Goal: Task Accomplishment & Management: Complete application form

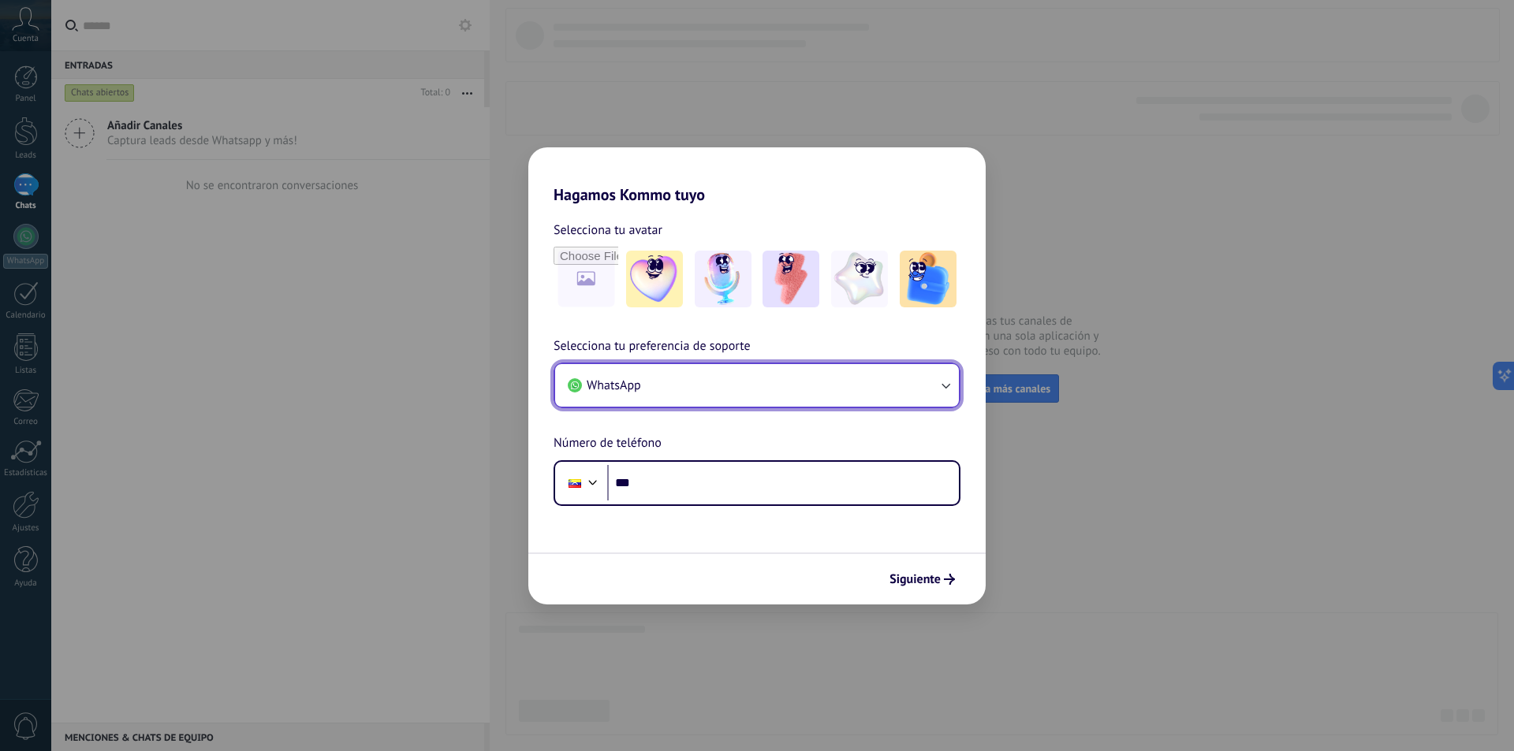
click at [711, 389] on button "WhatsApp" at bounding box center [757, 385] width 404 height 43
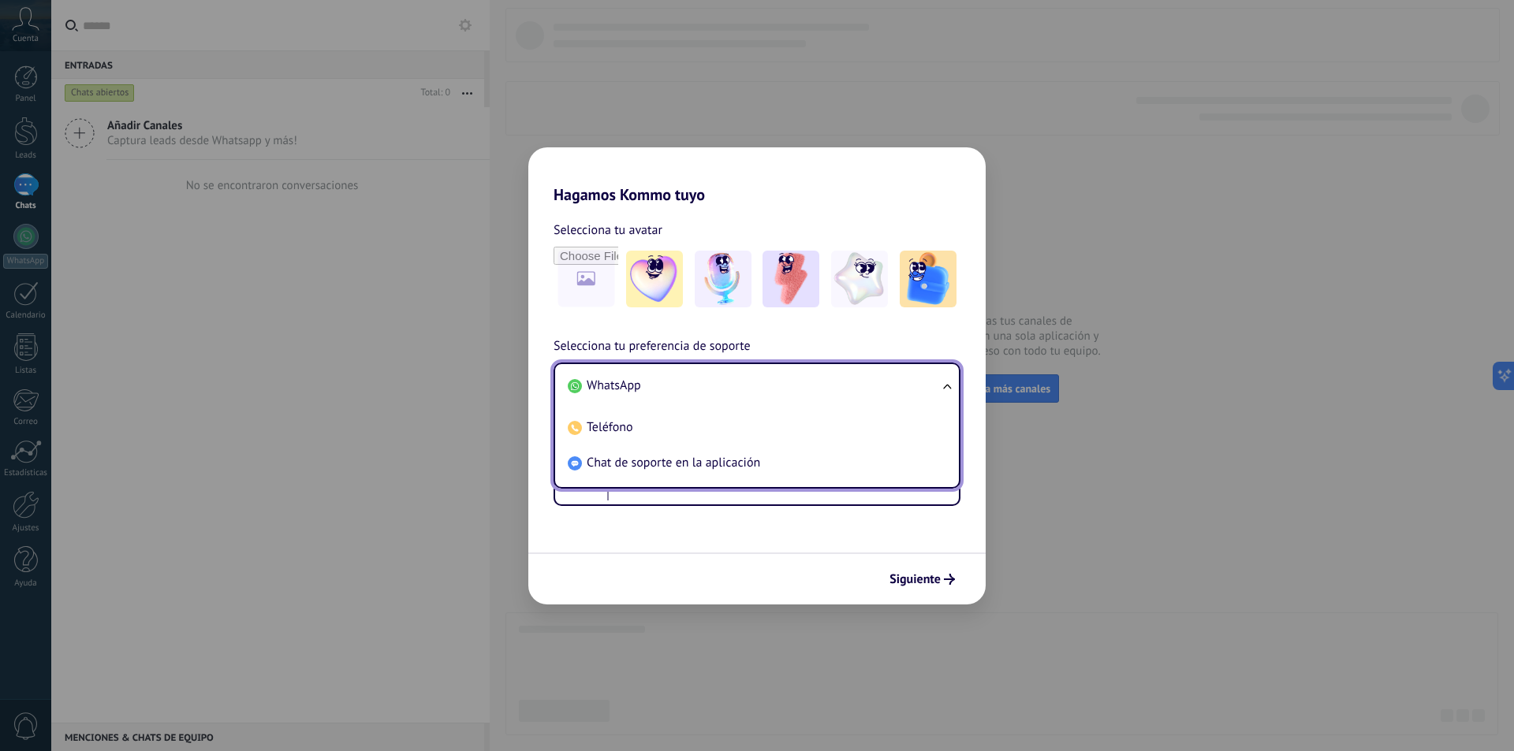
click at [711, 389] on li "WhatsApp" at bounding box center [753, 385] width 385 height 35
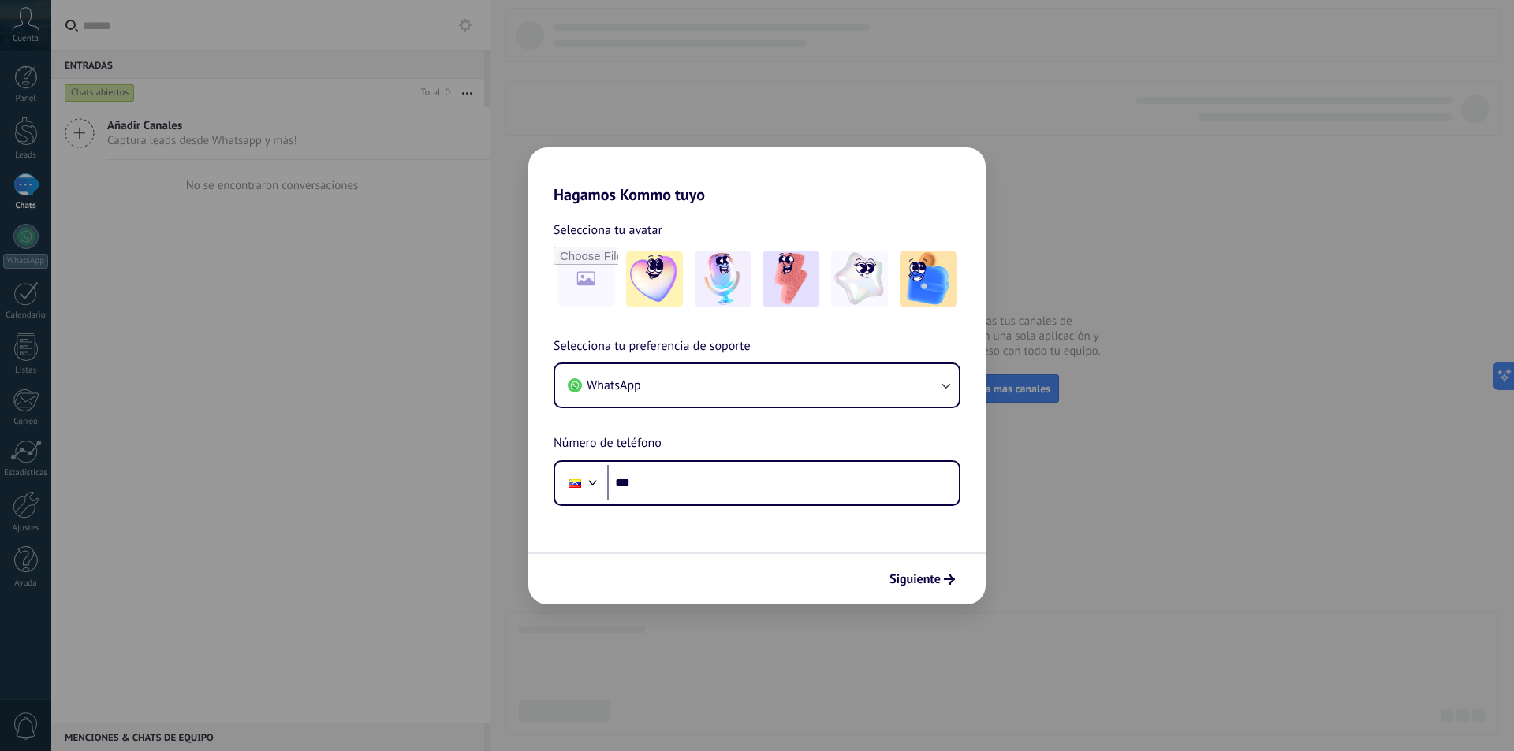
click at [1317, 263] on div "Hagamos Kommo tuyo Selecciona tu avatar Selecciona tu preferencia de soporte Wh…" at bounding box center [757, 375] width 1514 height 751
drag, startPoint x: 609, startPoint y: 464, endPoint x: 631, endPoint y: 482, distance: 29.7
click at [611, 466] on div "Phone ***" at bounding box center [756, 483] width 407 height 46
click at [911, 579] on span "Siguiente" at bounding box center [914, 579] width 51 height 11
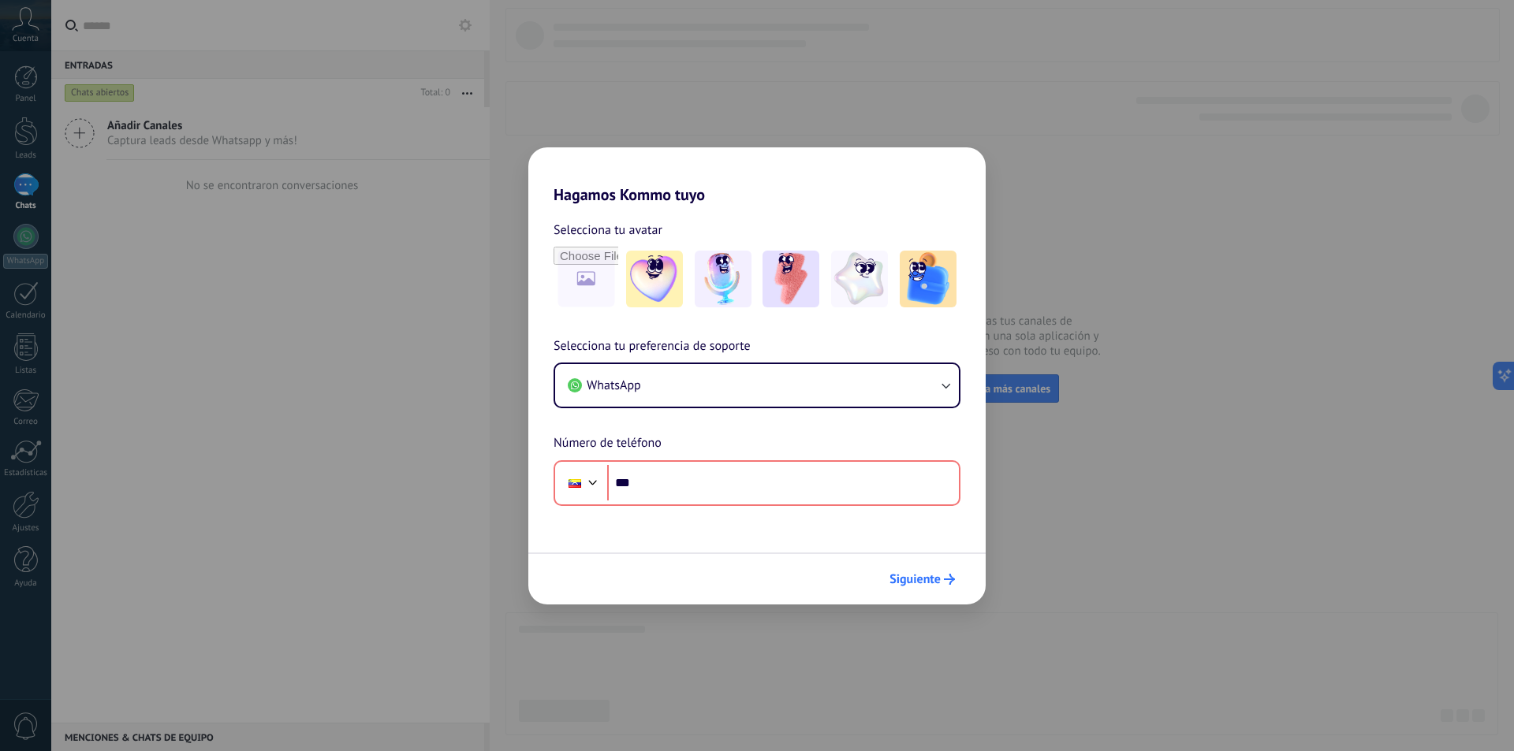
click at [911, 579] on span "Siguiente" at bounding box center [914, 579] width 51 height 11
drag, startPoint x: 148, startPoint y: 326, endPoint x: 102, endPoint y: 257, distance: 82.9
click at [136, 307] on div "Hagamos Kommo tuyo Selecciona tu avatar Selecciona tu preferencia de soporte Wh…" at bounding box center [757, 375] width 1514 height 751
click at [28, 189] on div "Hagamos Kommo tuyo Selecciona tu avatar Selecciona tu preferencia de soporte Wh…" at bounding box center [757, 375] width 1514 height 751
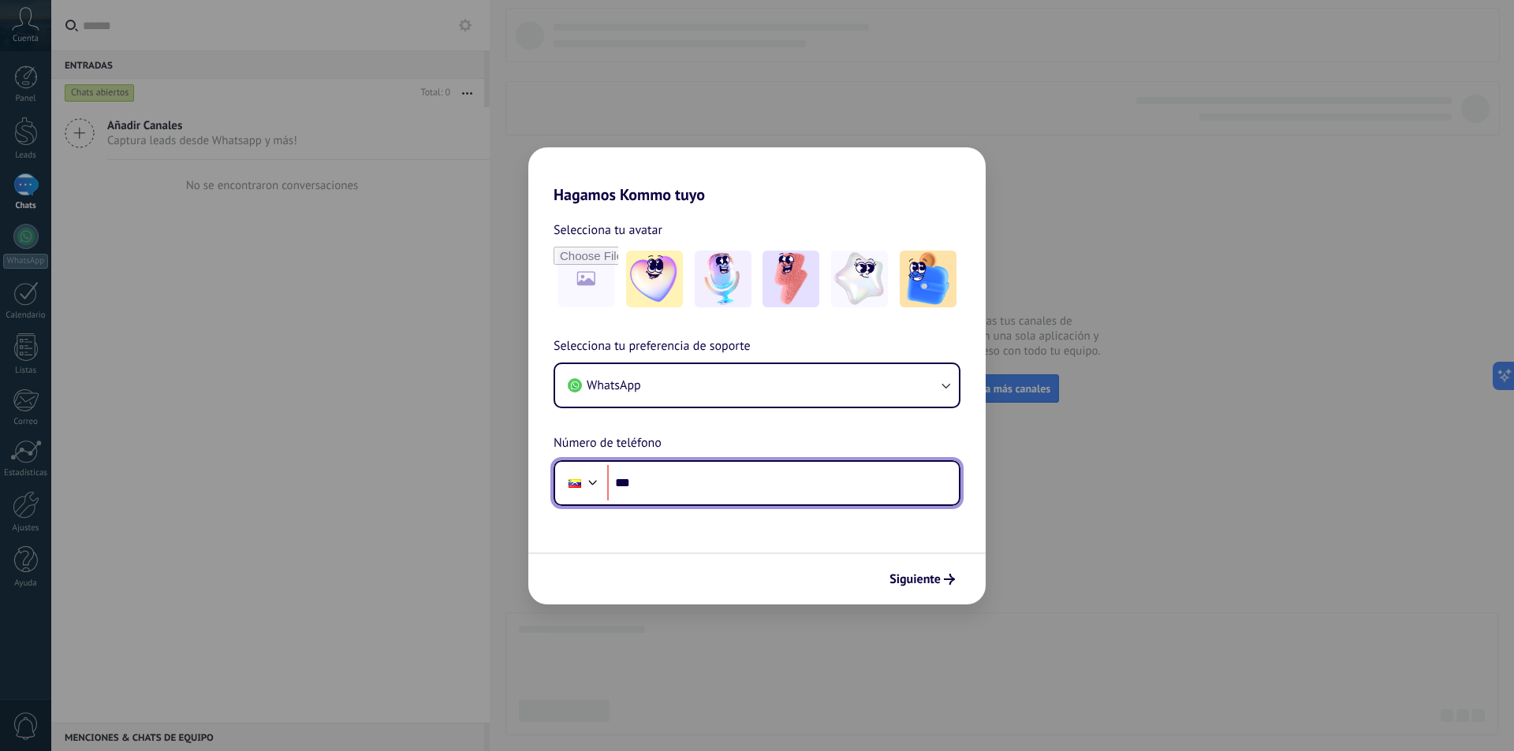
click at [789, 487] on input "***" at bounding box center [783, 483] width 352 height 36
type input "**********"
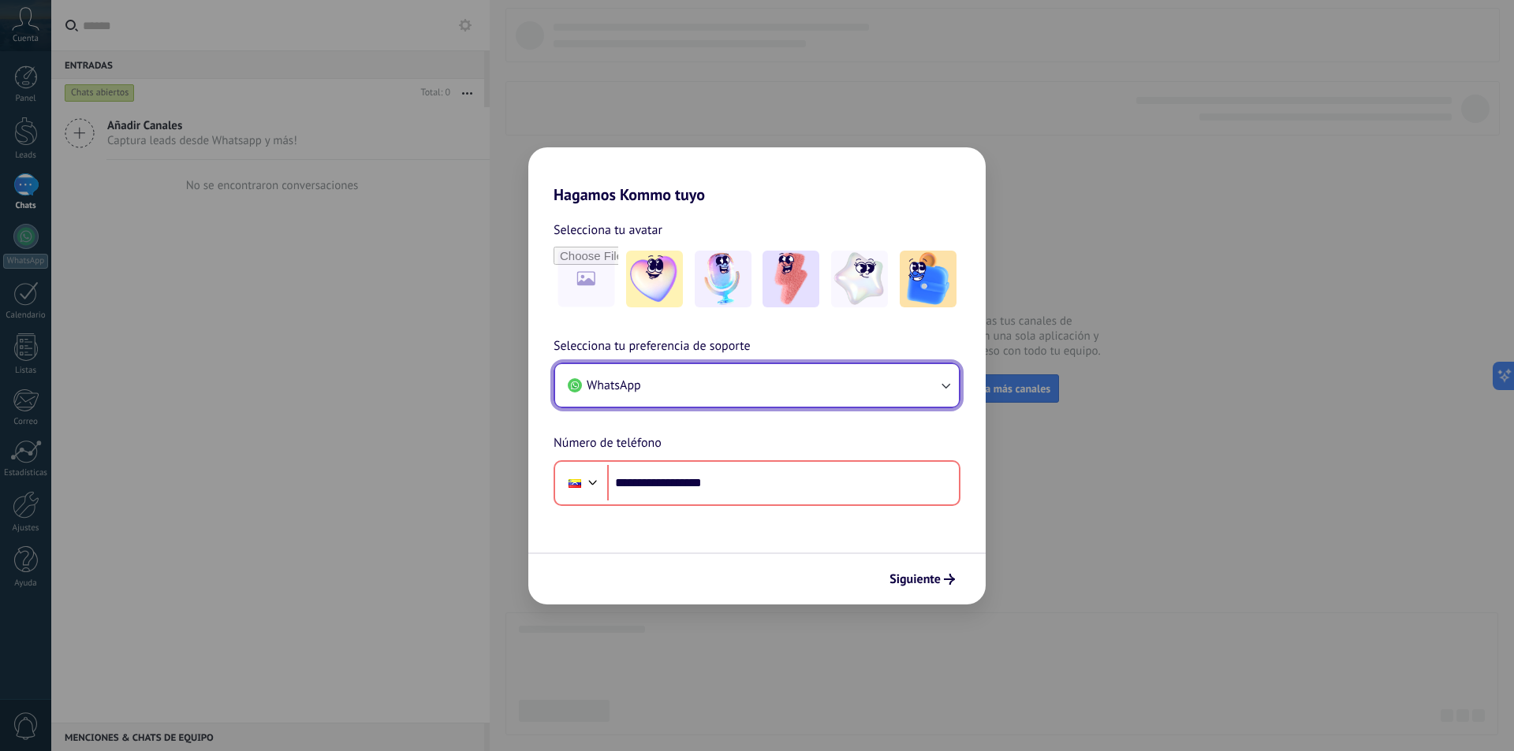
click at [922, 370] on button "WhatsApp" at bounding box center [757, 385] width 404 height 43
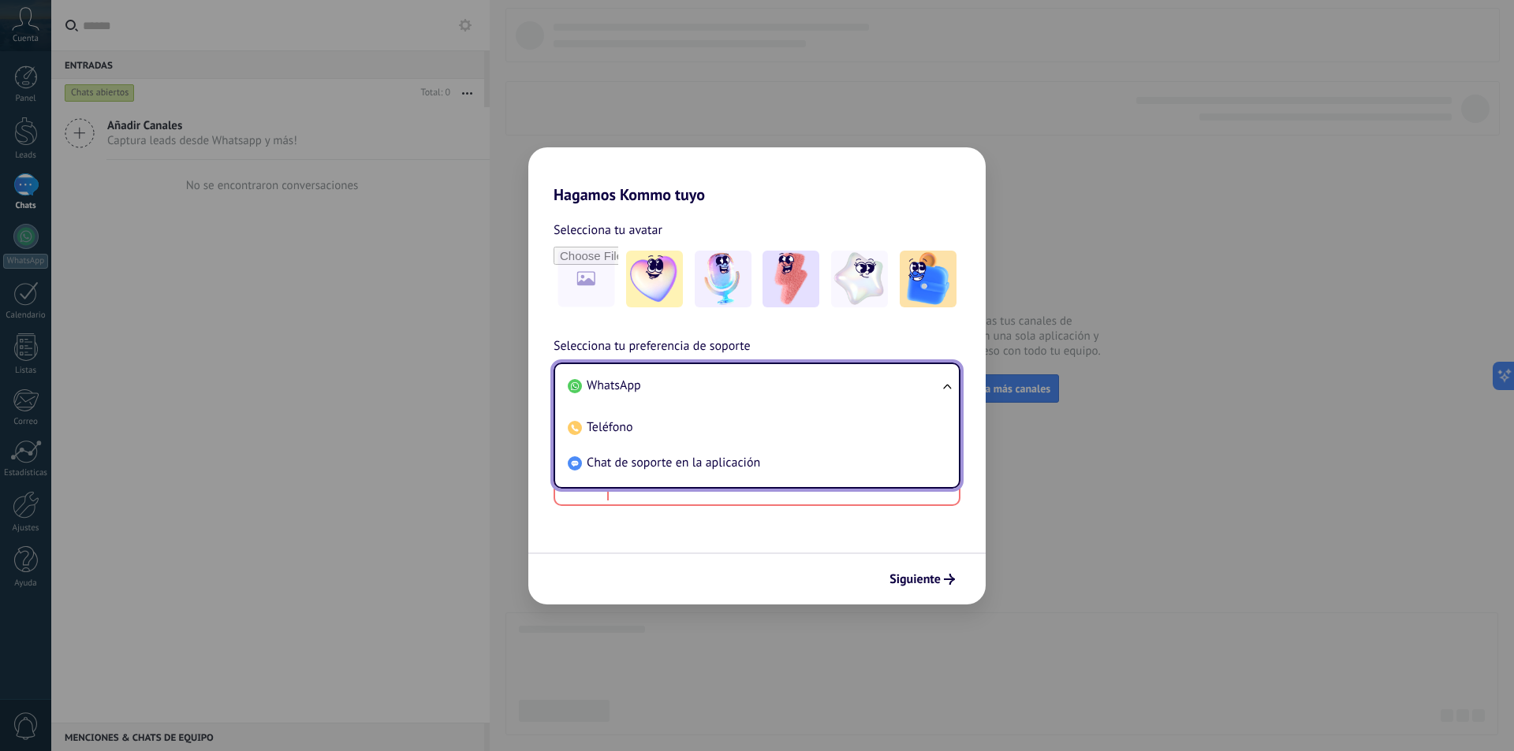
click at [922, 370] on li "WhatsApp" at bounding box center [753, 385] width 385 height 35
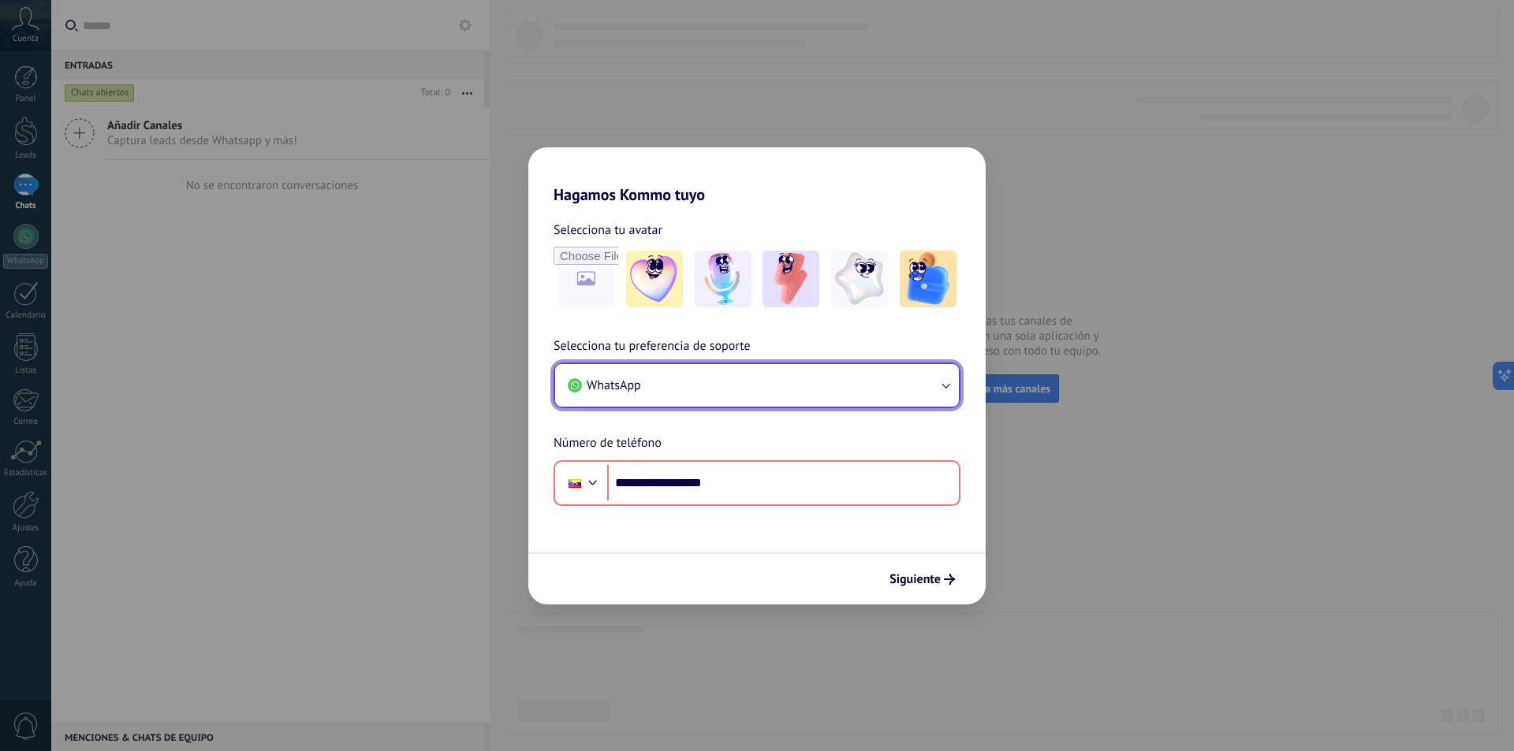
click at [917, 371] on button "WhatsApp" at bounding box center [757, 385] width 404 height 43
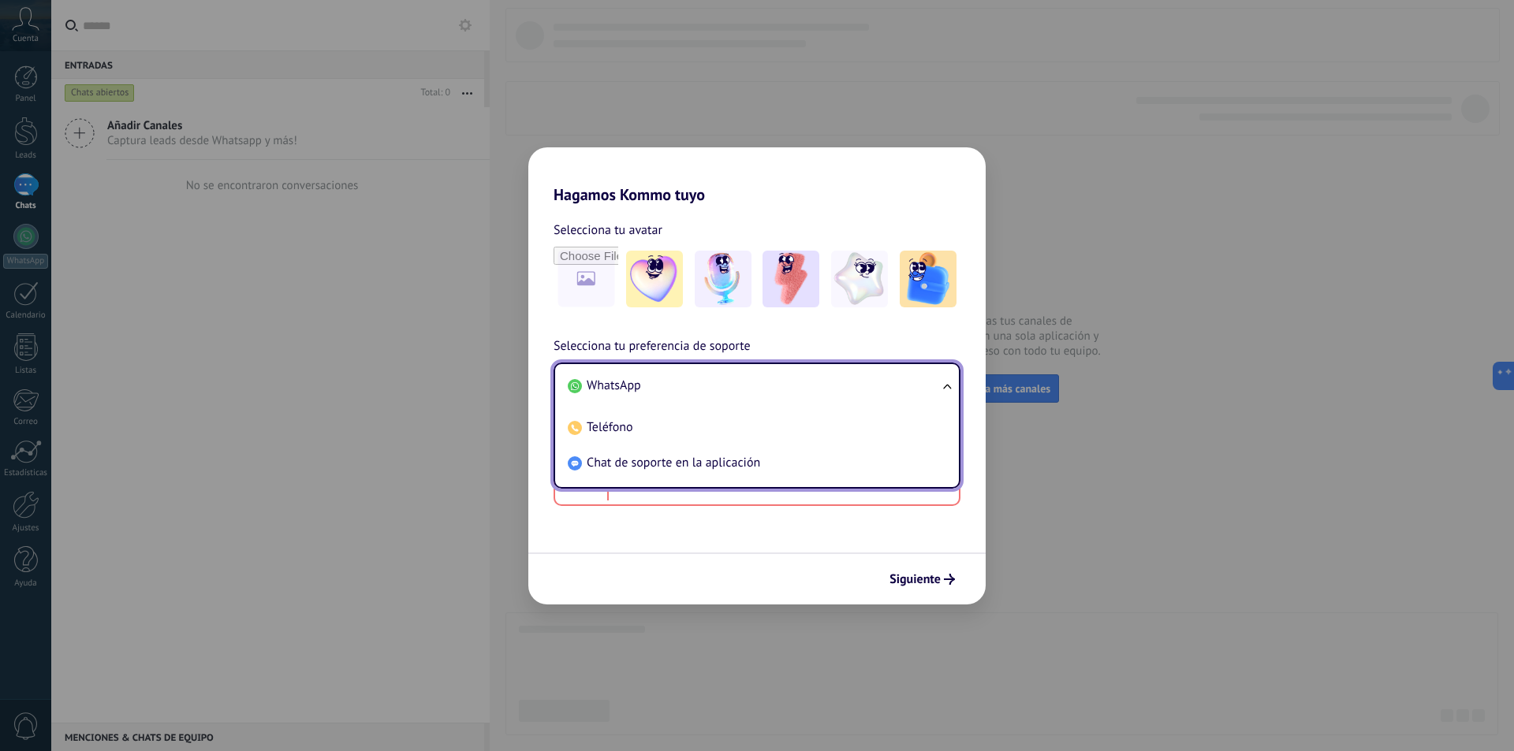
click at [917, 371] on li "WhatsApp" at bounding box center [753, 385] width 385 height 35
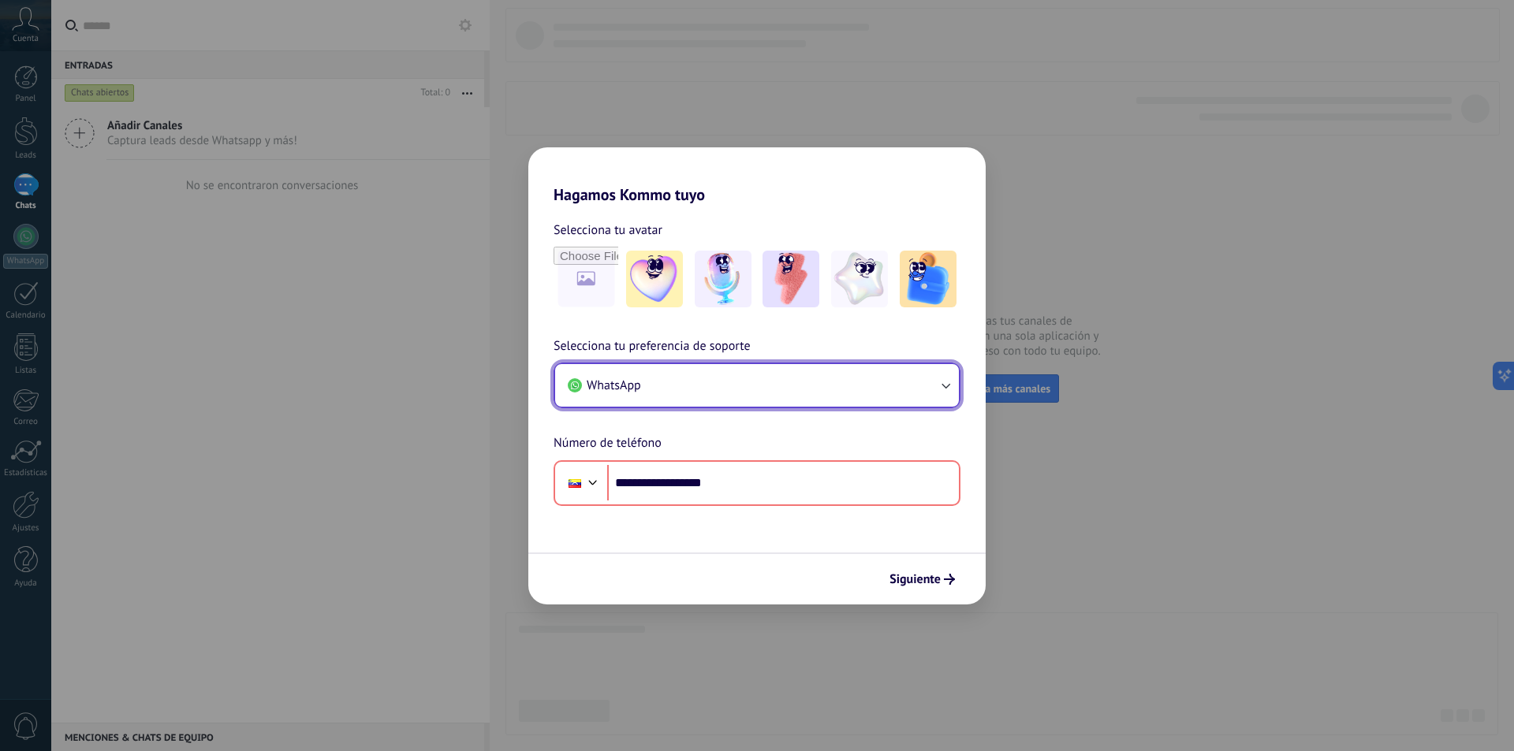
click at [871, 391] on button "WhatsApp" at bounding box center [757, 385] width 404 height 43
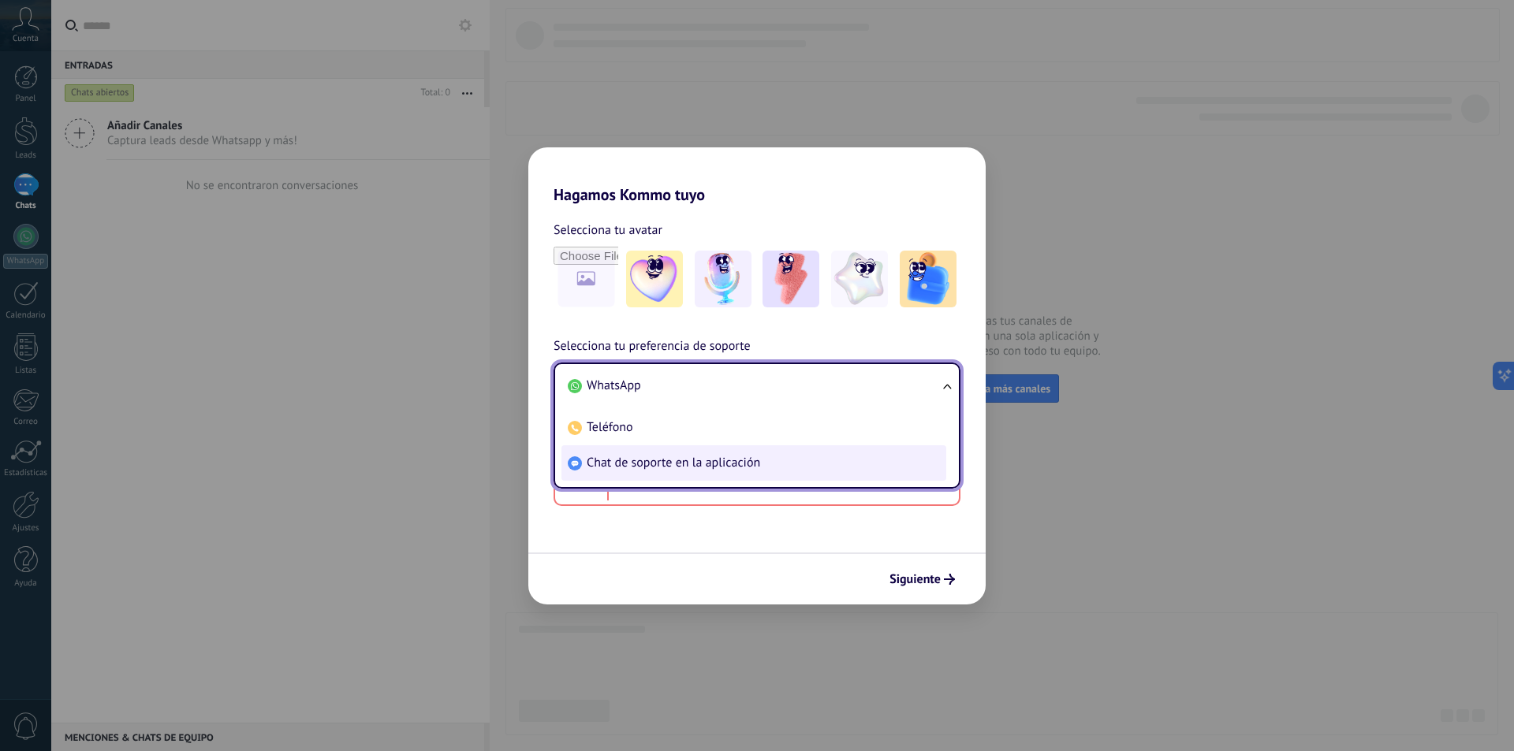
click at [844, 453] on li "Chat de soporte en la aplicación" at bounding box center [753, 462] width 385 height 35
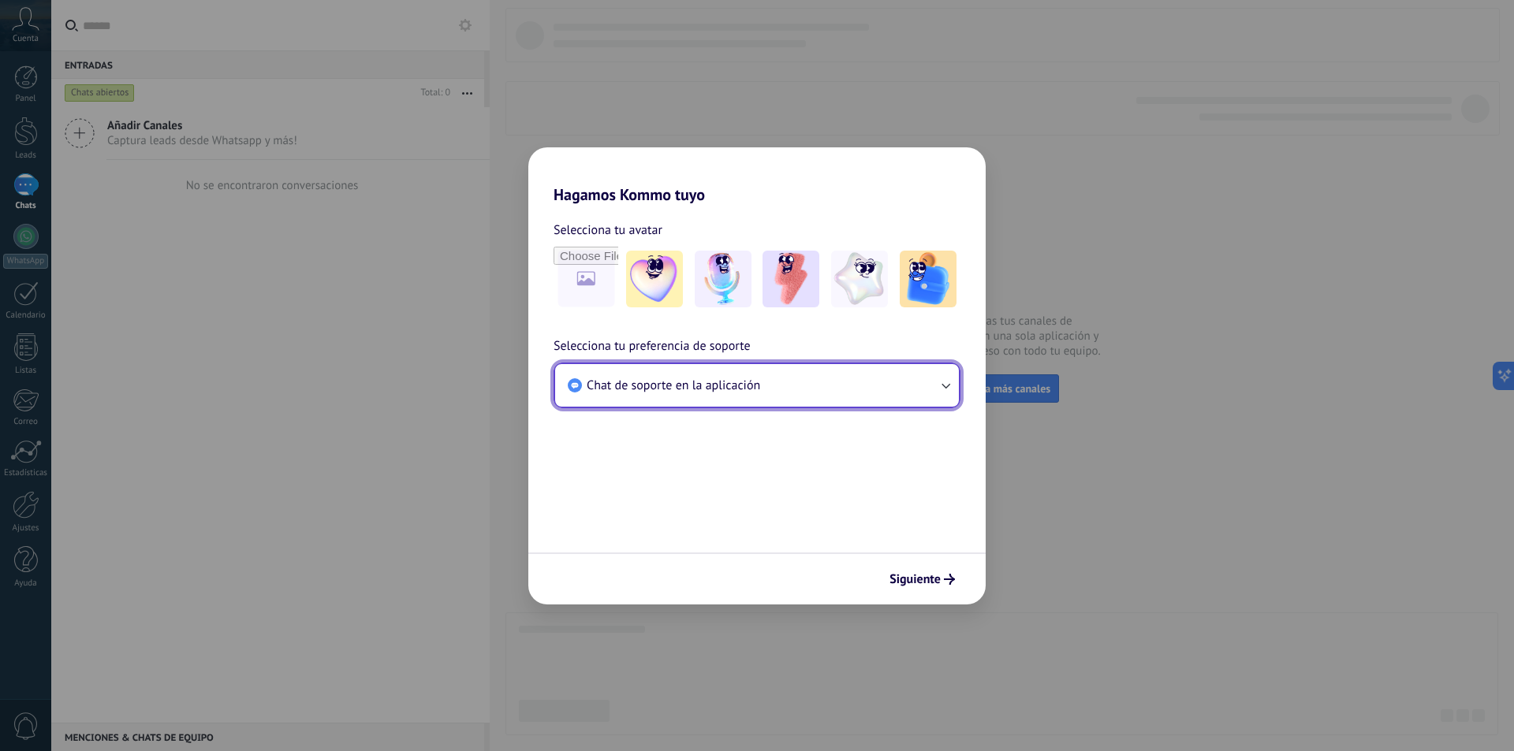
click at [858, 387] on button "Chat de soporte en la aplicación" at bounding box center [757, 385] width 404 height 43
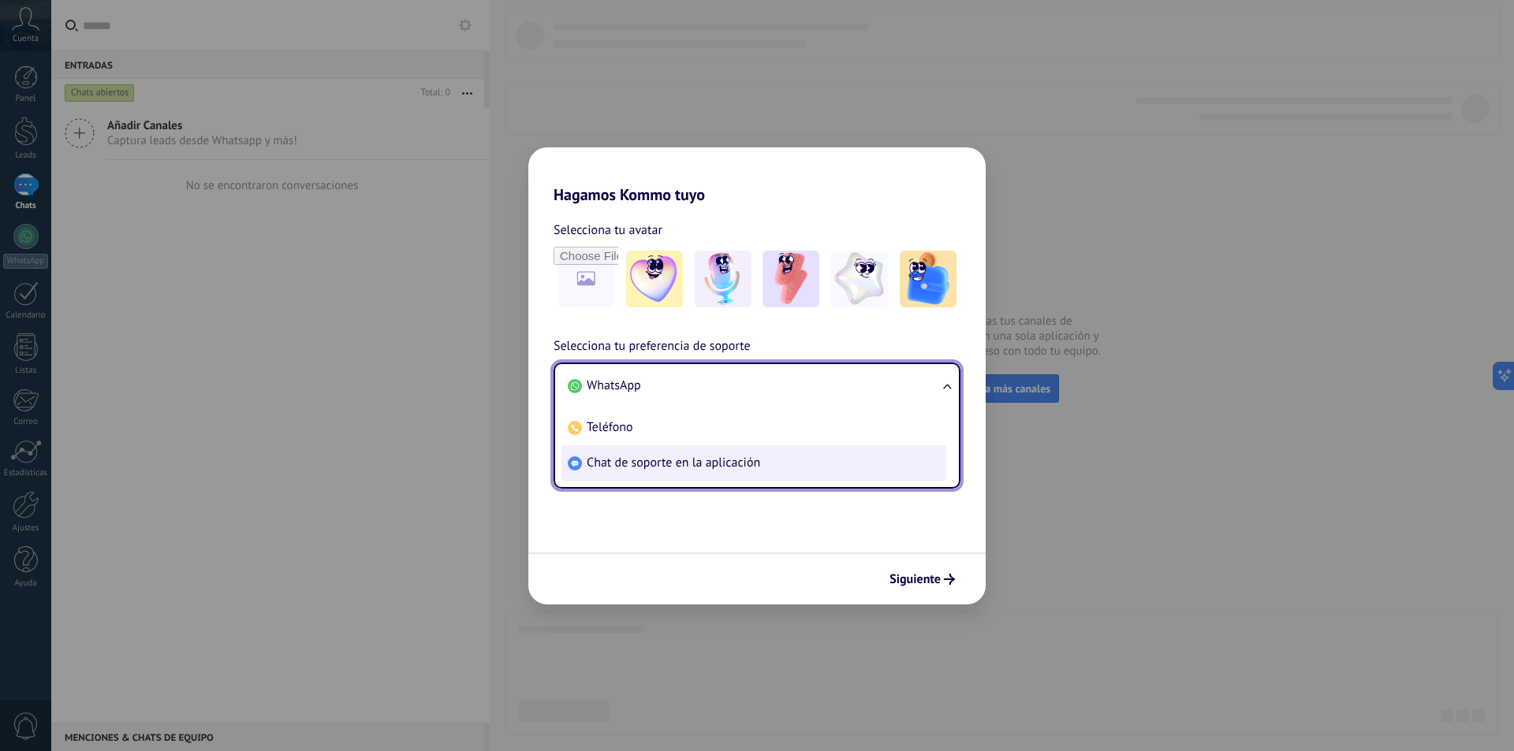
click at [797, 463] on li "Chat de soporte en la aplicación" at bounding box center [753, 462] width 385 height 35
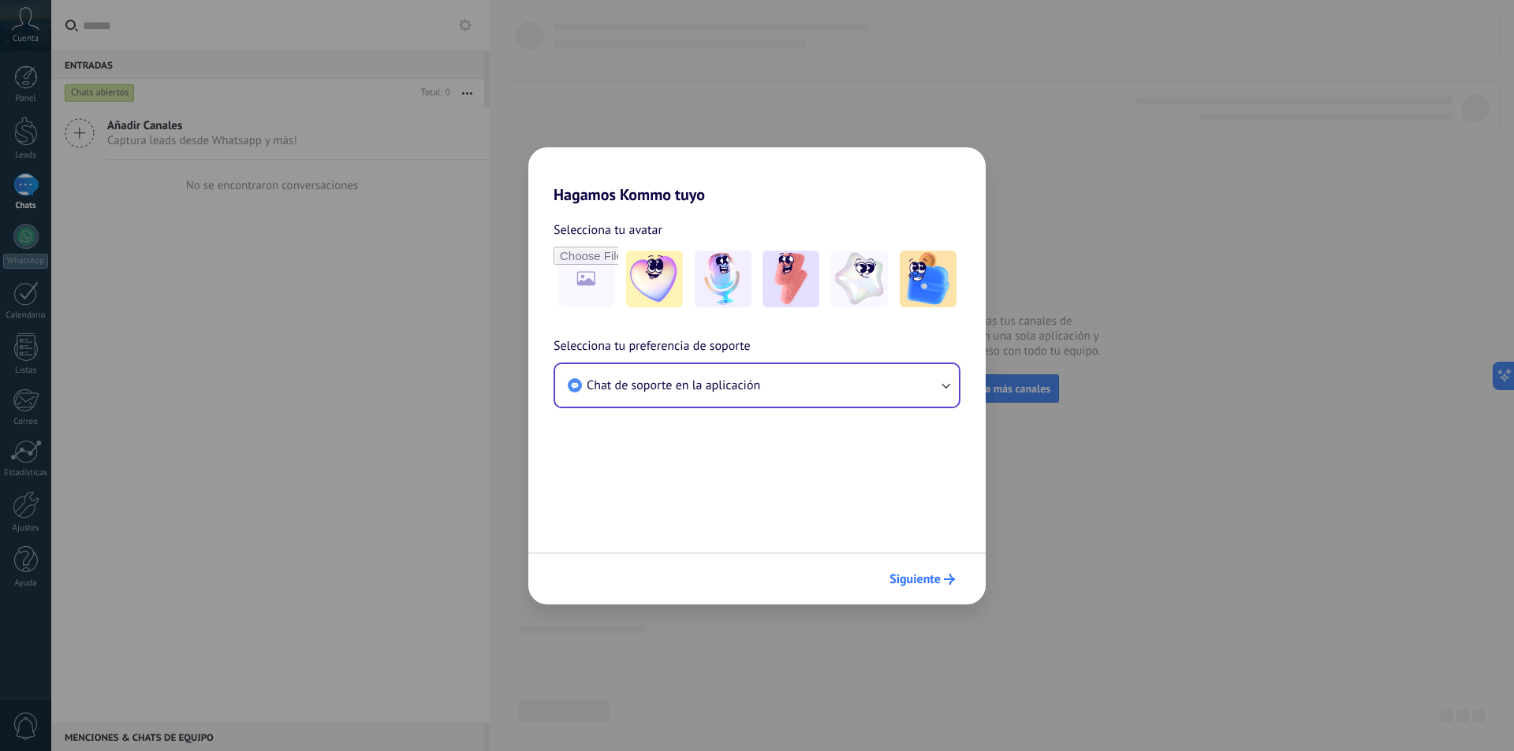
click at [918, 576] on span "Siguiente" at bounding box center [914, 579] width 51 height 11
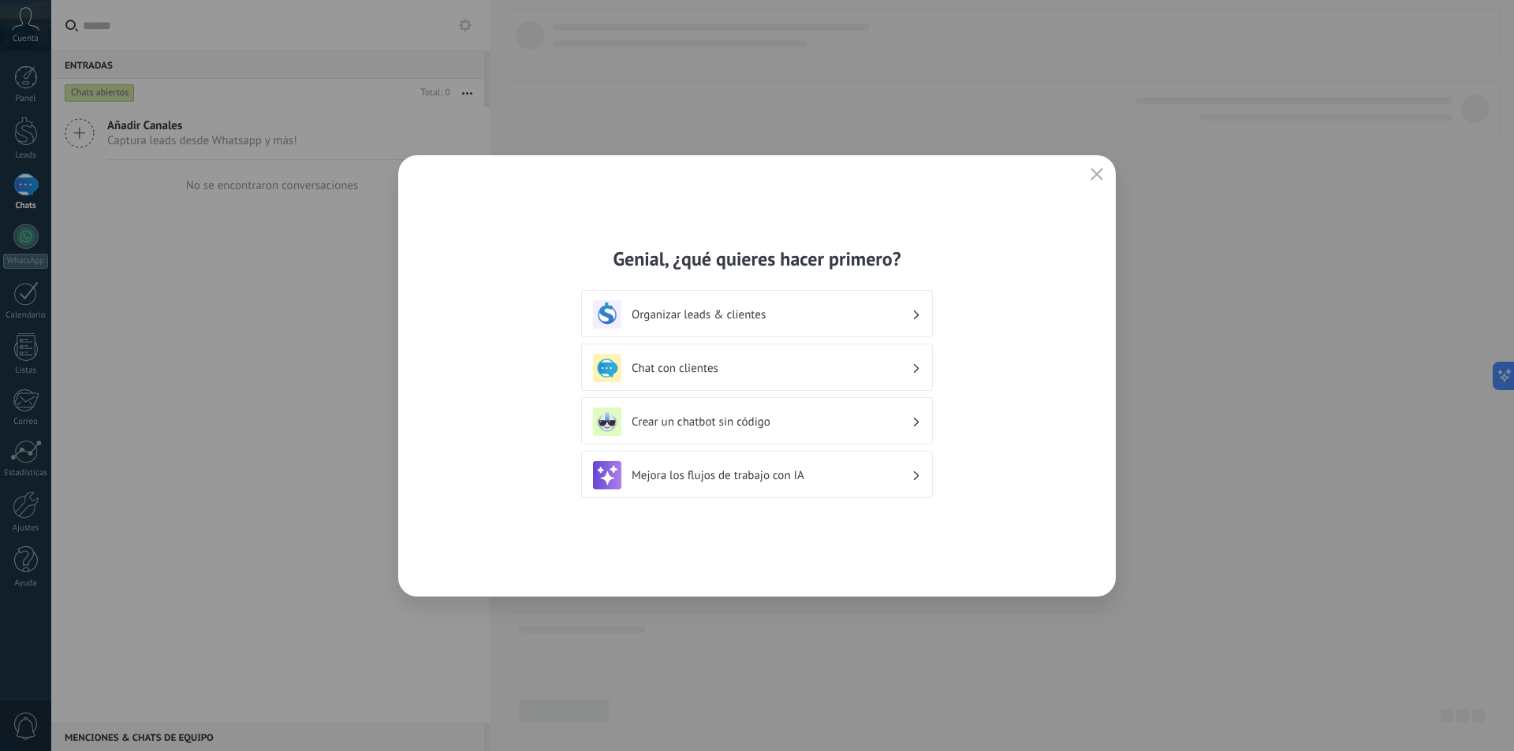
click at [1094, 164] on button "button" at bounding box center [1096, 175] width 20 height 22
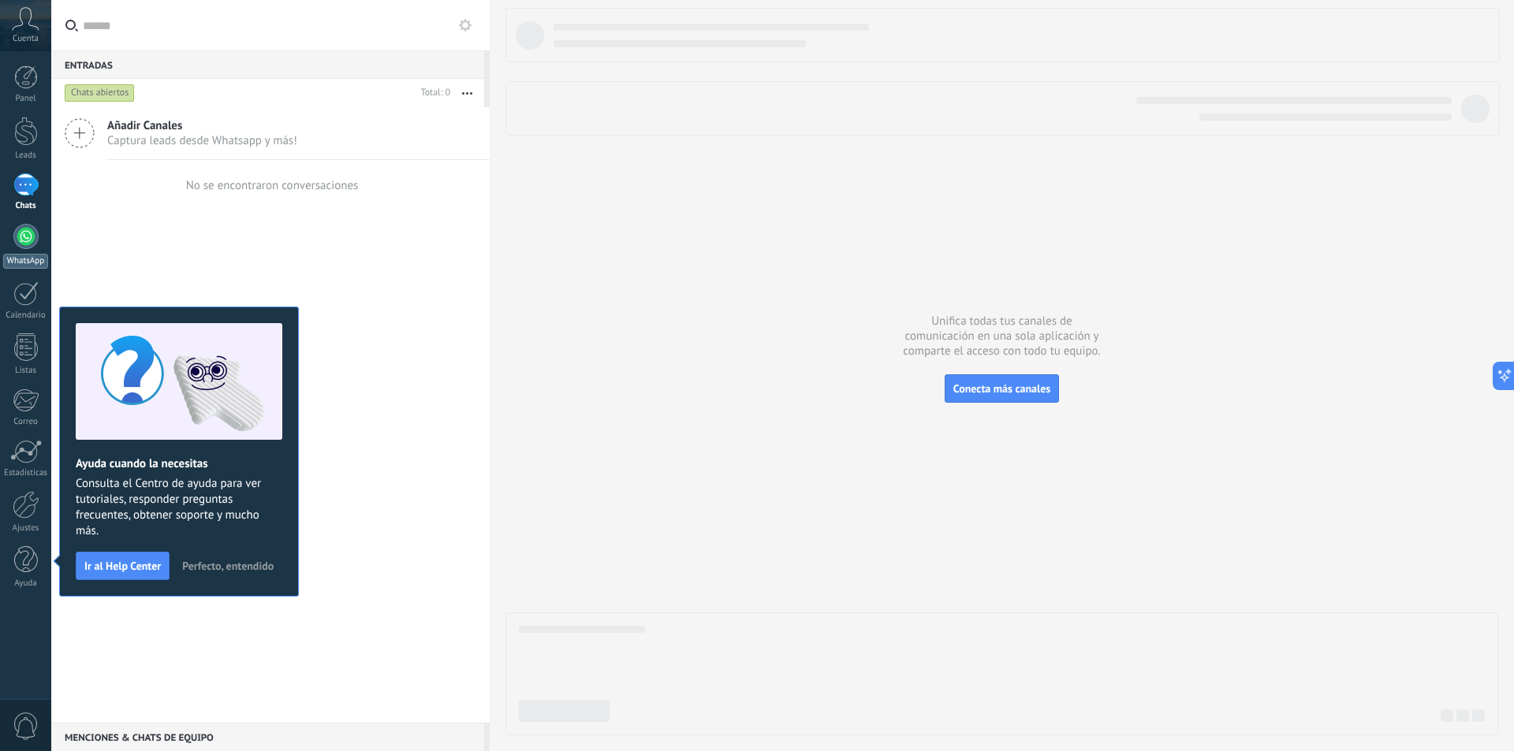
click at [30, 244] on div at bounding box center [25, 236] width 25 height 25
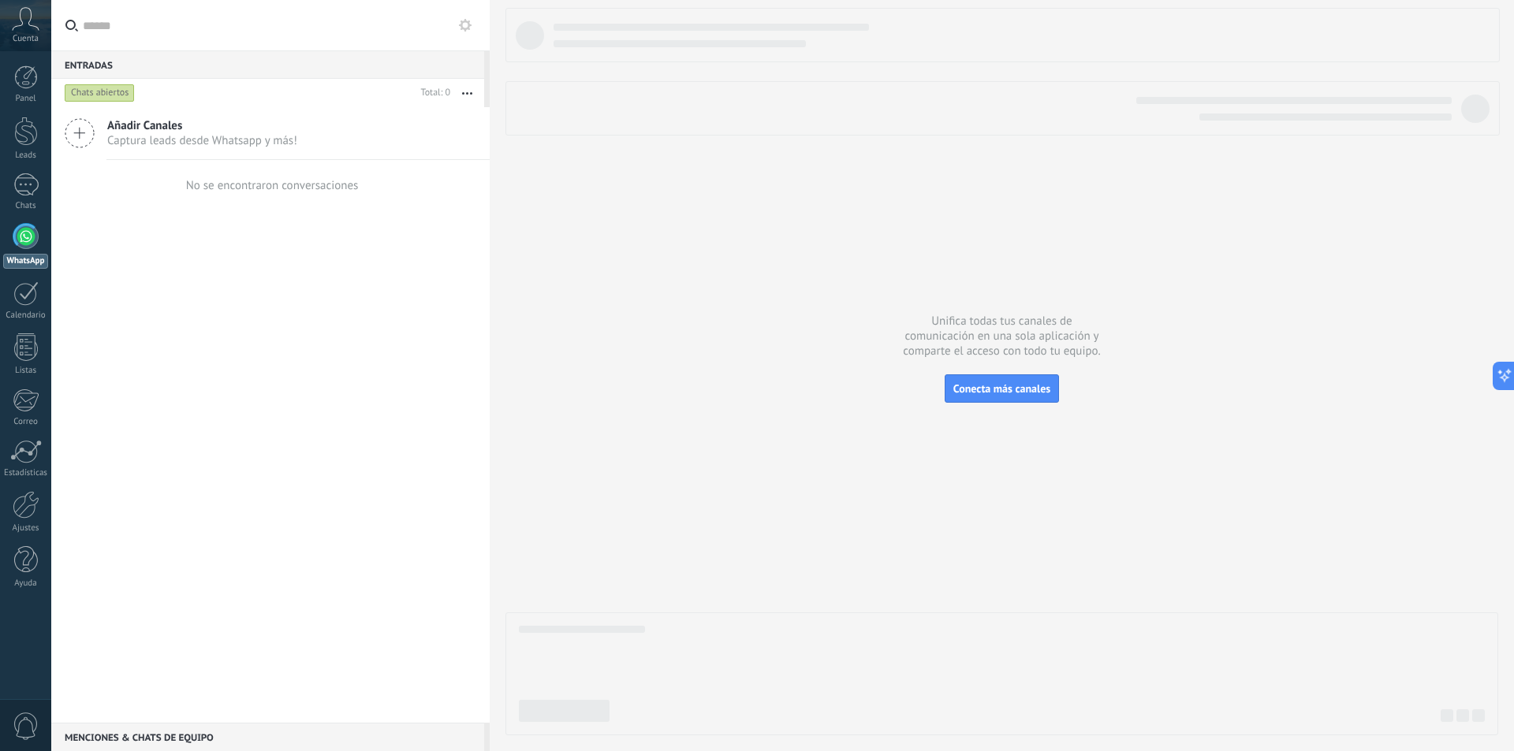
click at [30, 244] on div at bounding box center [25, 236] width 25 height 25
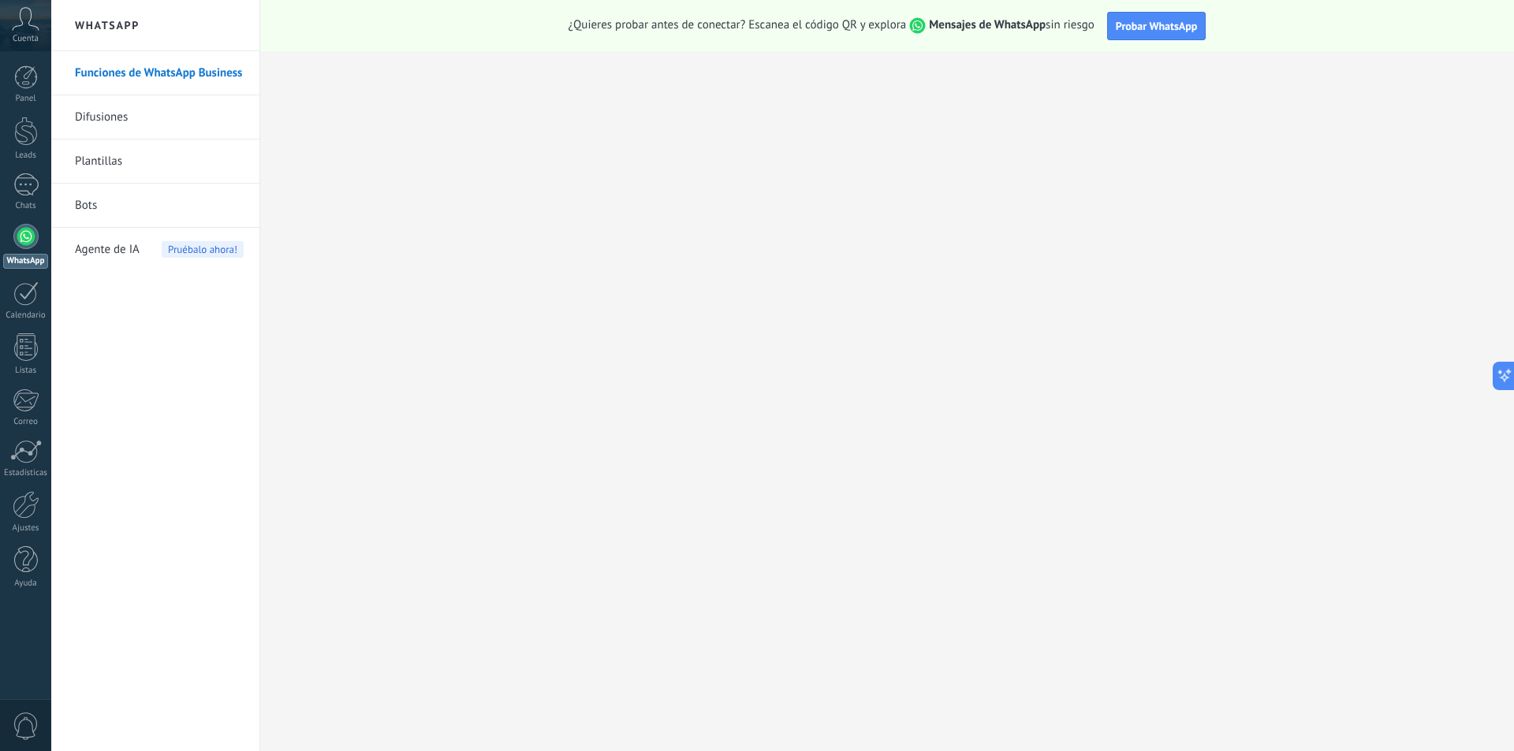
click at [117, 111] on link "Difusiones" at bounding box center [159, 117] width 169 height 44
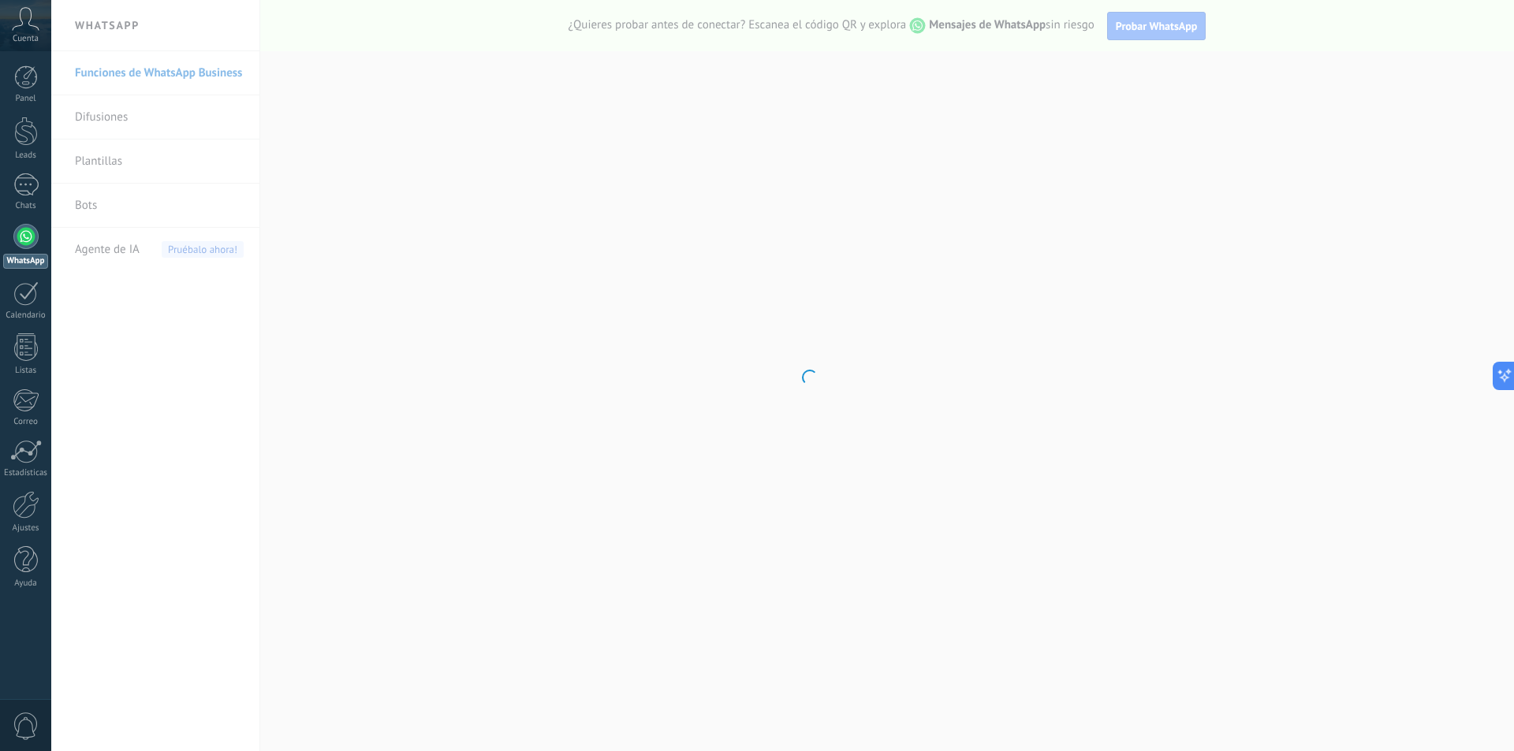
click at [117, 116] on body ".abccls-1,.abccls-2{fill-rule:evenodd}.abccls-2{fill:#fff} .abfcls-1{fill:none}…" at bounding box center [757, 375] width 1514 height 751
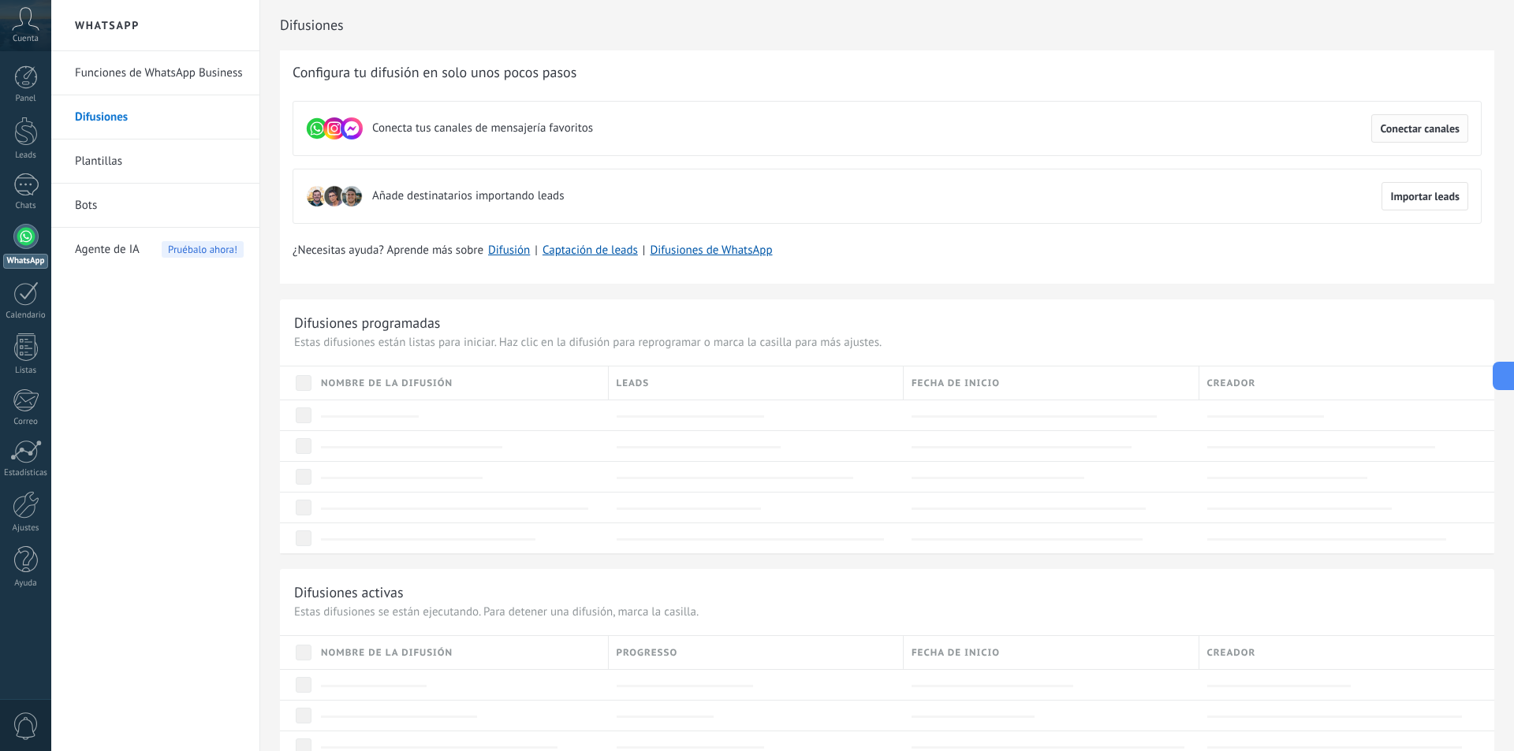
click at [1427, 124] on span "Conectar canales" at bounding box center [1420, 128] width 80 height 11
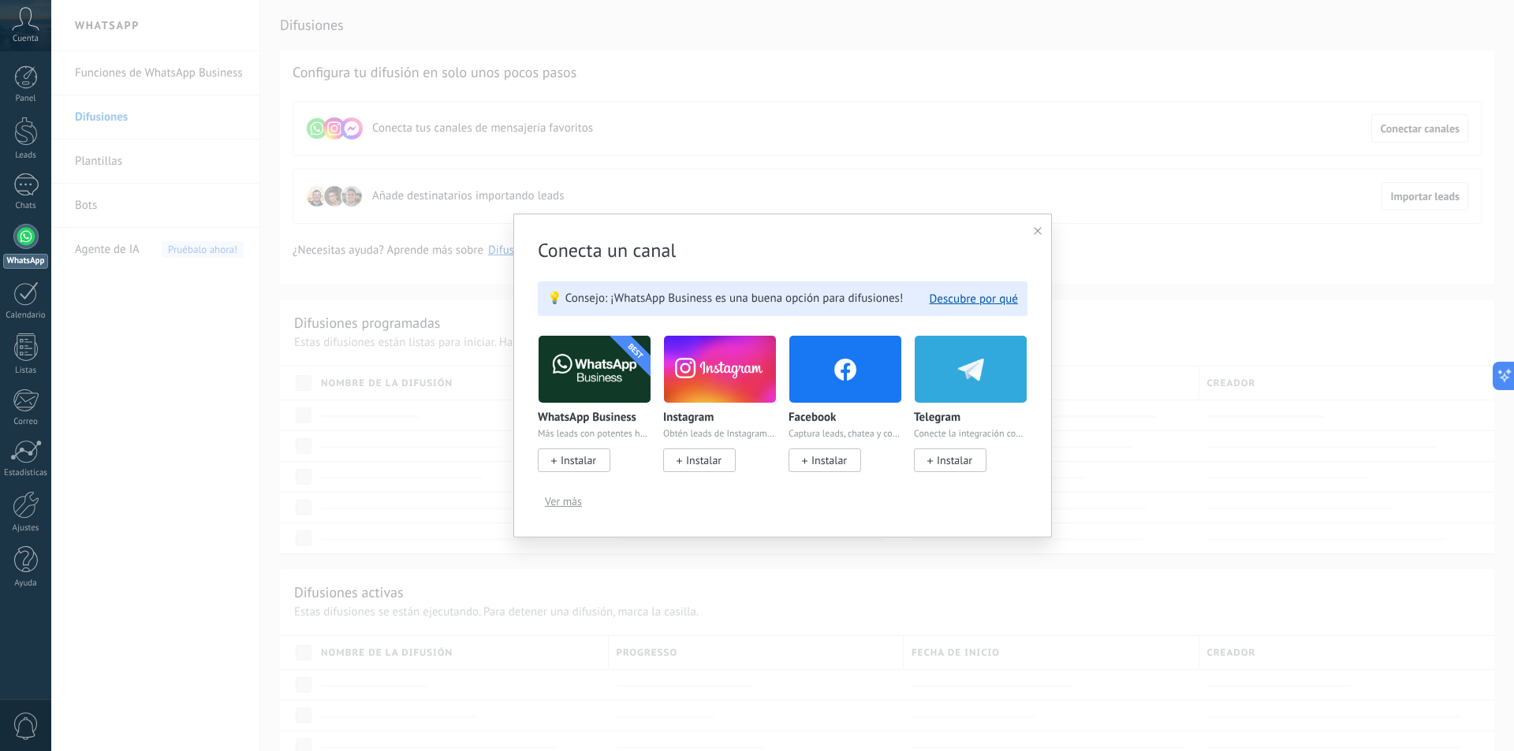
click at [1034, 231] on icon at bounding box center [1038, 231] width 8 height 8
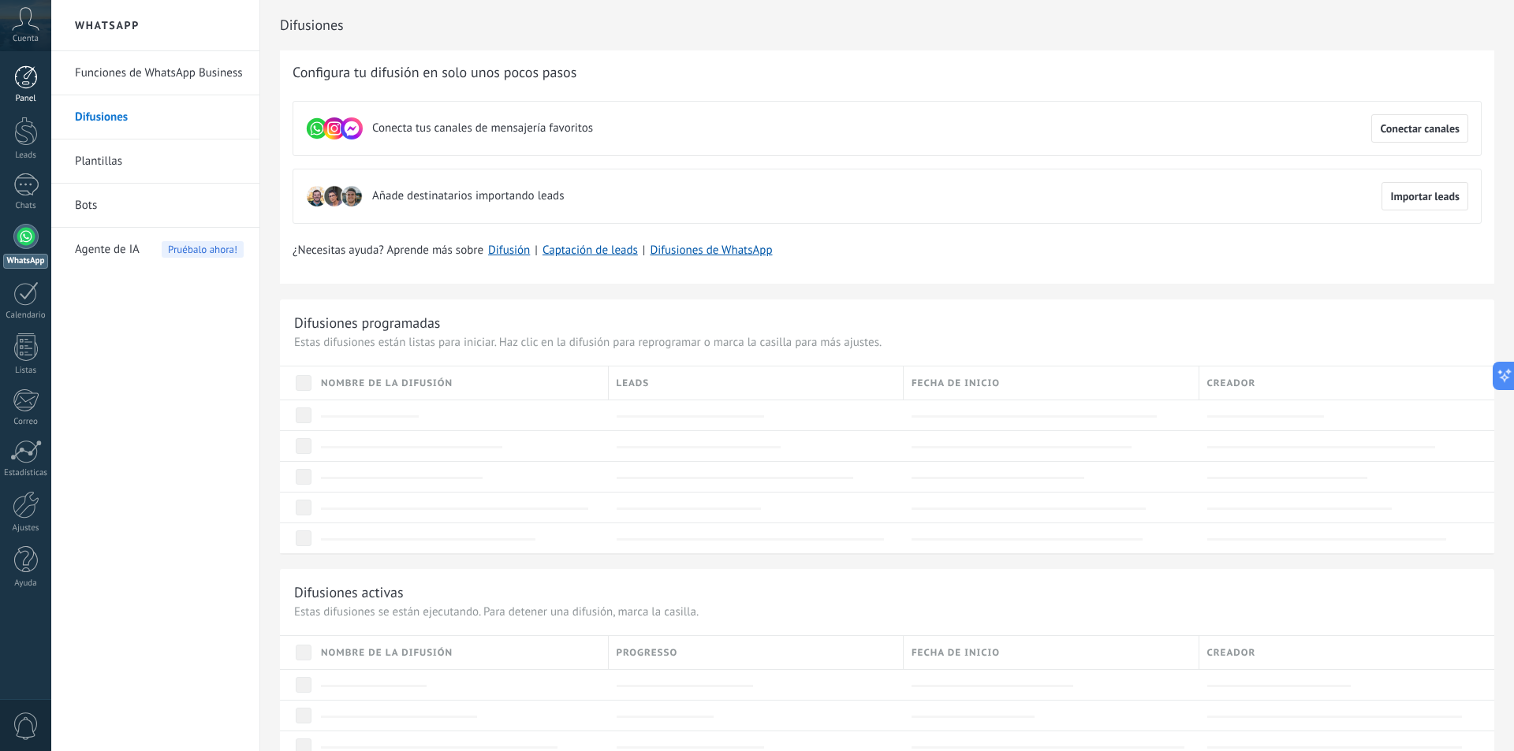
click at [2, 74] on link "Panel" at bounding box center [25, 84] width 51 height 39
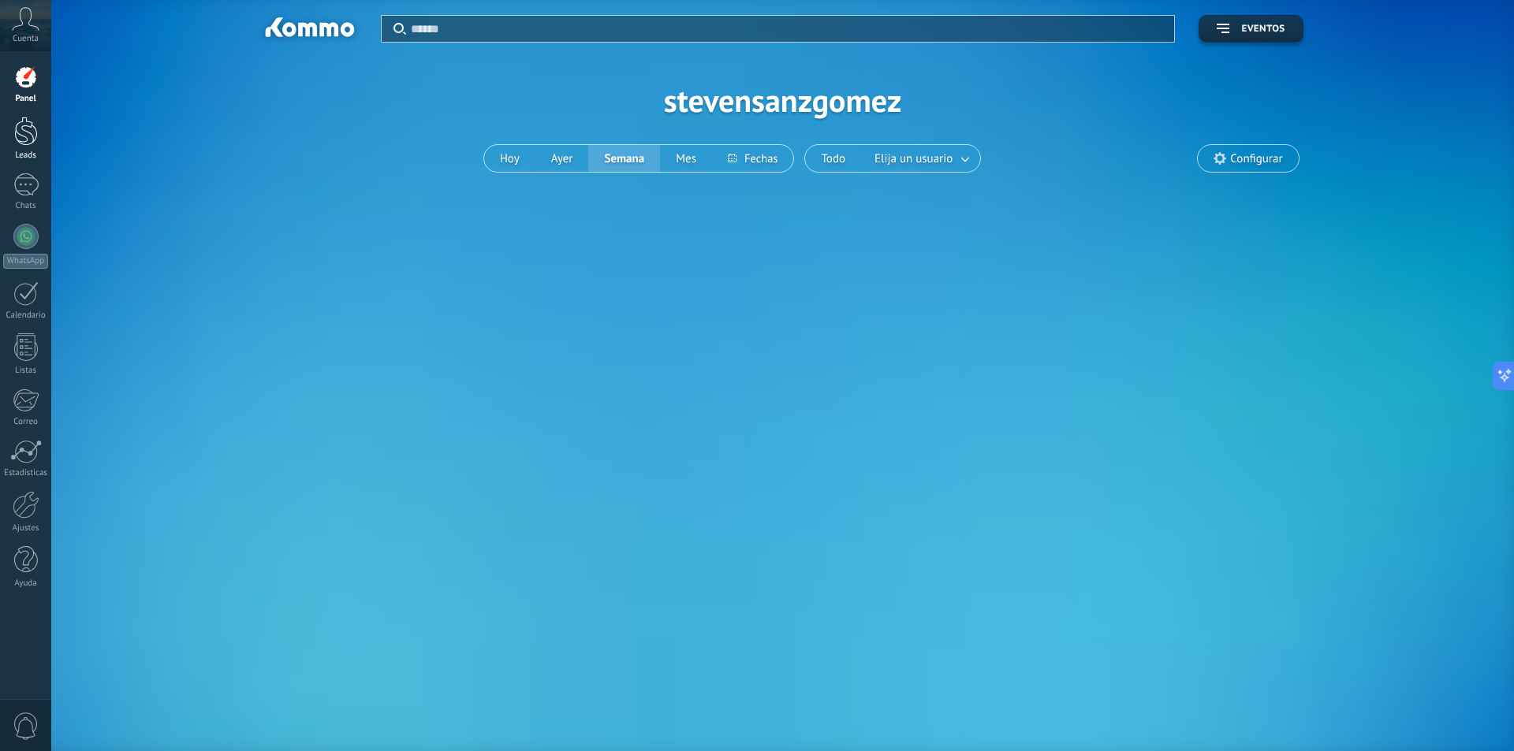
click at [16, 143] on div at bounding box center [26, 131] width 24 height 29
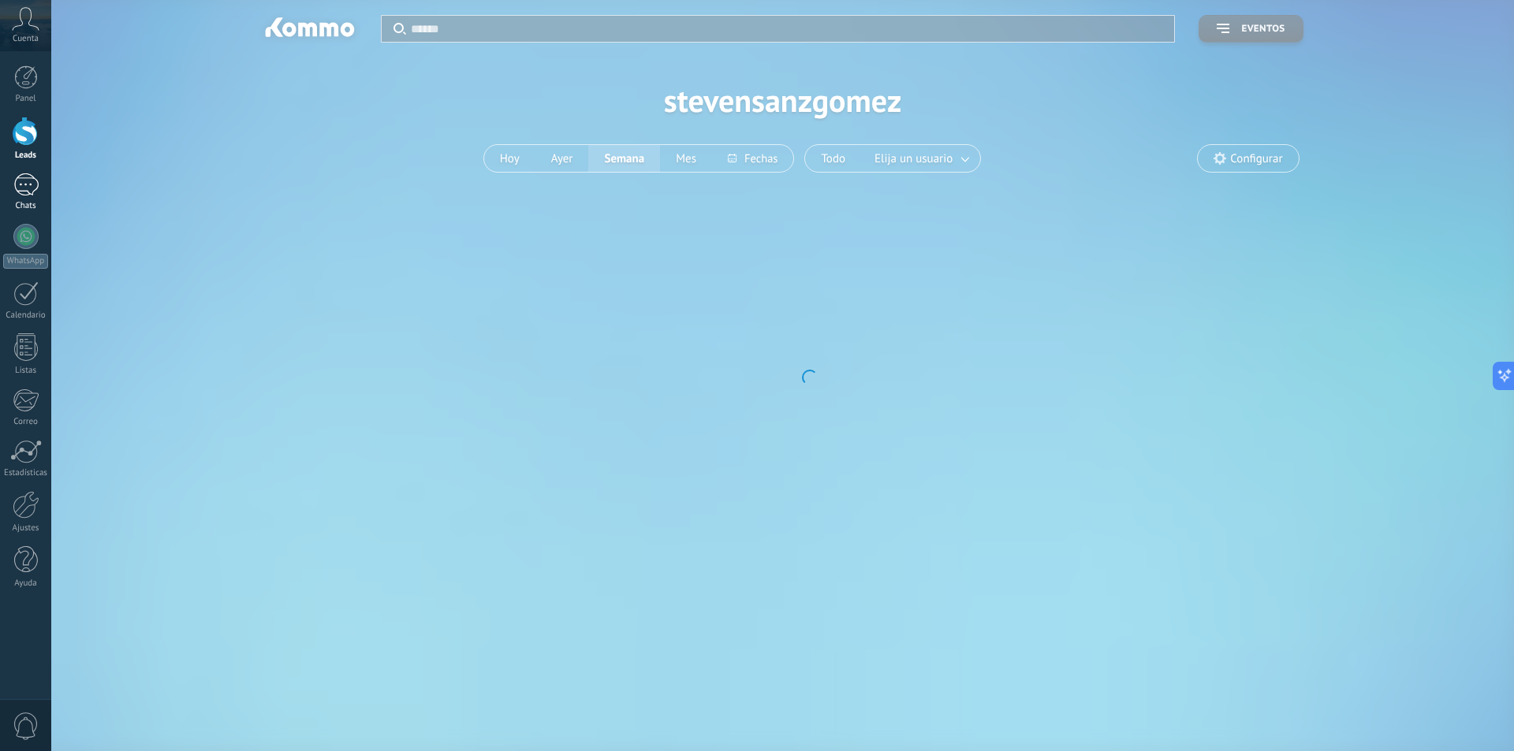
click at [20, 187] on div at bounding box center [25, 184] width 25 height 23
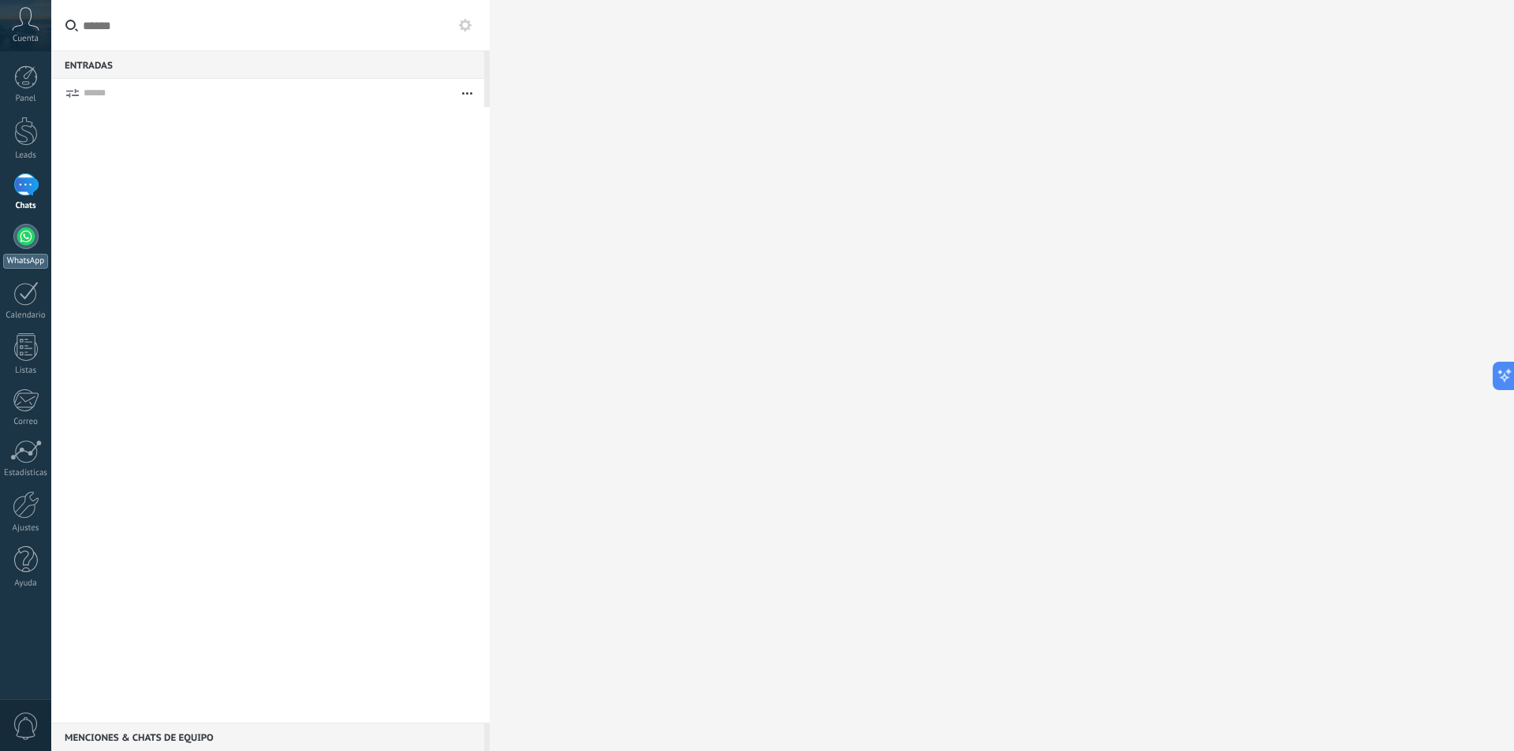
click at [20, 244] on div at bounding box center [25, 236] width 25 height 25
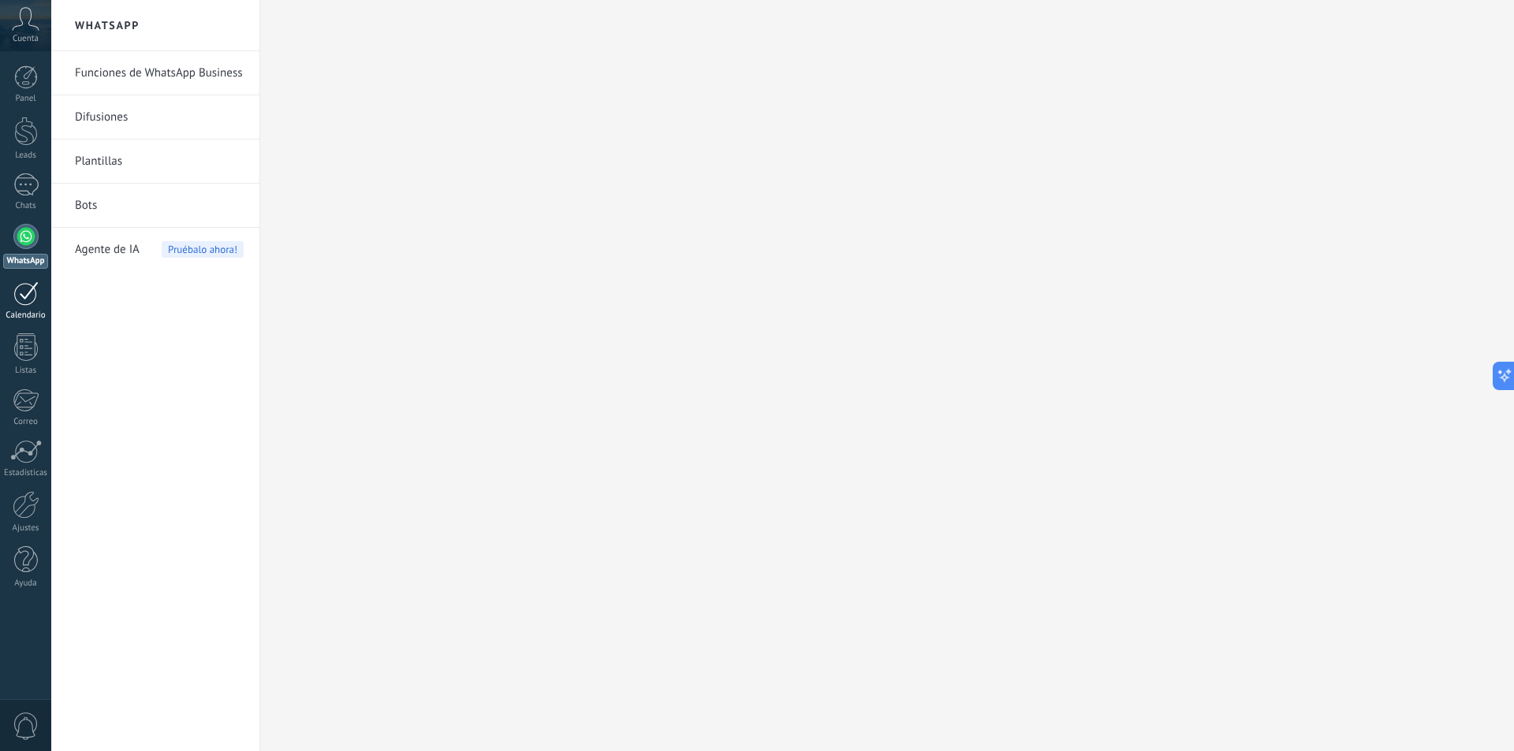
click at [18, 315] on div "Calendario" at bounding box center [26, 316] width 46 height 10
click at [17, 357] on div at bounding box center [26, 347] width 24 height 28
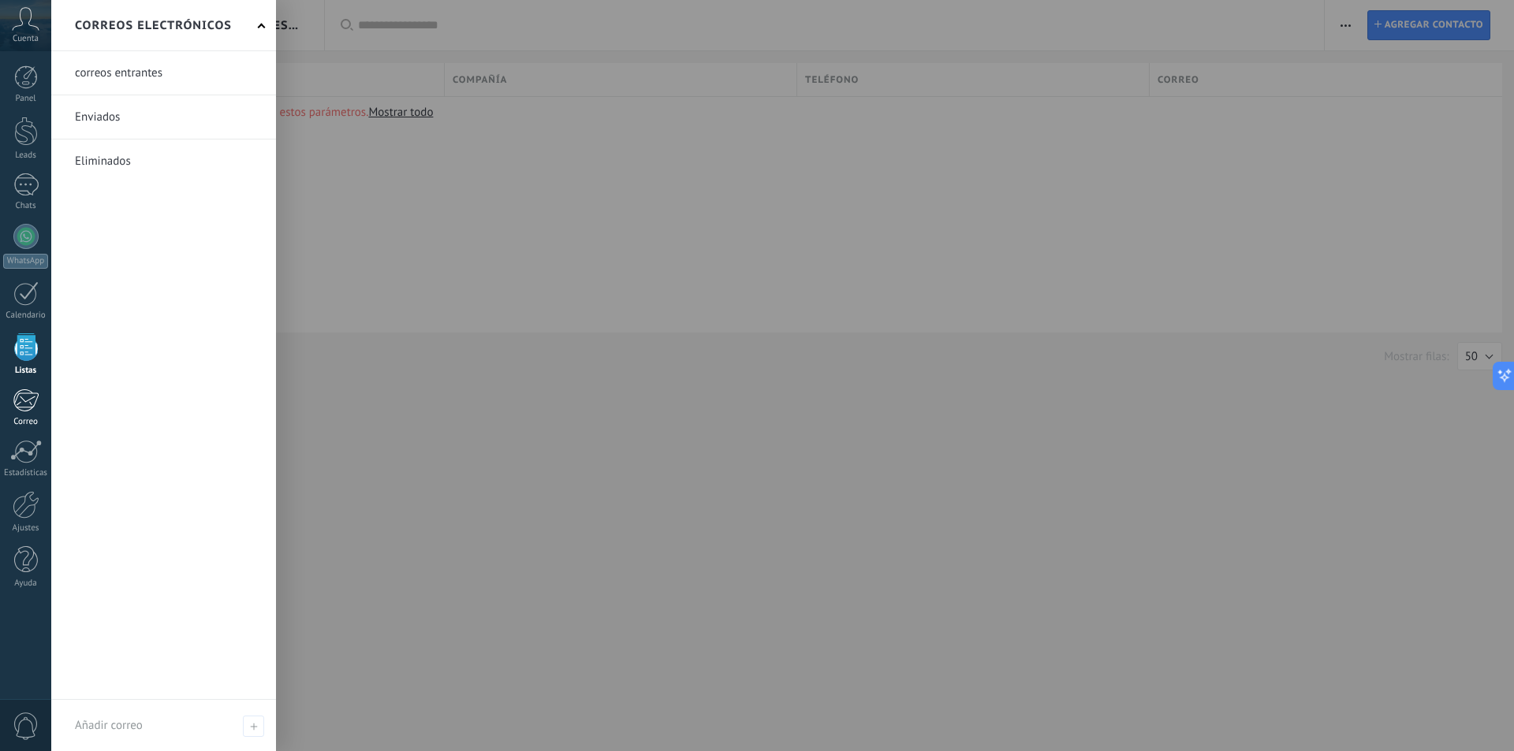
click at [17, 408] on div at bounding box center [26, 401] width 26 height 24
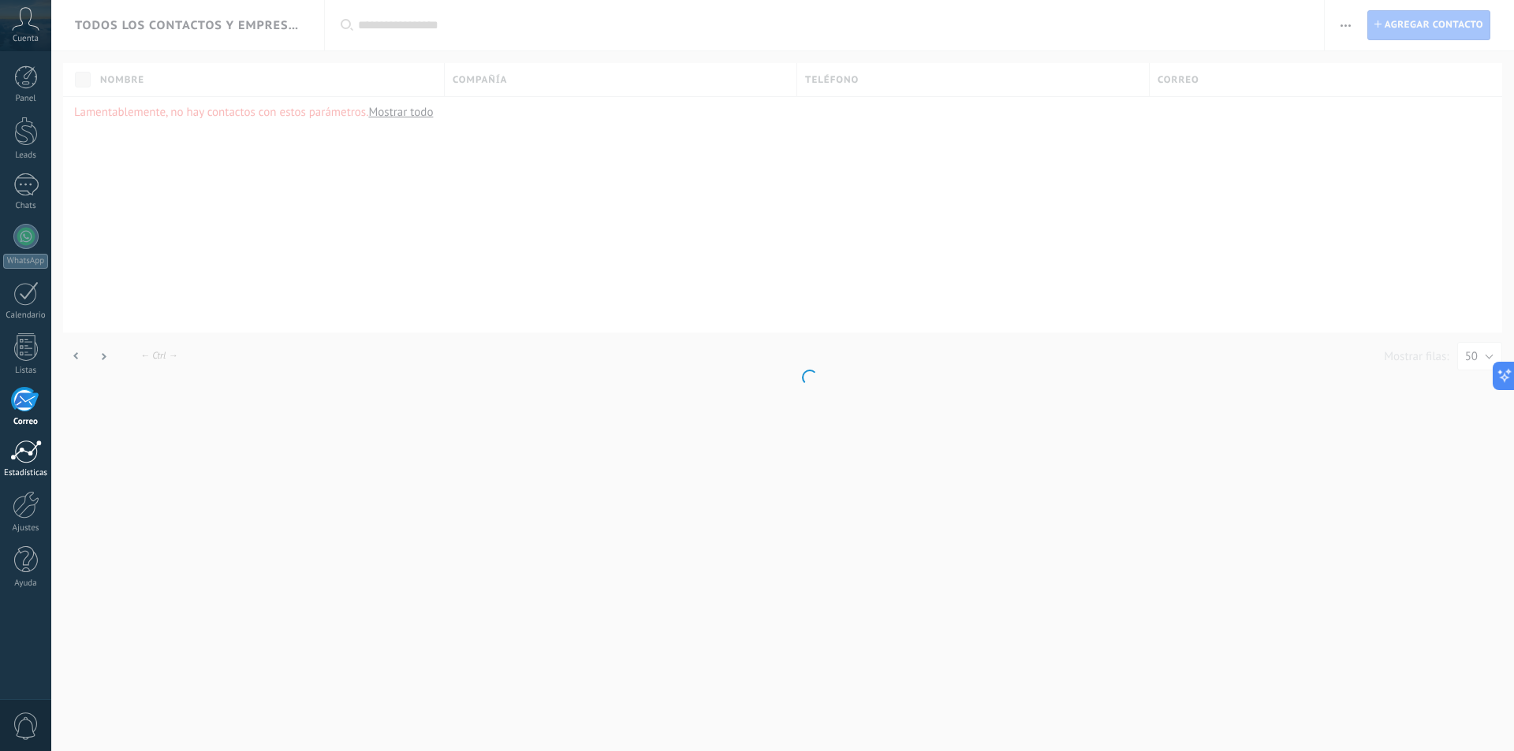
click at [31, 459] on div at bounding box center [26, 452] width 32 height 24
click at [35, 513] on div at bounding box center [26, 505] width 27 height 28
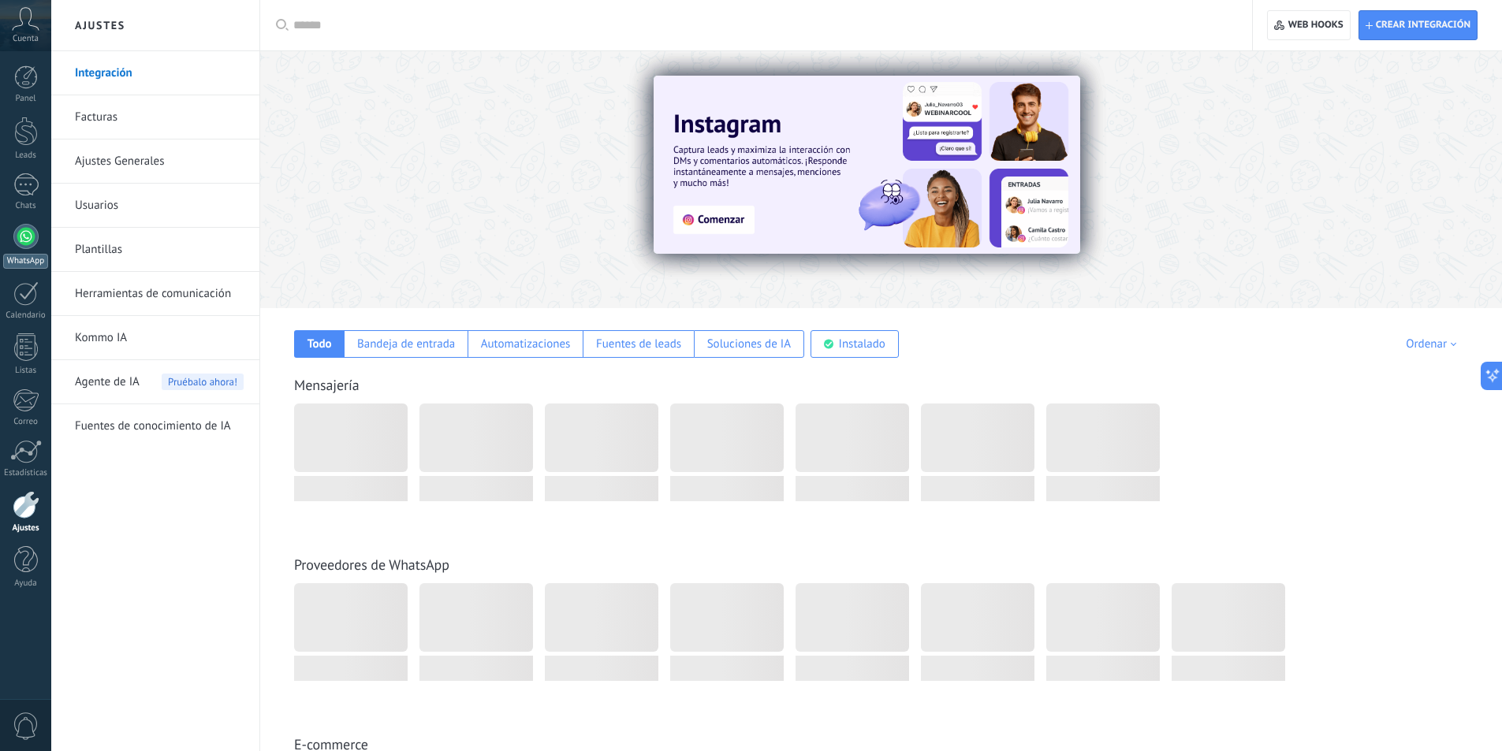
click at [17, 244] on div at bounding box center [25, 236] width 25 height 25
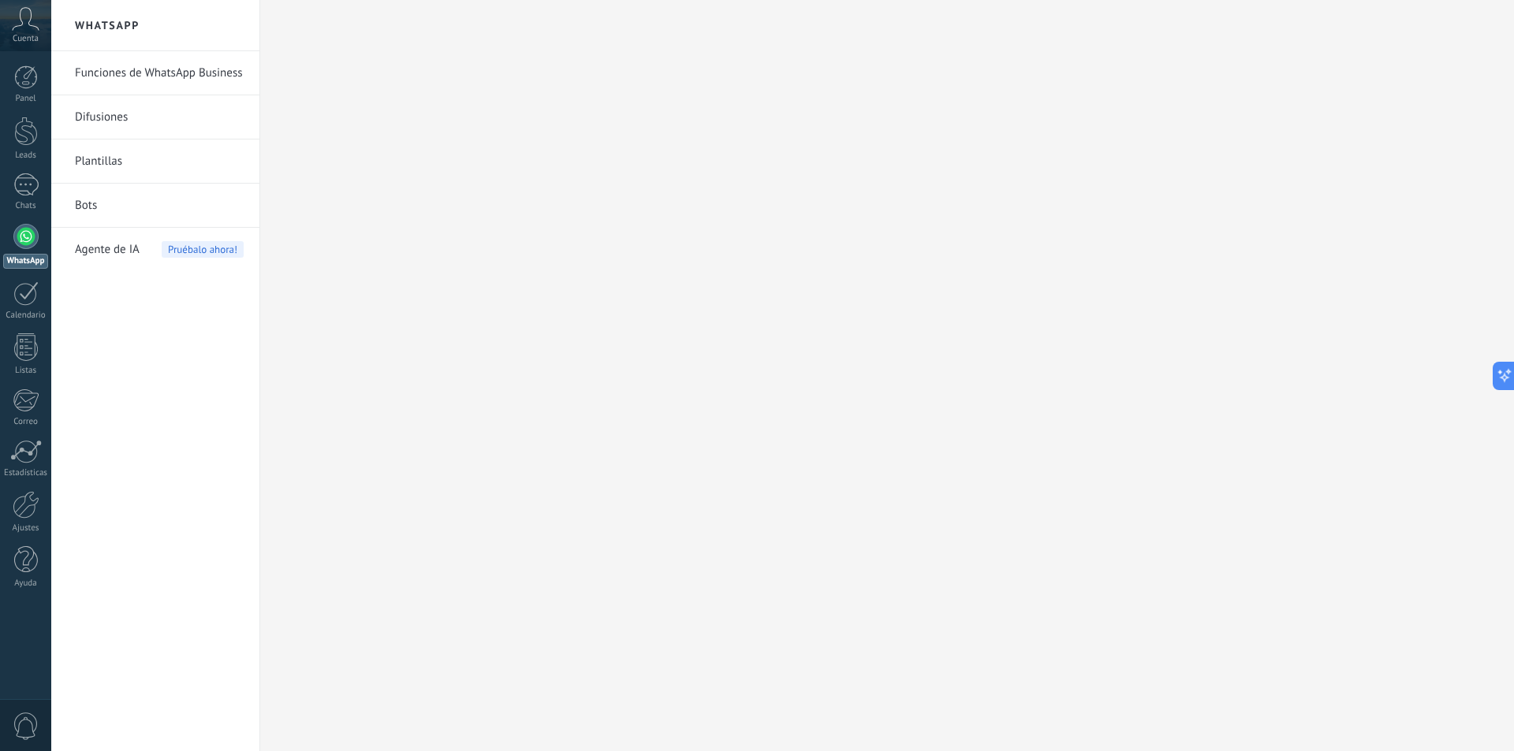
click at [22, 240] on div at bounding box center [25, 236] width 25 height 25
click at [193, 129] on link "Difusiones" at bounding box center [159, 117] width 169 height 44
click at [156, 166] on link "Plantillas" at bounding box center [159, 162] width 169 height 44
click at [102, 202] on link "Bots" at bounding box center [159, 206] width 169 height 44
click at [136, 255] on span "Agente de IA" at bounding box center [107, 250] width 65 height 44
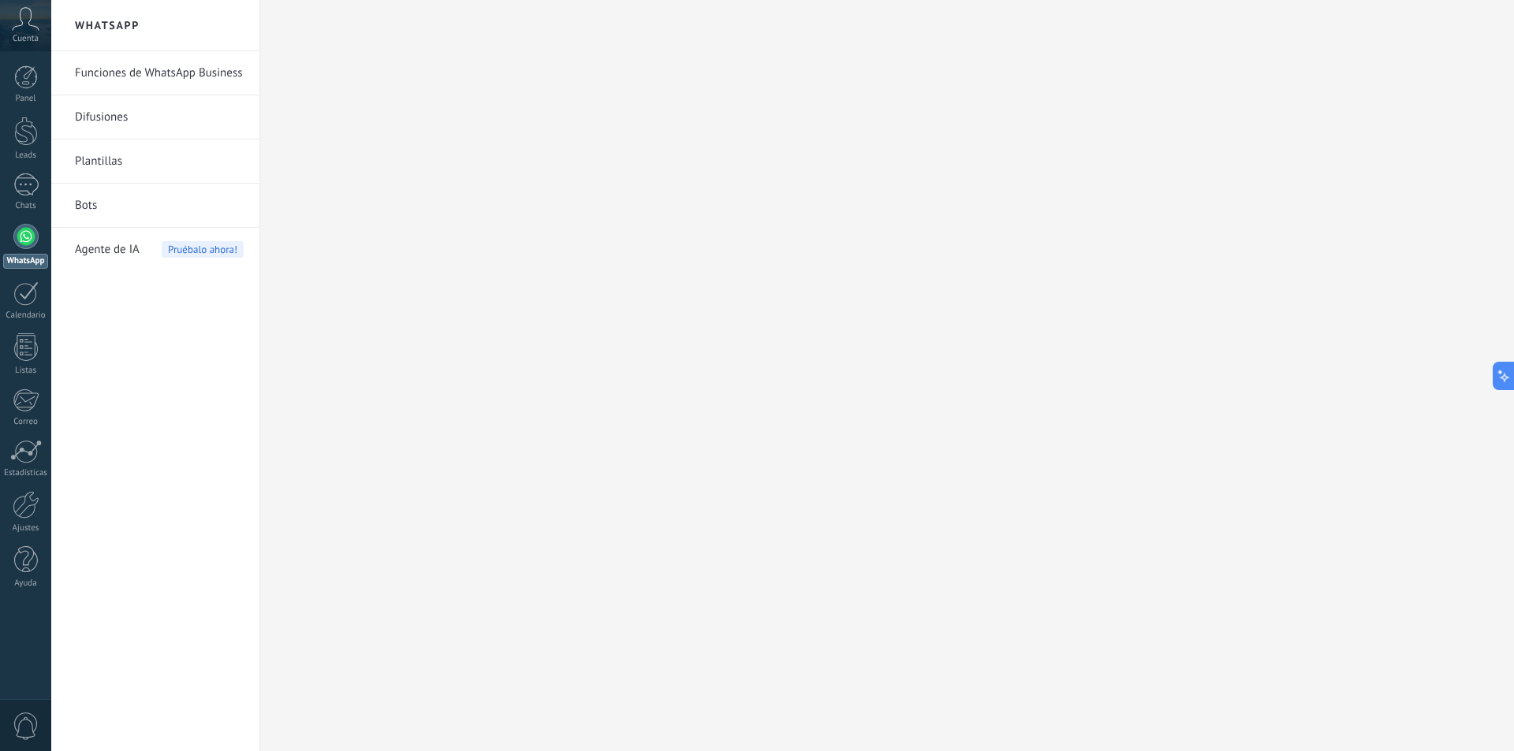
click at [19, 28] on icon at bounding box center [26, 19] width 28 height 24
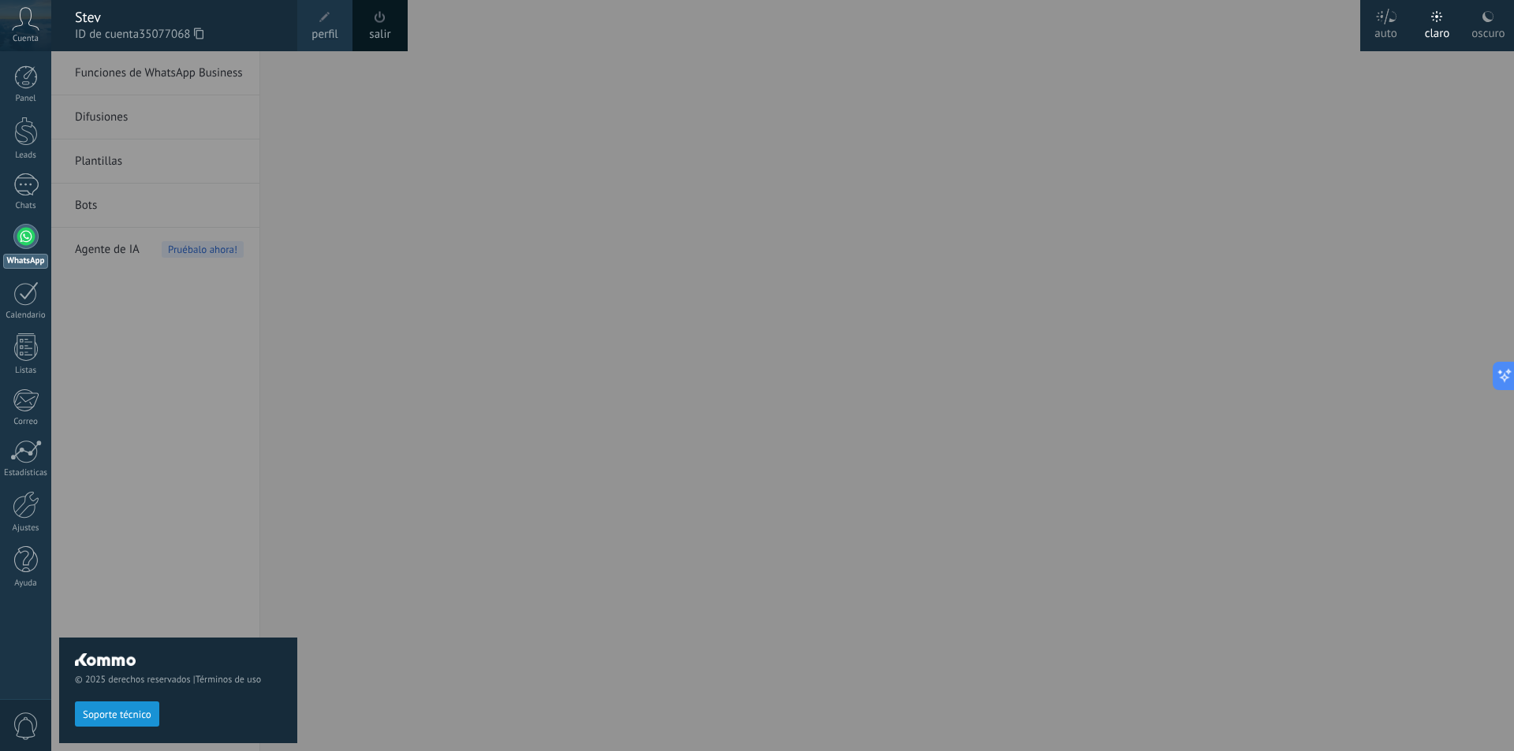
click at [16, 47] on div "Cuenta" at bounding box center [25, 25] width 51 height 51
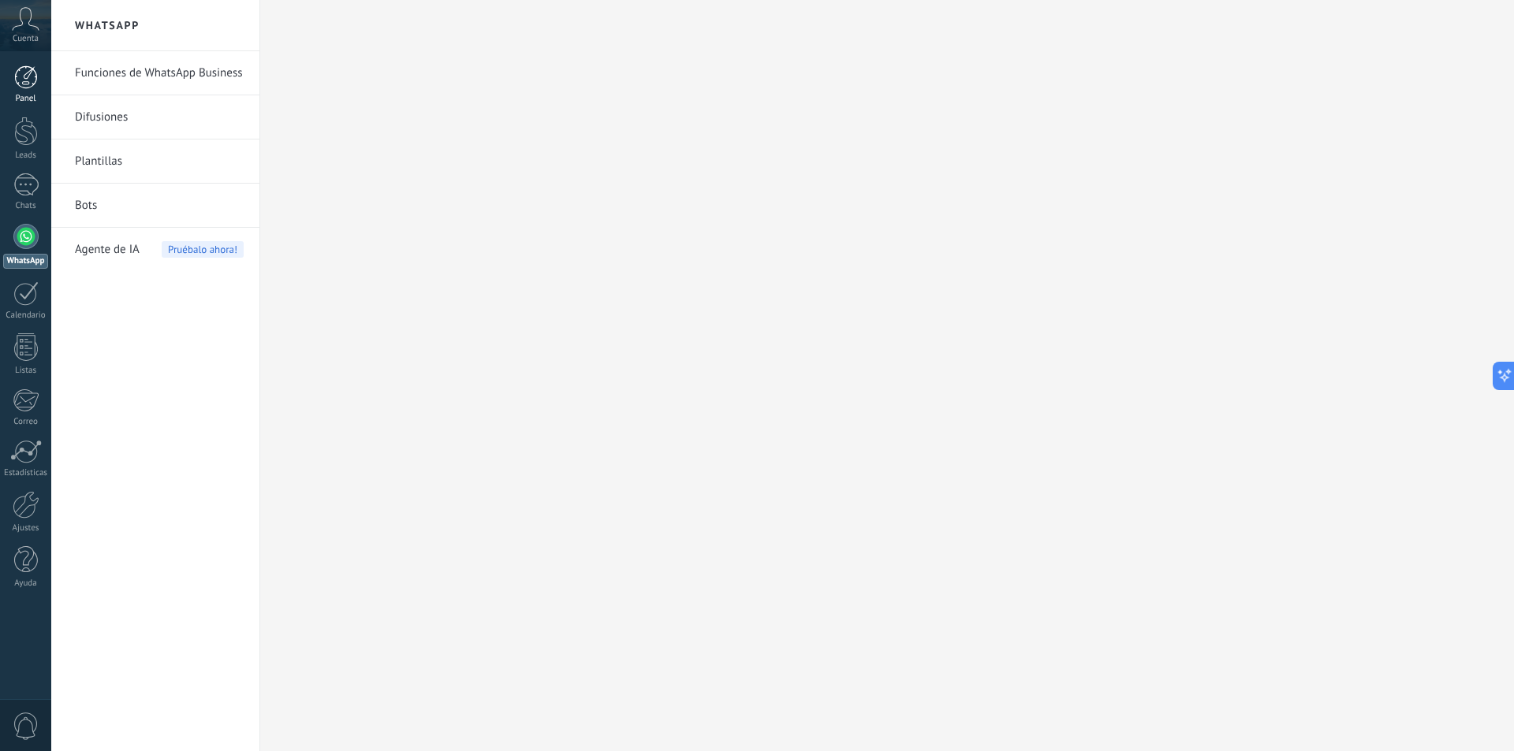
click at [10, 81] on link "Panel" at bounding box center [25, 84] width 51 height 39
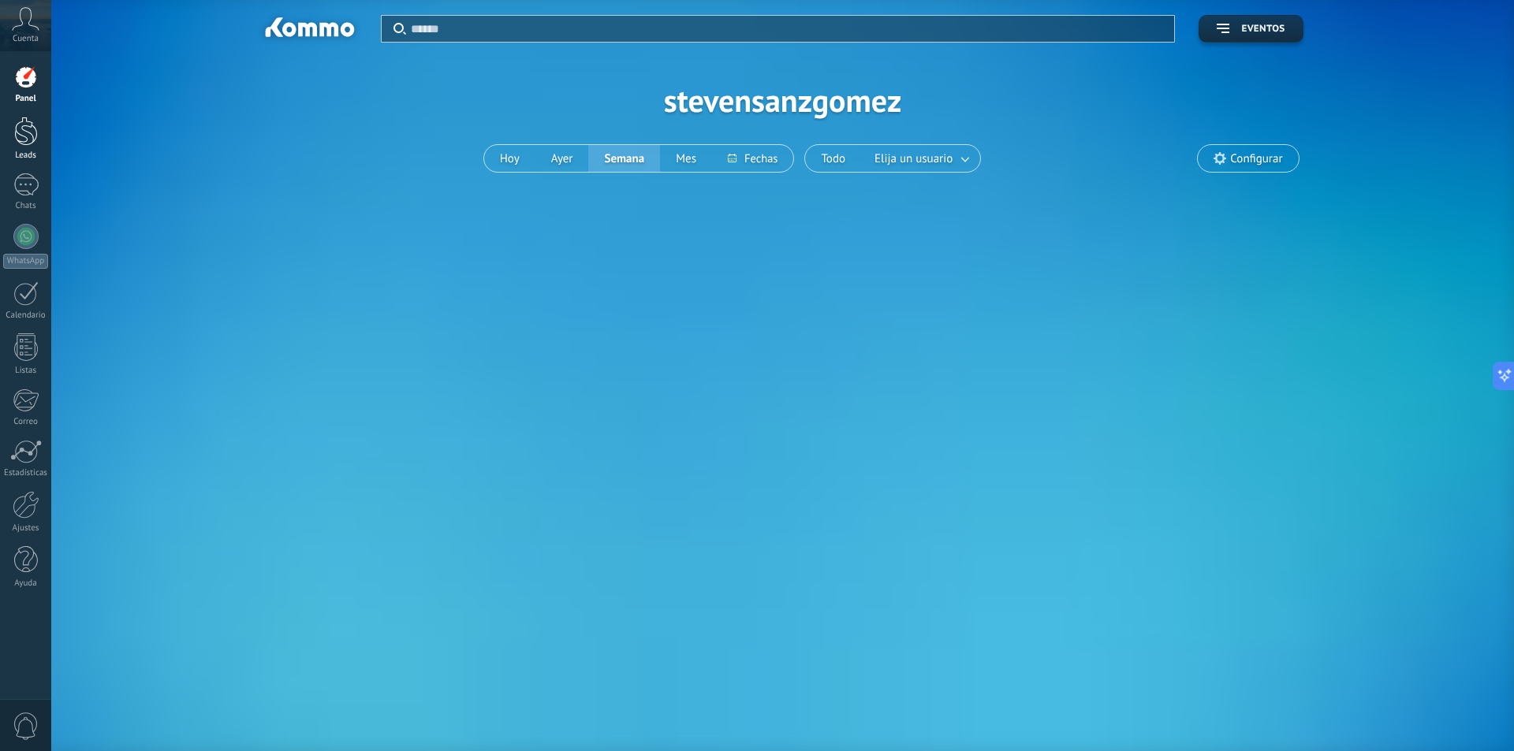
click at [18, 128] on div at bounding box center [26, 131] width 24 height 29
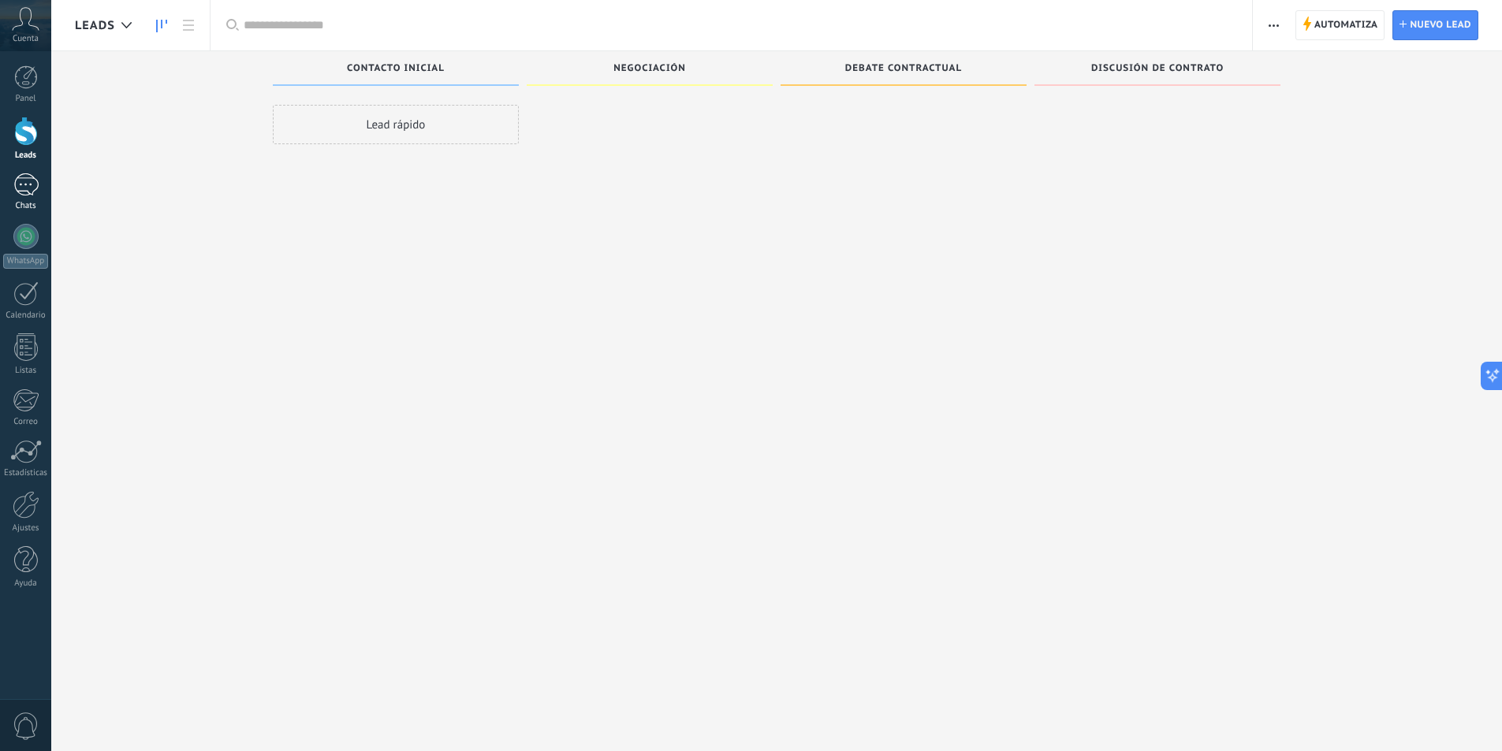
click at [12, 176] on link "Chats" at bounding box center [25, 192] width 51 height 38
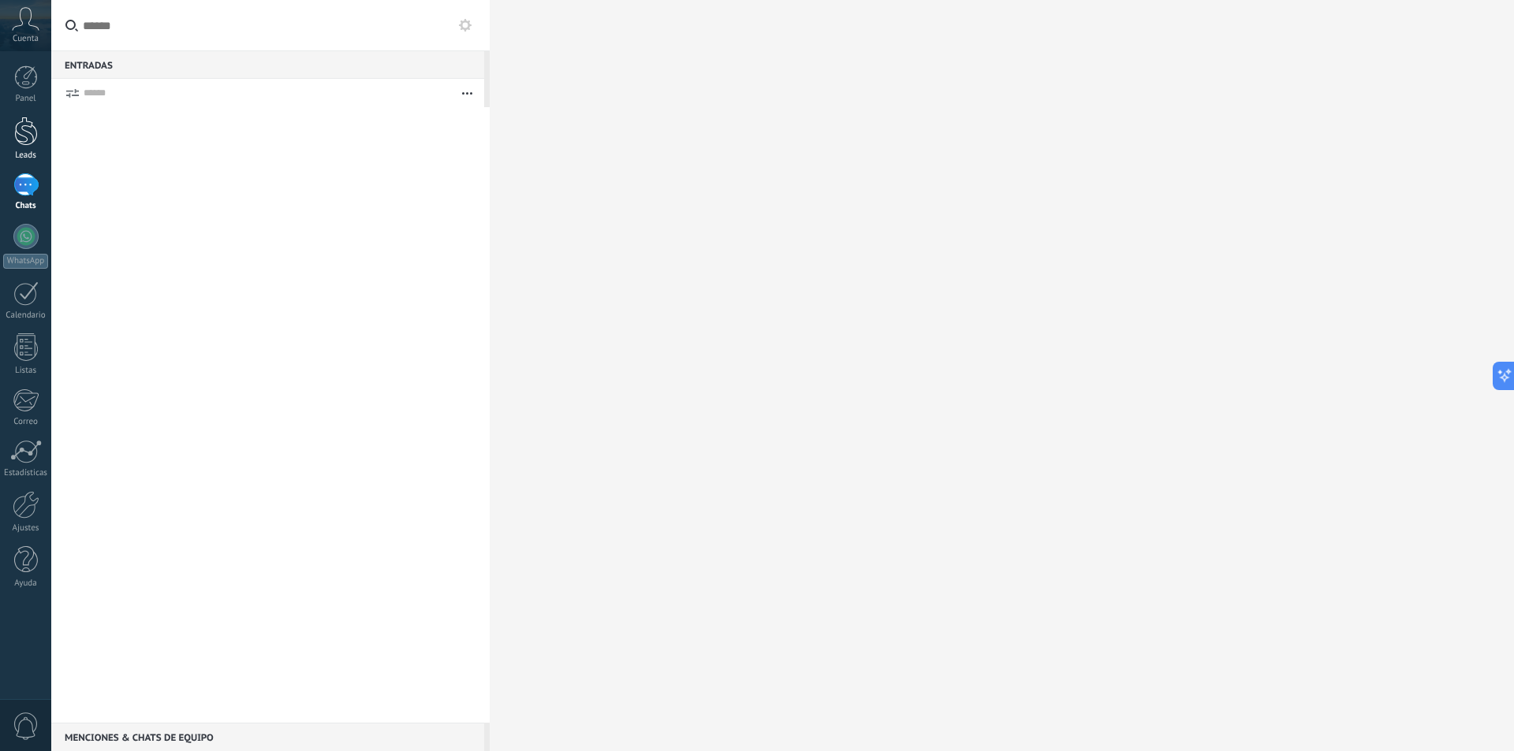
click at [38, 151] on div "Leads" at bounding box center [26, 156] width 46 height 10
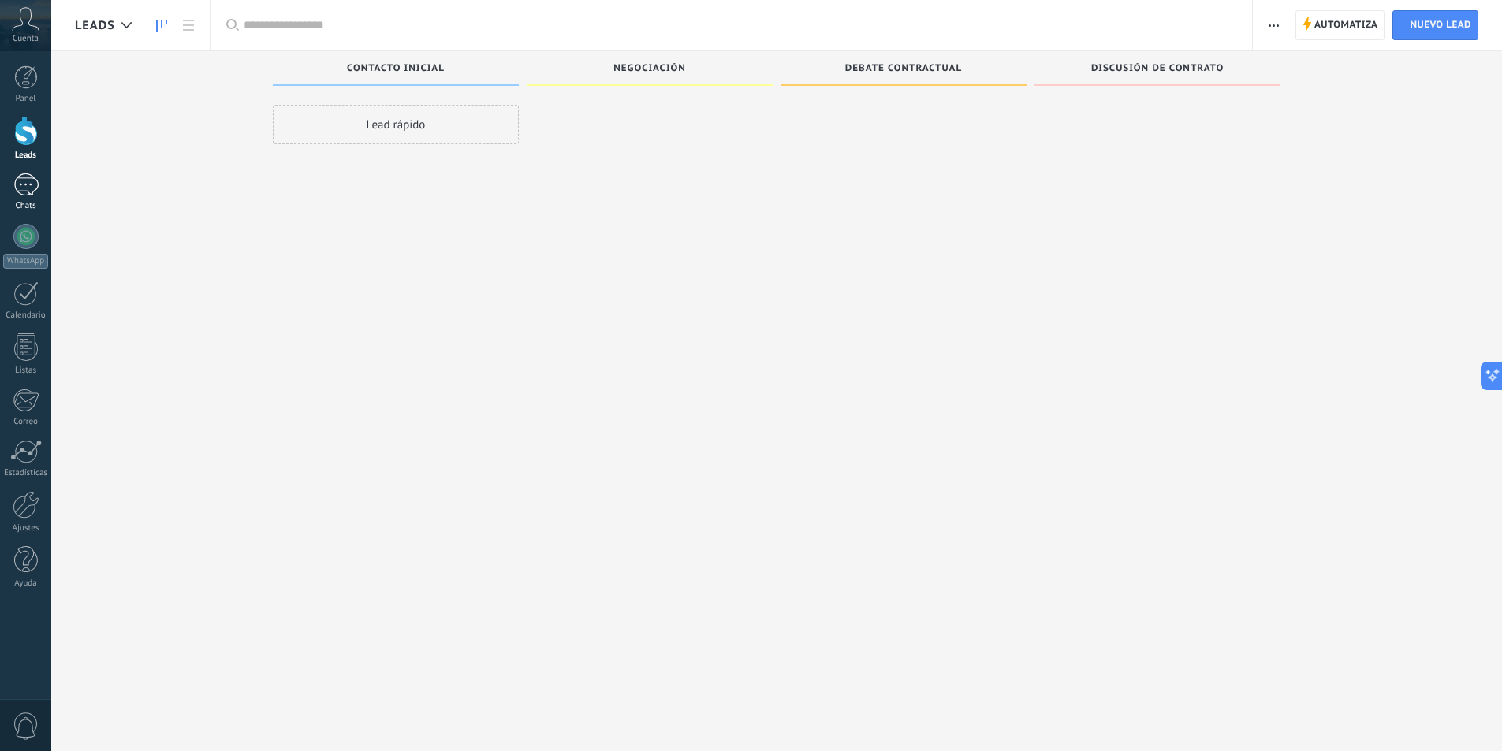
click at [41, 197] on link "Chats" at bounding box center [25, 192] width 51 height 38
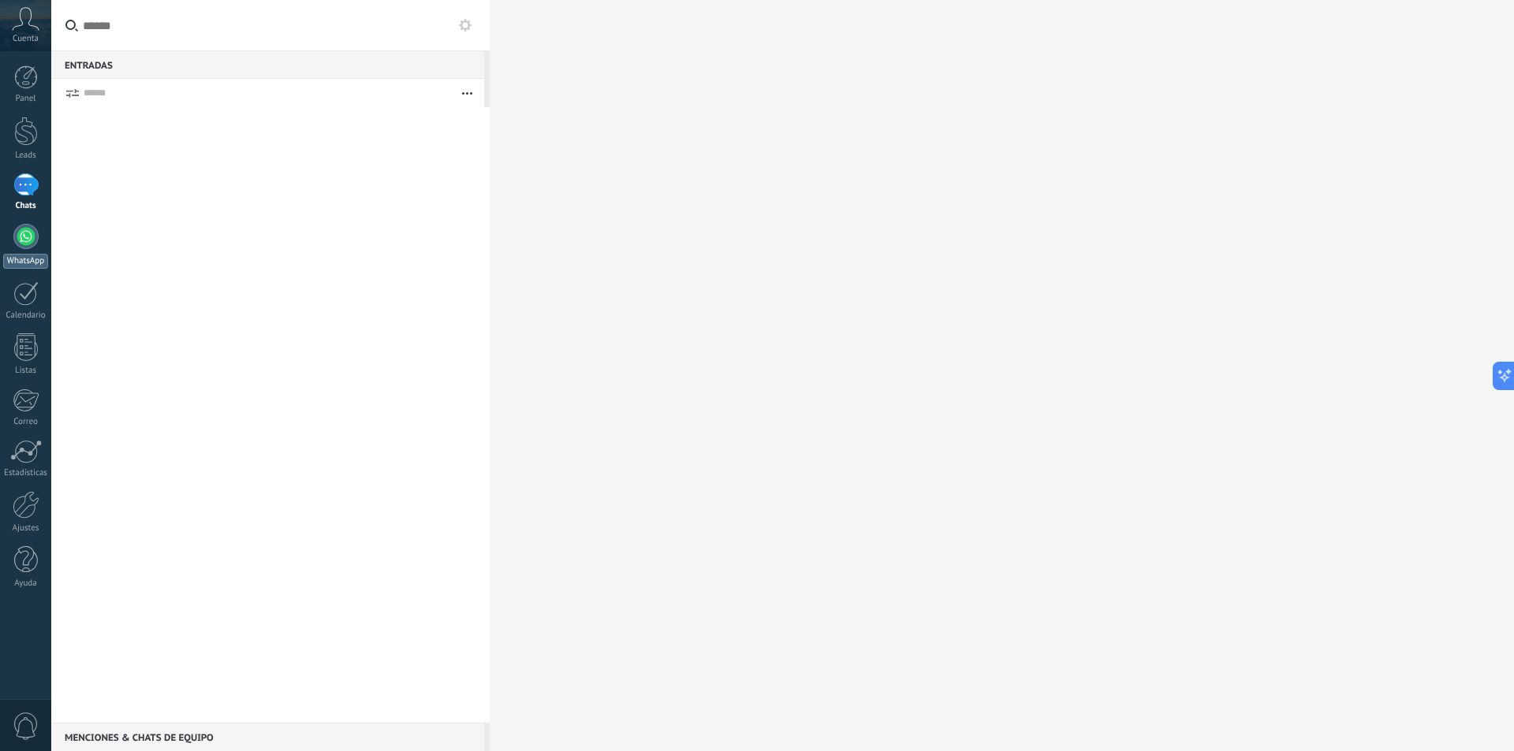
click at [9, 234] on link "WhatsApp" at bounding box center [25, 246] width 51 height 45
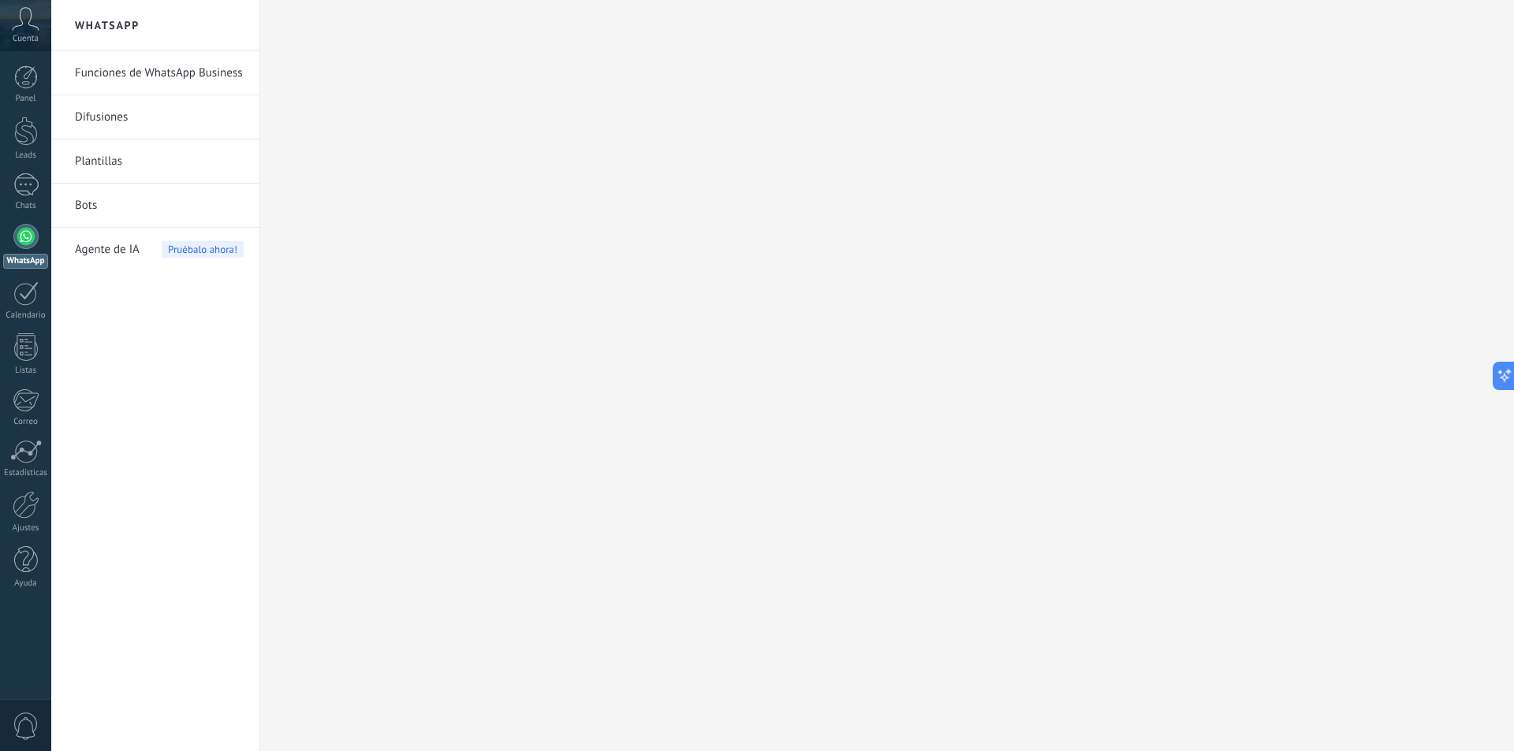
click at [155, 80] on link "Funciones de WhatsApp Business" at bounding box center [159, 73] width 169 height 44
click at [198, 126] on link "Difusiones" at bounding box center [159, 117] width 169 height 44
click at [24, 98] on div "Panel" at bounding box center [26, 99] width 46 height 10
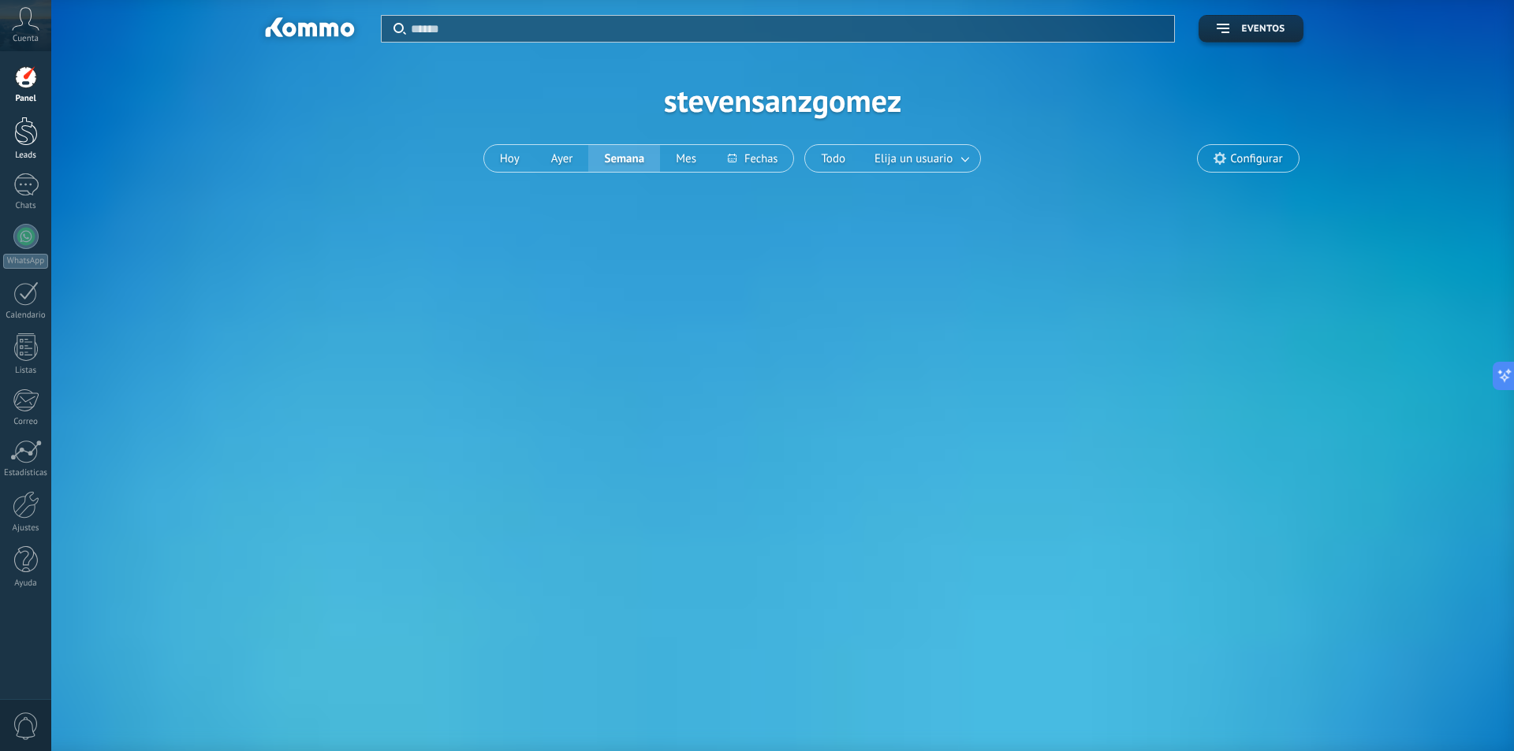
click at [38, 133] on link "Leads" at bounding box center [25, 139] width 51 height 44
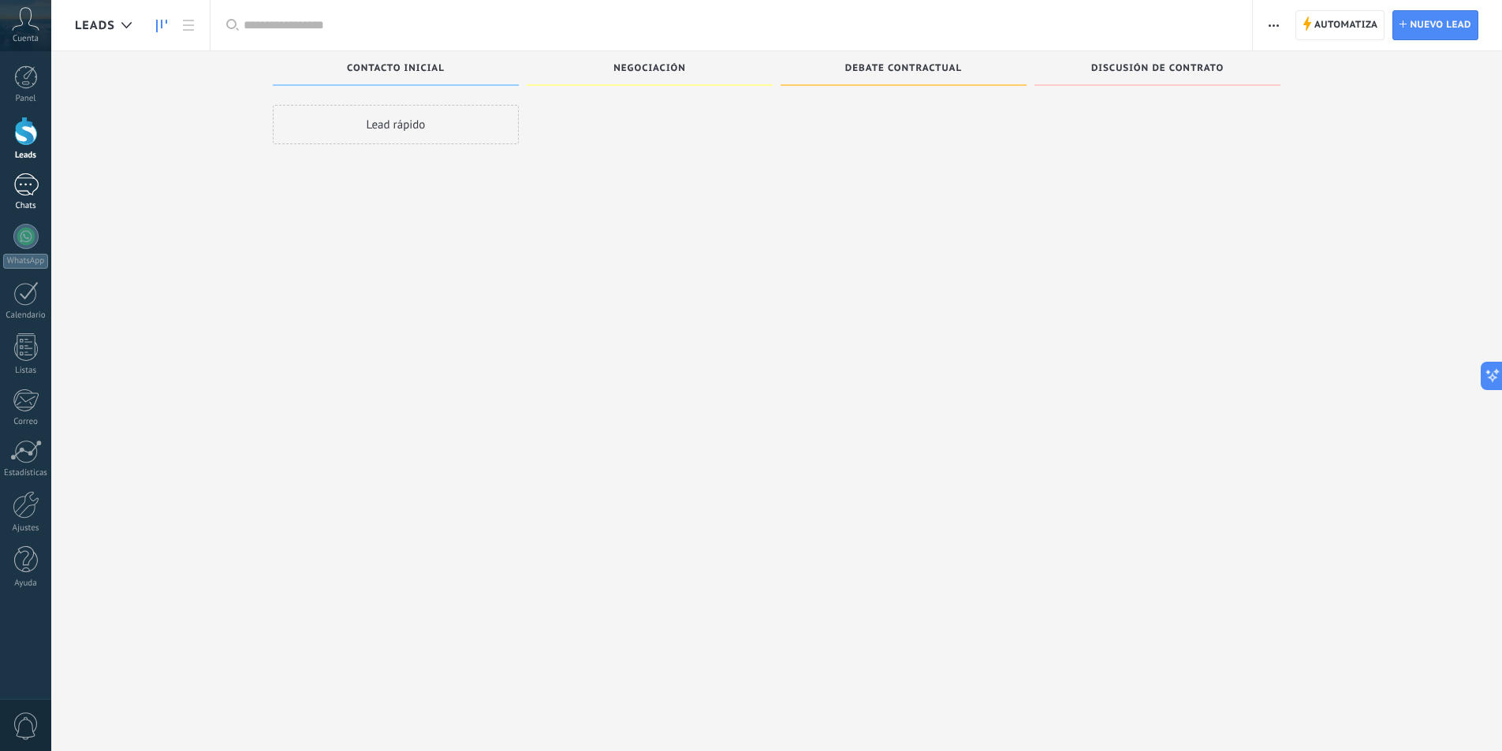
click at [23, 192] on div at bounding box center [25, 184] width 25 height 23
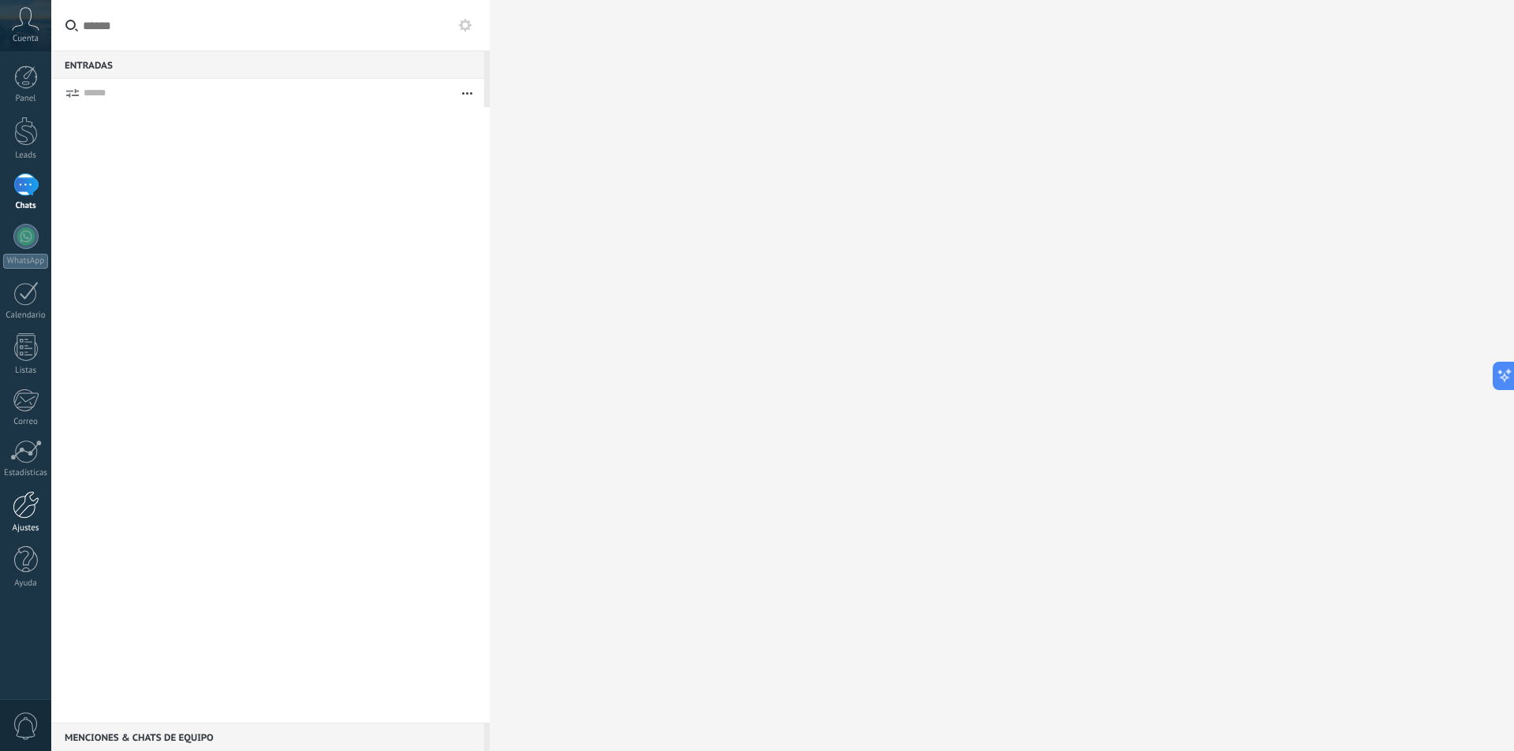
click at [28, 497] on div at bounding box center [26, 505] width 27 height 28
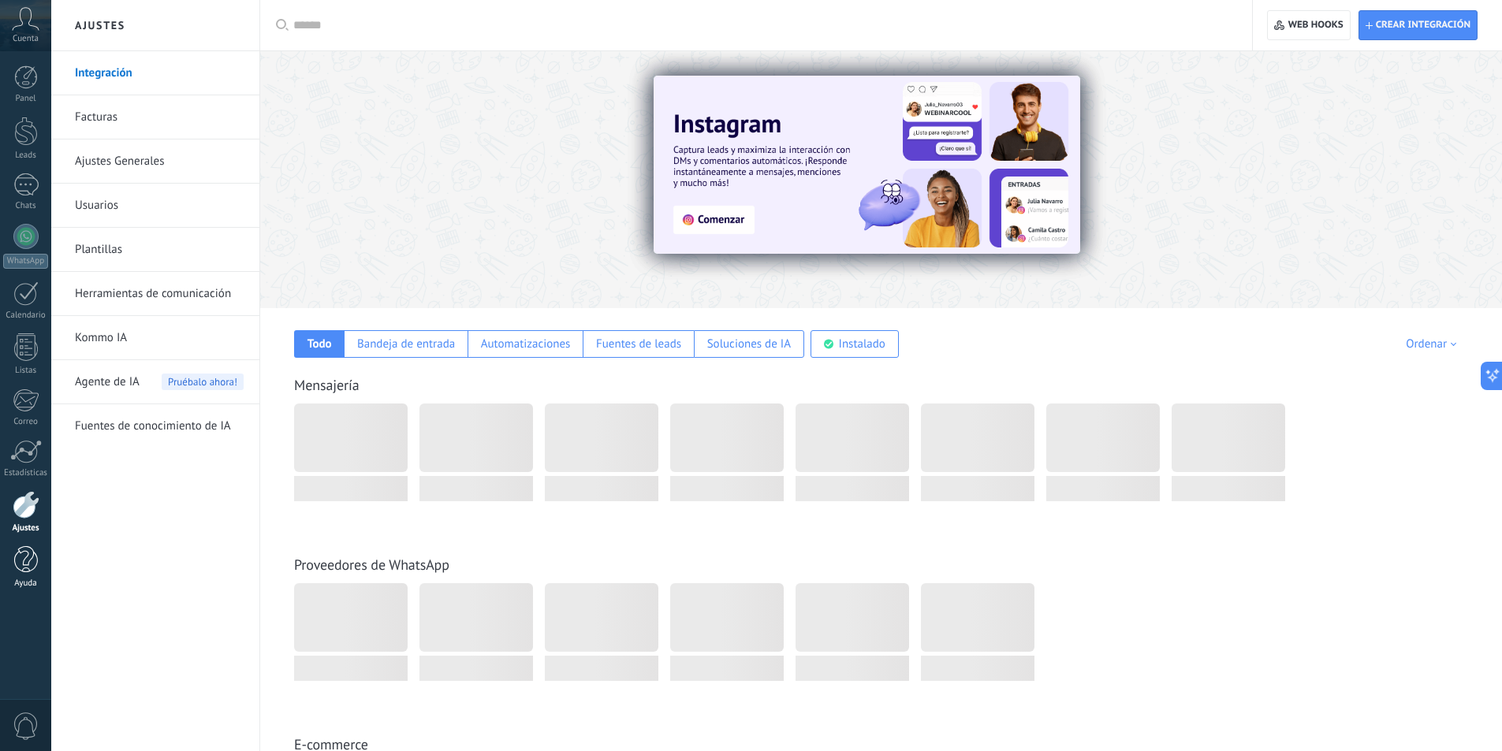
click at [37, 573] on div at bounding box center [26, 560] width 24 height 28
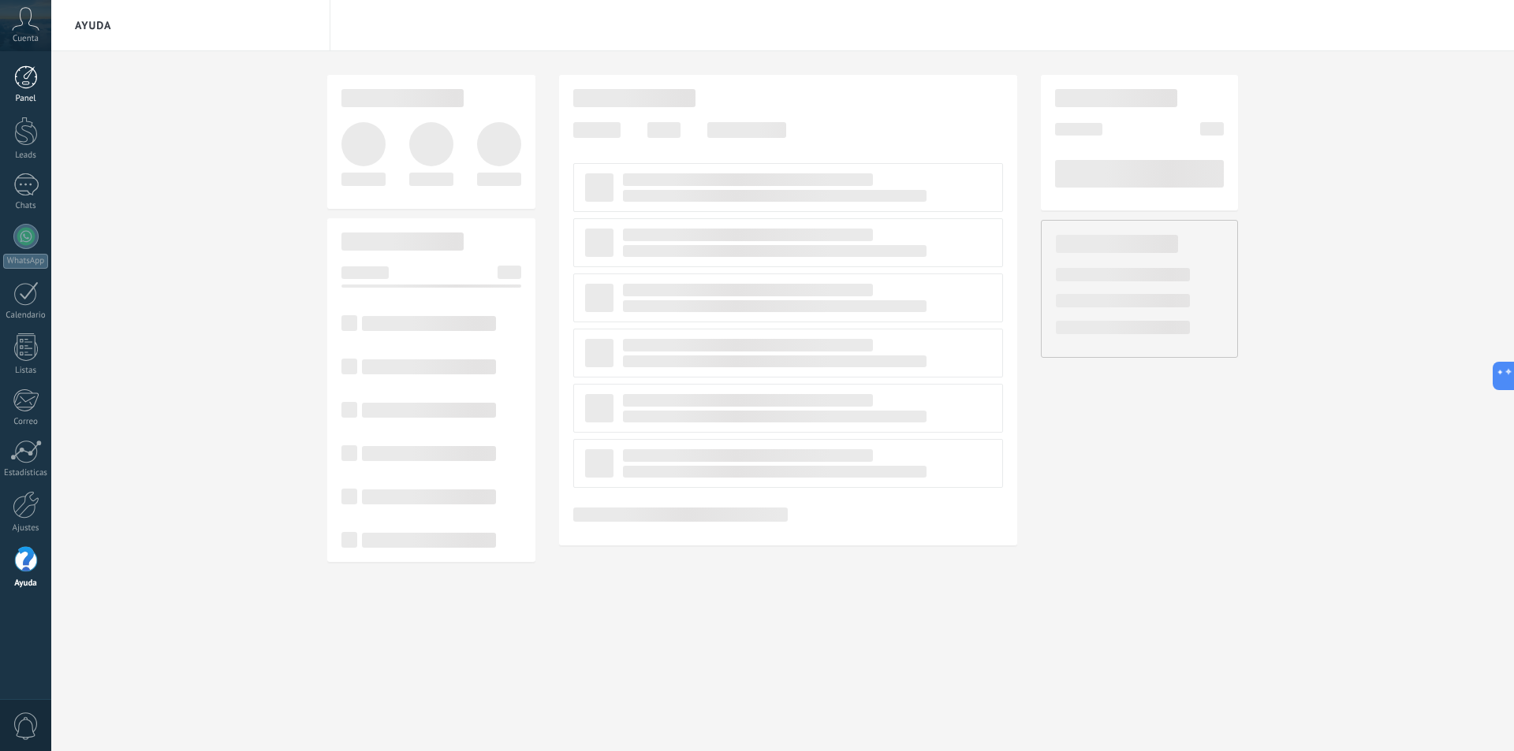
click at [31, 74] on div at bounding box center [26, 77] width 24 height 24
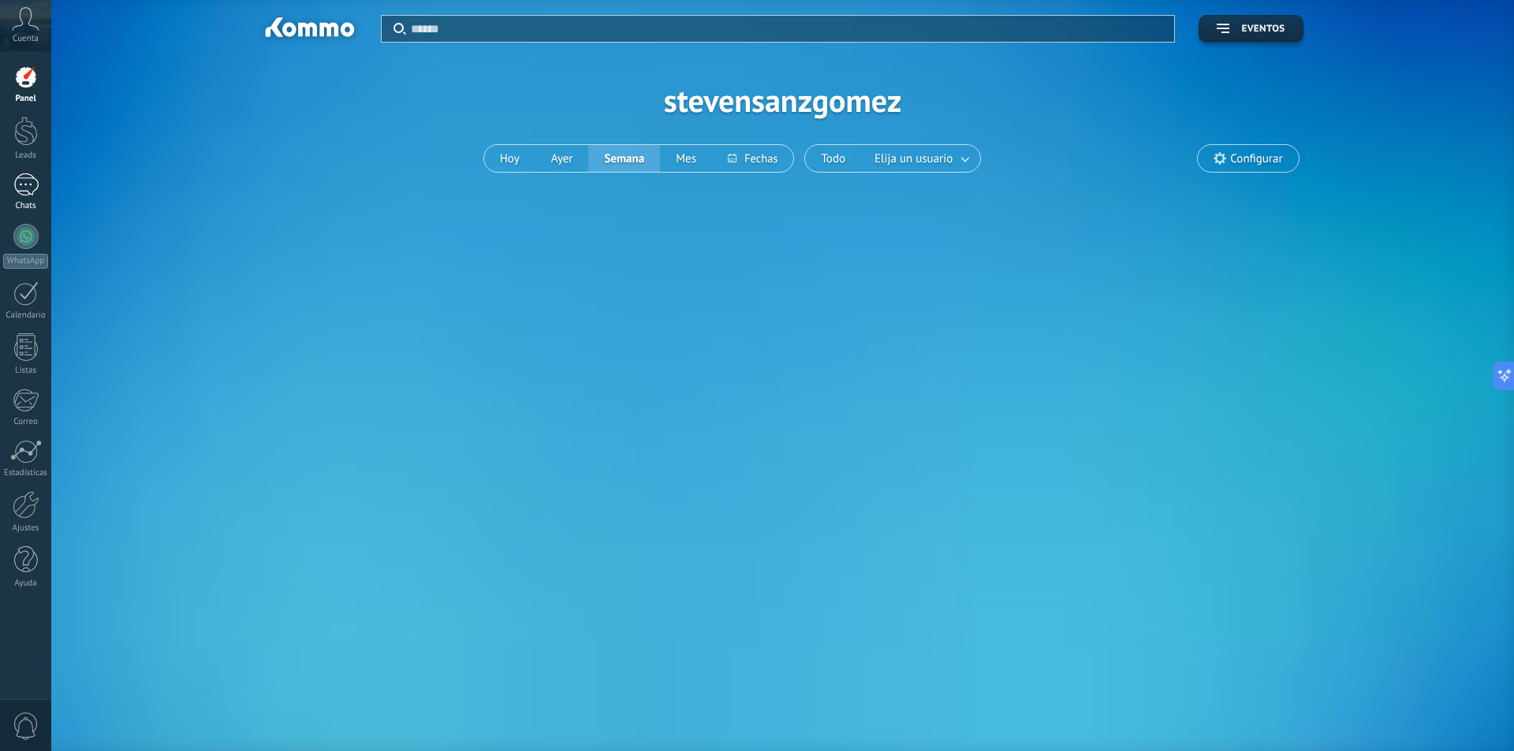
click at [12, 193] on link "Chats" at bounding box center [25, 192] width 51 height 38
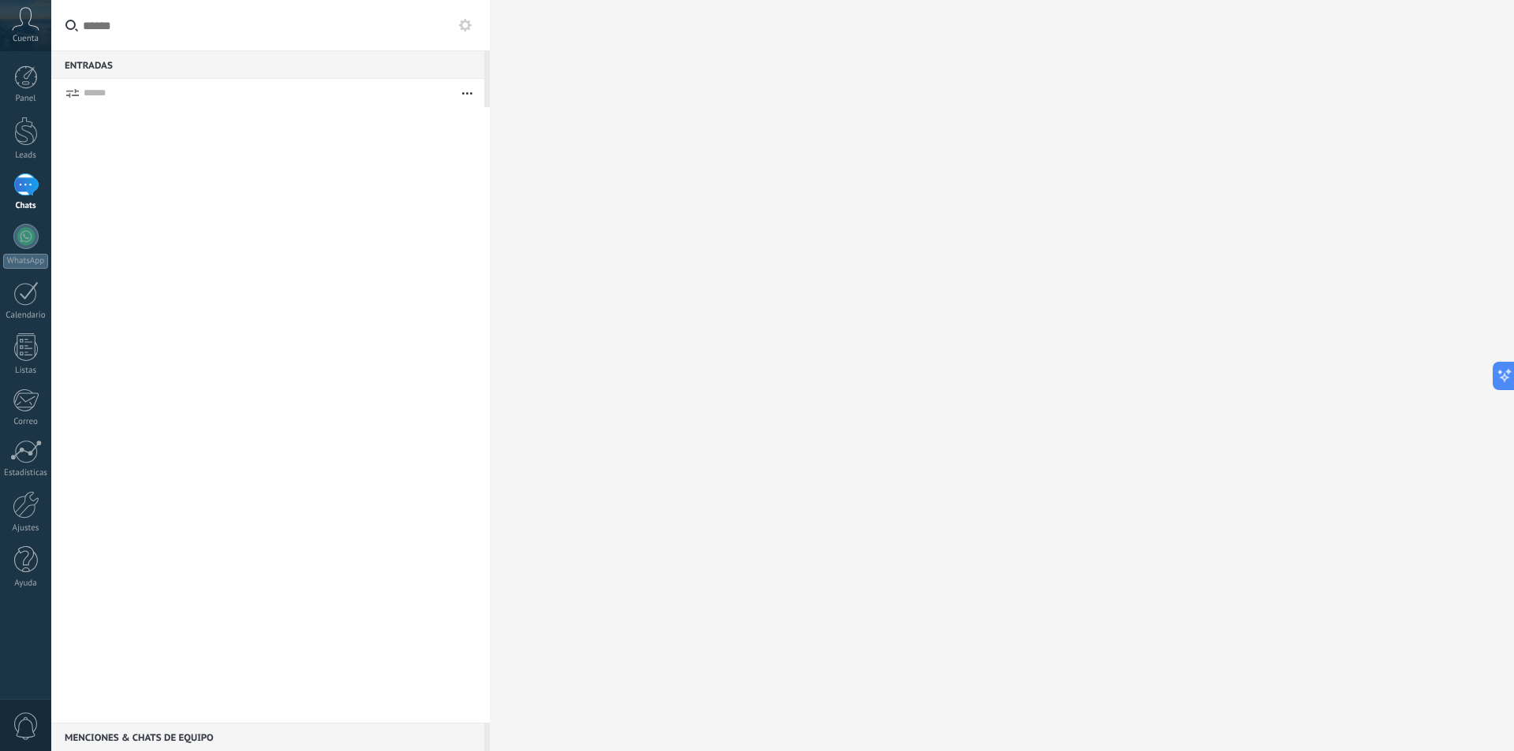
drag, startPoint x: 475, startPoint y: 22, endPoint x: 459, endPoint y: 32, distance: 18.8
click at [459, 32] on div at bounding box center [270, 25] width 438 height 50
click at [467, 28] on use at bounding box center [465, 25] width 13 height 13
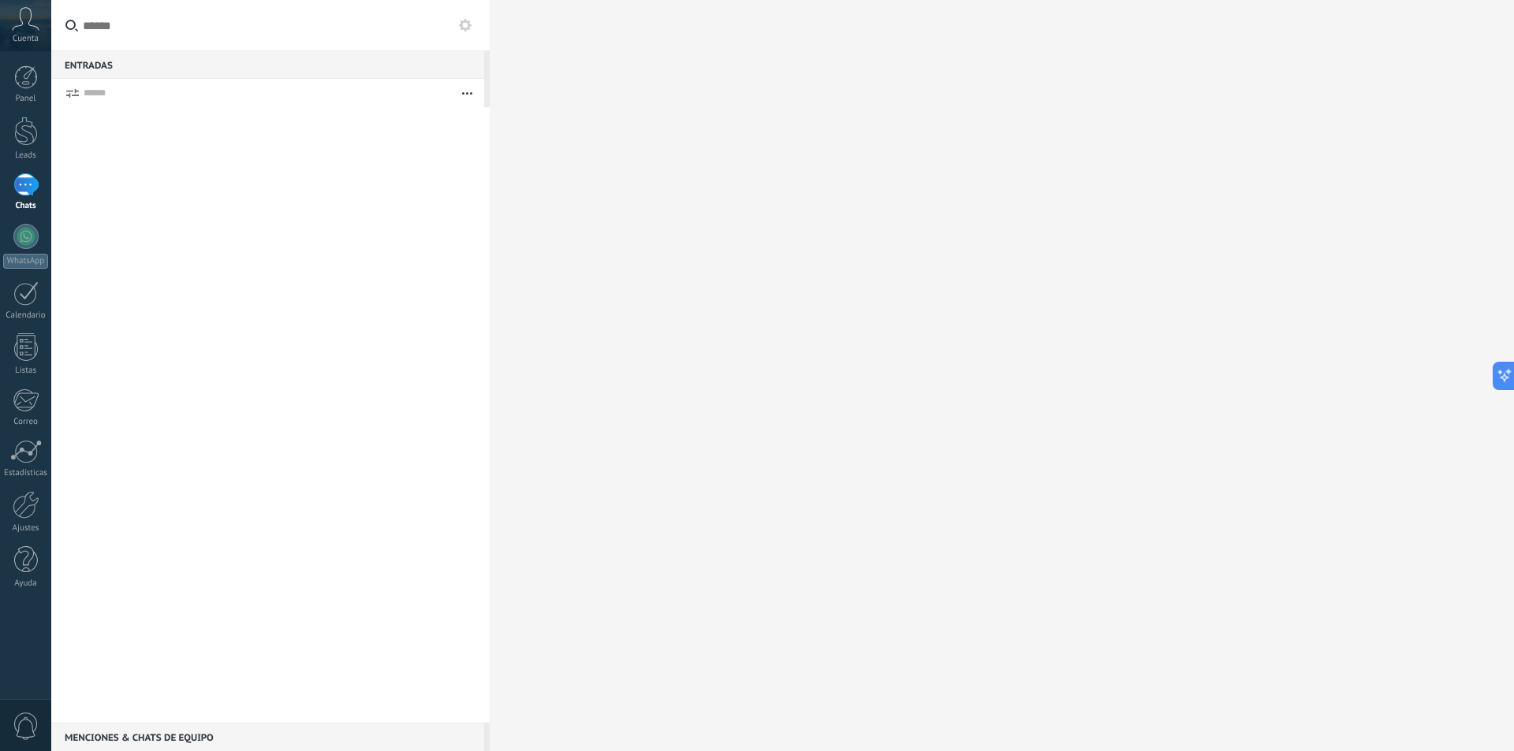
click at [467, 28] on use at bounding box center [465, 25] width 13 height 13
click at [460, 24] on icon at bounding box center [465, 25] width 13 height 13
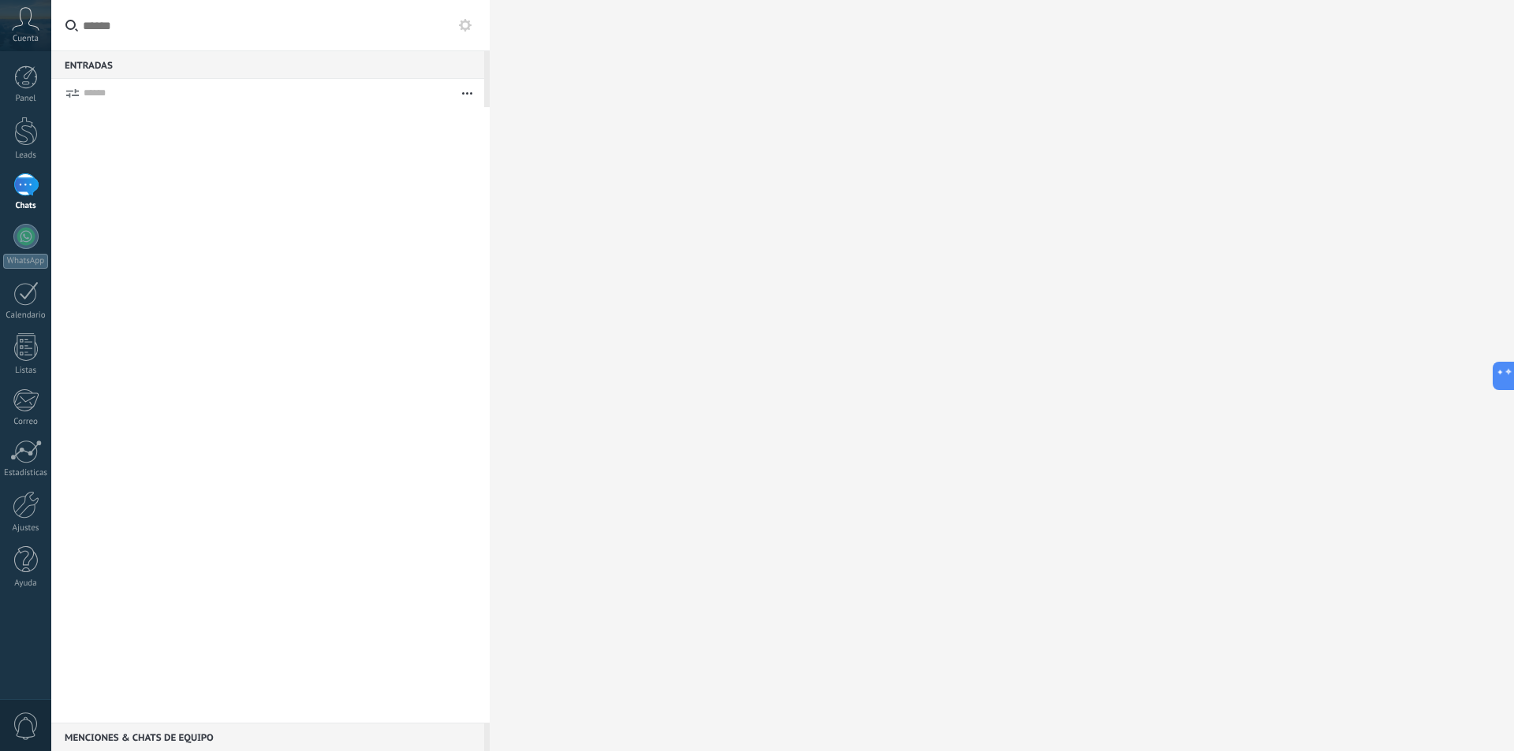
click at [460, 24] on icon at bounding box center [465, 25] width 13 height 13
click at [464, 23] on use at bounding box center [465, 25] width 13 height 13
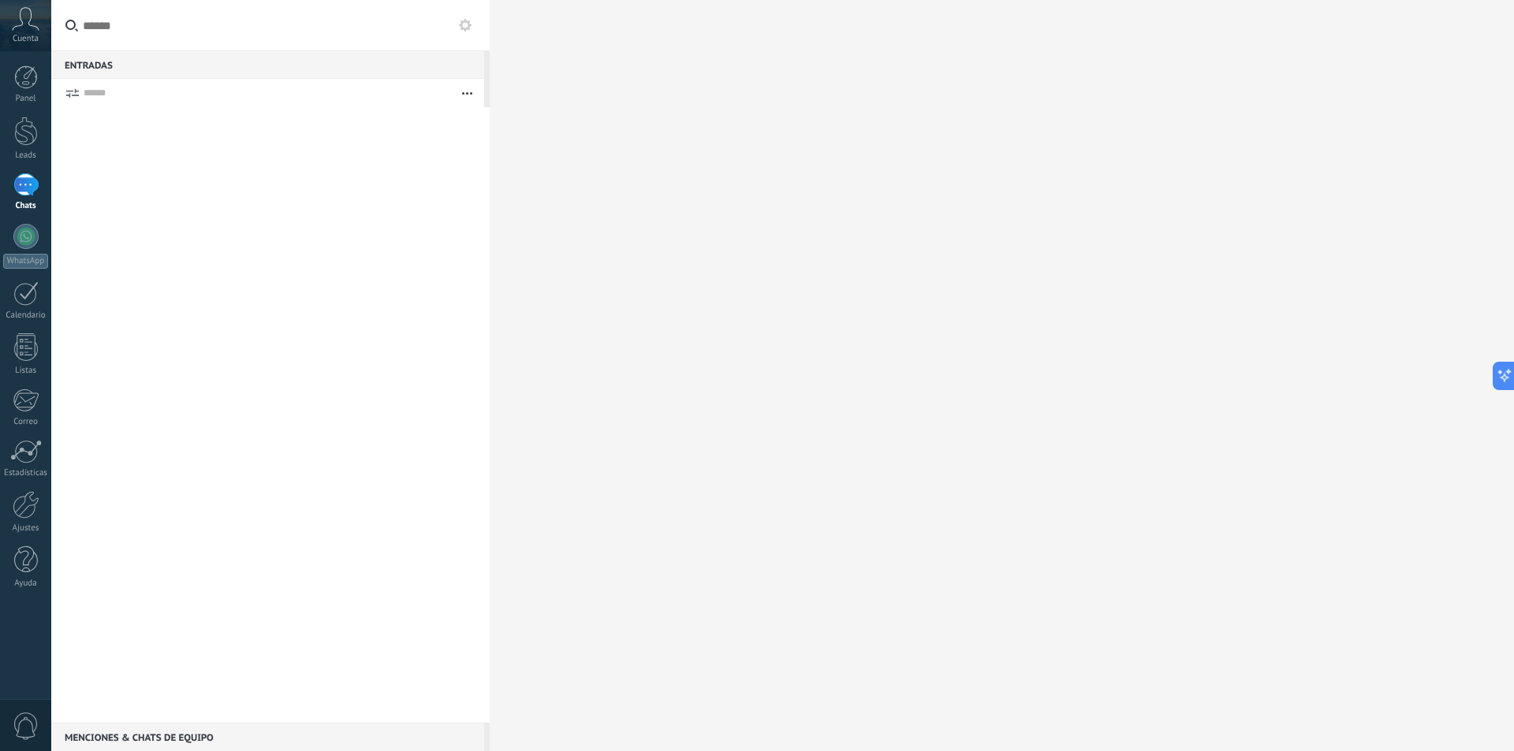
click at [464, 23] on use at bounding box center [465, 25] width 13 height 13
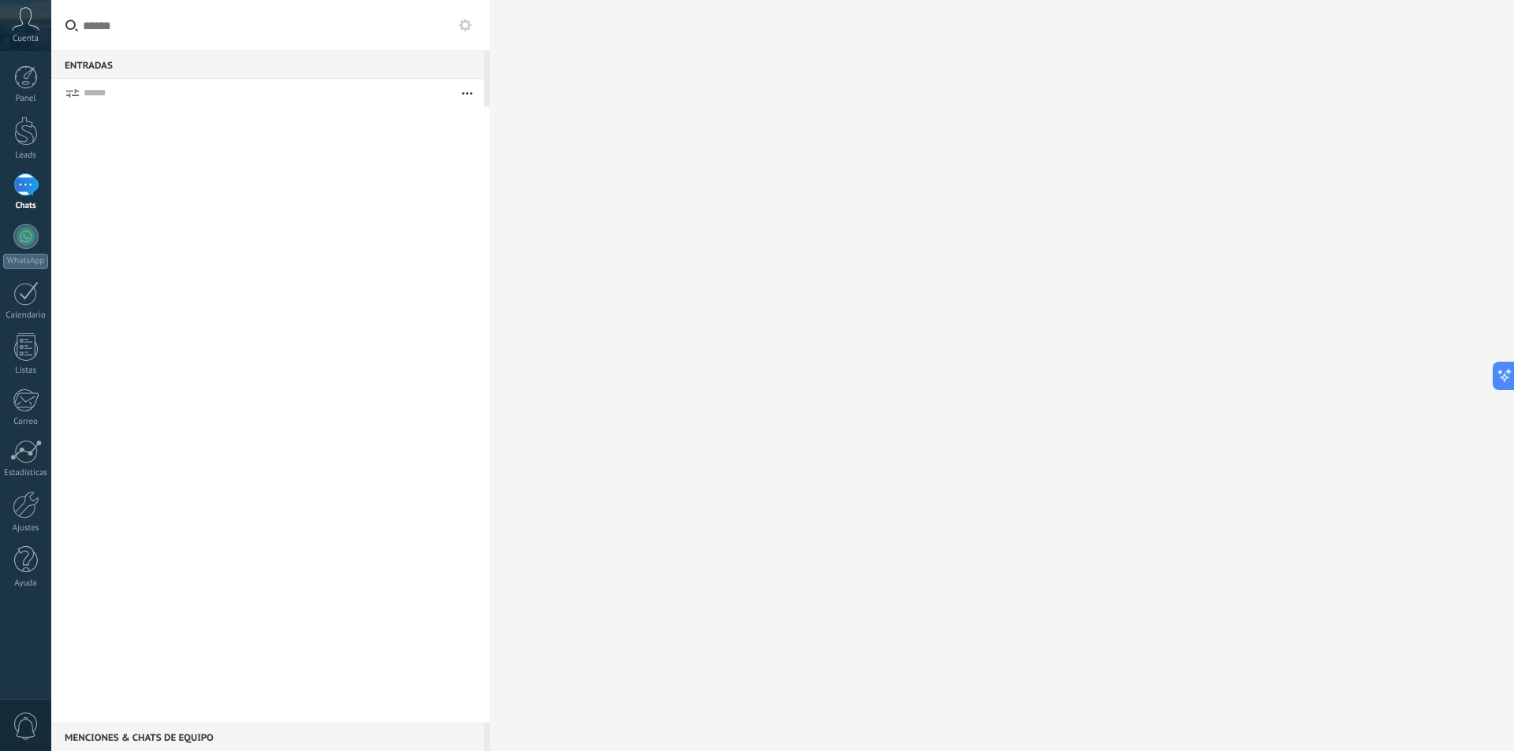
click at [32, 10] on icon at bounding box center [26, 19] width 28 height 24
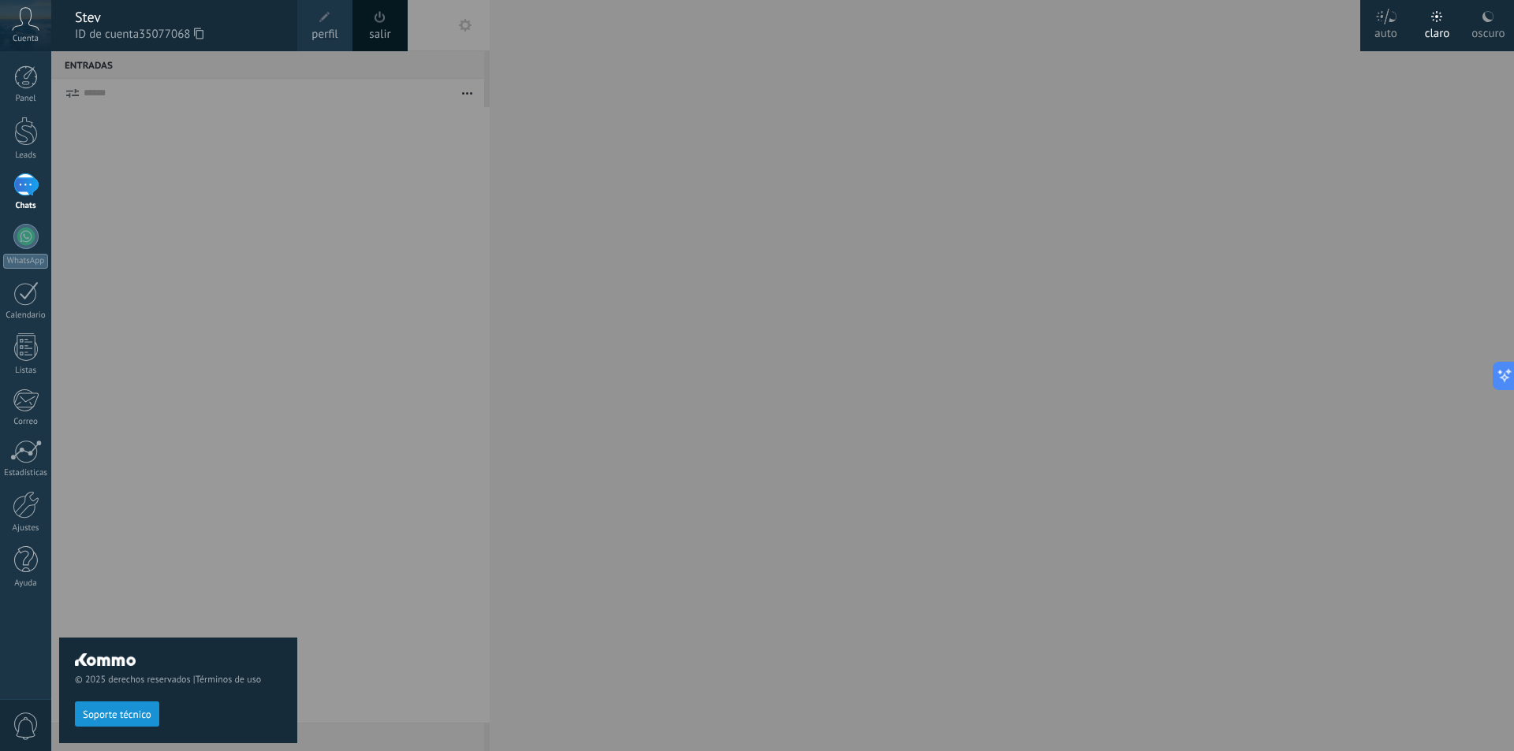
click at [32, 10] on icon at bounding box center [26, 19] width 28 height 24
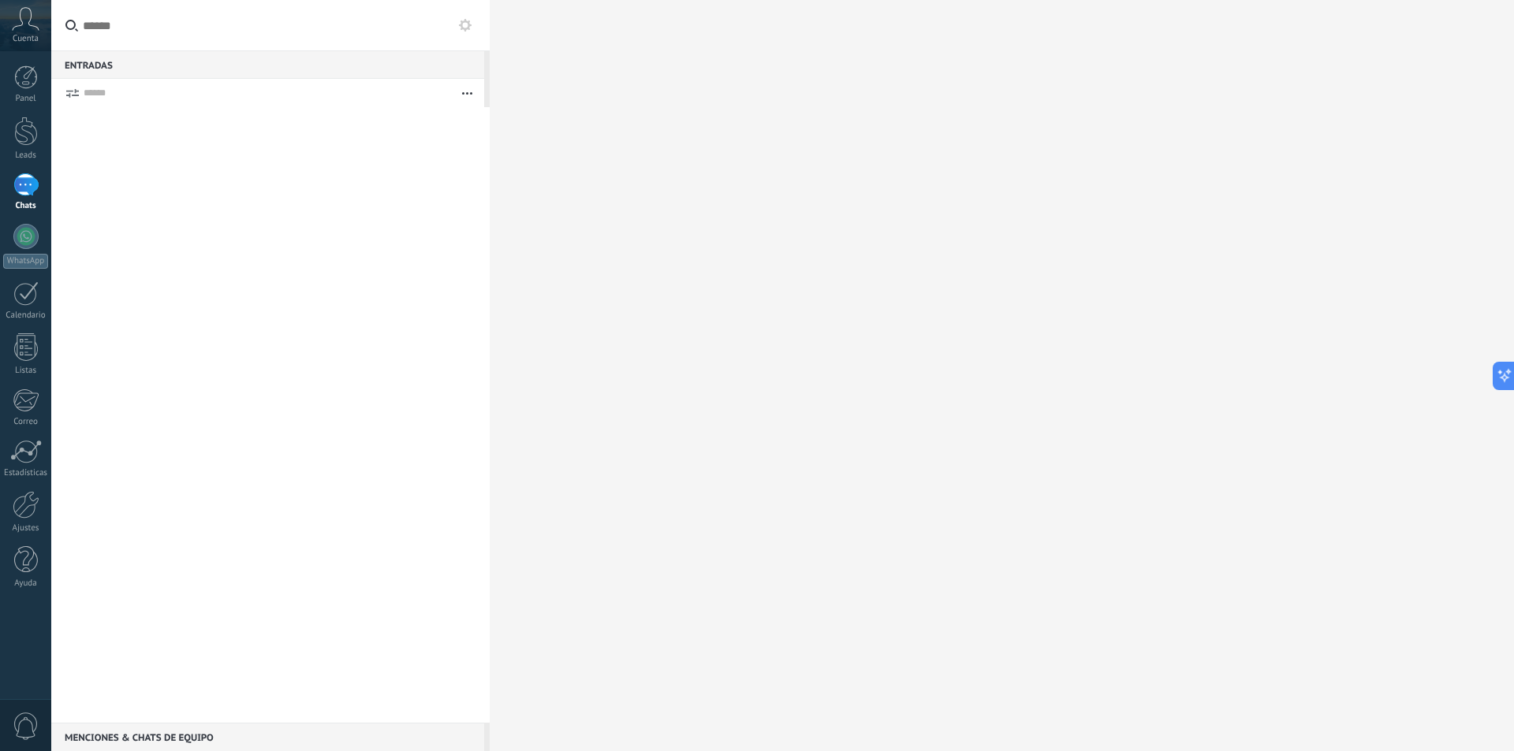
click at [32, 10] on icon at bounding box center [26, 19] width 28 height 24
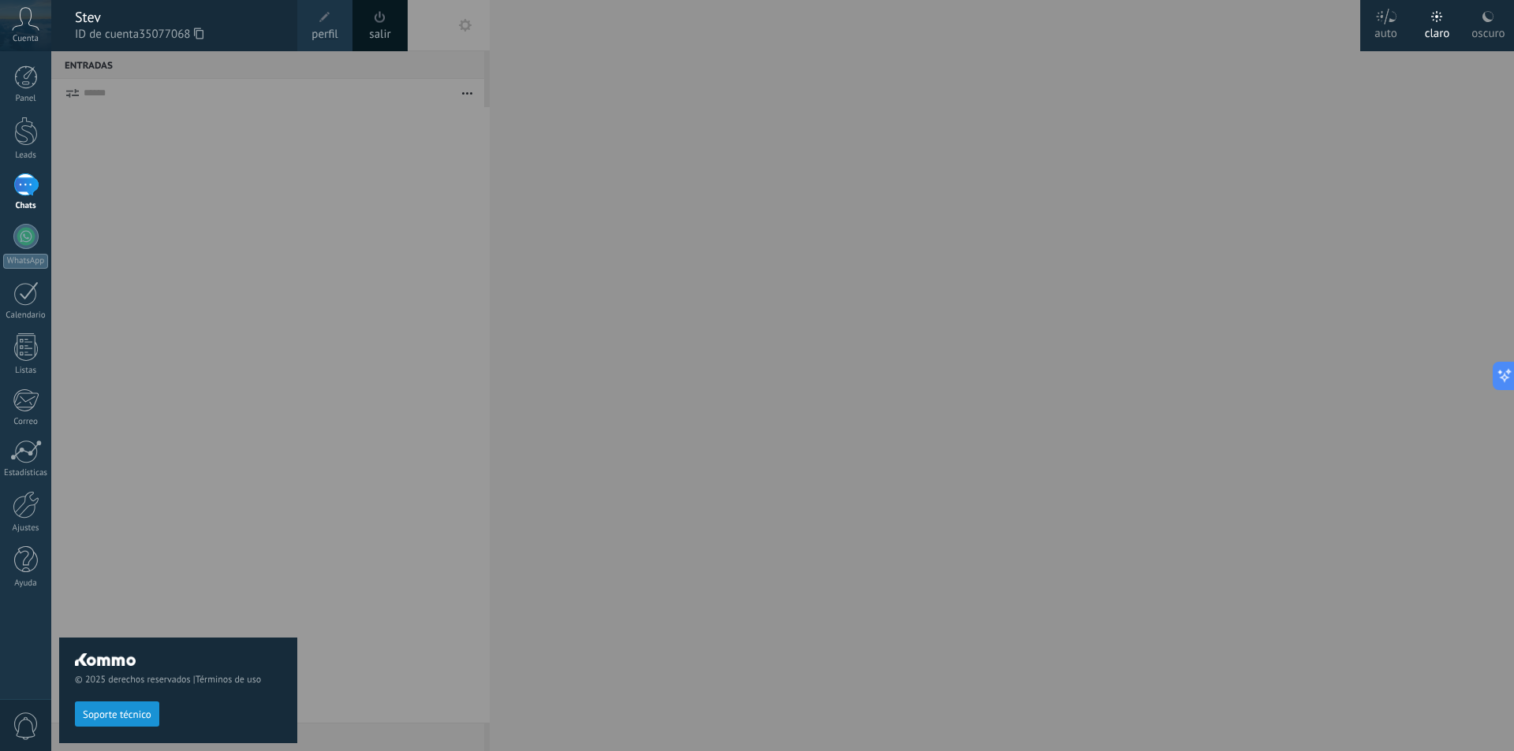
click at [1495, 25] on div "oscuro" at bounding box center [1487, 30] width 33 height 41
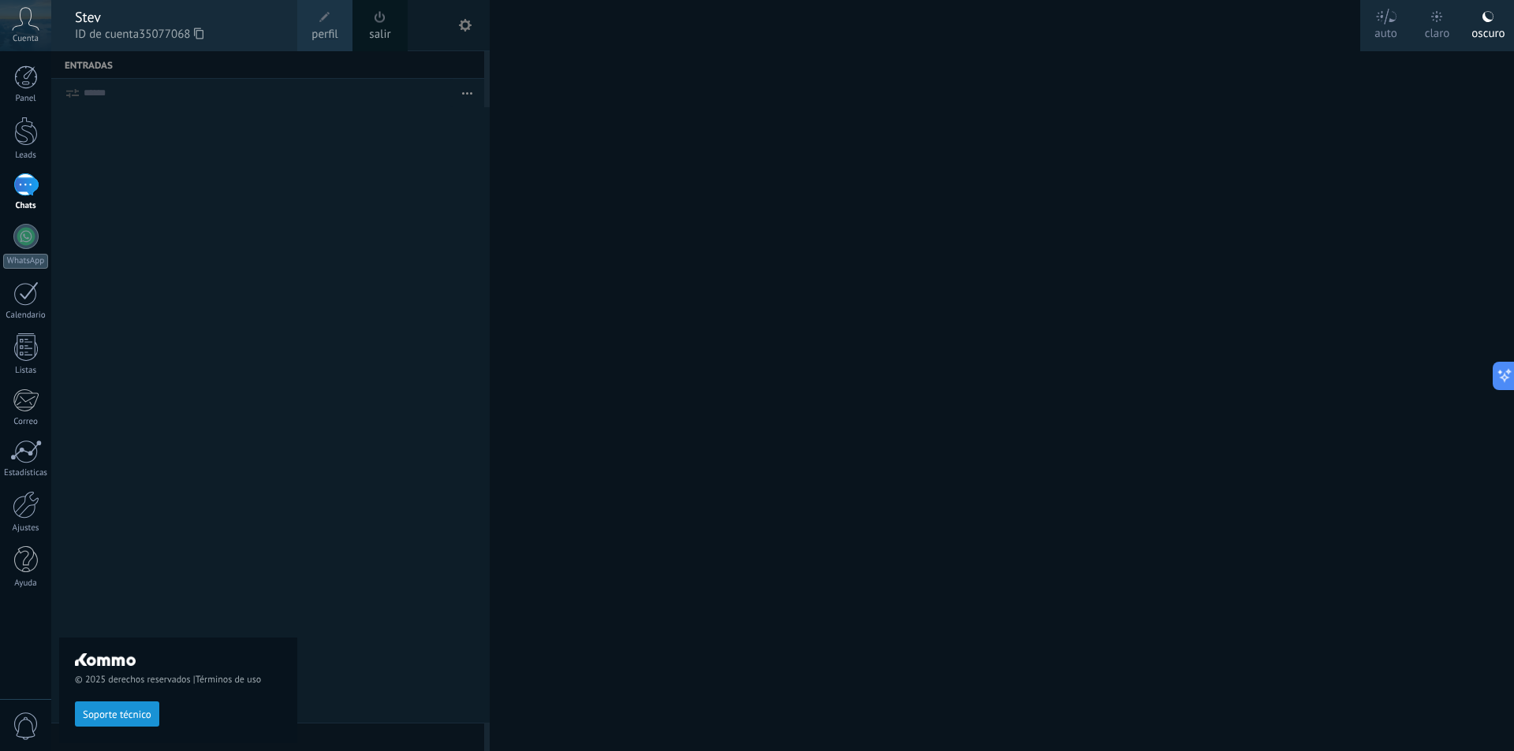
click at [881, 651] on div at bounding box center [808, 375] width 1514 height 751
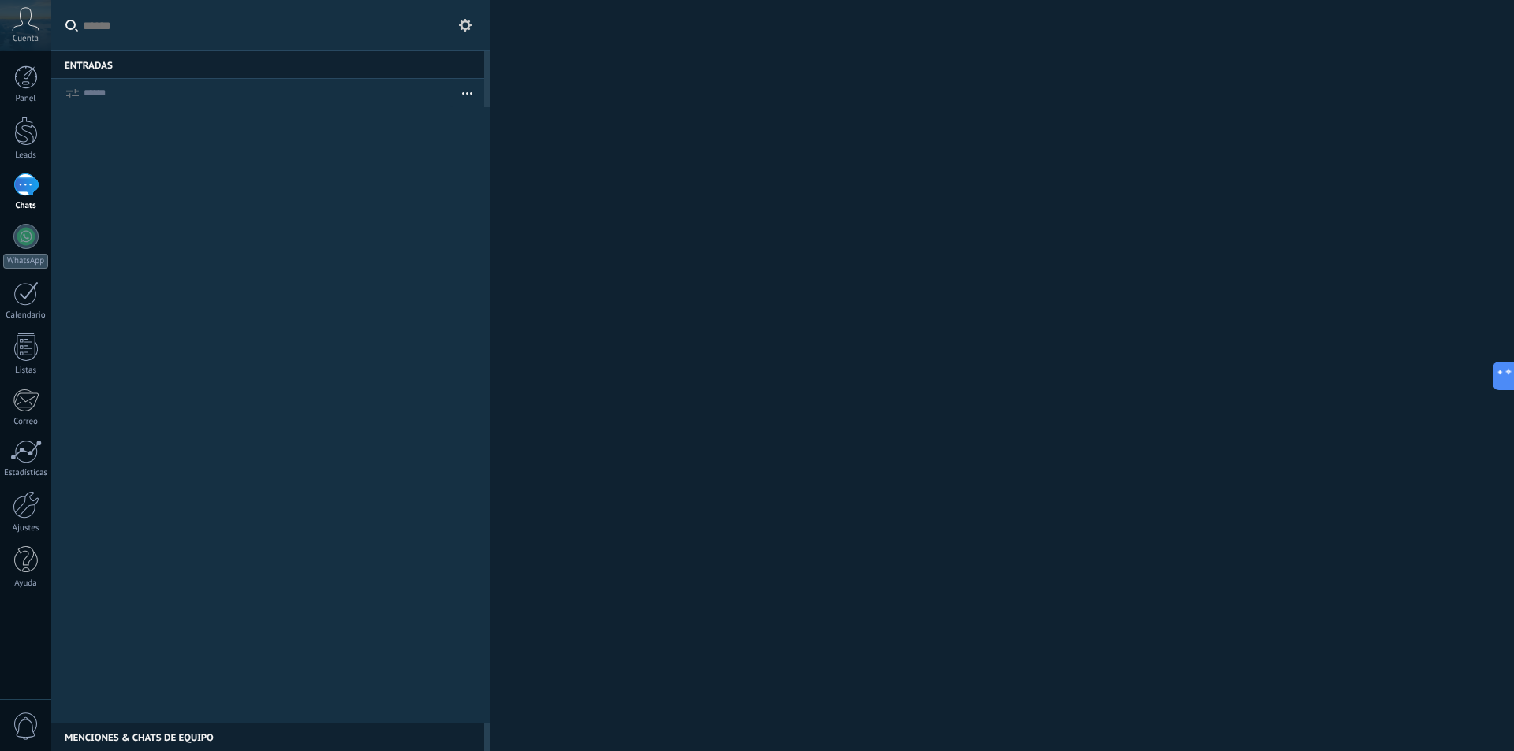
click at [468, 30] on icon at bounding box center [465, 25] width 13 height 13
click at [482, 20] on input "text" at bounding box center [270, 25] width 438 height 51
drag, startPoint x: 479, startPoint y: 20, endPoint x: 469, endPoint y: 35, distance: 17.7
click at [469, 35] on input "text" at bounding box center [270, 25] width 438 height 51
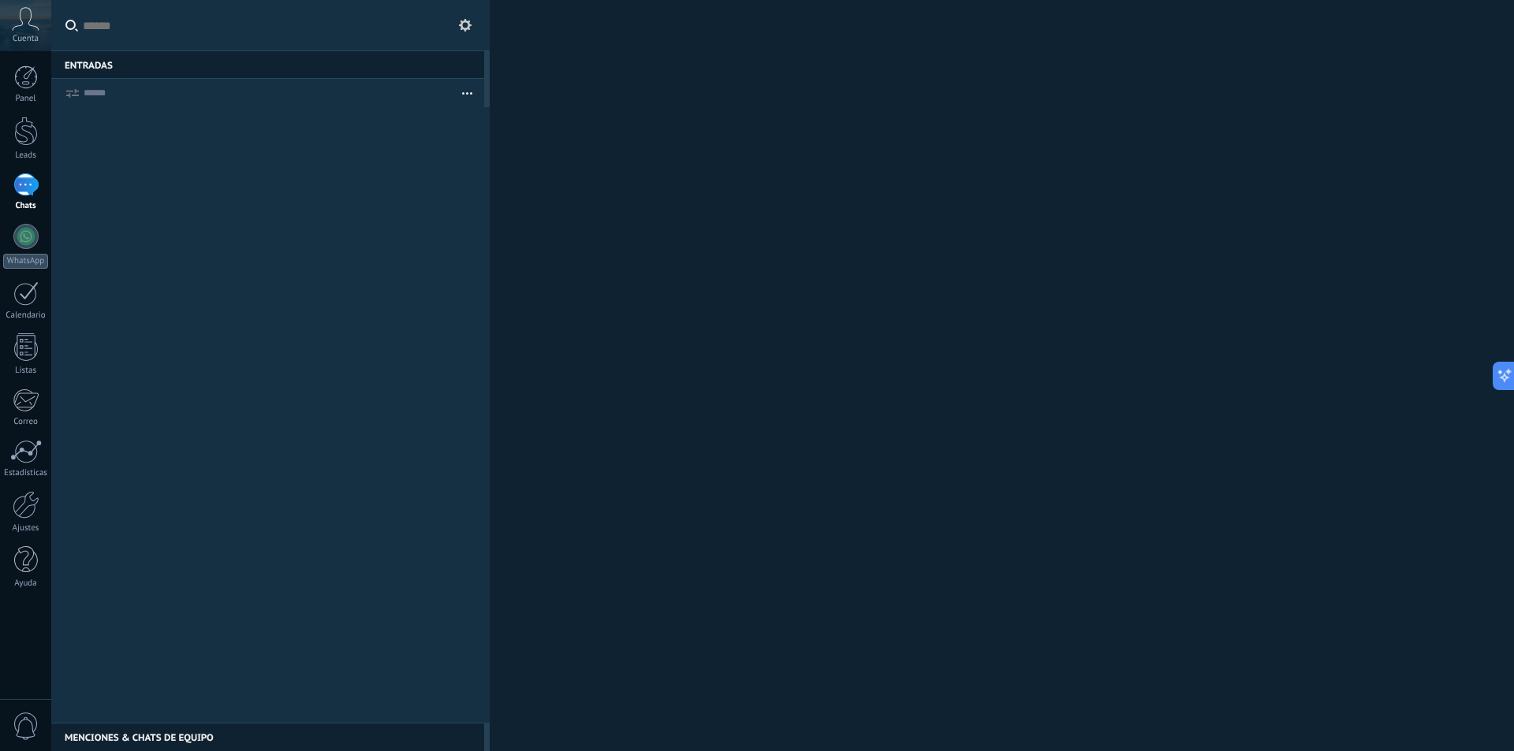
click at [468, 32] on div at bounding box center [270, 25] width 438 height 50
click at [468, 32] on button at bounding box center [465, 25] width 19 height 19
click at [467, 27] on icon at bounding box center [465, 25] width 13 height 13
drag, startPoint x: 453, startPoint y: 169, endPoint x: 415, endPoint y: 149, distance: 43.7
click at [453, 169] on div at bounding box center [270, 415] width 438 height 616
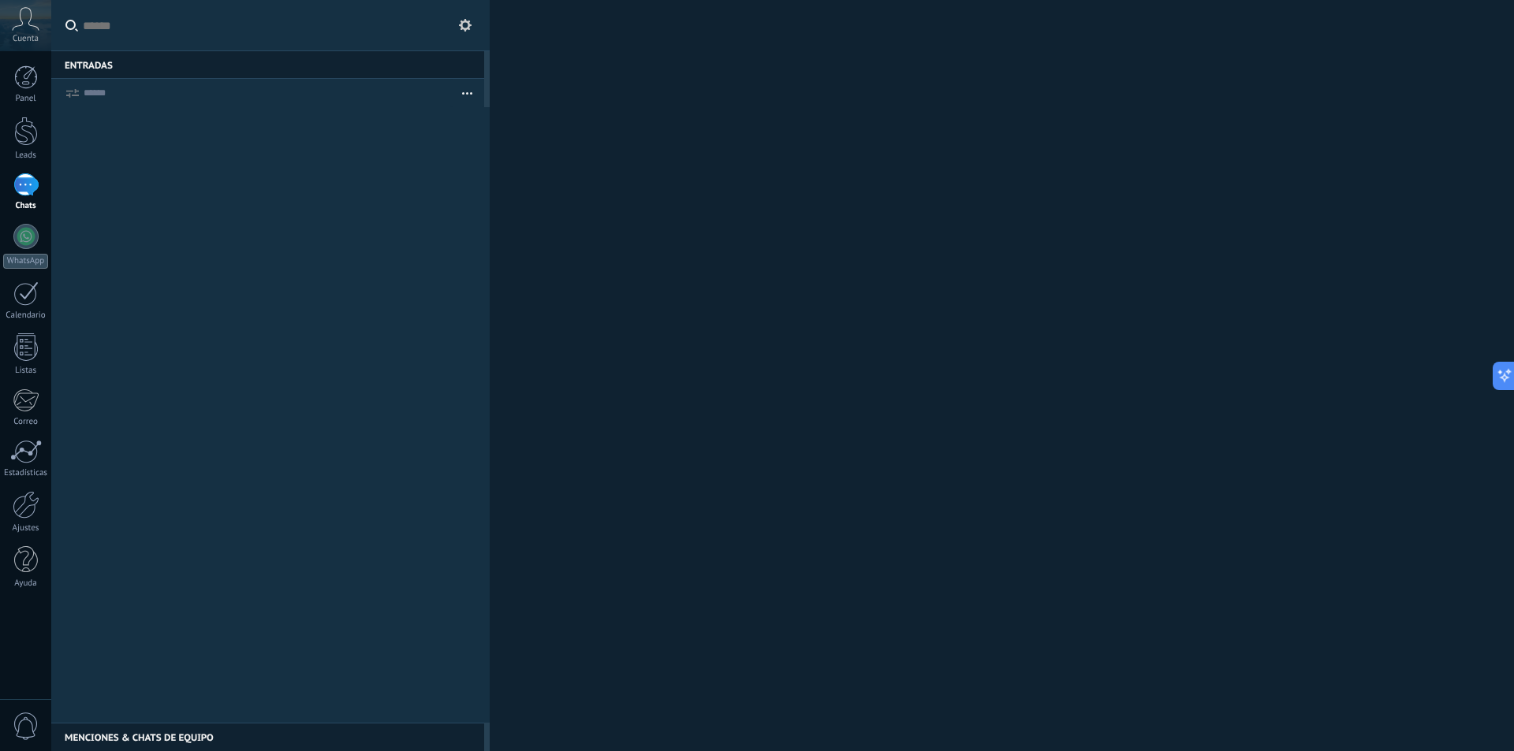
click at [243, 13] on input "text" at bounding box center [270, 25] width 438 height 51
type input "*"
click at [456, 28] on button at bounding box center [465, 25] width 19 height 19
click at [454, 25] on input "text" at bounding box center [270, 25] width 438 height 51
click at [472, 95] on button "button" at bounding box center [467, 93] width 34 height 28
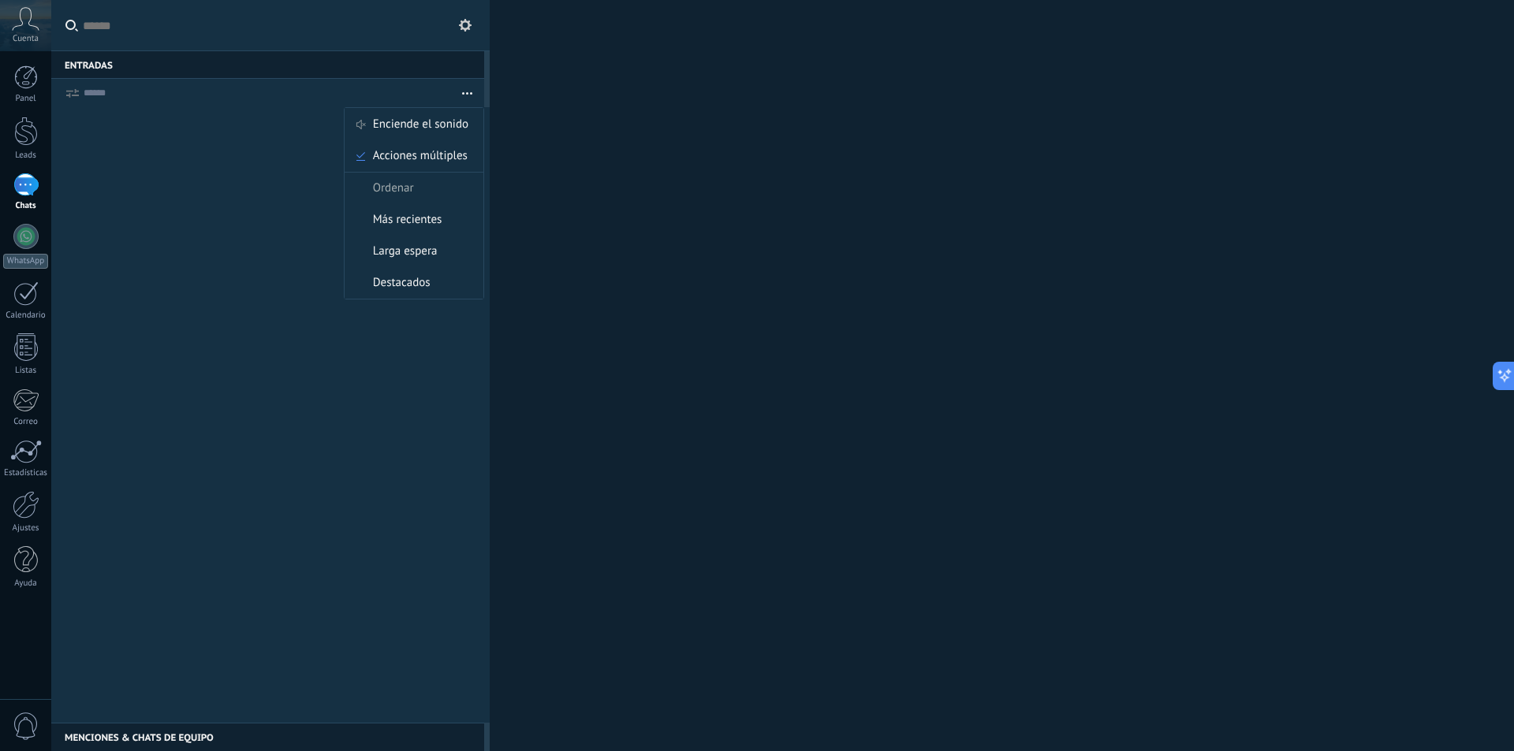
click at [471, 92] on icon "button" at bounding box center [467, 93] width 10 height 2
click at [467, 26] on icon at bounding box center [465, 25] width 13 height 13
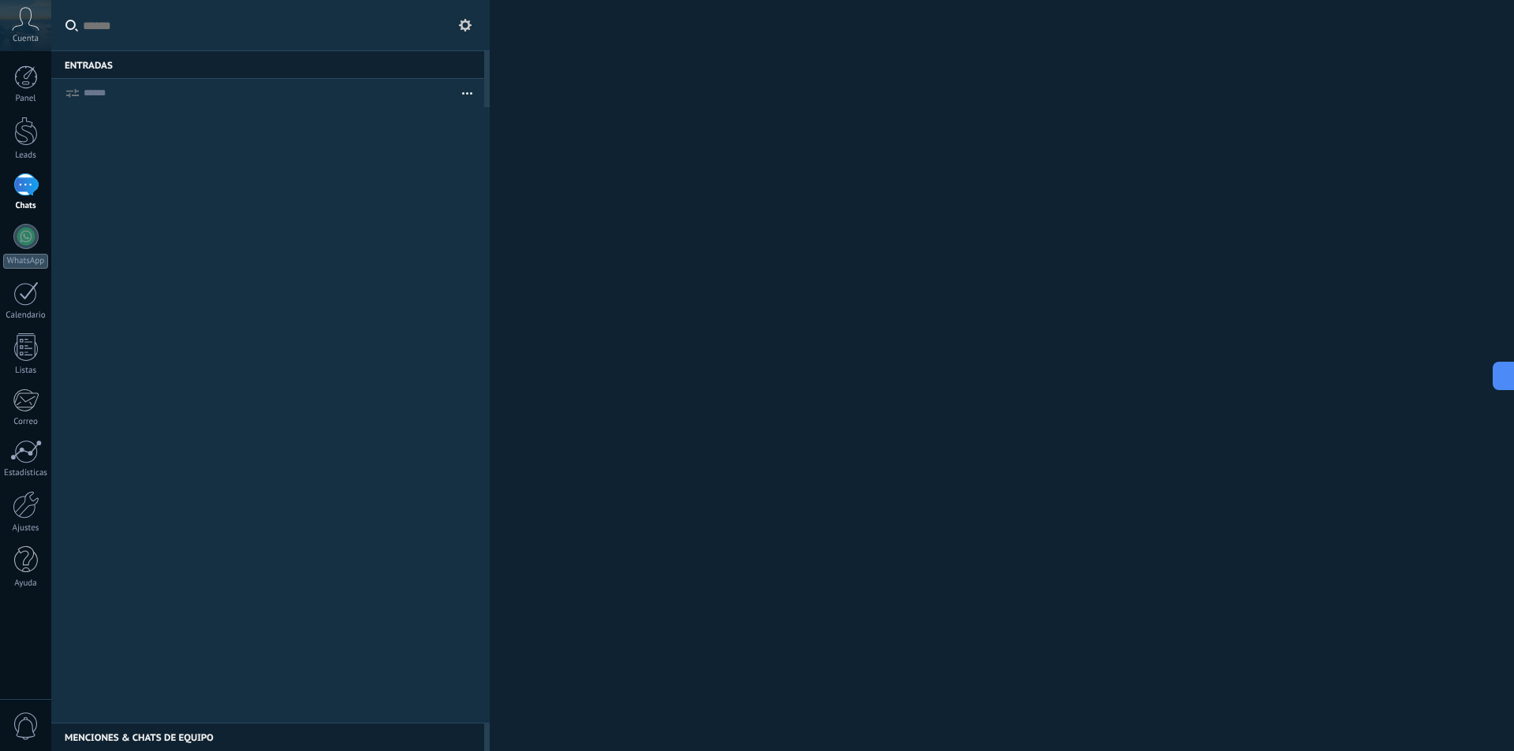
click at [467, 26] on icon at bounding box center [465, 25] width 13 height 13
click at [11, 227] on link "WhatsApp" at bounding box center [25, 246] width 51 height 45
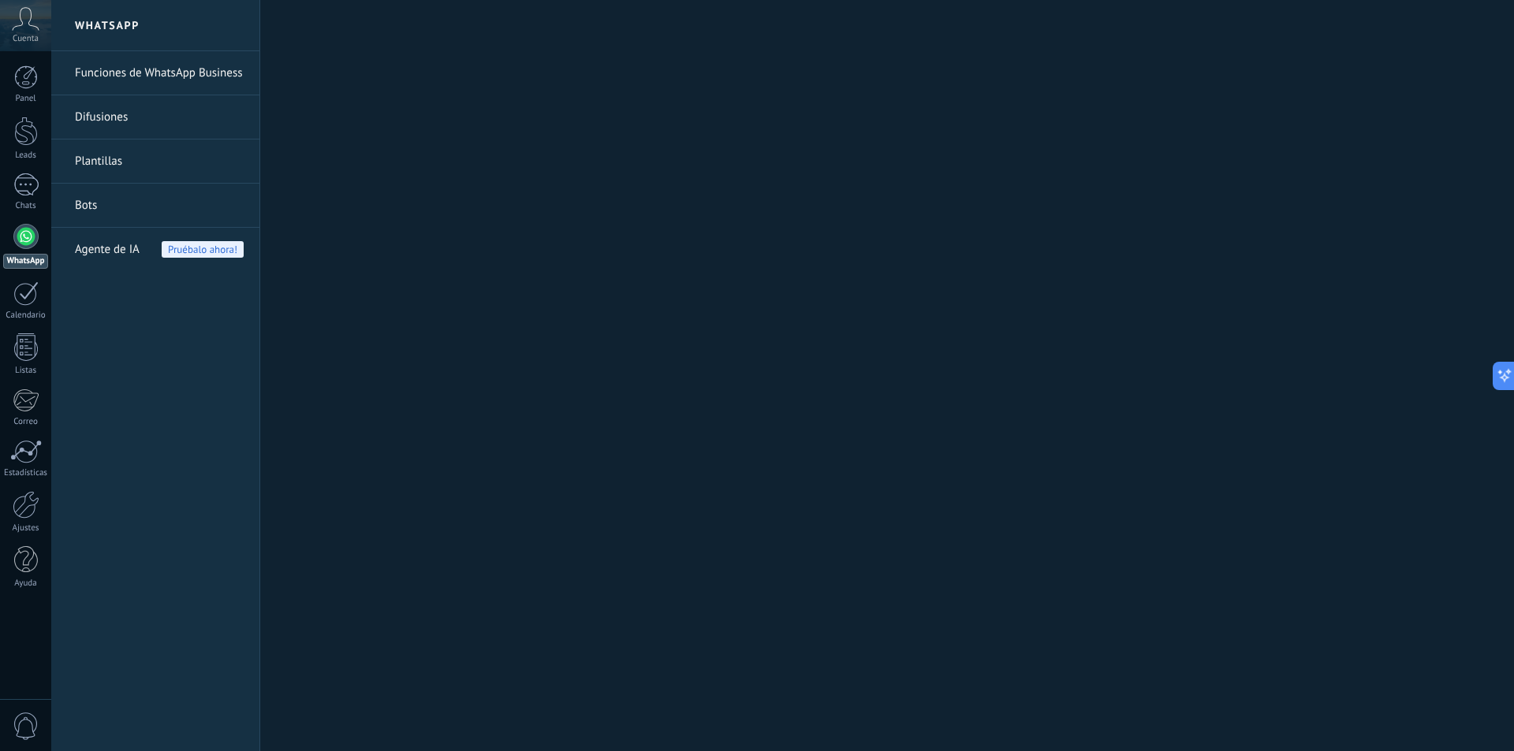
click at [181, 73] on link "Funciones de WhatsApp Business" at bounding box center [159, 73] width 169 height 44
click at [143, 80] on link "Funciones de WhatsApp Business" at bounding box center [159, 73] width 169 height 44
click at [138, 110] on link "Difusiones" at bounding box center [159, 117] width 169 height 44
click at [163, 65] on link "Funciones de WhatsApp Business" at bounding box center [159, 73] width 169 height 44
click at [129, 166] on link "Plantillas" at bounding box center [159, 162] width 169 height 44
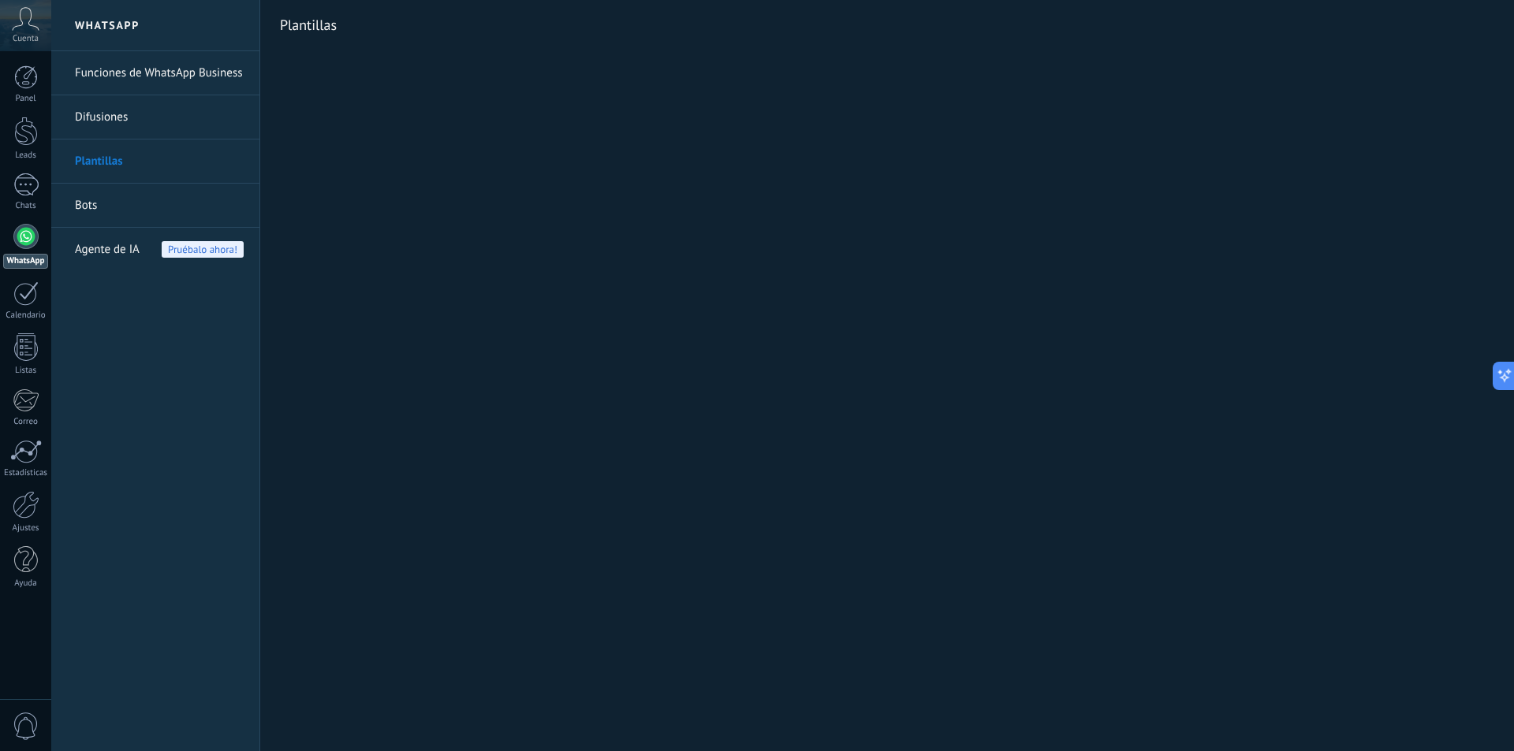
click at [94, 196] on link "Bots" at bounding box center [159, 206] width 169 height 44
click at [140, 54] on link "Funciones de WhatsApp Business" at bounding box center [159, 73] width 169 height 44
click at [146, 69] on link "Funciones de WhatsApp Business" at bounding box center [159, 73] width 169 height 44
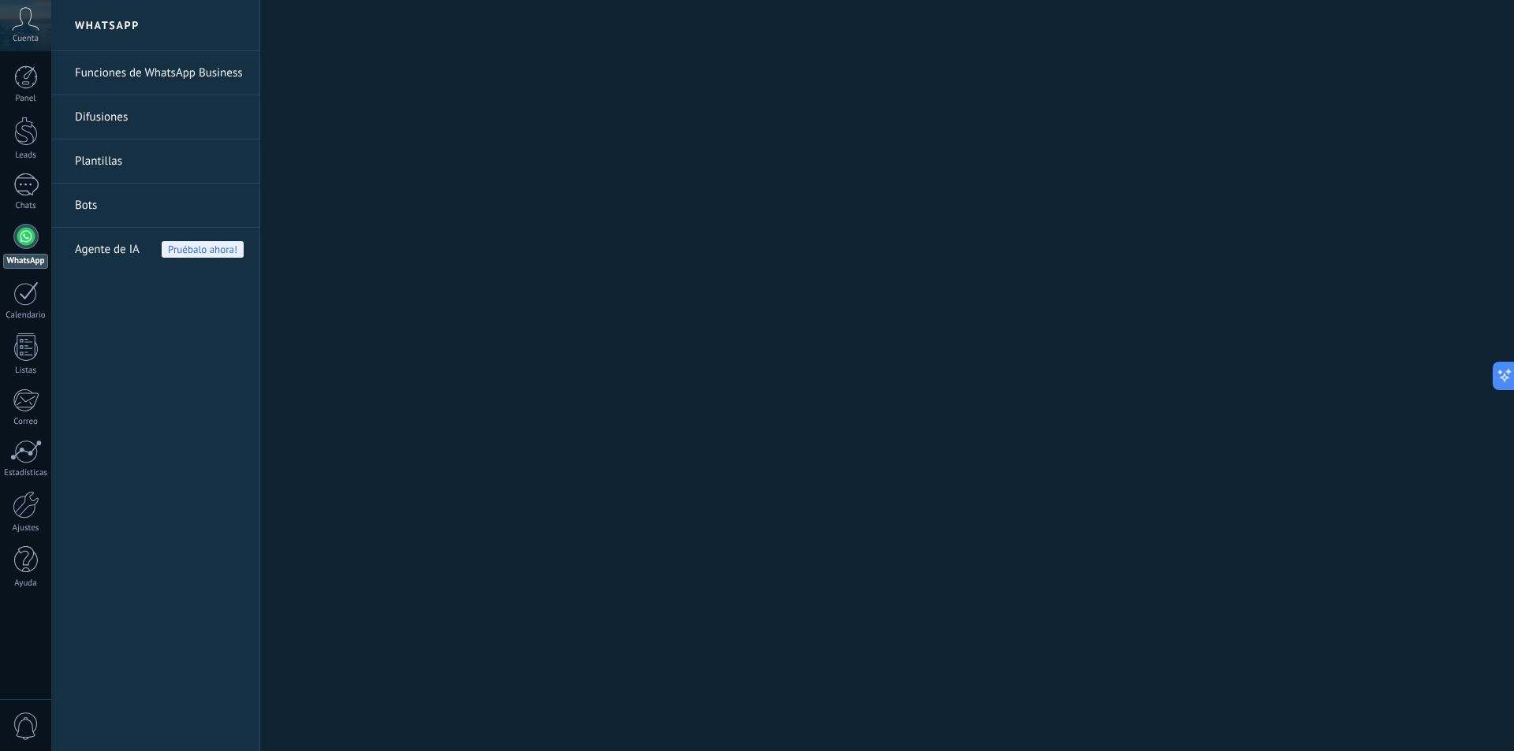
click at [125, 102] on link "Difusiones" at bounding box center [159, 117] width 169 height 44
click at [127, 113] on link "Difusiones" at bounding box center [159, 117] width 169 height 44
click at [112, 161] on link "Plantillas" at bounding box center [159, 162] width 169 height 44
click at [85, 206] on link "Bots" at bounding box center [159, 206] width 169 height 44
click at [127, 89] on link "Funciones de WhatsApp Business" at bounding box center [159, 73] width 169 height 44
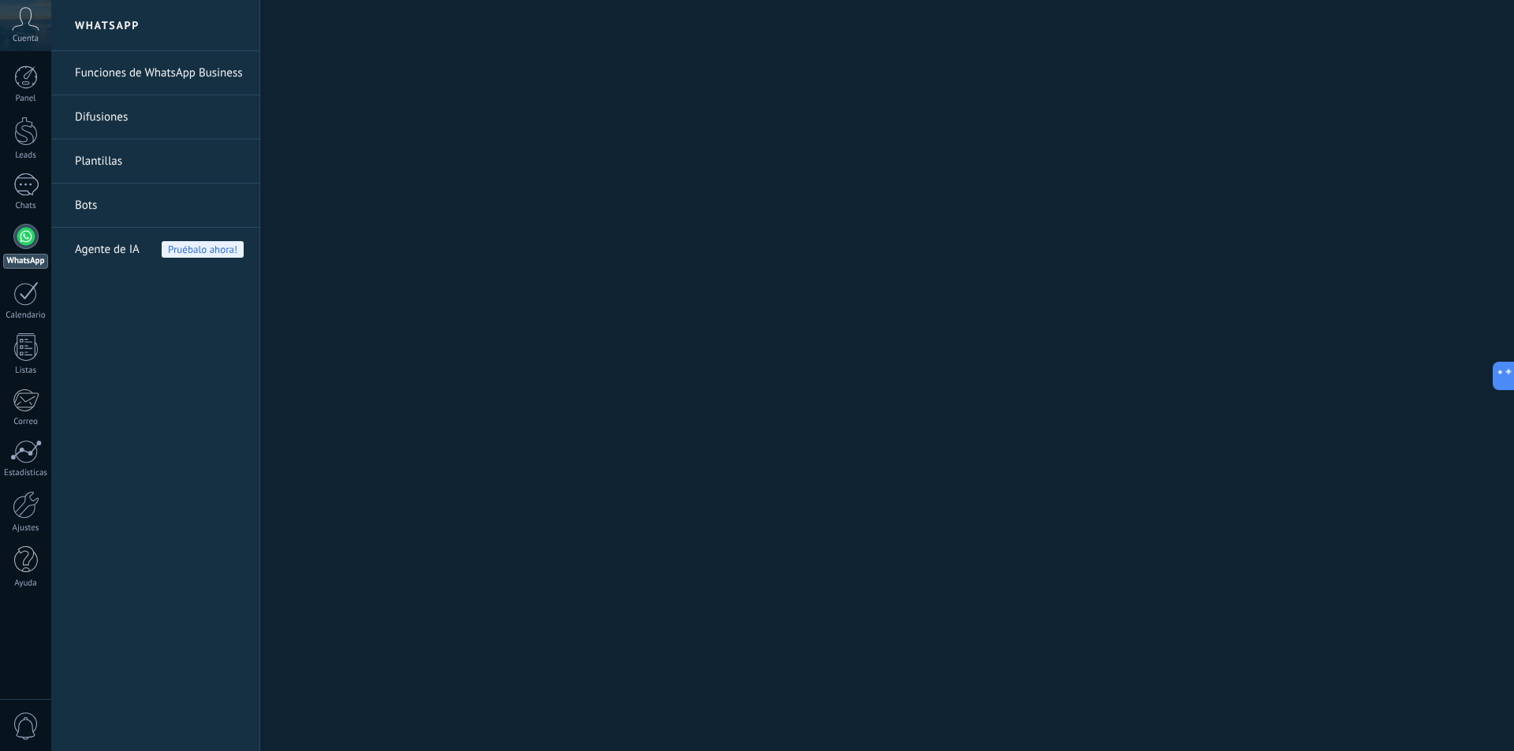
click at [132, 87] on link "Funciones de WhatsApp Business" at bounding box center [159, 73] width 169 height 44
click at [106, 259] on span "Agente de IA" at bounding box center [107, 250] width 65 height 44
click at [31, 184] on div at bounding box center [25, 184] width 25 height 23
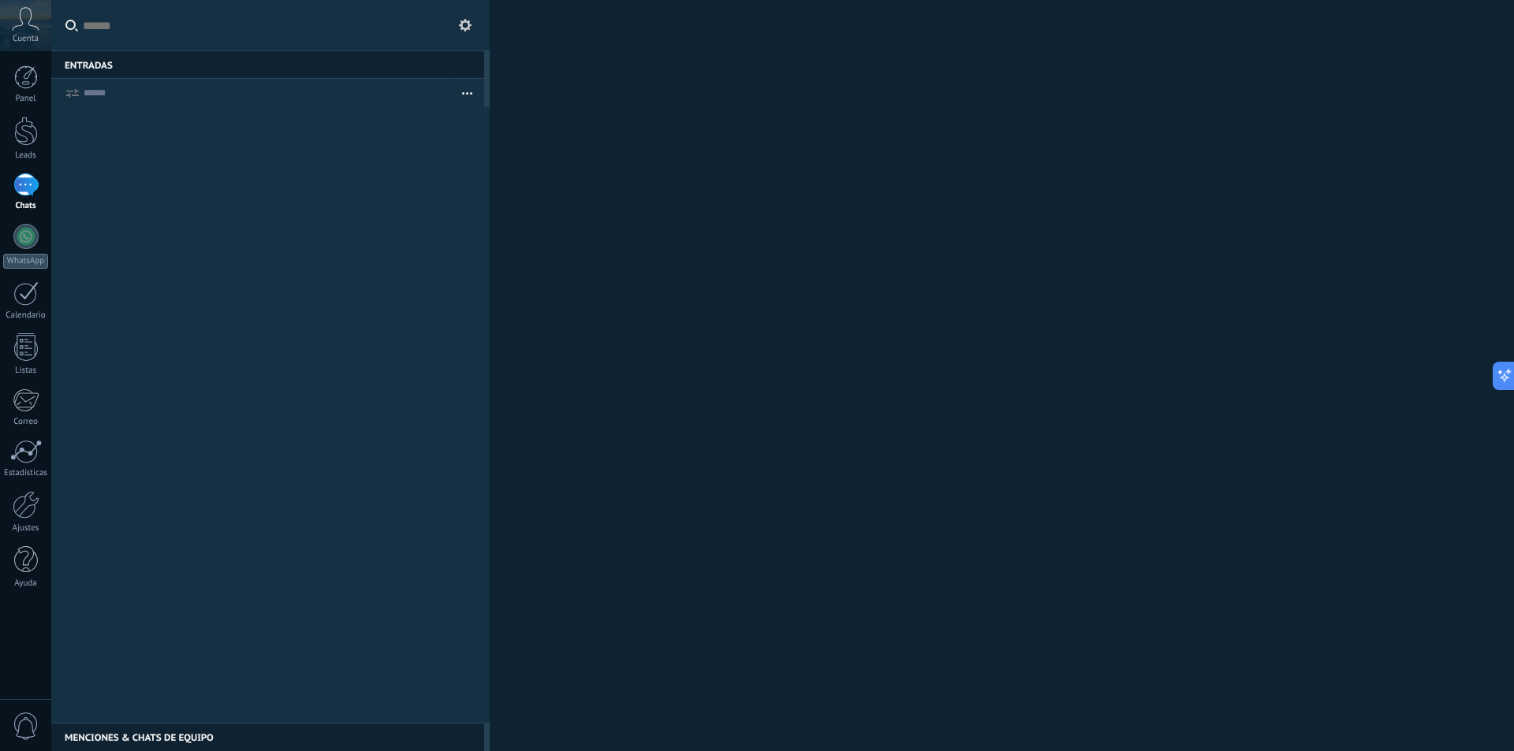
click at [464, 19] on icon at bounding box center [465, 25] width 13 height 13
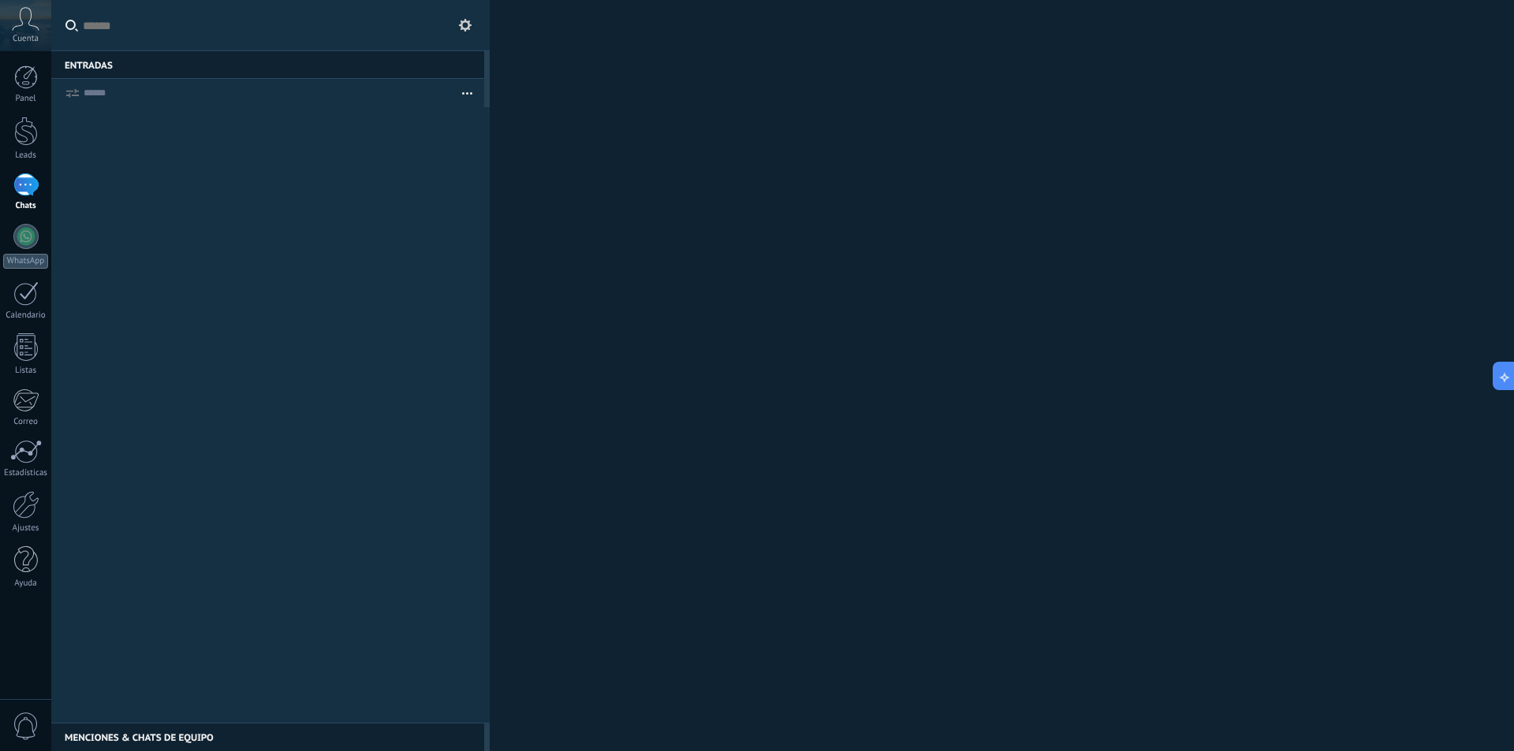
click at [464, 19] on icon at bounding box center [465, 25] width 13 height 13
click at [470, 19] on icon at bounding box center [465, 25] width 13 height 13
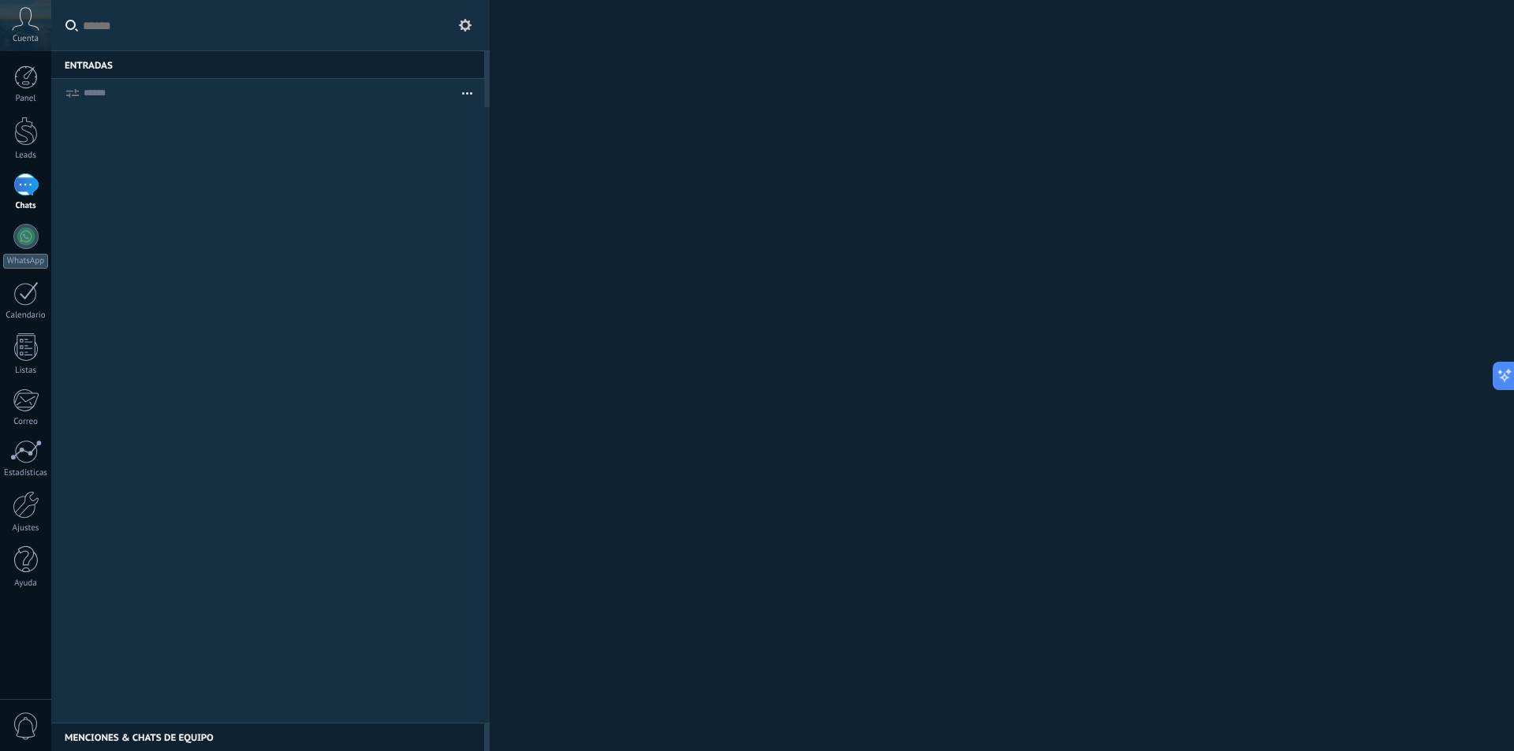
click at [470, 19] on icon at bounding box center [465, 25] width 13 height 13
click at [469, 20] on icon at bounding box center [465, 25] width 13 height 13
drag, startPoint x: 469, startPoint y: 20, endPoint x: 462, endPoint y: 25, distance: 9.0
click at [467, 20] on icon at bounding box center [465, 25] width 13 height 13
click at [462, 25] on use at bounding box center [465, 25] width 13 height 13
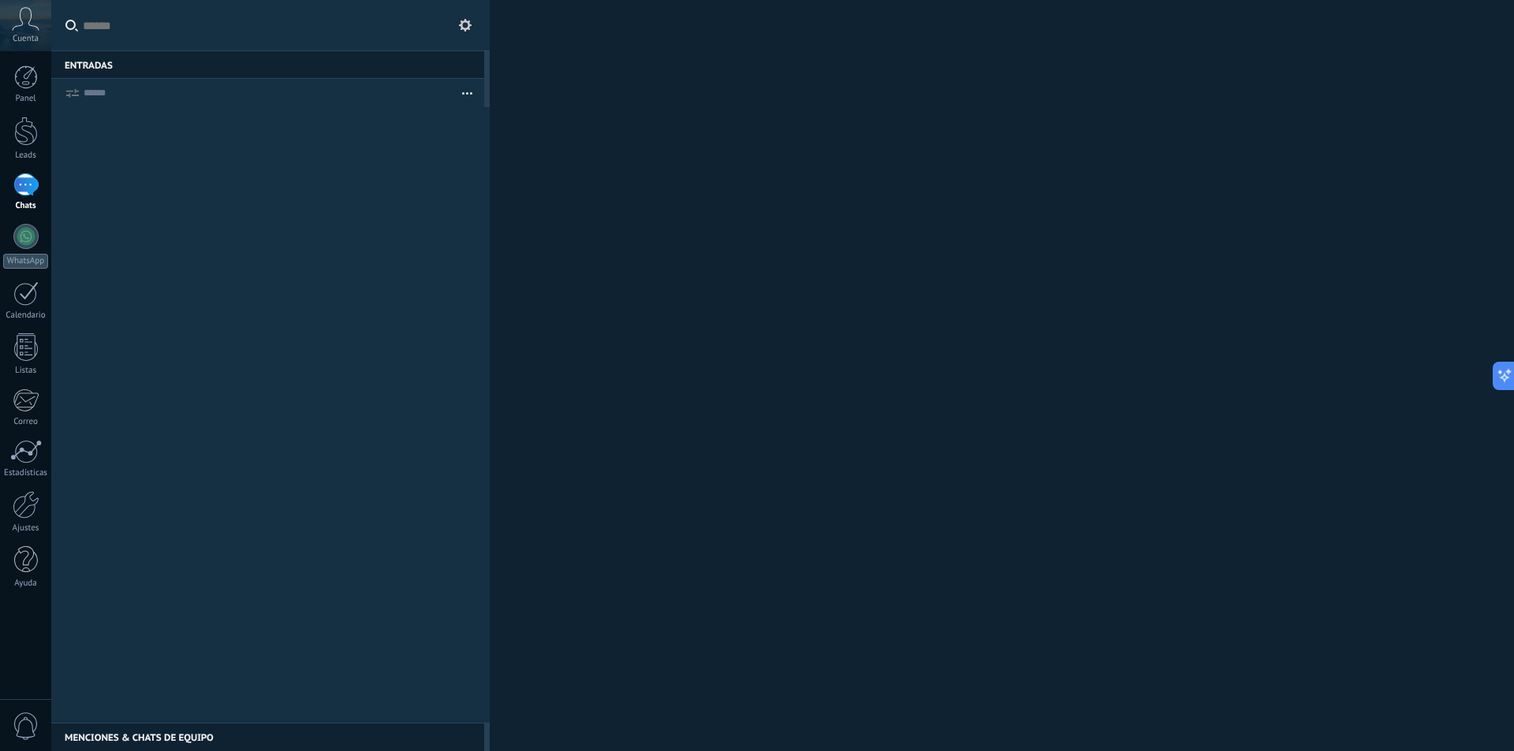
click at [462, 25] on use at bounding box center [465, 25] width 13 height 13
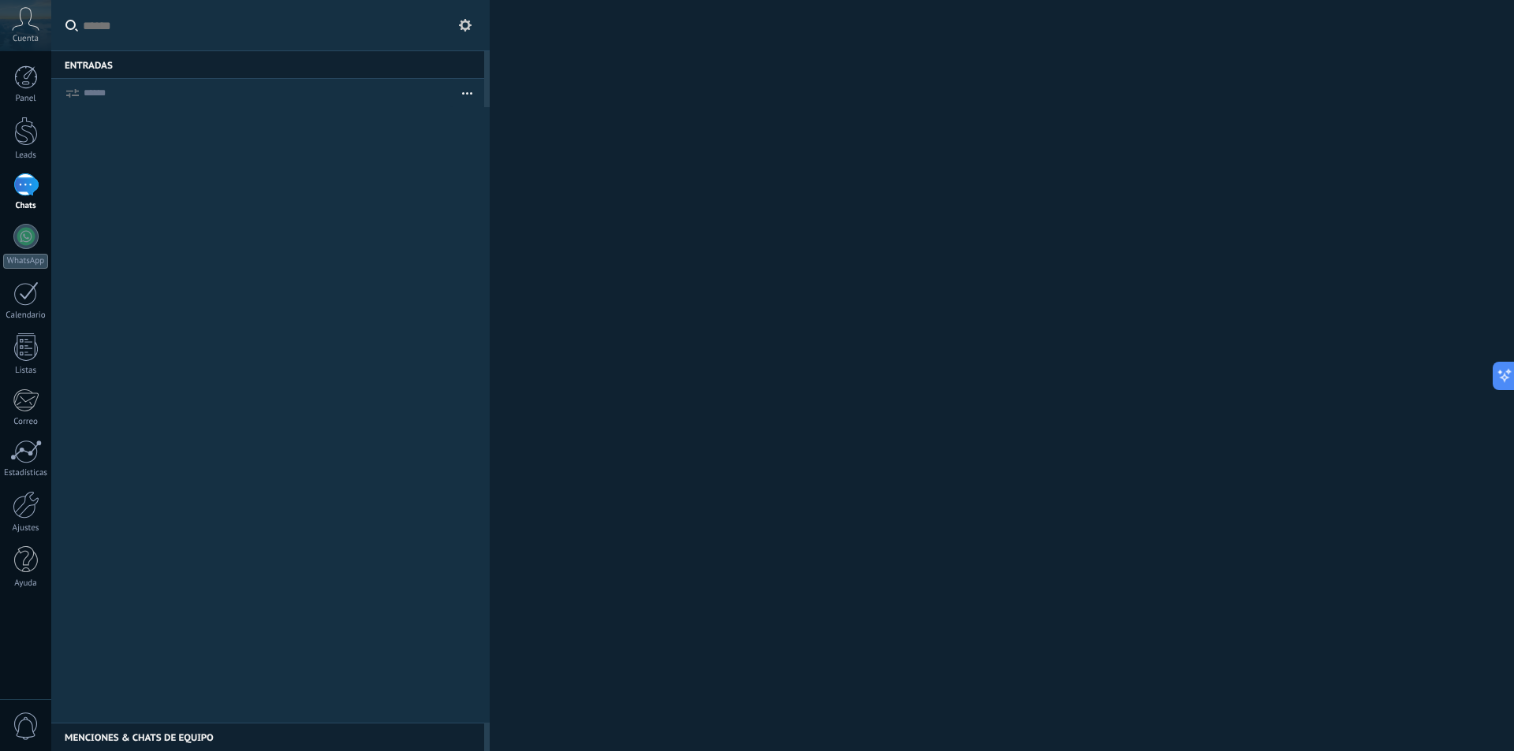
click at [462, 25] on use at bounding box center [465, 25] width 13 height 13
click at [32, 32] on div "Cuenta" at bounding box center [25, 25] width 51 height 51
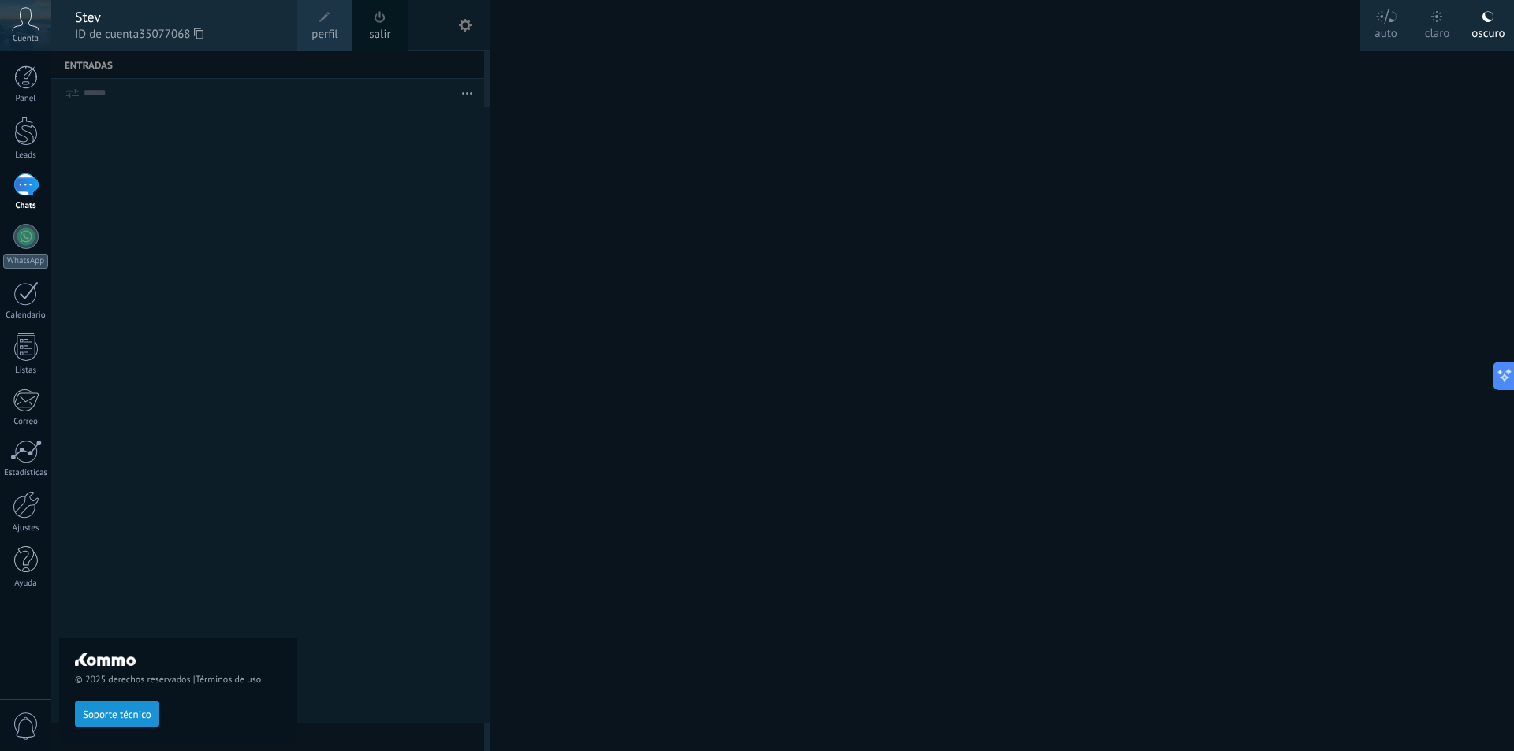
click at [1398, 18] on label "auto" at bounding box center [1385, 25] width 51 height 51
click at [1428, 22] on div "claro" at bounding box center [1437, 30] width 25 height 41
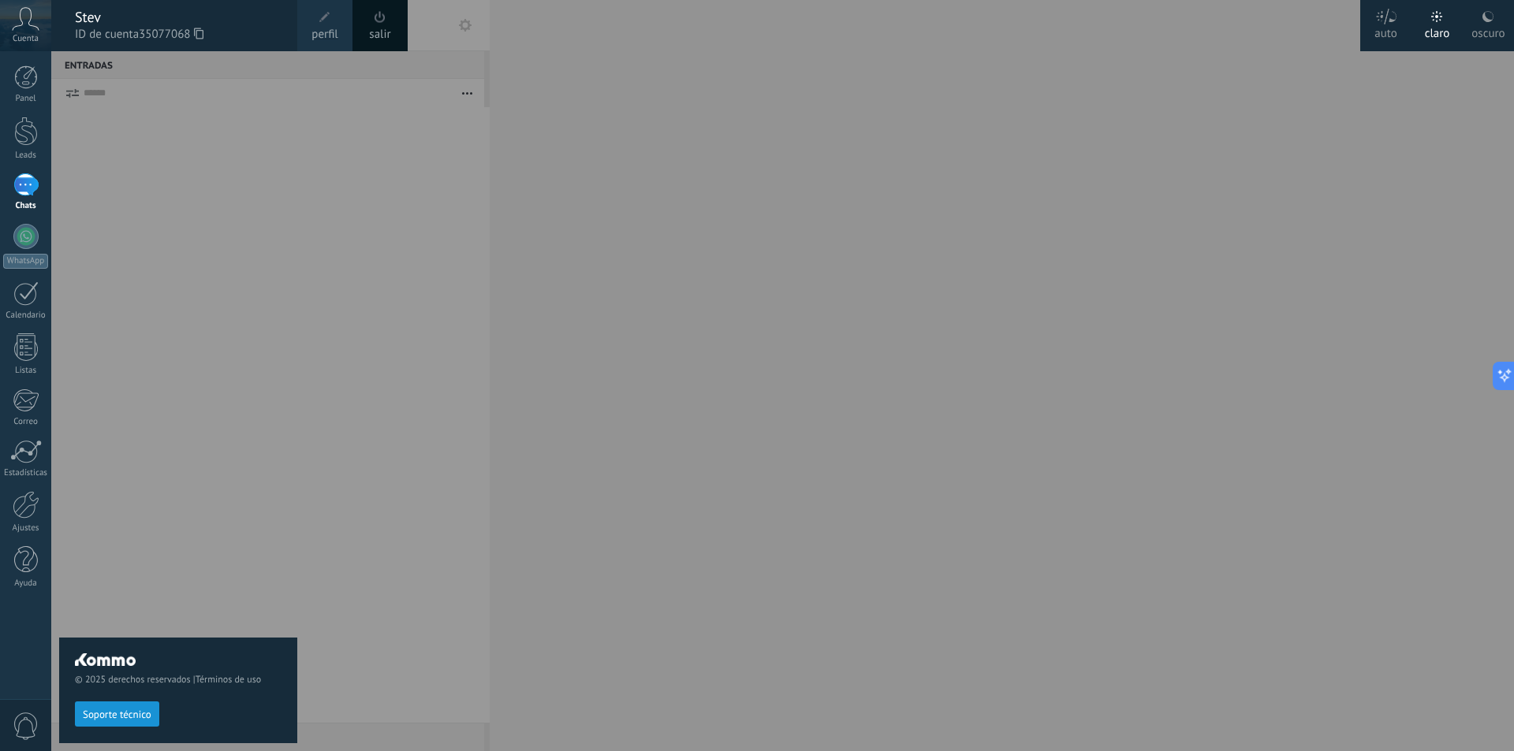
click at [1332, 140] on div at bounding box center [808, 375] width 1514 height 751
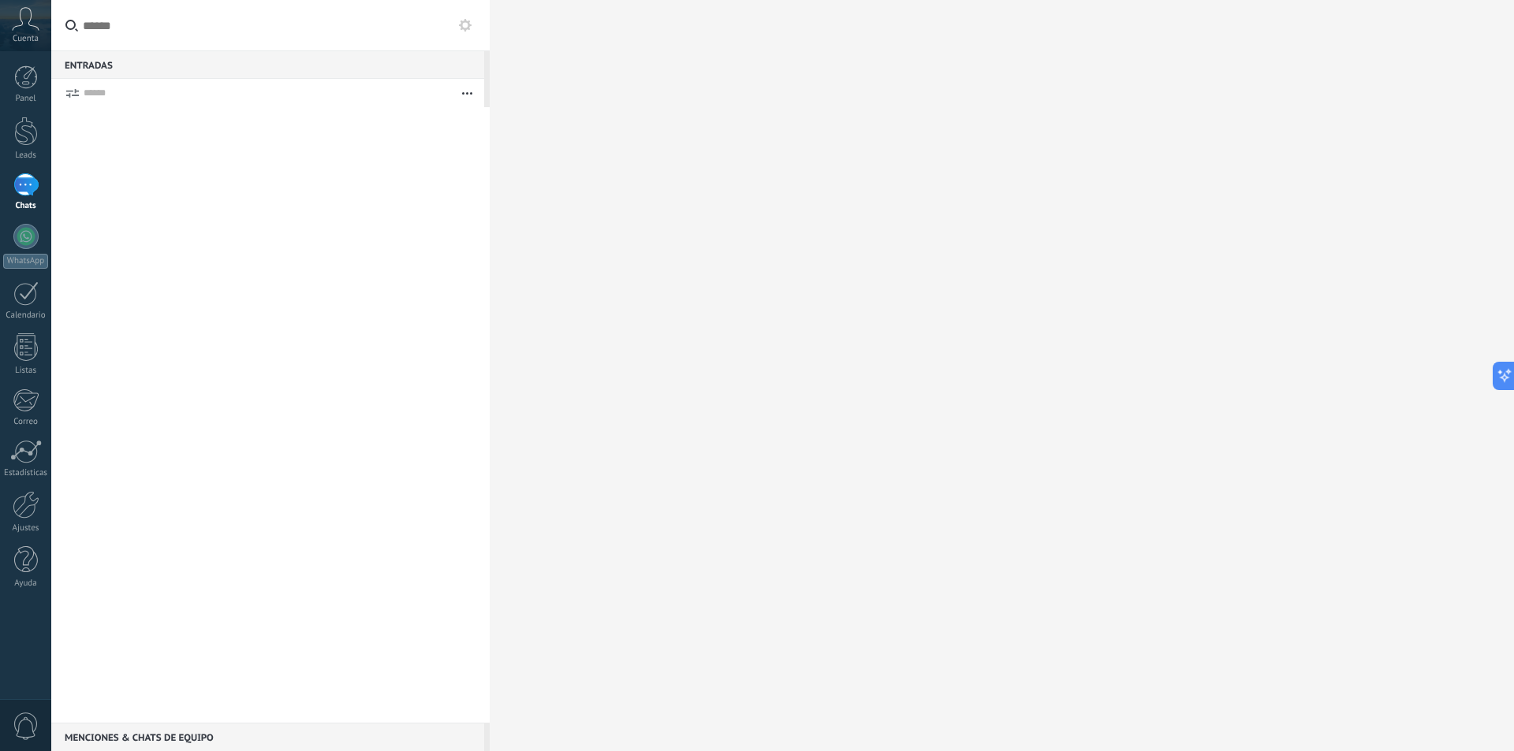
click at [457, 29] on button at bounding box center [465, 25] width 19 height 19
click at [461, 26] on use at bounding box center [465, 25] width 13 height 13
click at [457, 39] on input "text" at bounding box center [270, 25] width 438 height 51
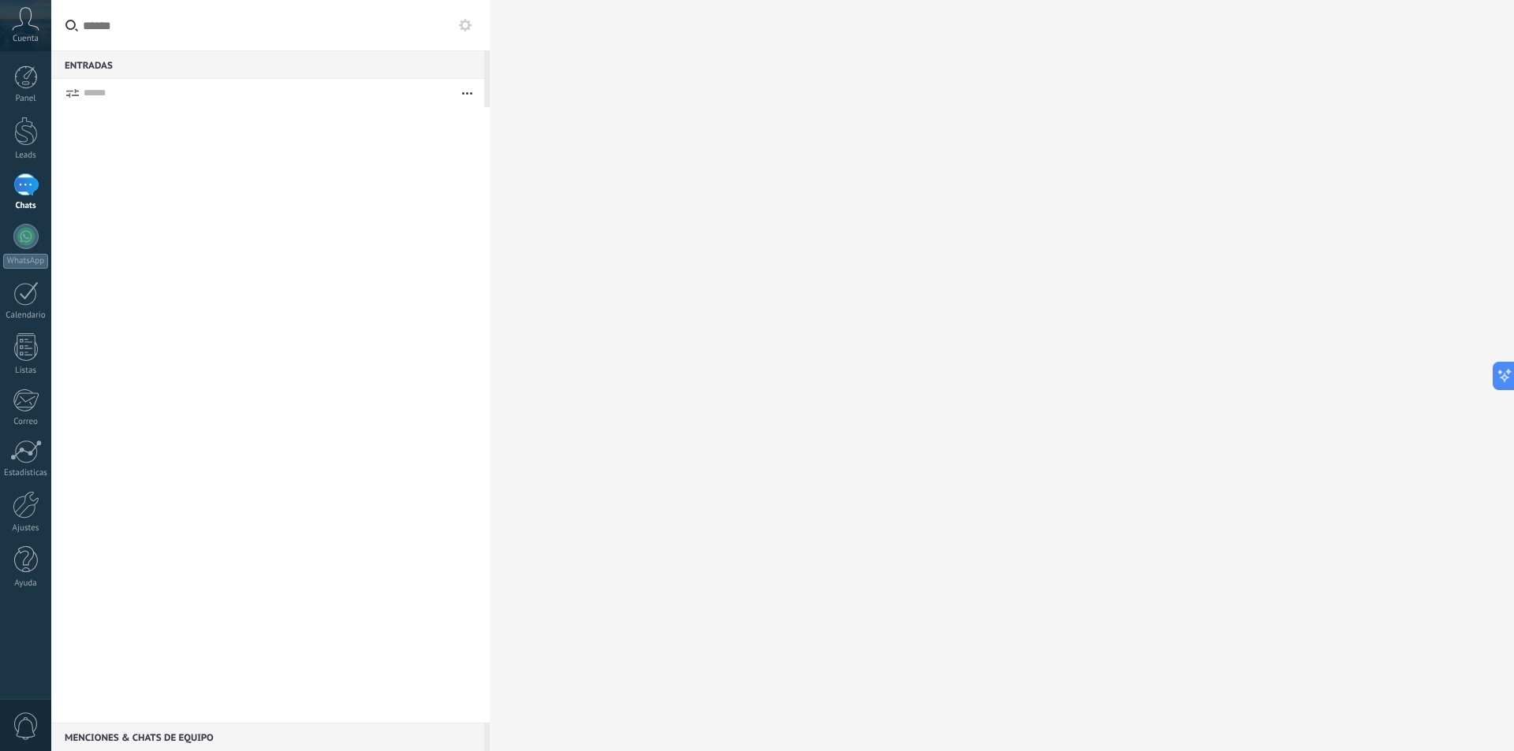
click at [457, 39] on input "text" at bounding box center [270, 25] width 438 height 51
click at [463, 26] on icon at bounding box center [465, 25] width 13 height 13
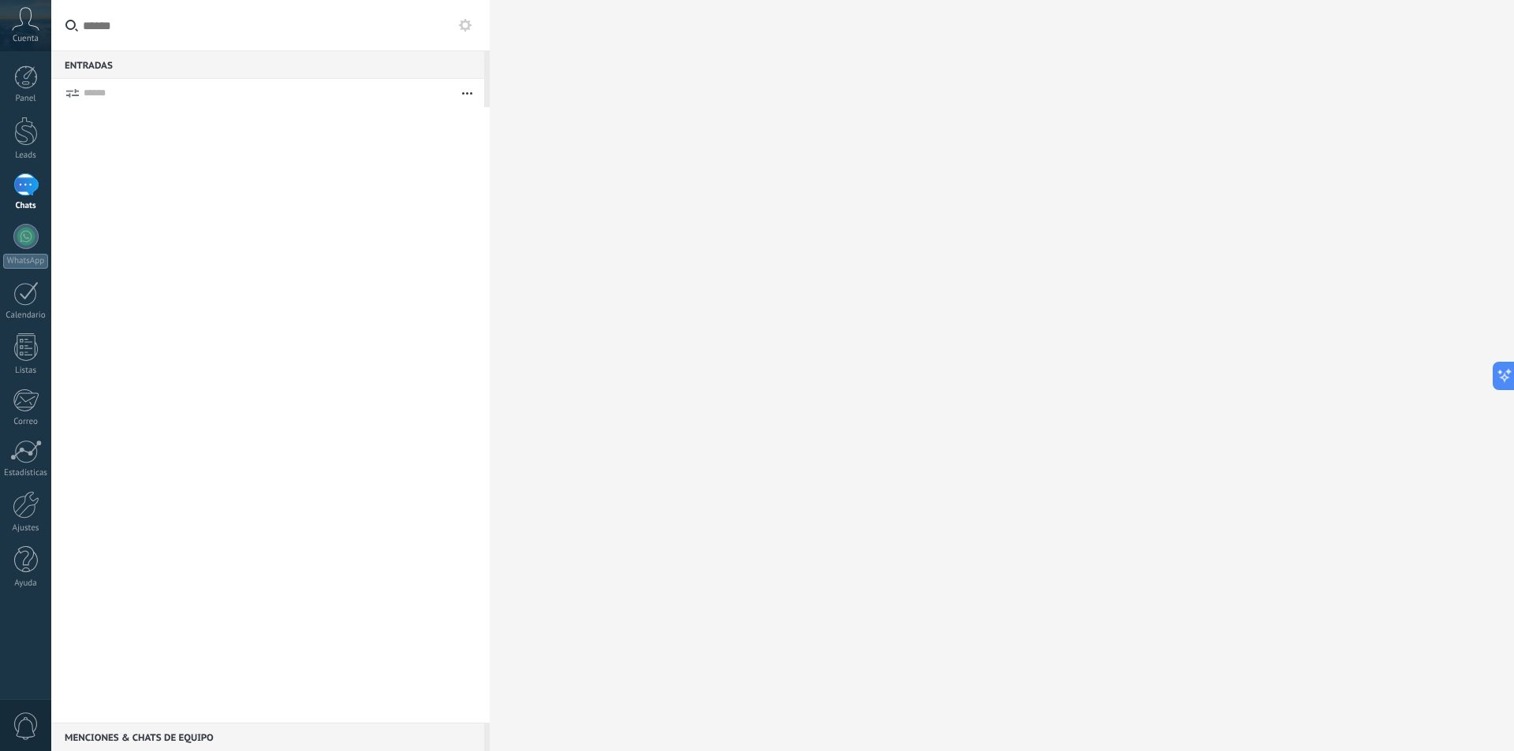
click at [463, 26] on icon at bounding box center [465, 25] width 13 height 13
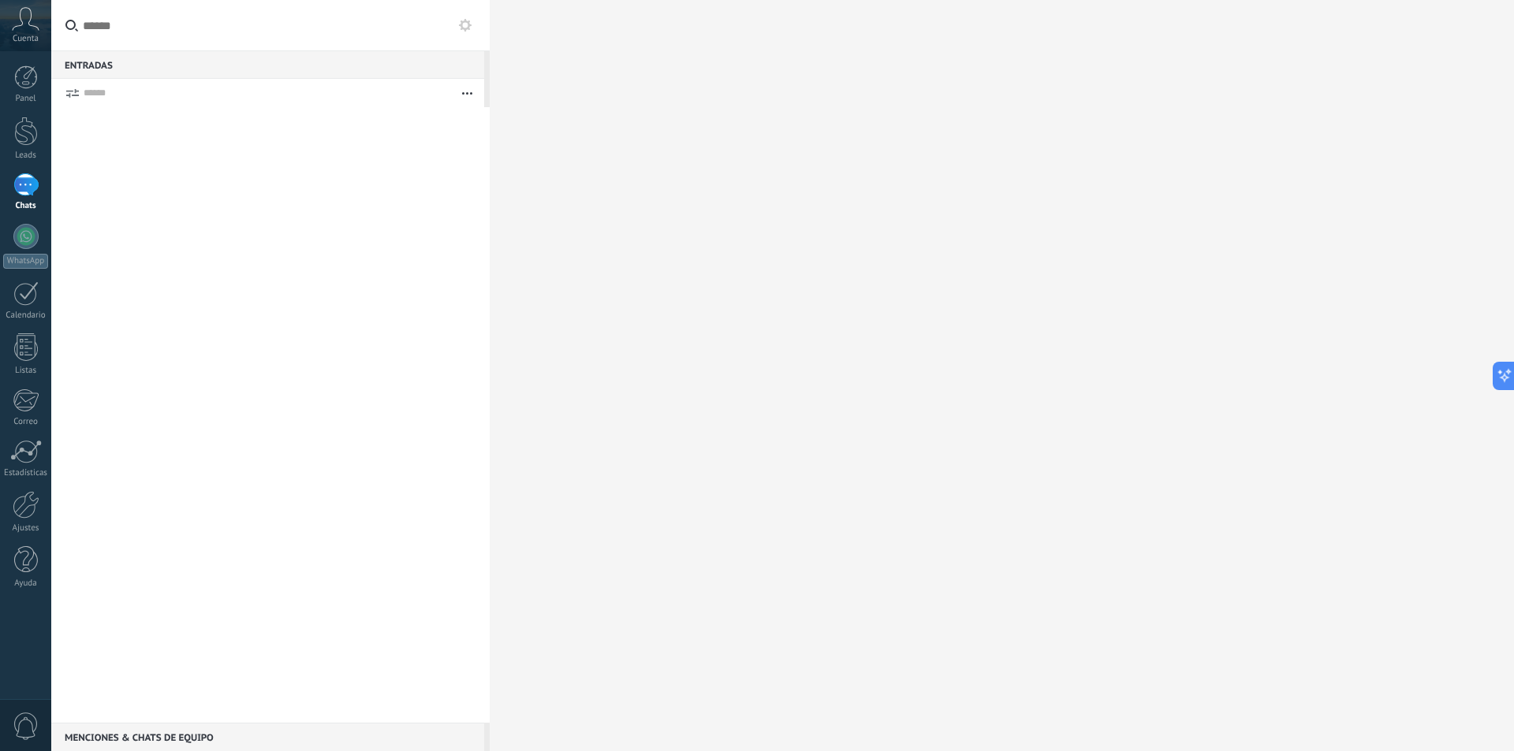
click at [463, 26] on icon at bounding box center [465, 25] width 13 height 13
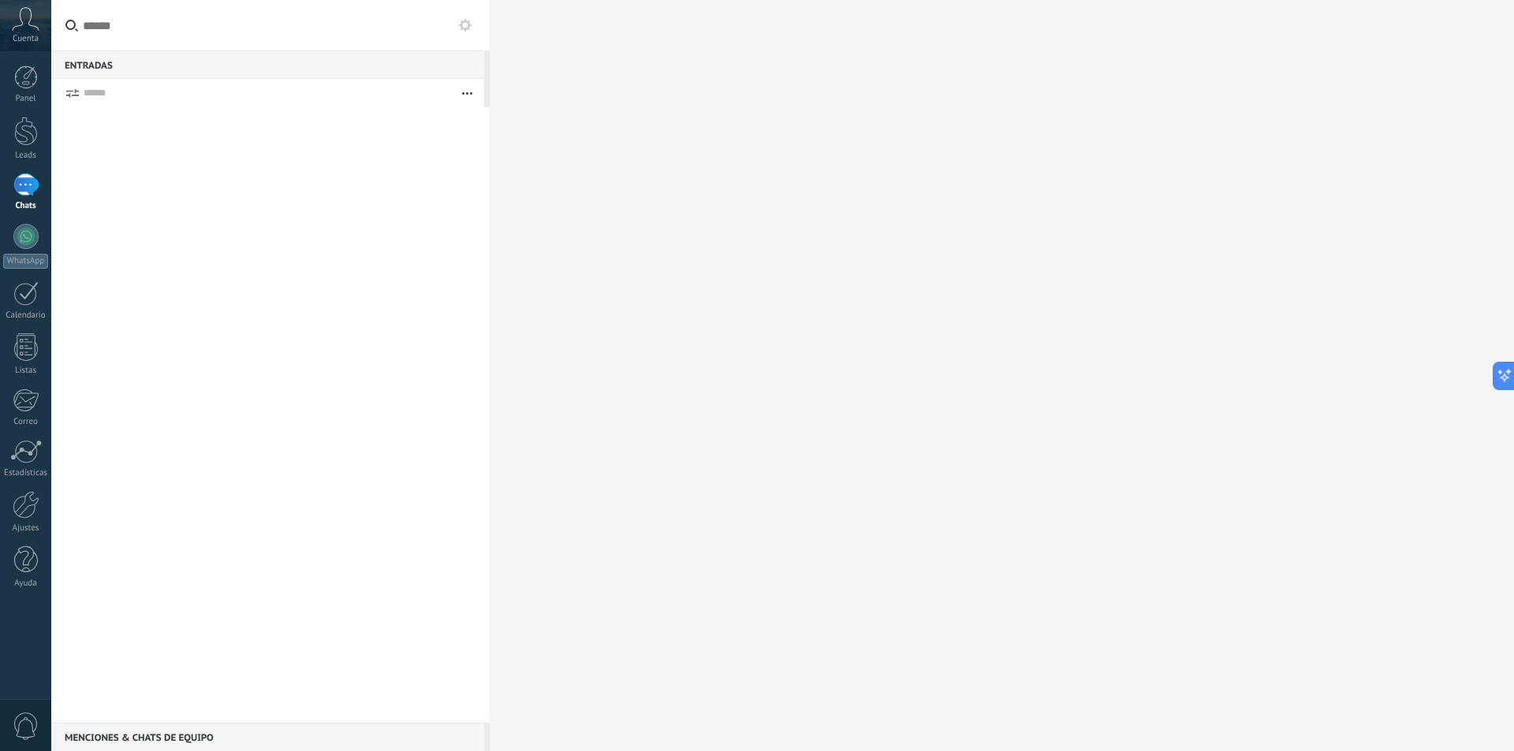
click at [463, 26] on icon at bounding box center [465, 25] width 13 height 13
click at [464, 21] on use at bounding box center [465, 25] width 13 height 13
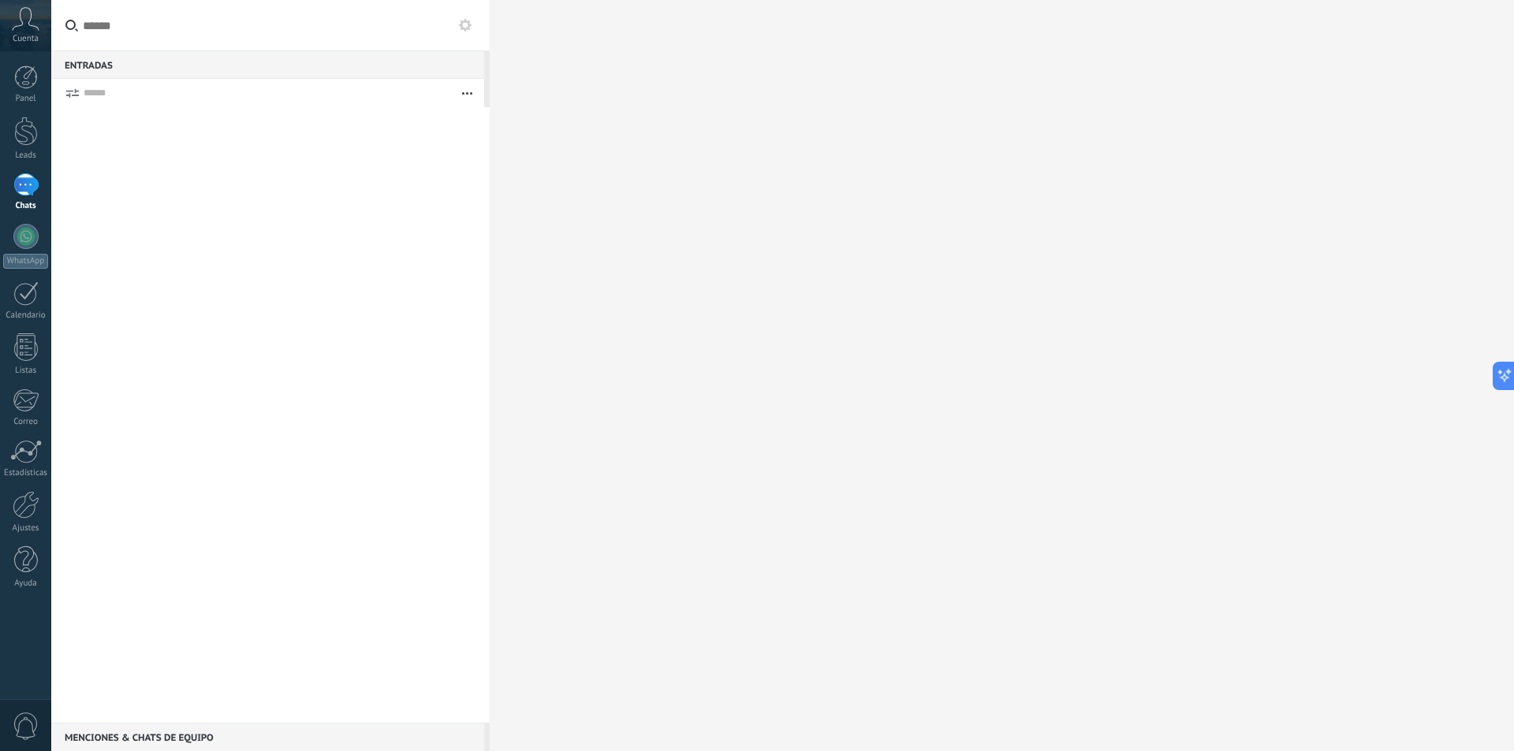
click at [464, 21] on use at bounding box center [465, 25] width 13 height 13
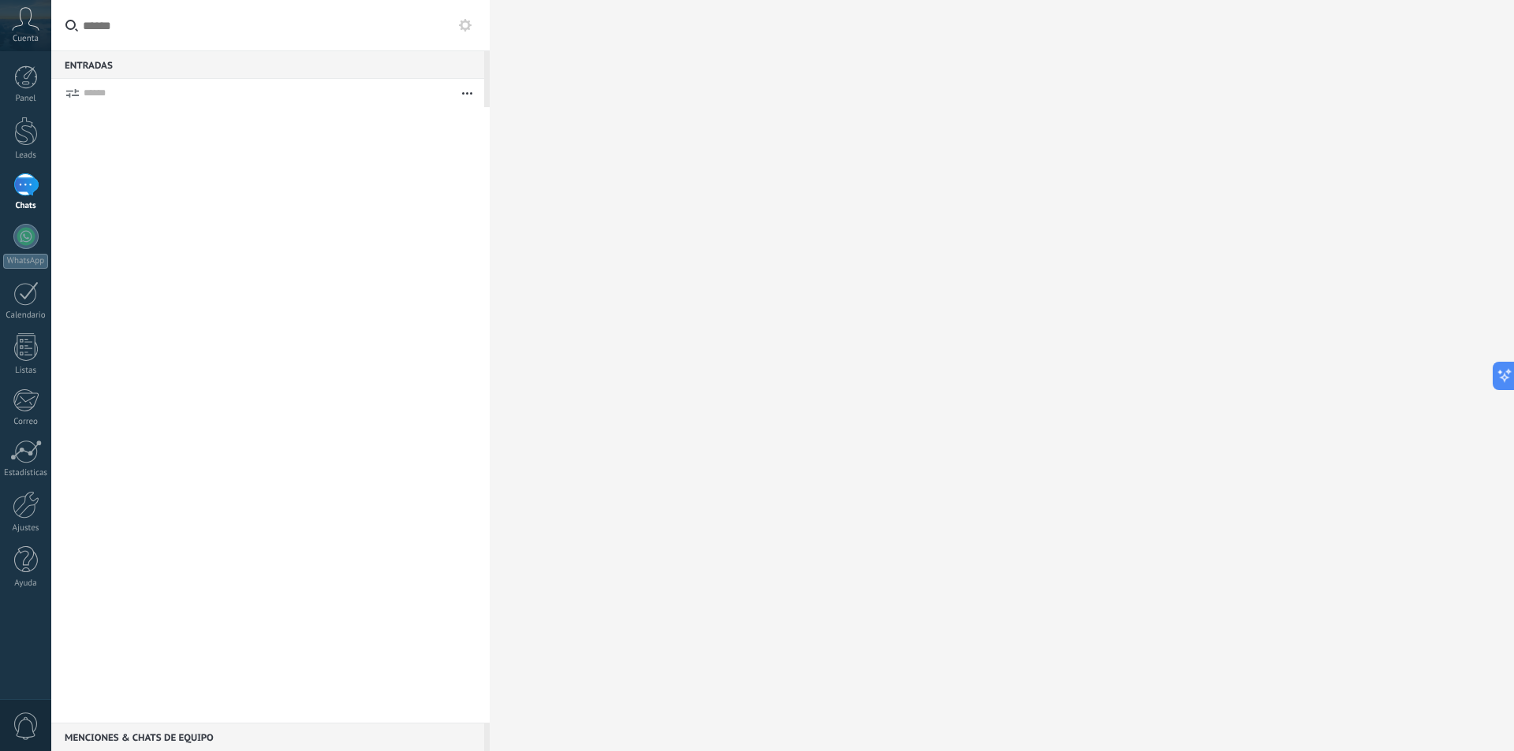
click at [464, 21] on use at bounding box center [465, 25] width 13 height 13
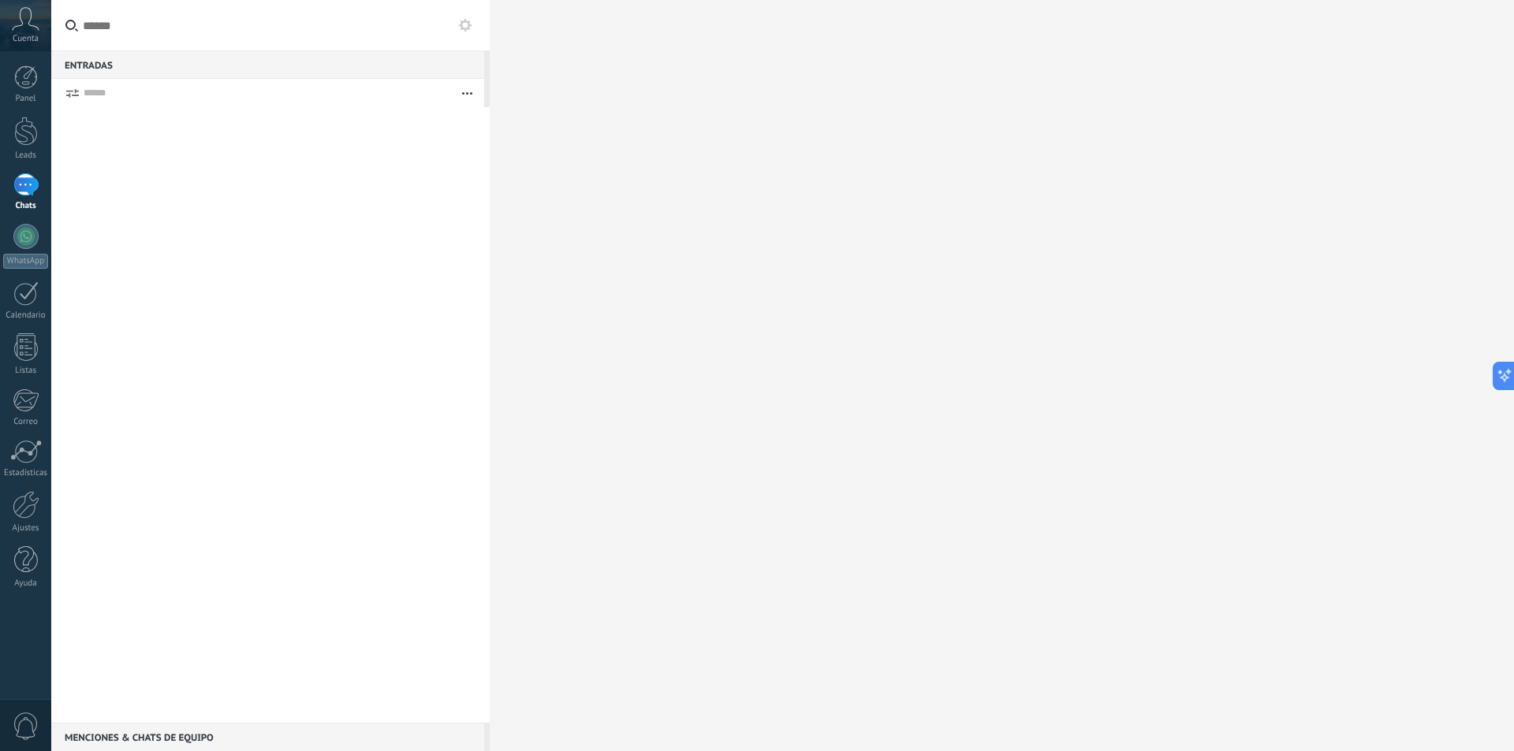
click at [464, 21] on use at bounding box center [465, 25] width 13 height 13
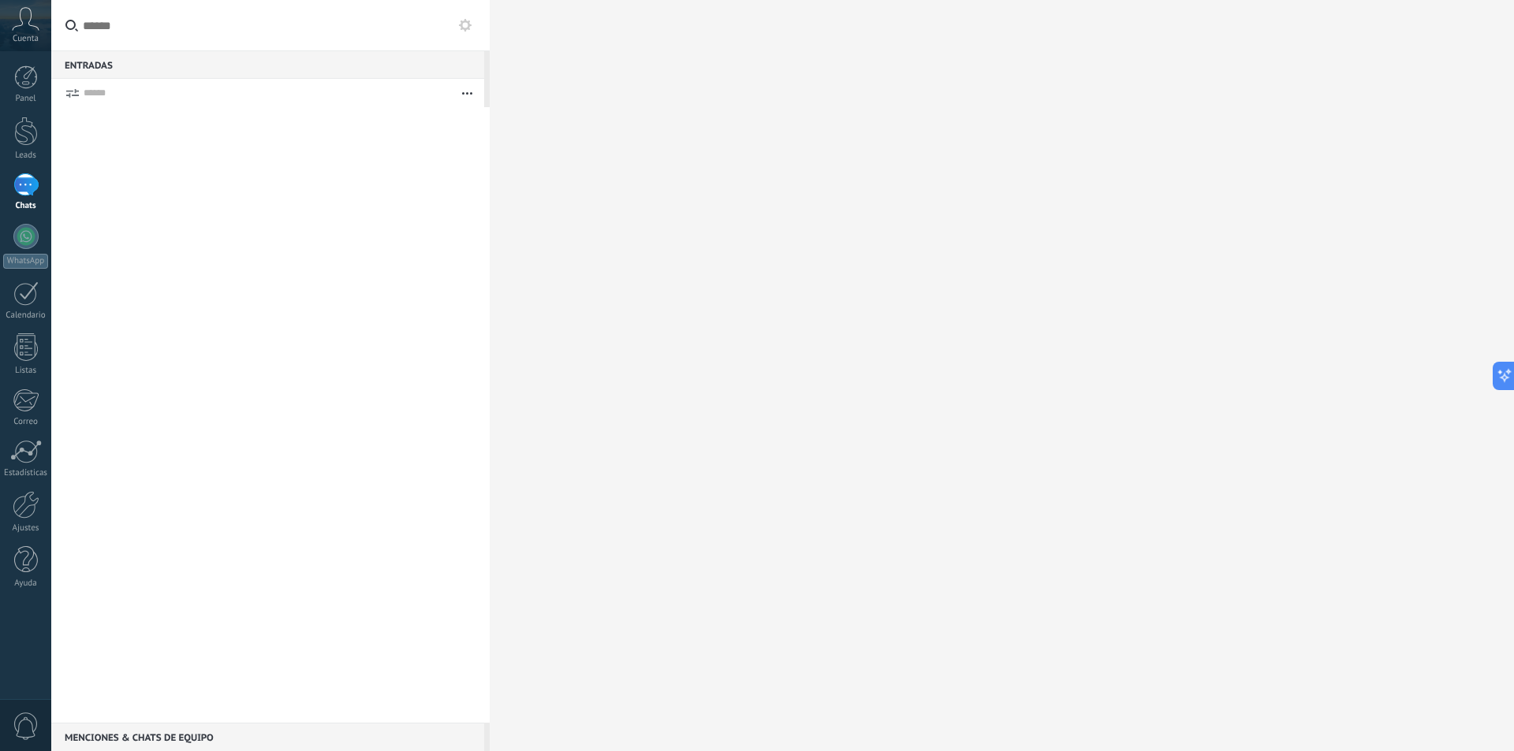
click at [464, 21] on use at bounding box center [465, 25] width 13 height 13
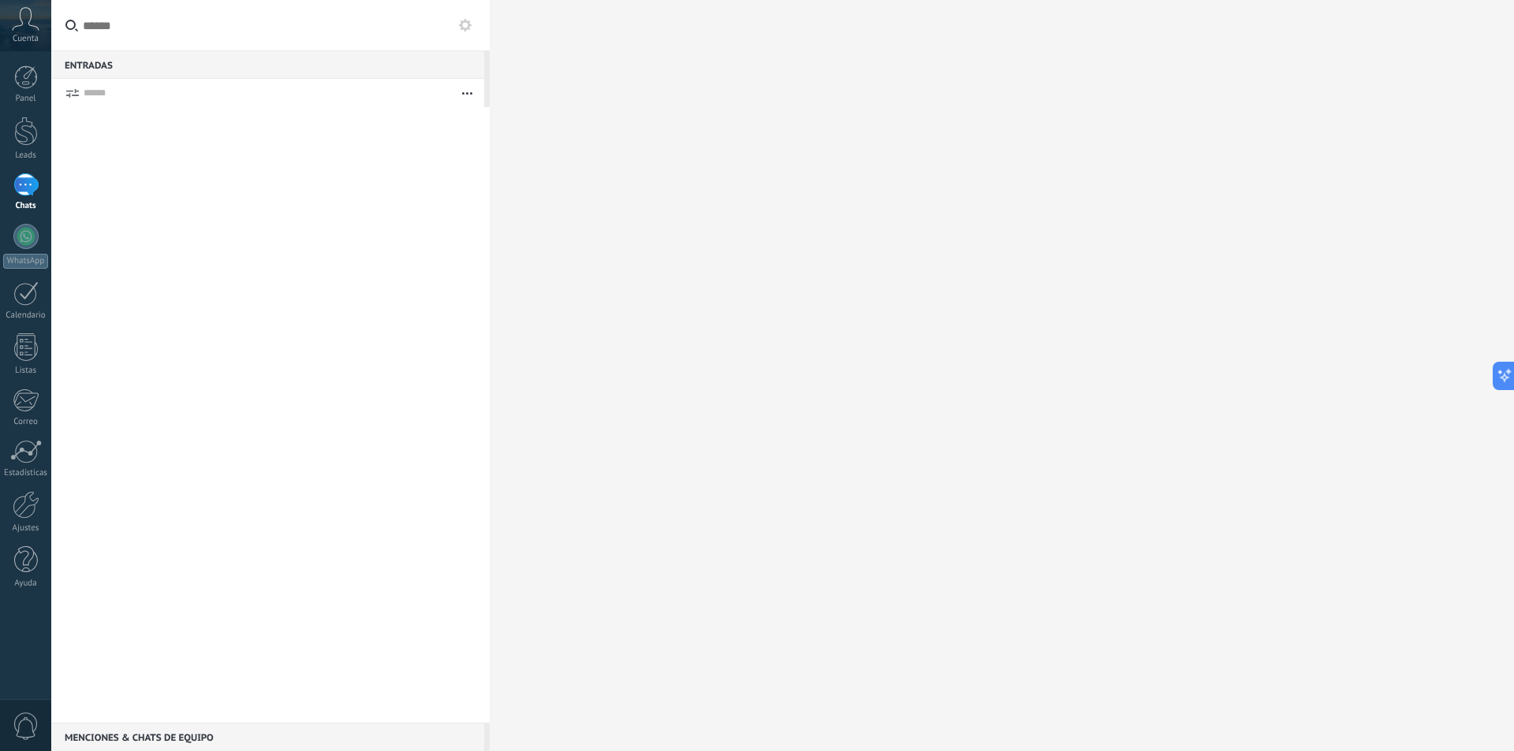
click at [464, 21] on use at bounding box center [465, 25] width 13 height 13
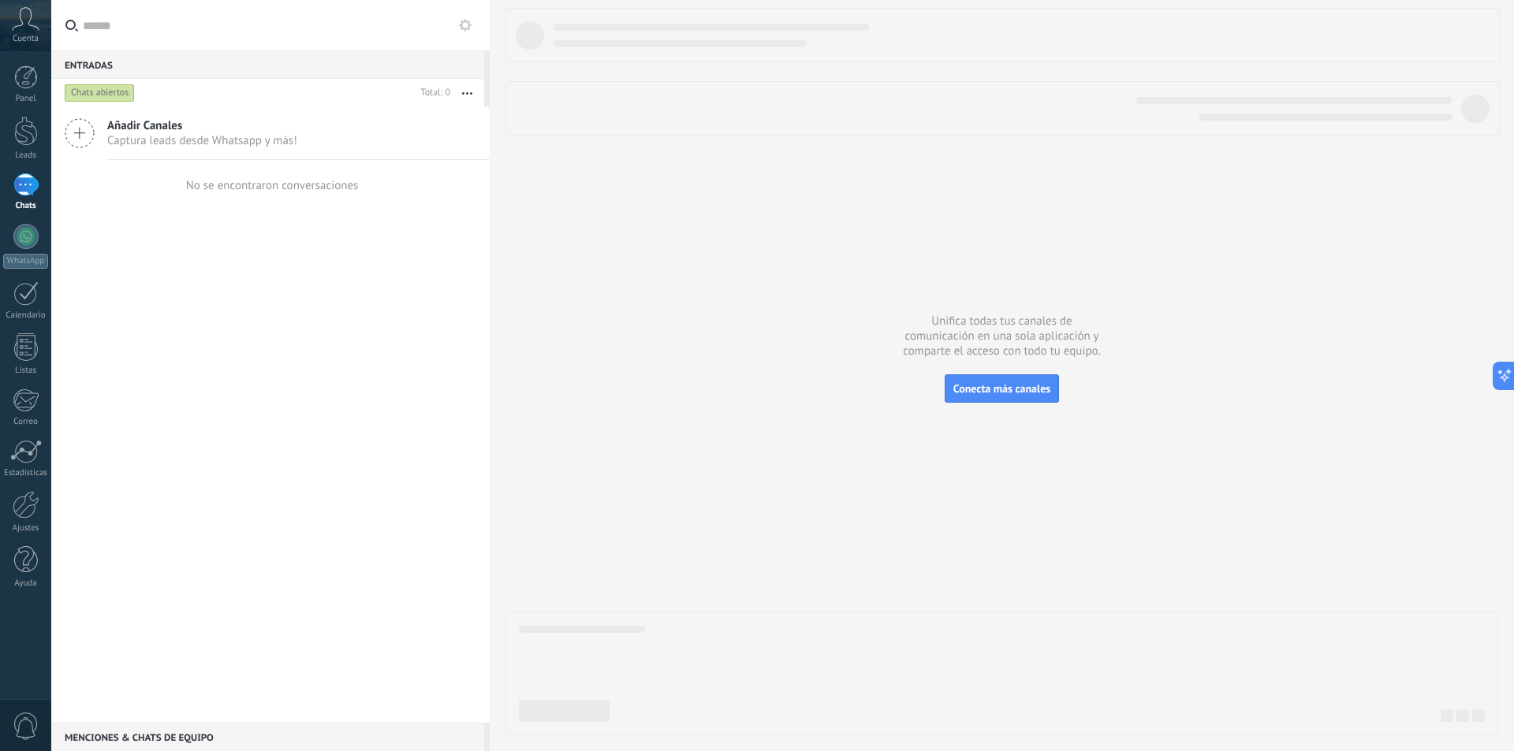
click at [467, 27] on icon at bounding box center [465, 25] width 13 height 13
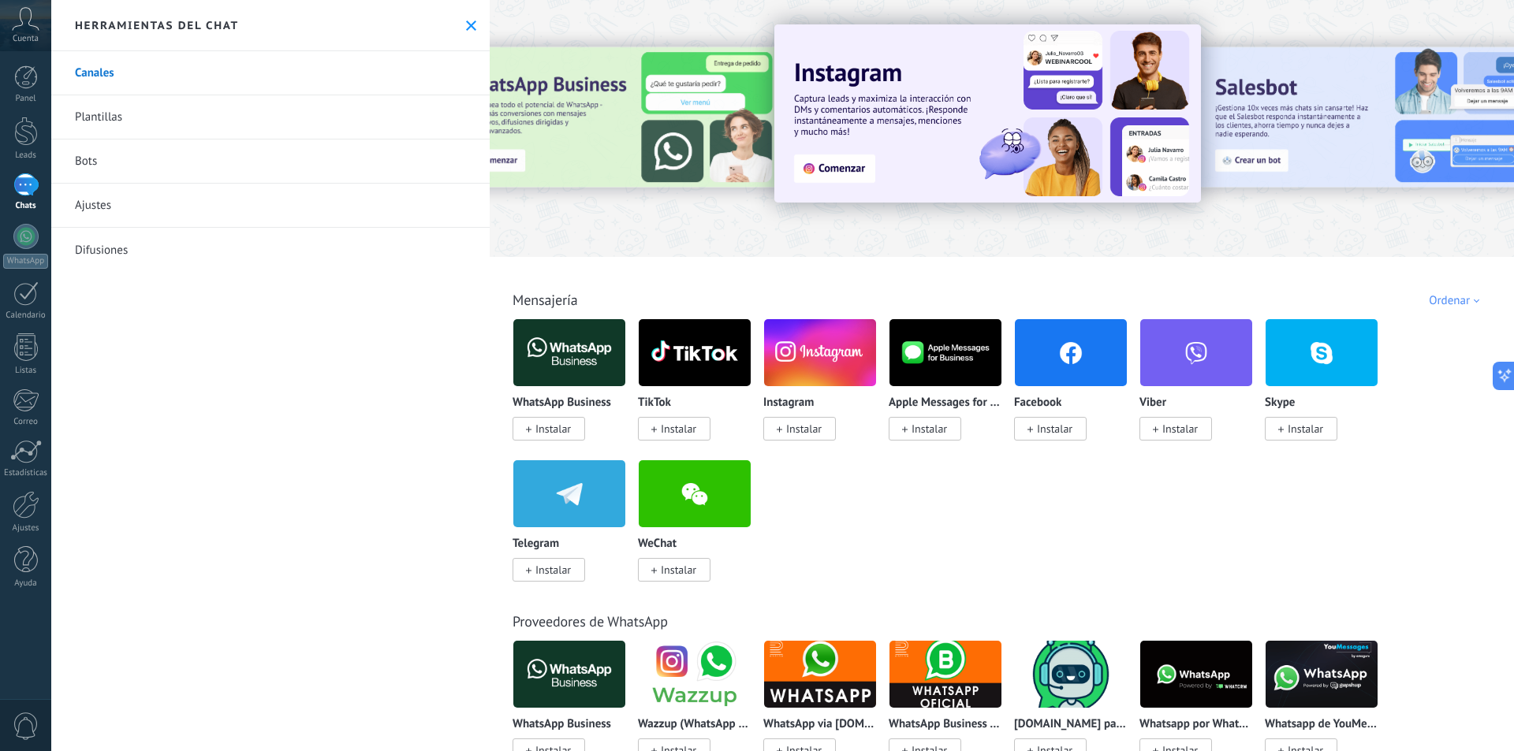
click at [474, 29] on div "Herramientas del chat" at bounding box center [270, 25] width 438 height 51
click at [466, 28] on use at bounding box center [471, 25] width 10 height 10
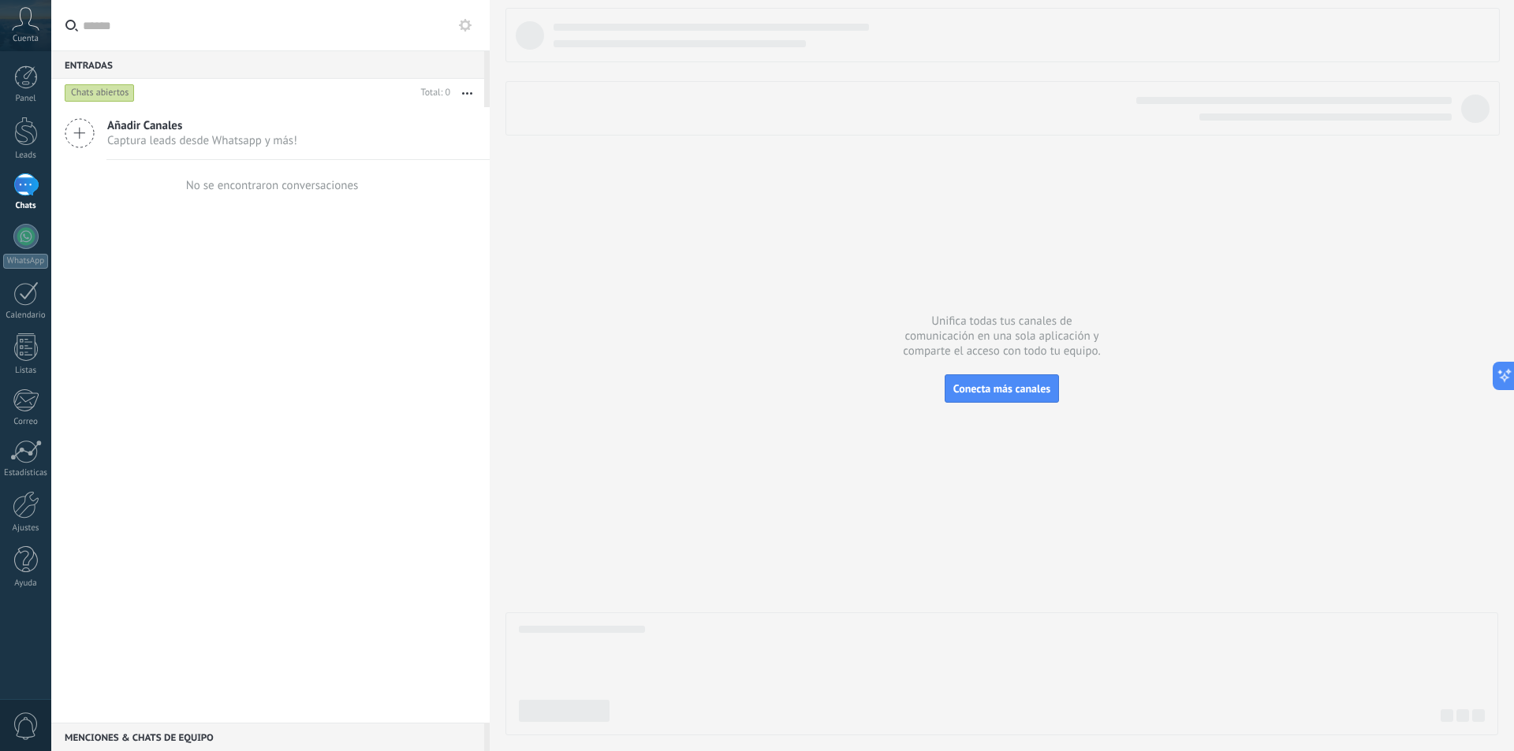
click at [463, 25] on icon at bounding box center [465, 25] width 13 height 13
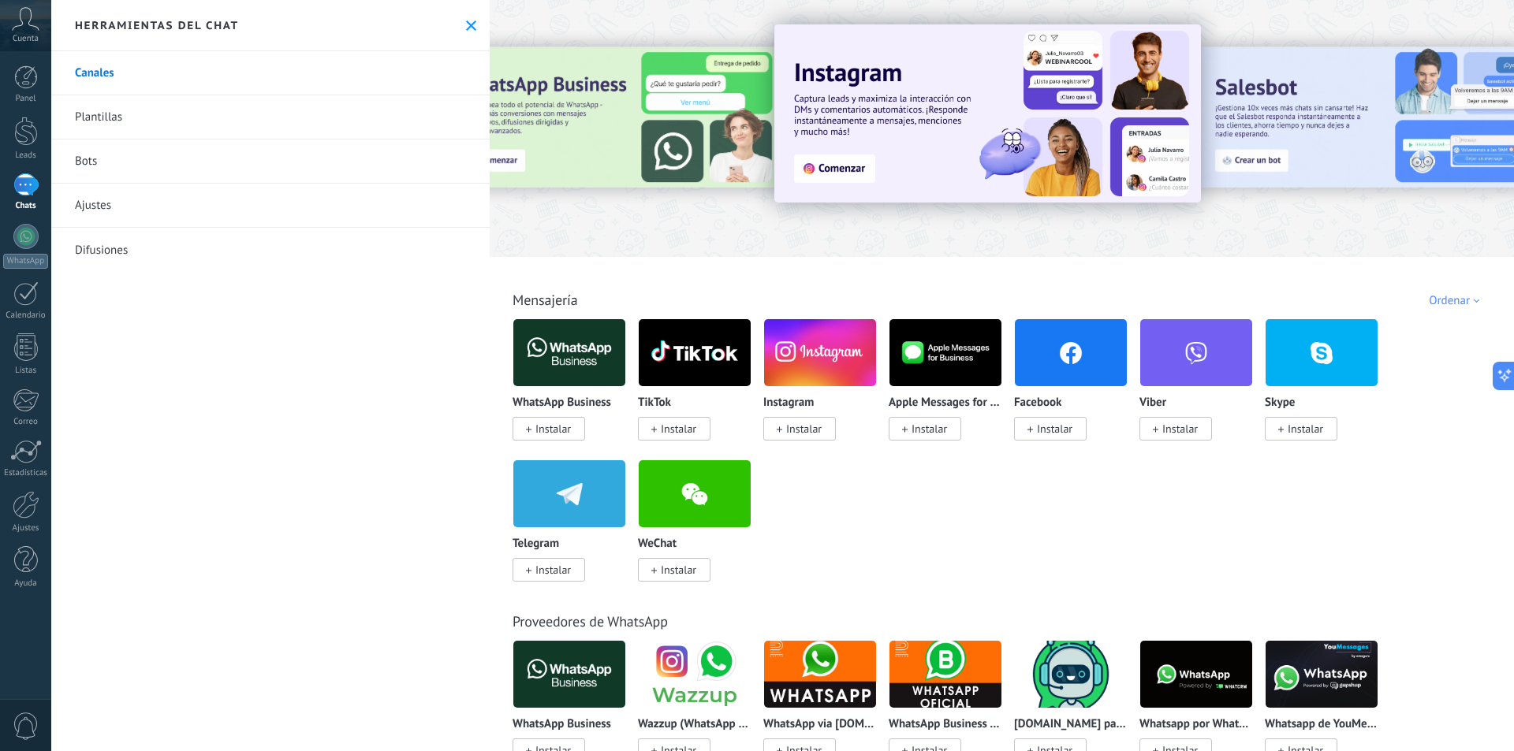
click at [1451, 304] on div "Ordenar" at bounding box center [1456, 300] width 56 height 15
click at [1436, 365] on div "Tendencias" at bounding box center [1424, 355] width 132 height 27
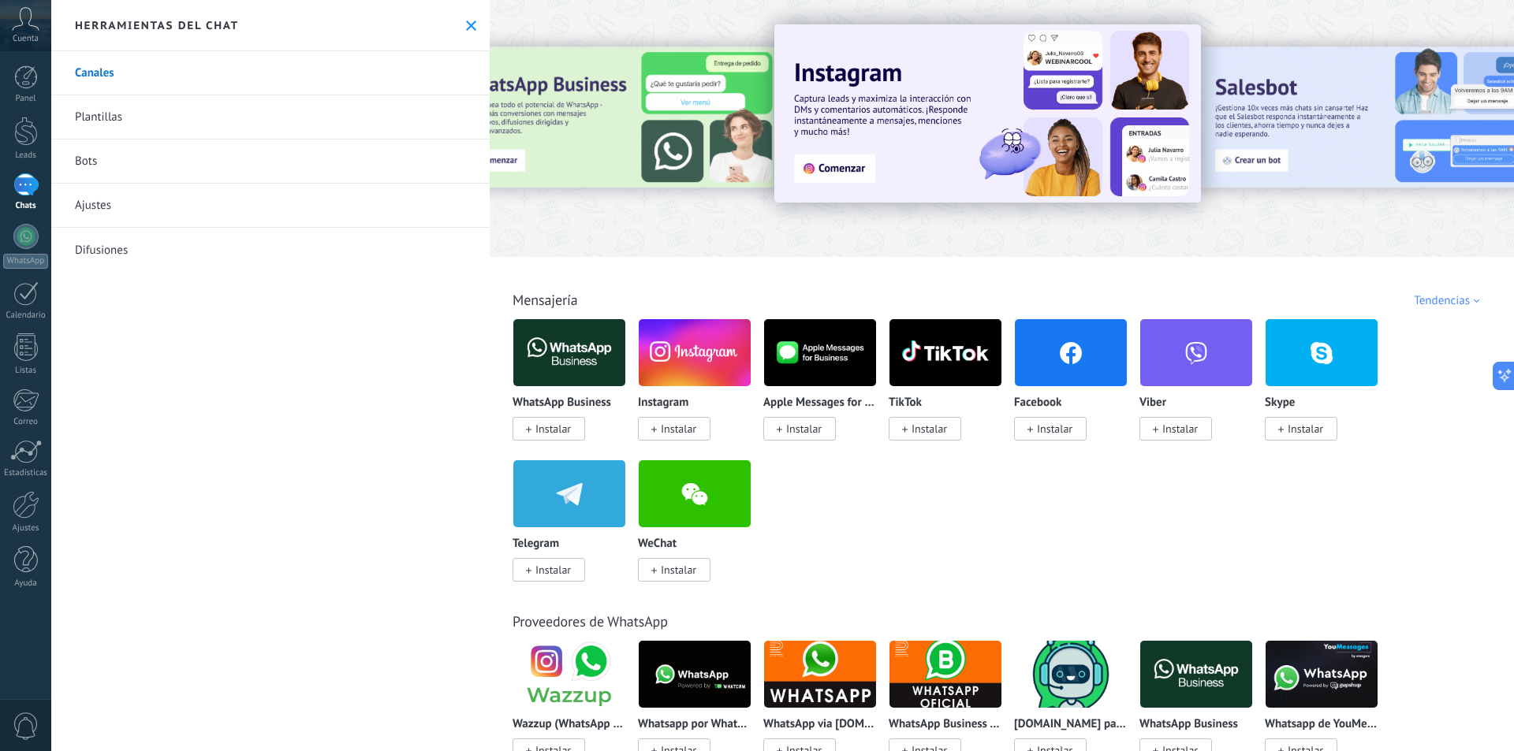
click at [1425, 304] on div "Tendencias" at bounding box center [1448, 300] width 71 height 15
click at [1396, 397] on div "Lo más nuevo primero" at bounding box center [1424, 409] width 132 height 27
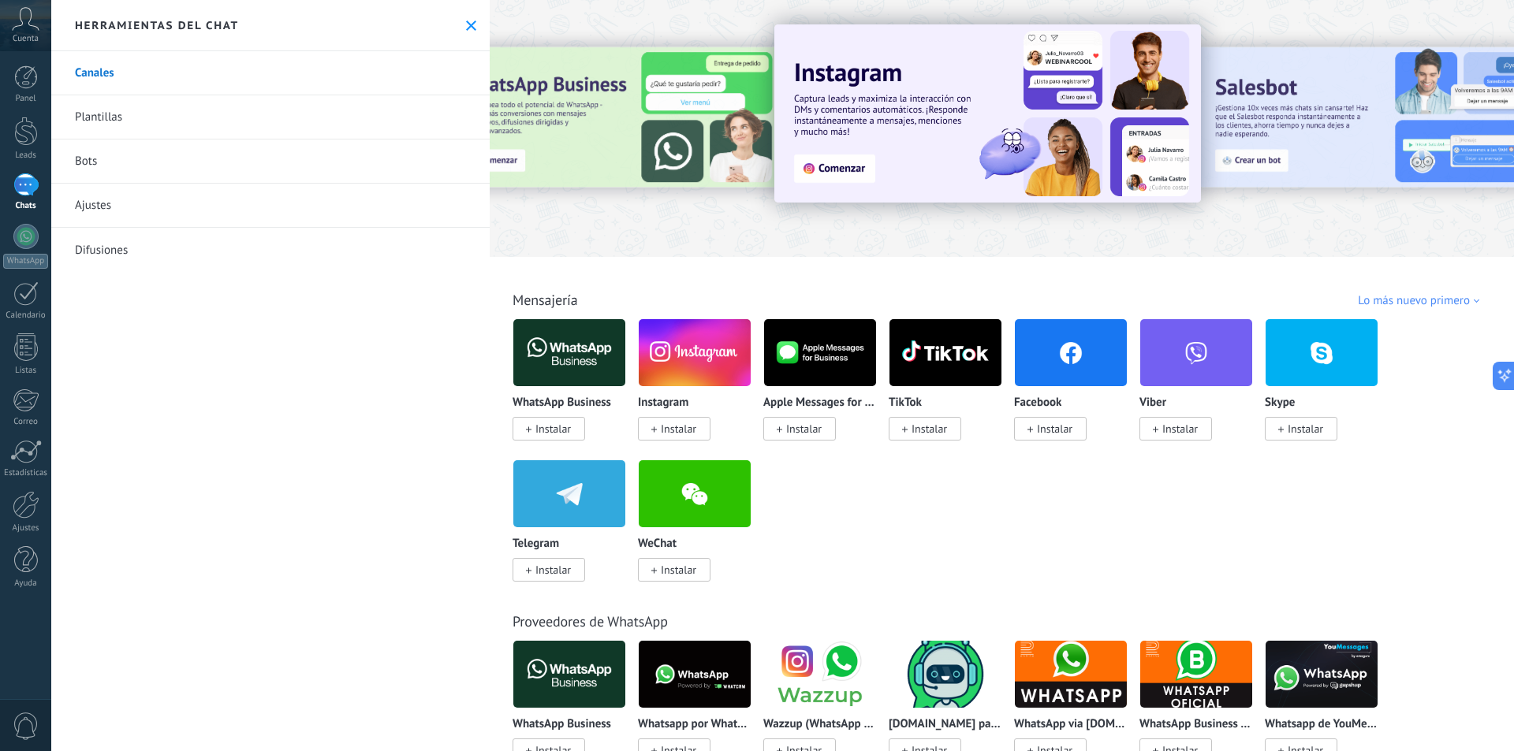
click at [1432, 302] on div "Lo más nuevo primero" at bounding box center [1421, 300] width 127 height 15
click at [1384, 382] on div "Más popular" at bounding box center [1424, 382] width 132 height 27
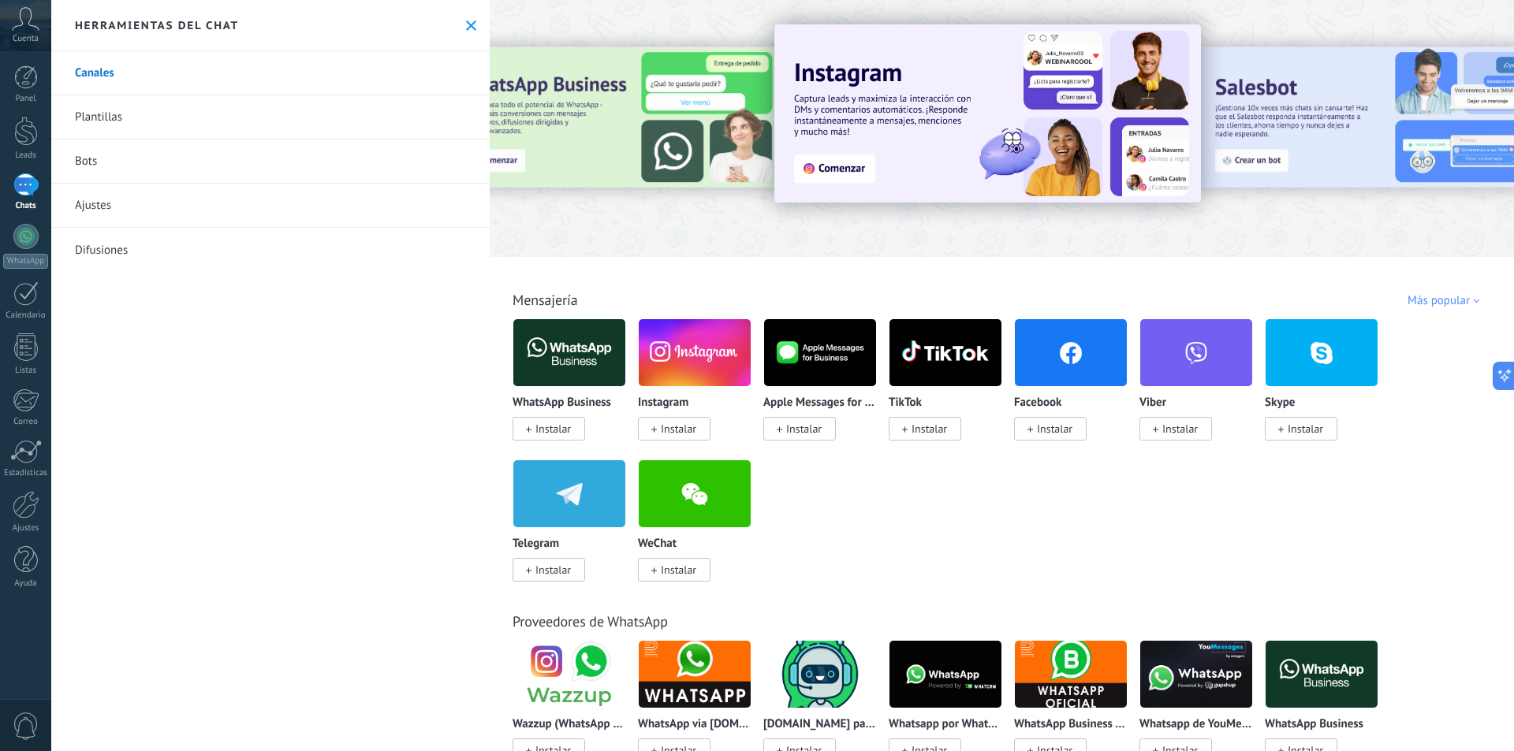
click at [1417, 283] on div "Todo Bandeja de entrada Automatizaciones Fuentes de leads Soluciones de IA Inst…" at bounding box center [1001, 282] width 1015 height 51
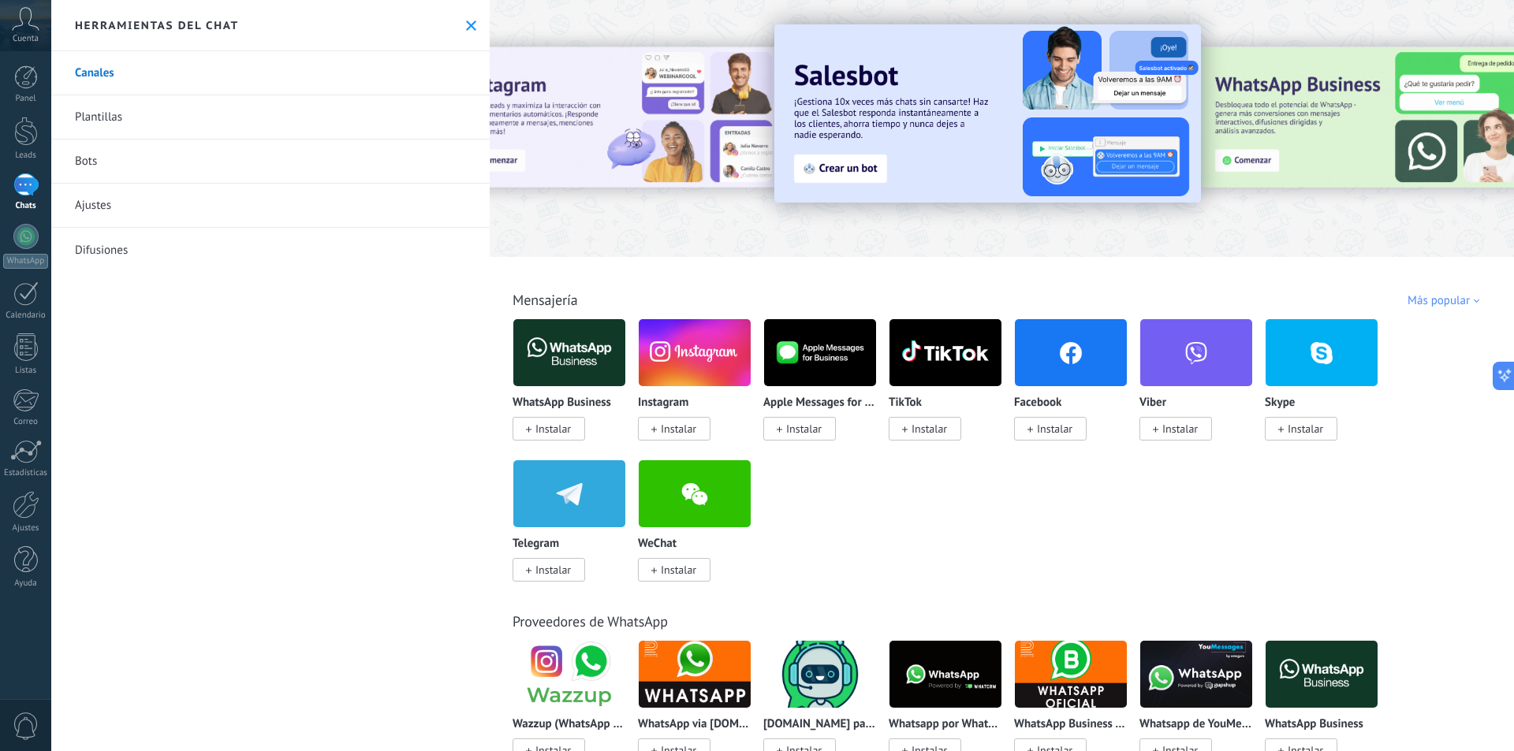
click at [1421, 299] on div "Más popular" at bounding box center [1445, 300] width 77 height 15
click at [1401, 329] on div "Elegidos del equipo" at bounding box center [1424, 328] width 132 height 27
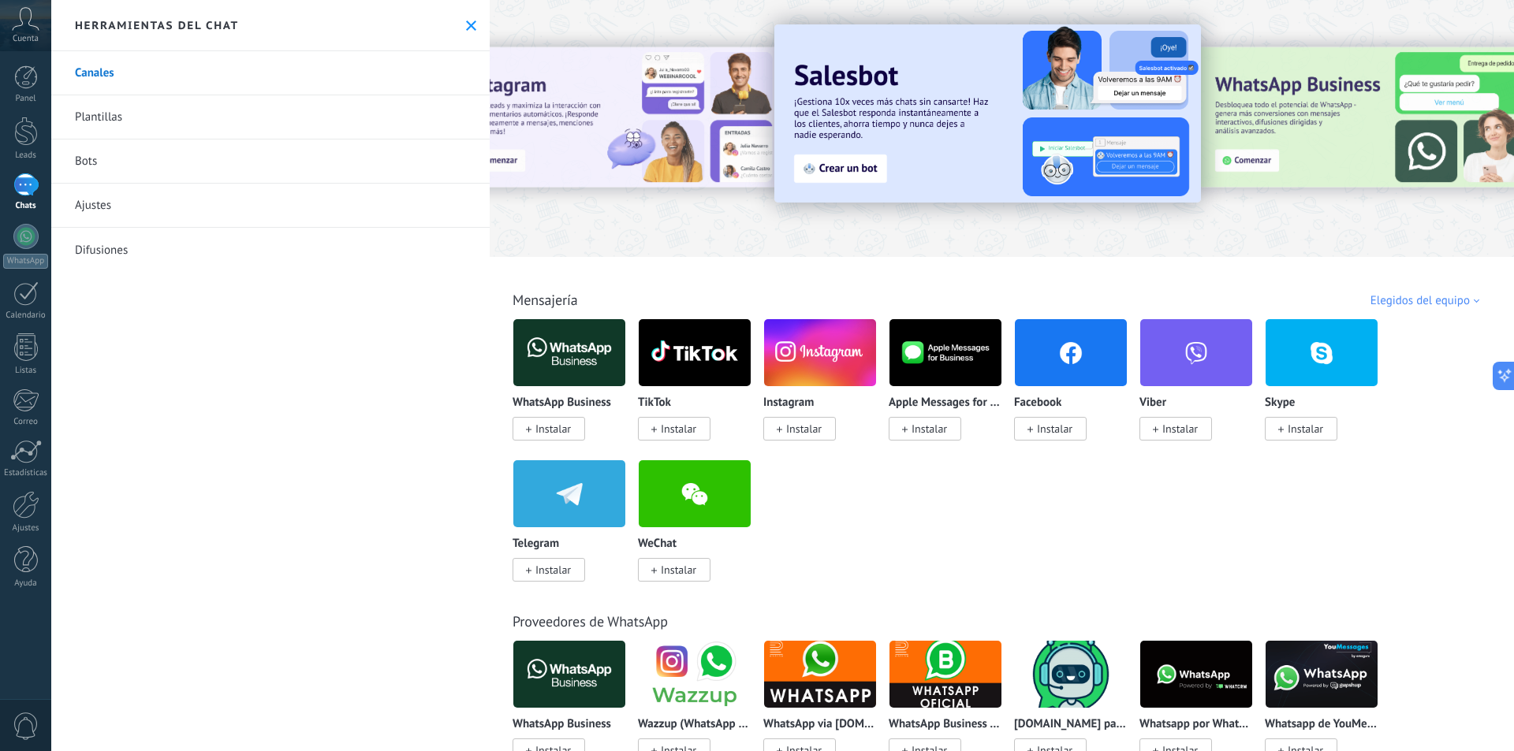
click at [1411, 307] on div "Elegidos del equipo" at bounding box center [1427, 300] width 114 height 15
click at [1164, 534] on div "WhatsApp Business Instalar TikTok Instalar Instagram Instalar Apple Messages fo…" at bounding box center [1009, 459] width 995 height 282
click at [576, 429] on span "Instalar" at bounding box center [548, 429] width 73 height 24
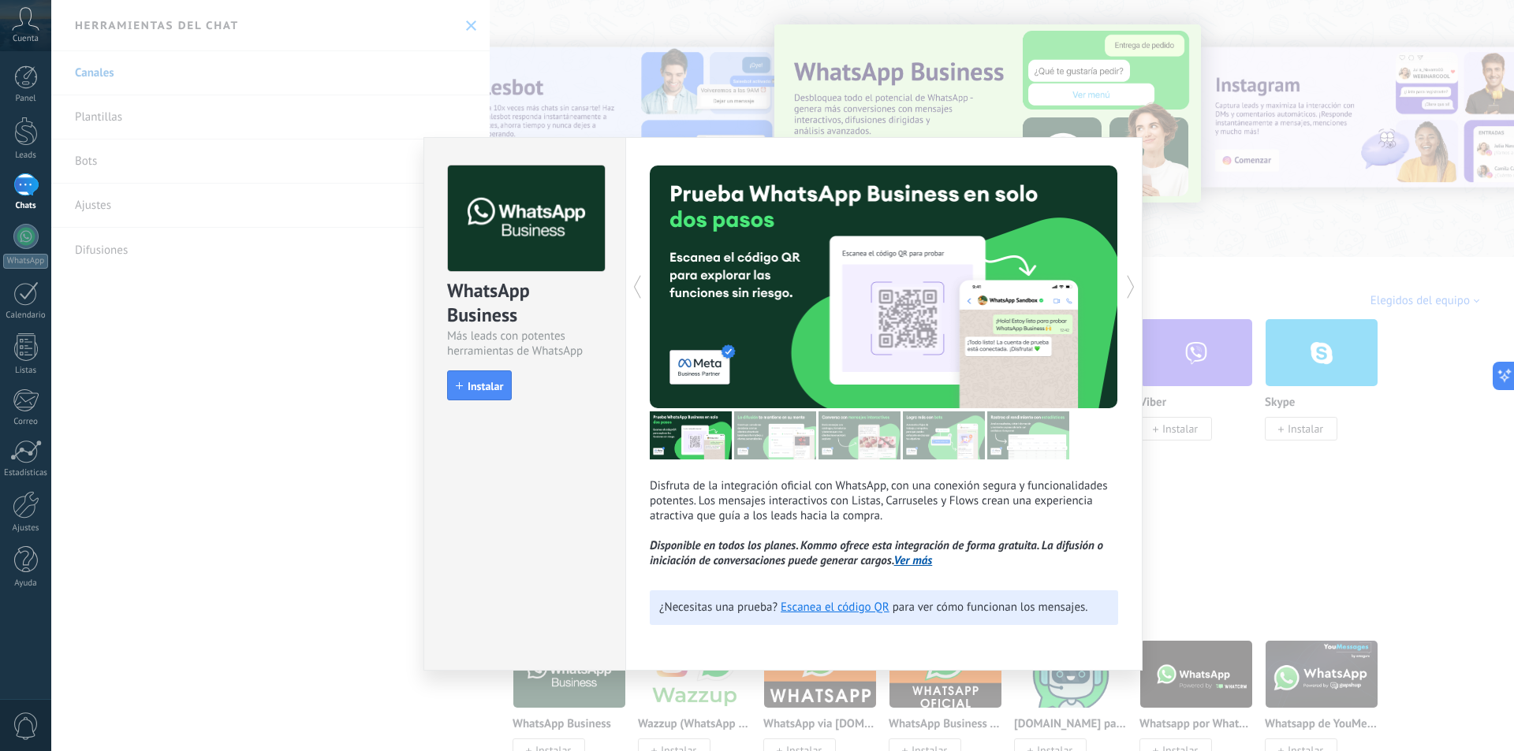
click at [1121, 282] on div "Disfruta de la integración oficial con WhatsApp, con una conexión segura y func…" at bounding box center [883, 404] width 517 height 534
click at [1127, 281] on icon at bounding box center [1131, 287] width 16 height 32
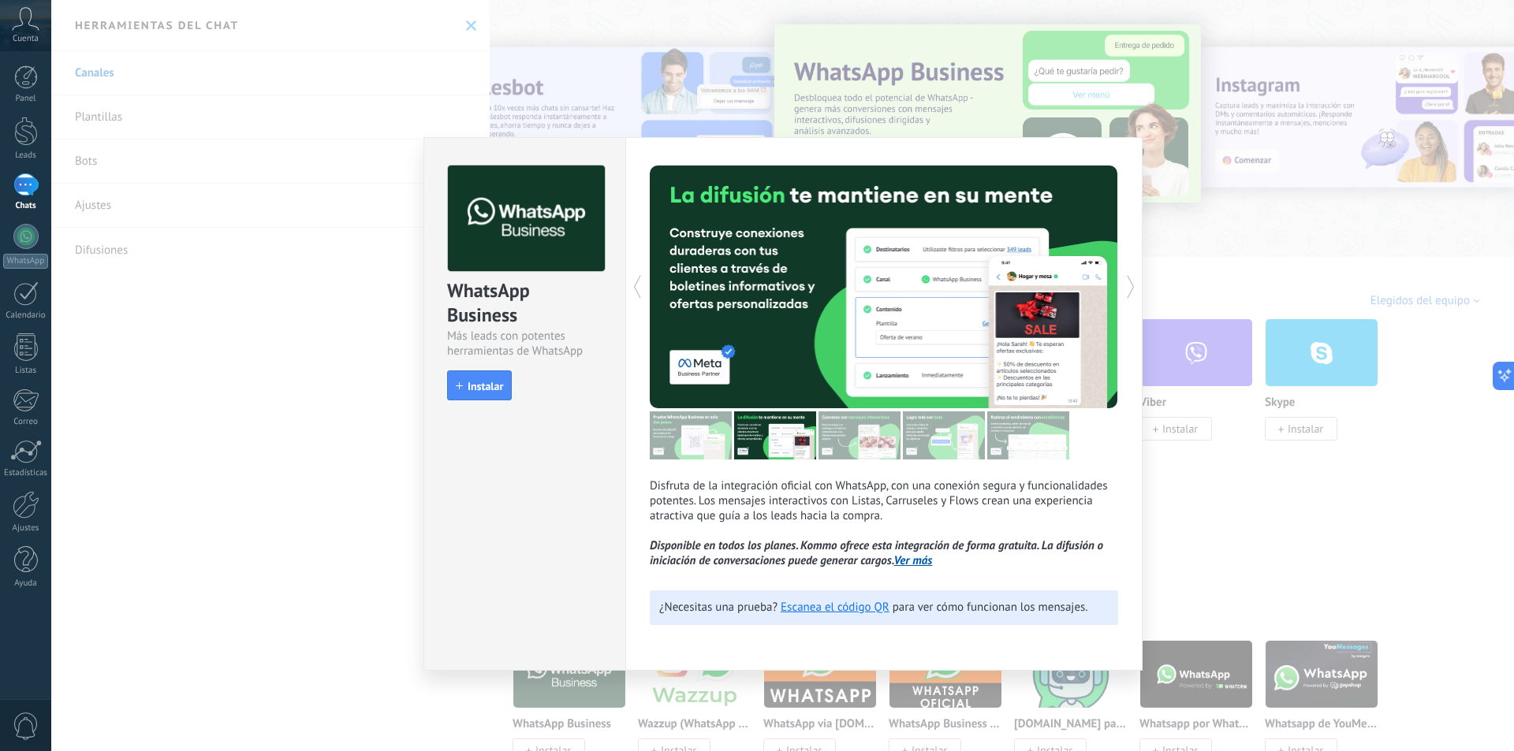
click at [1132, 279] on icon at bounding box center [1131, 287] width 16 height 32
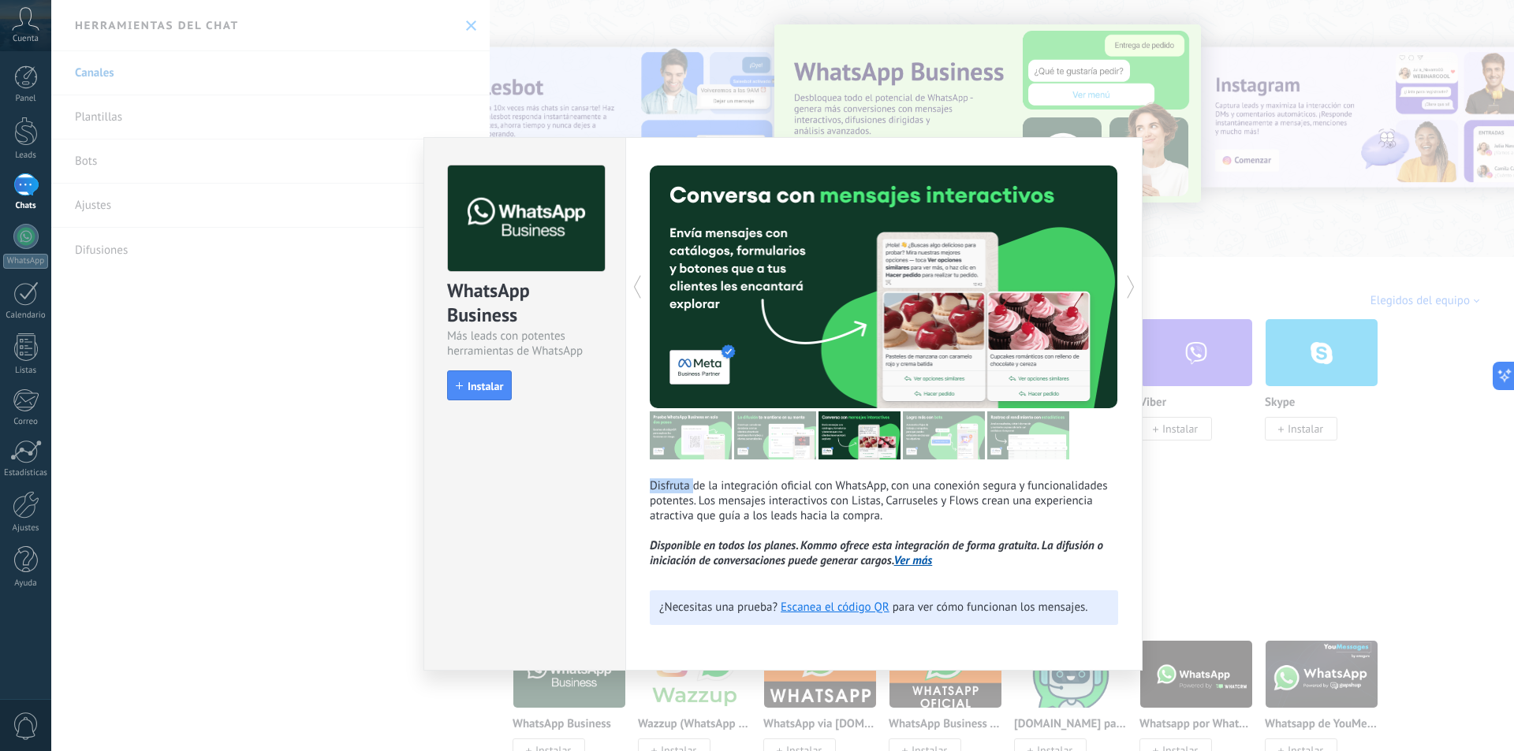
click at [1132, 279] on icon at bounding box center [1131, 287] width 16 height 32
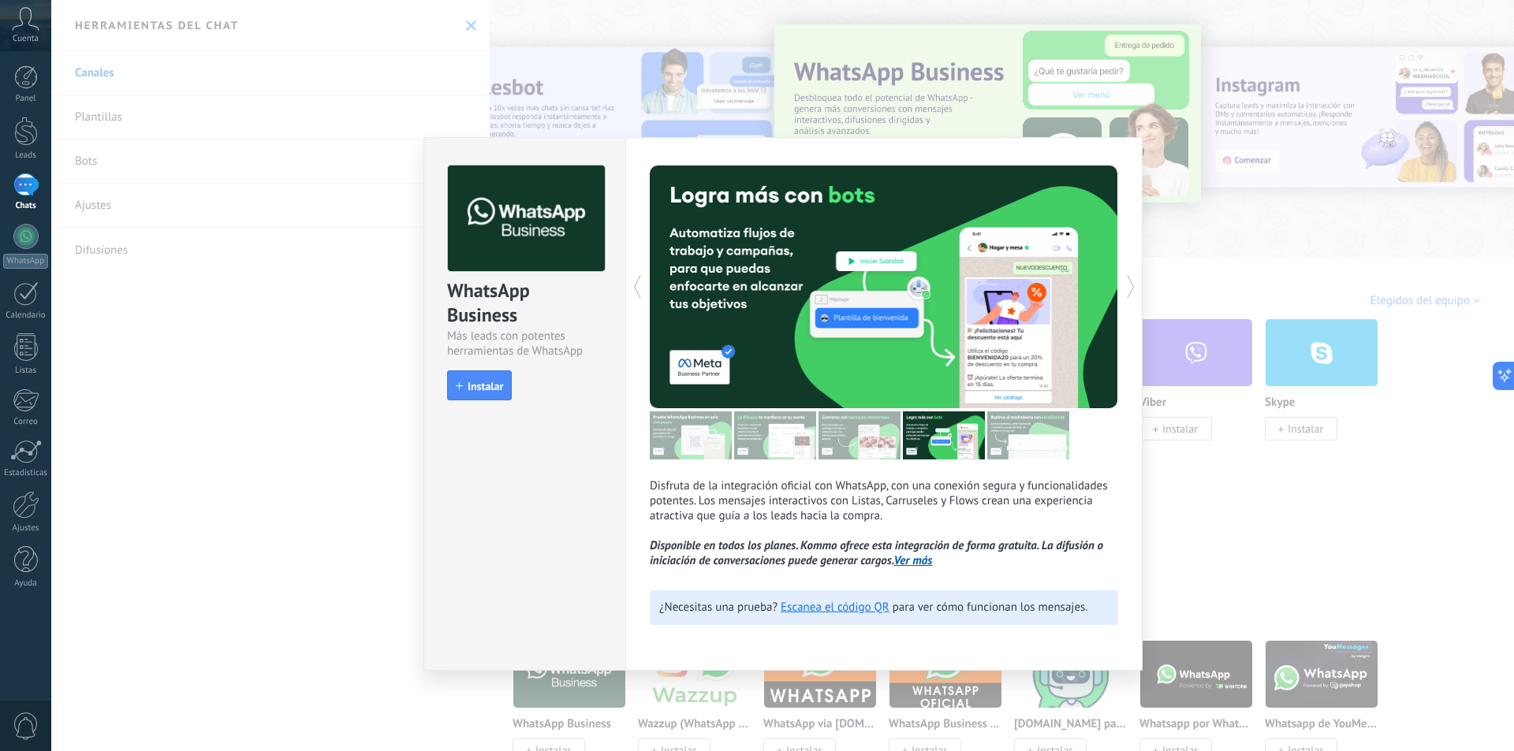
click at [635, 298] on icon at bounding box center [637, 287] width 16 height 32
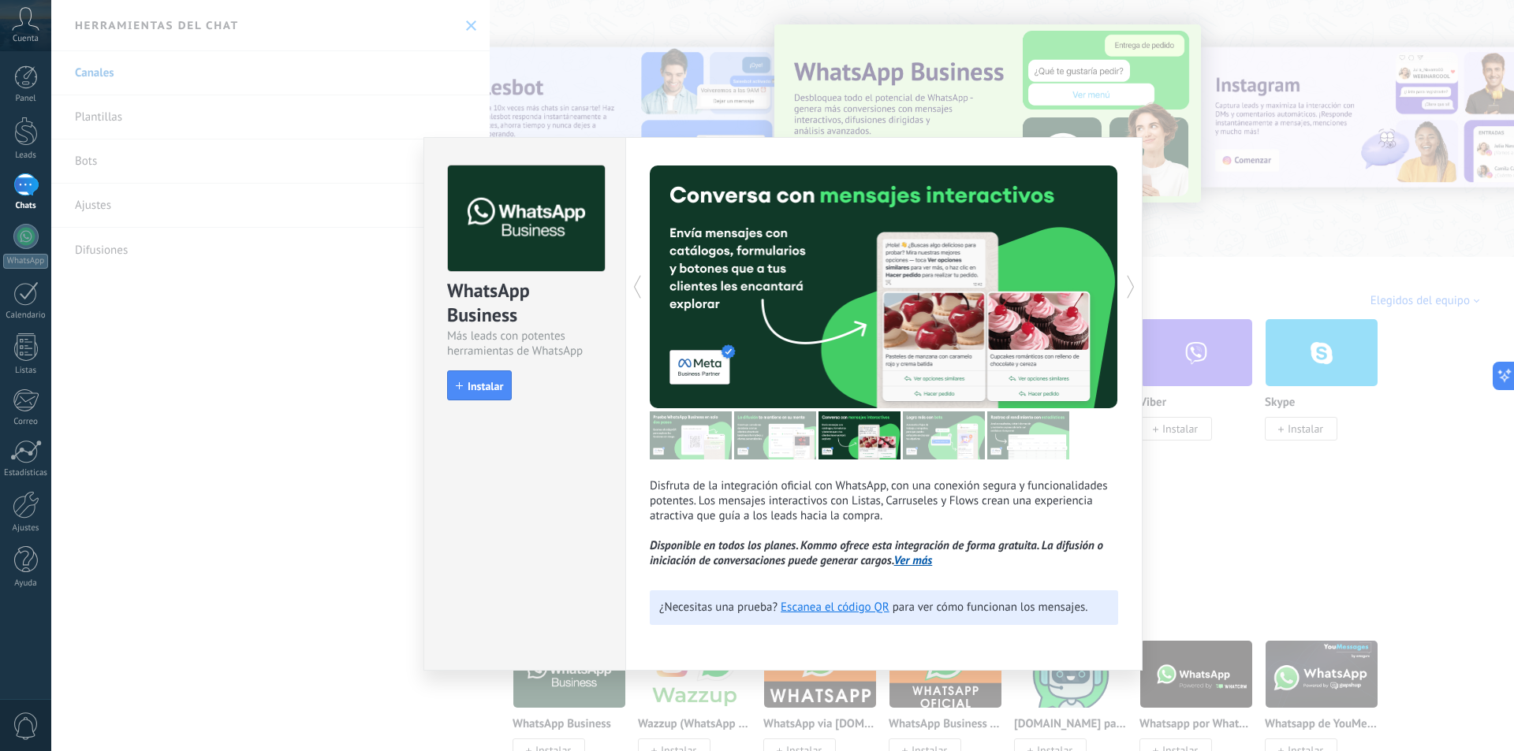
click at [635, 298] on icon at bounding box center [637, 287] width 16 height 32
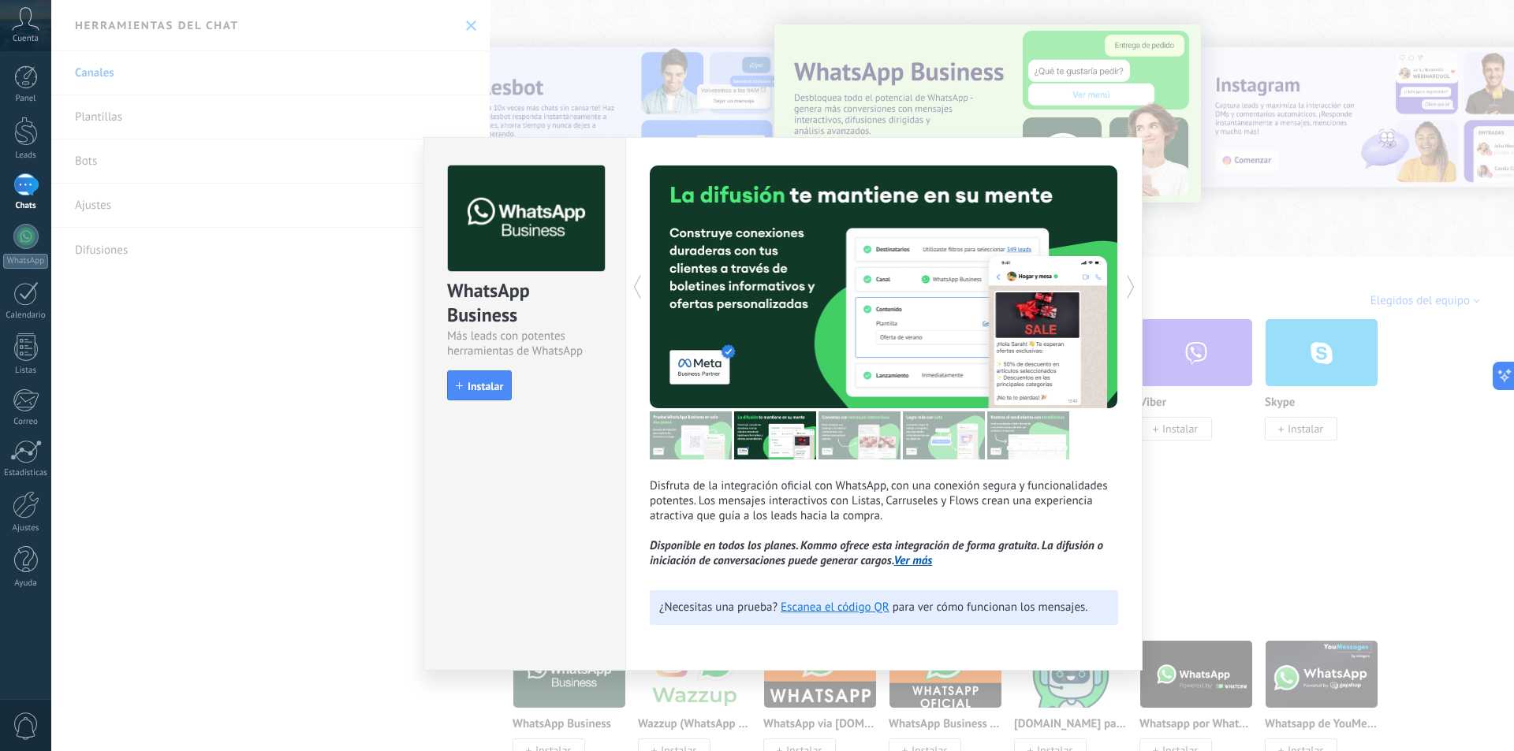
click at [635, 298] on icon at bounding box center [637, 287] width 16 height 32
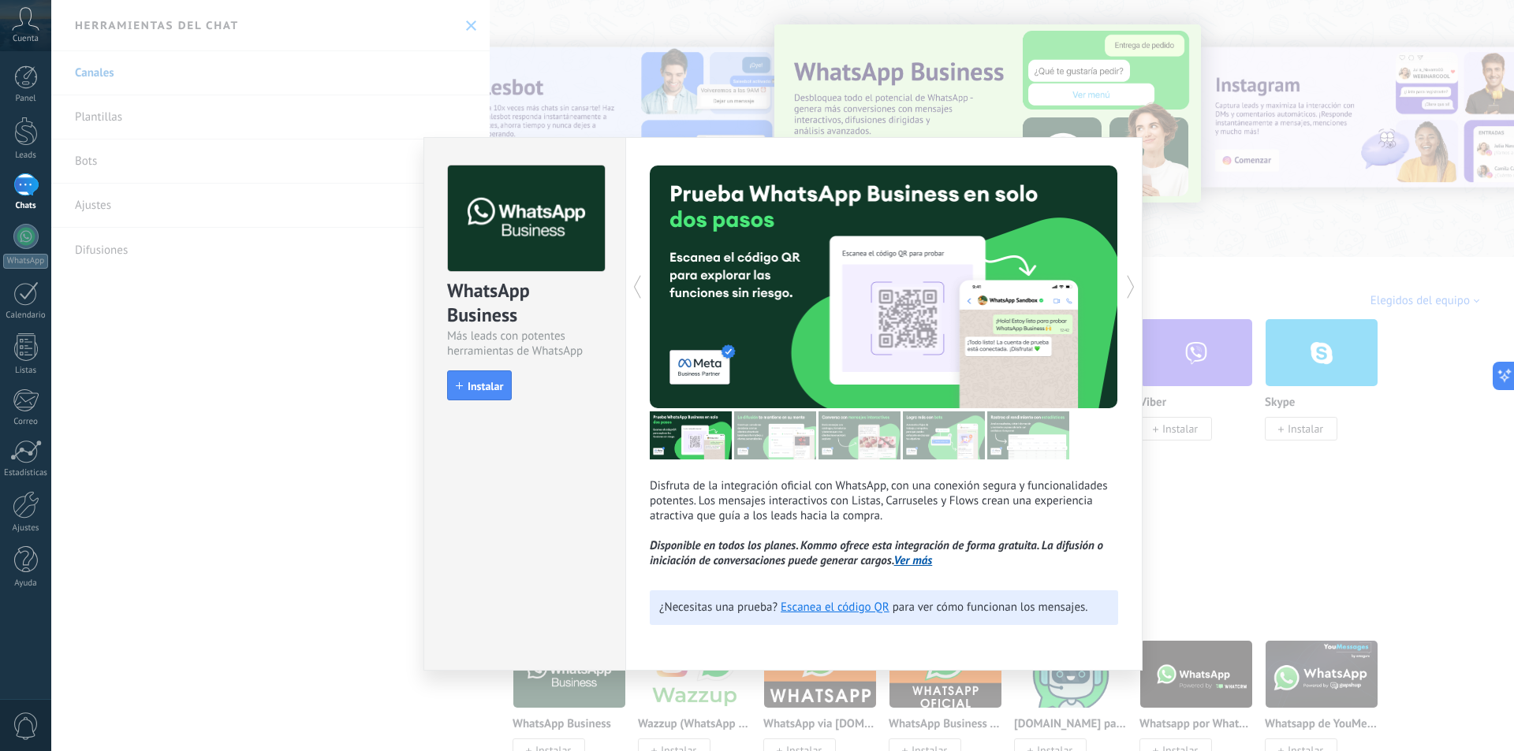
click at [635, 298] on icon at bounding box center [637, 287] width 16 height 32
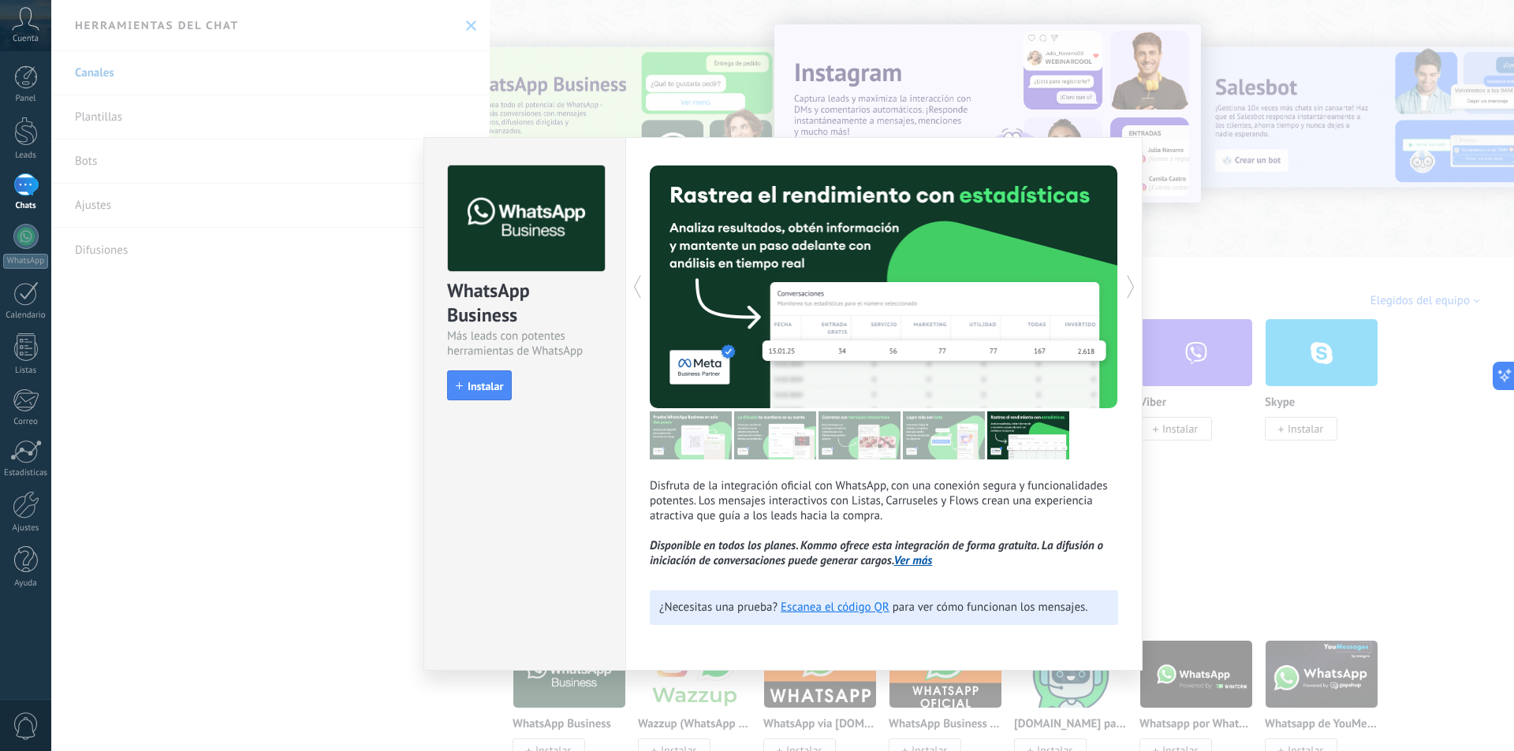
click at [1133, 292] on icon at bounding box center [1131, 287] width 16 height 32
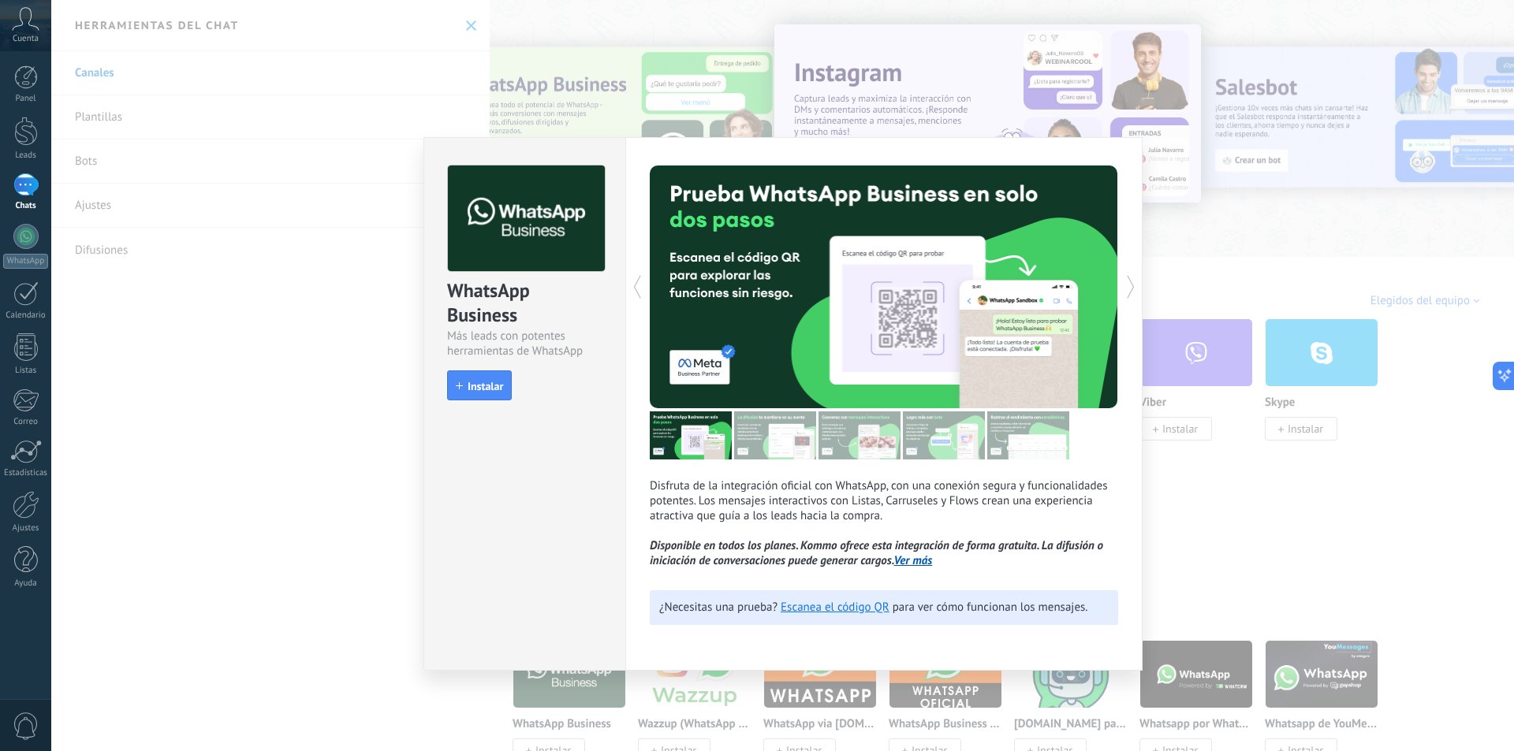
click at [1133, 292] on icon at bounding box center [1131, 287] width 16 height 32
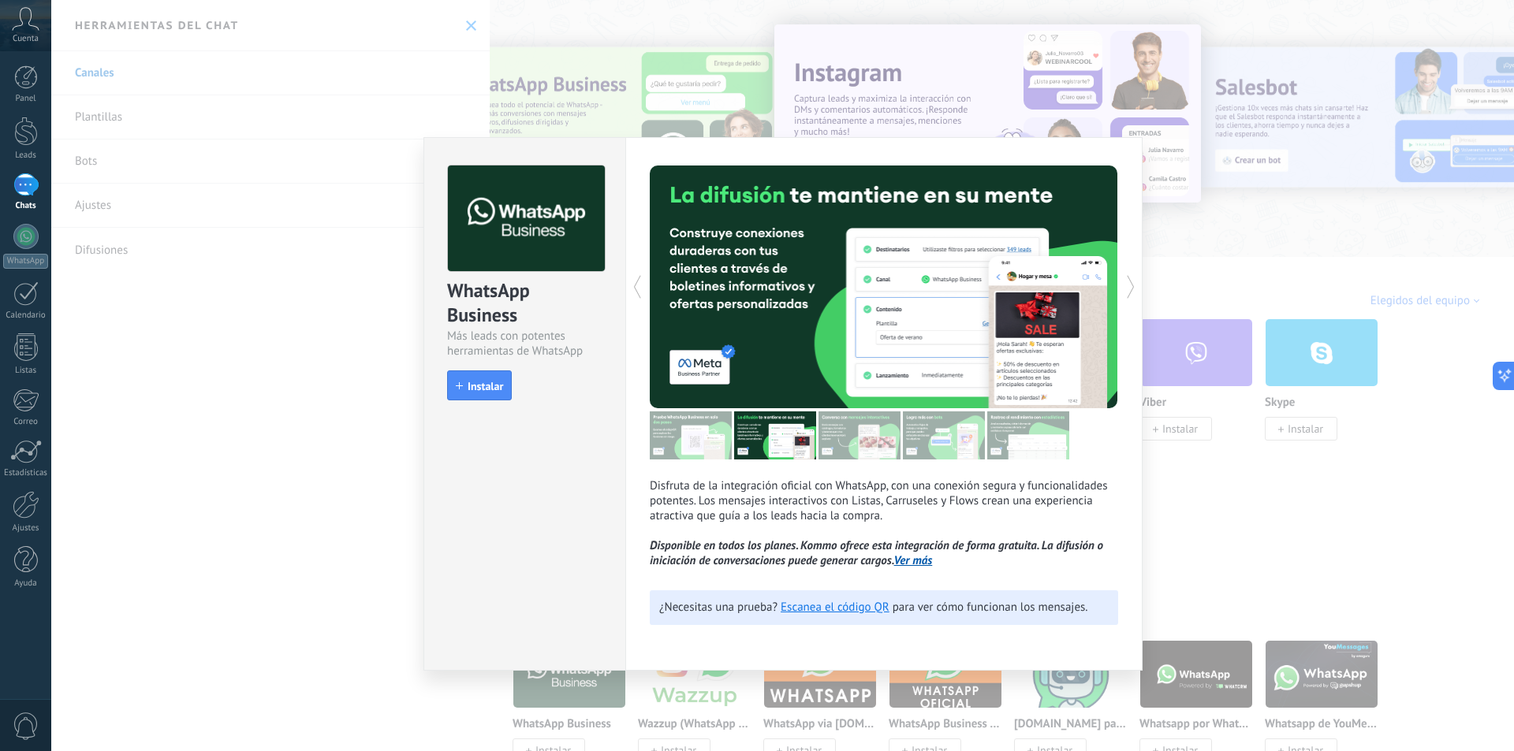
click at [1133, 292] on icon at bounding box center [1131, 287] width 16 height 32
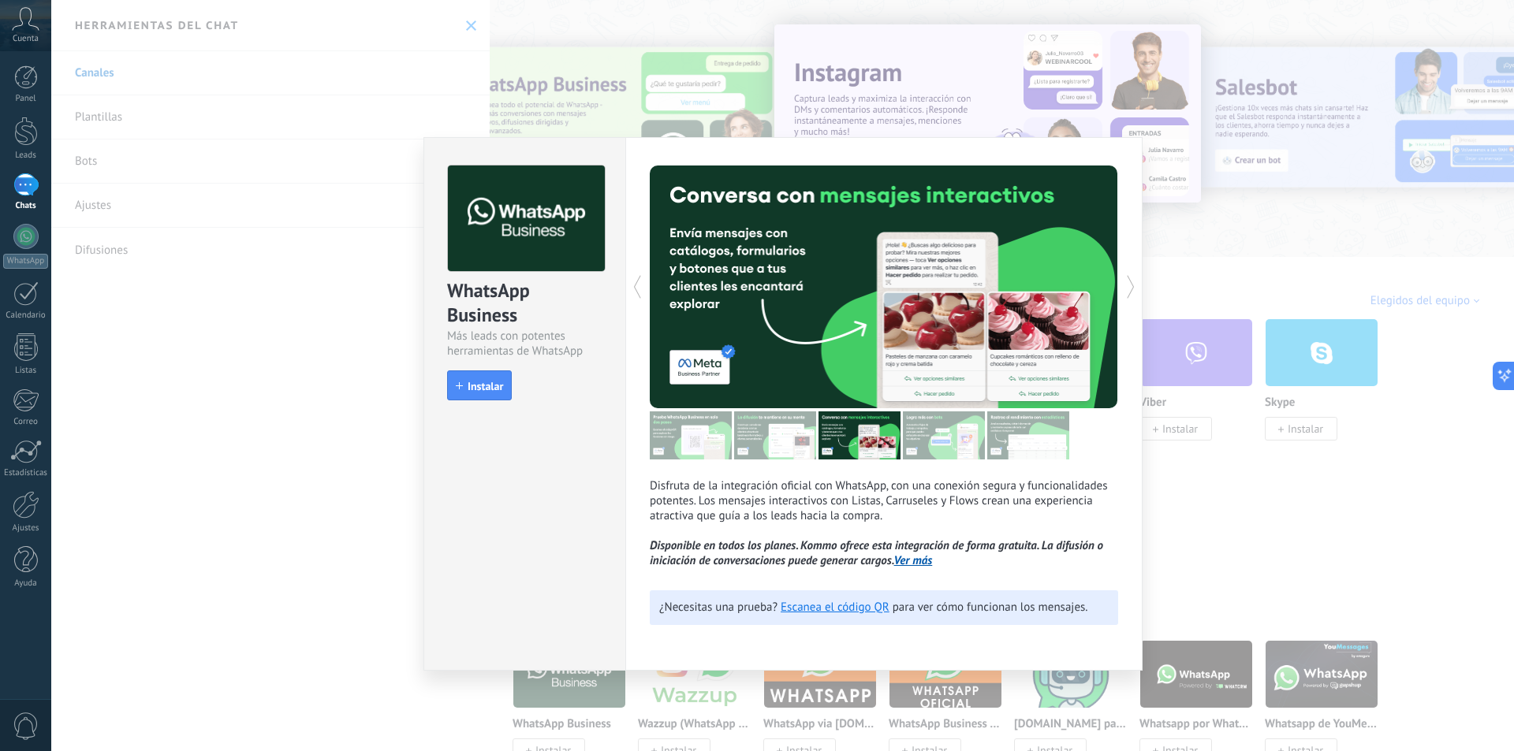
click at [1133, 292] on icon at bounding box center [1131, 287] width 16 height 32
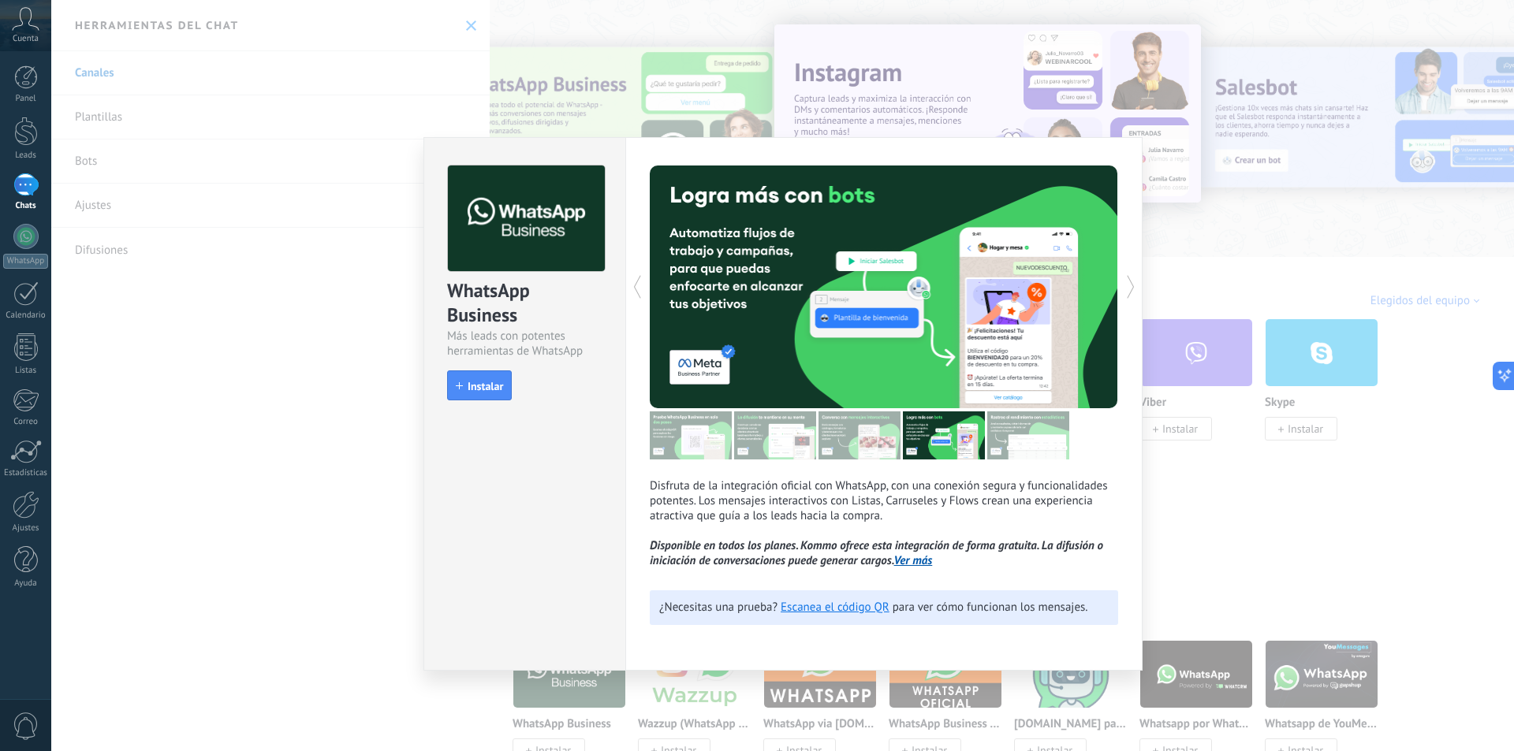
click at [1133, 292] on icon at bounding box center [1131, 287] width 16 height 32
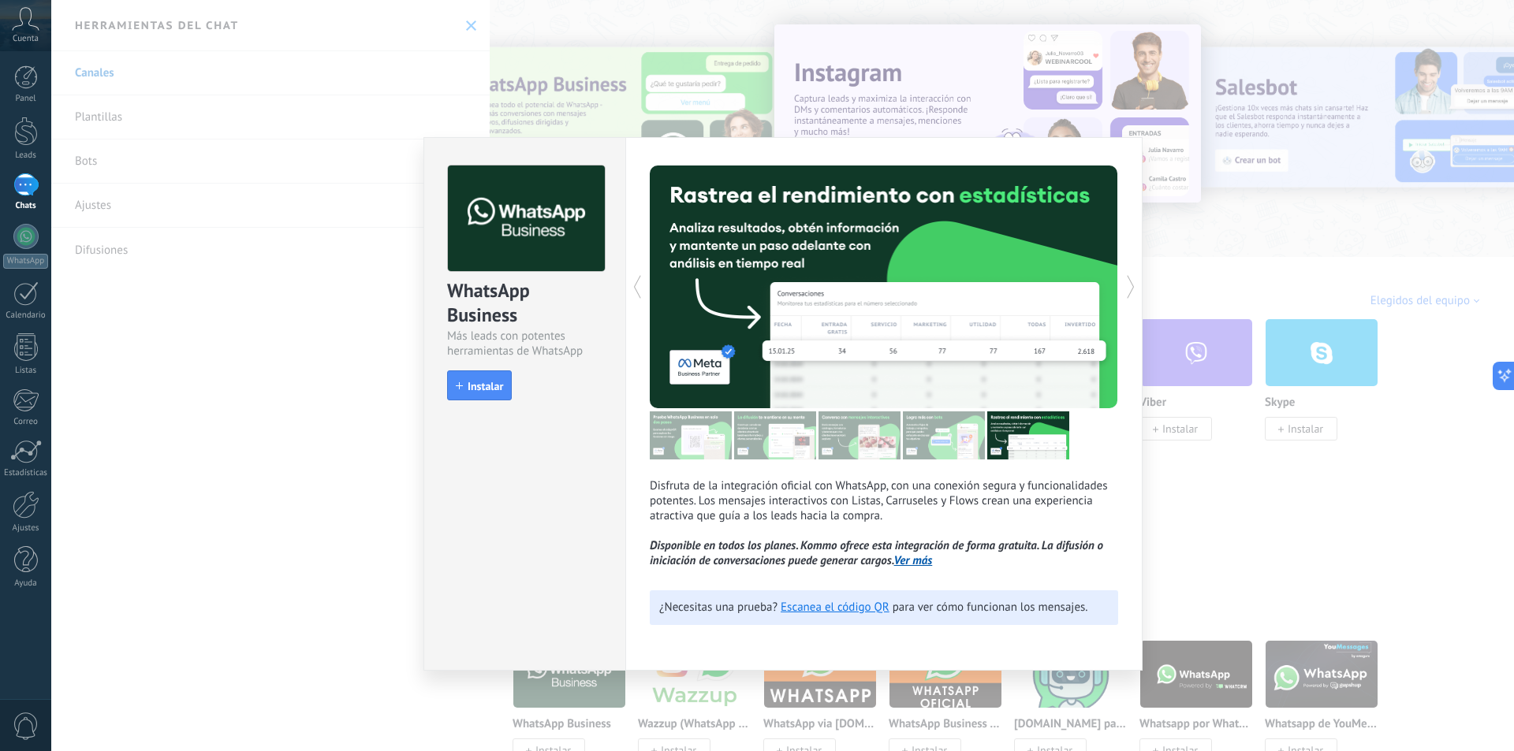
click at [1133, 292] on icon at bounding box center [1131, 287] width 16 height 32
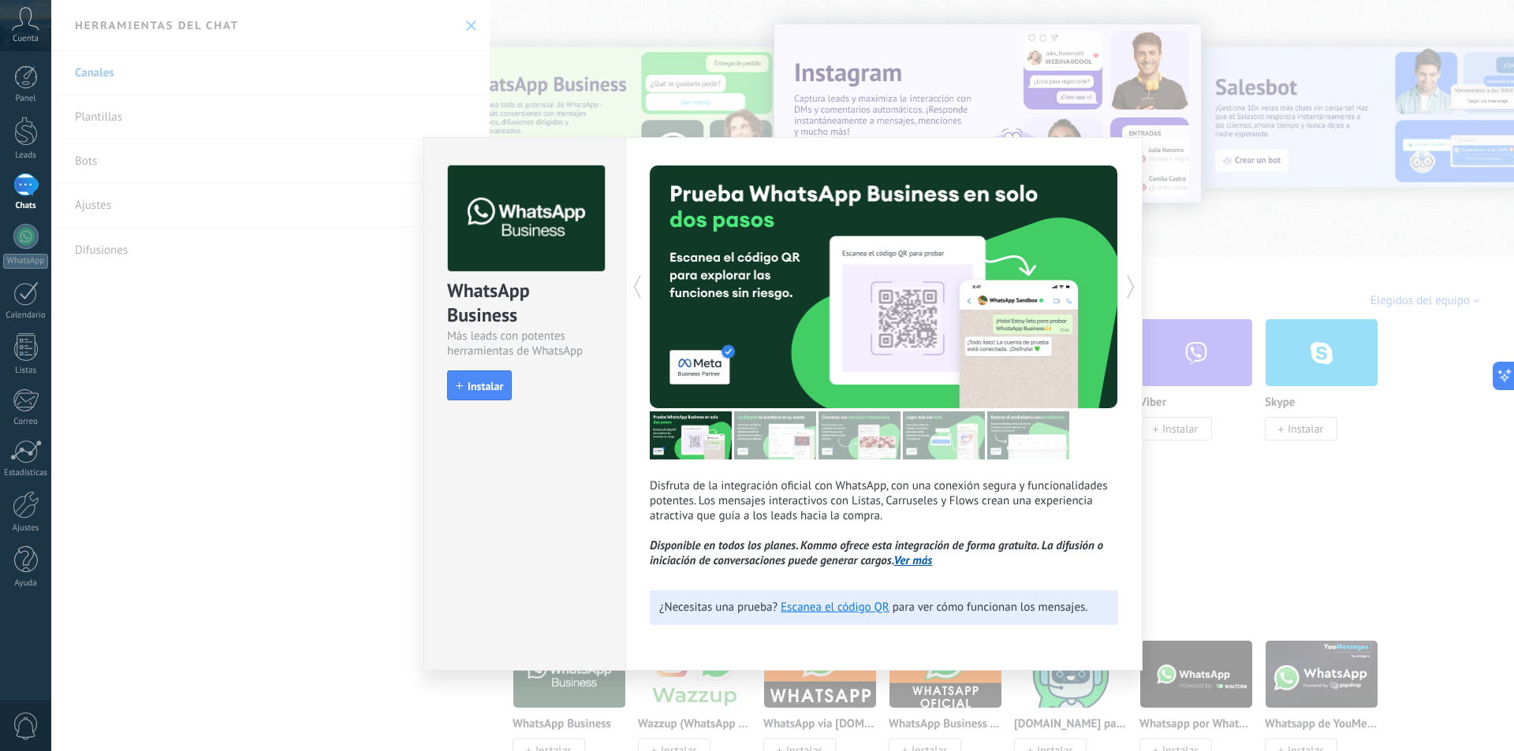
click at [1133, 292] on icon at bounding box center [1131, 287] width 16 height 32
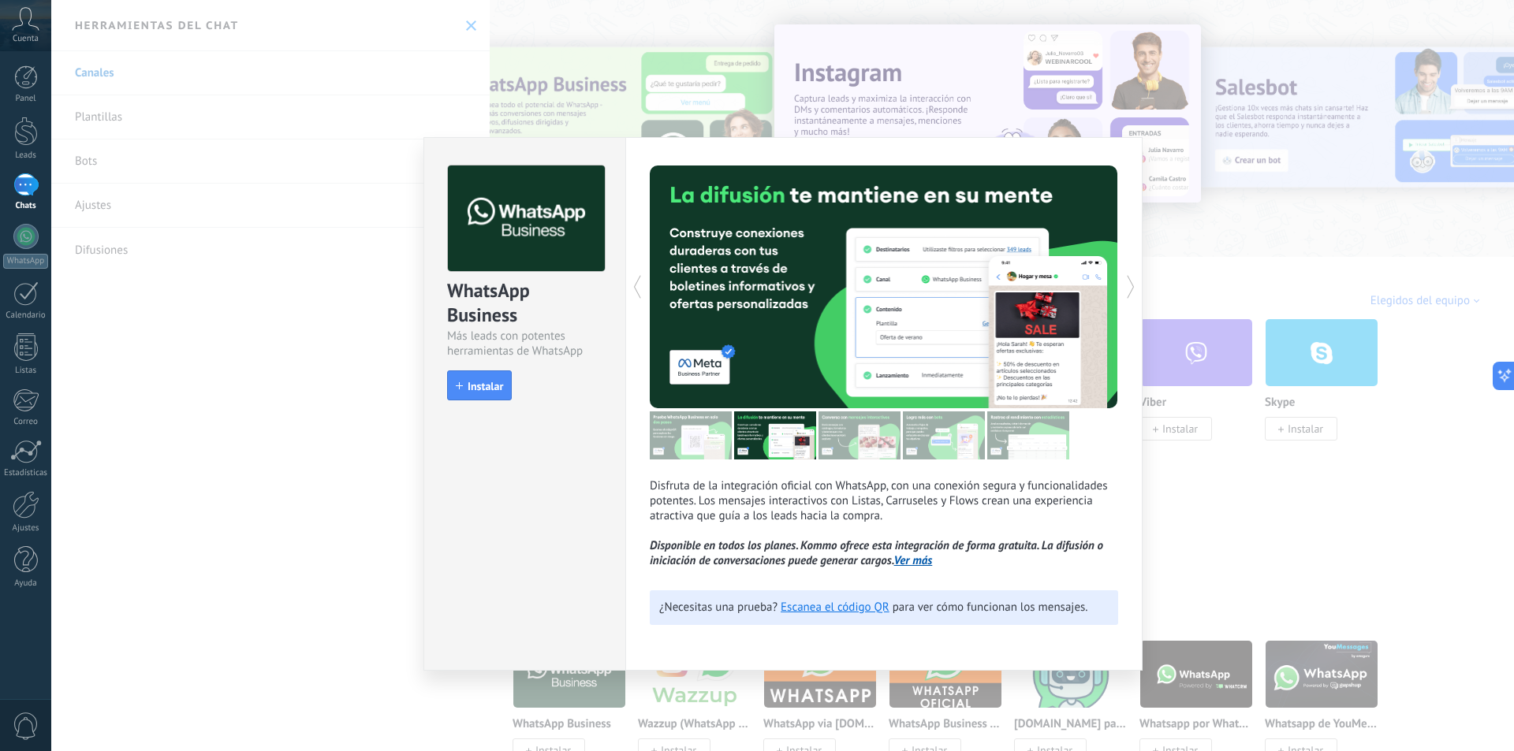
click at [1133, 292] on icon at bounding box center [1131, 287] width 16 height 32
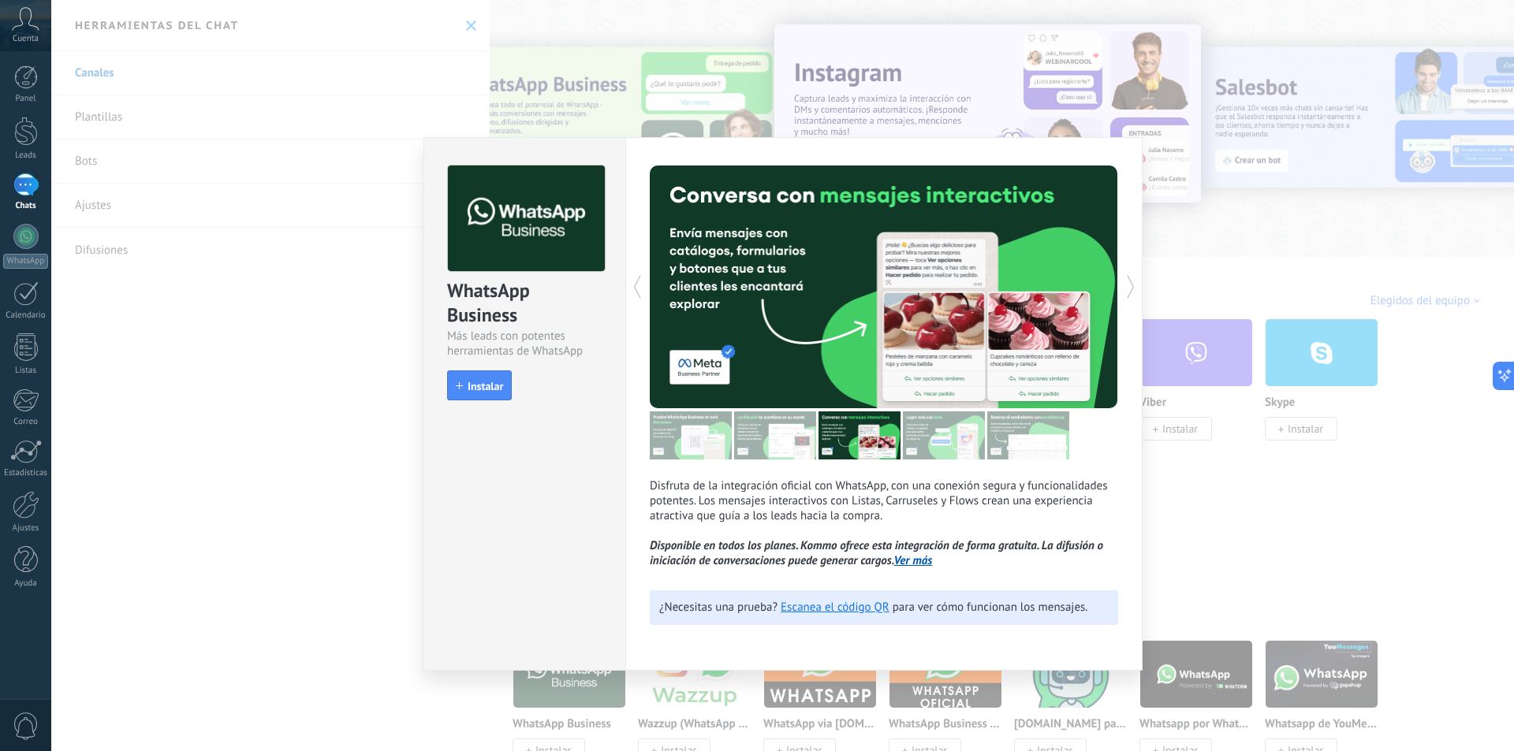
click at [1133, 292] on icon at bounding box center [1131, 287] width 16 height 32
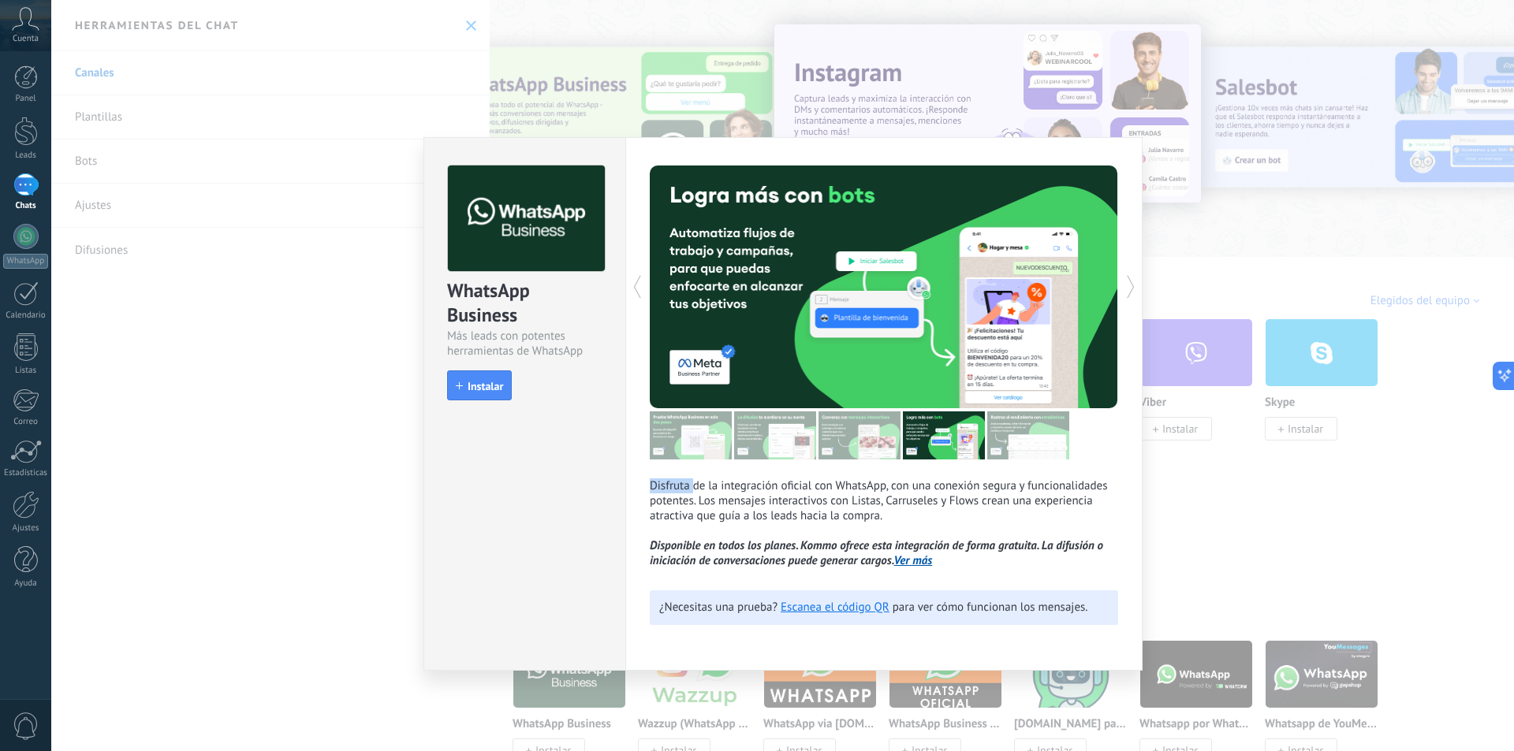
click at [1133, 292] on icon at bounding box center [1131, 287] width 16 height 32
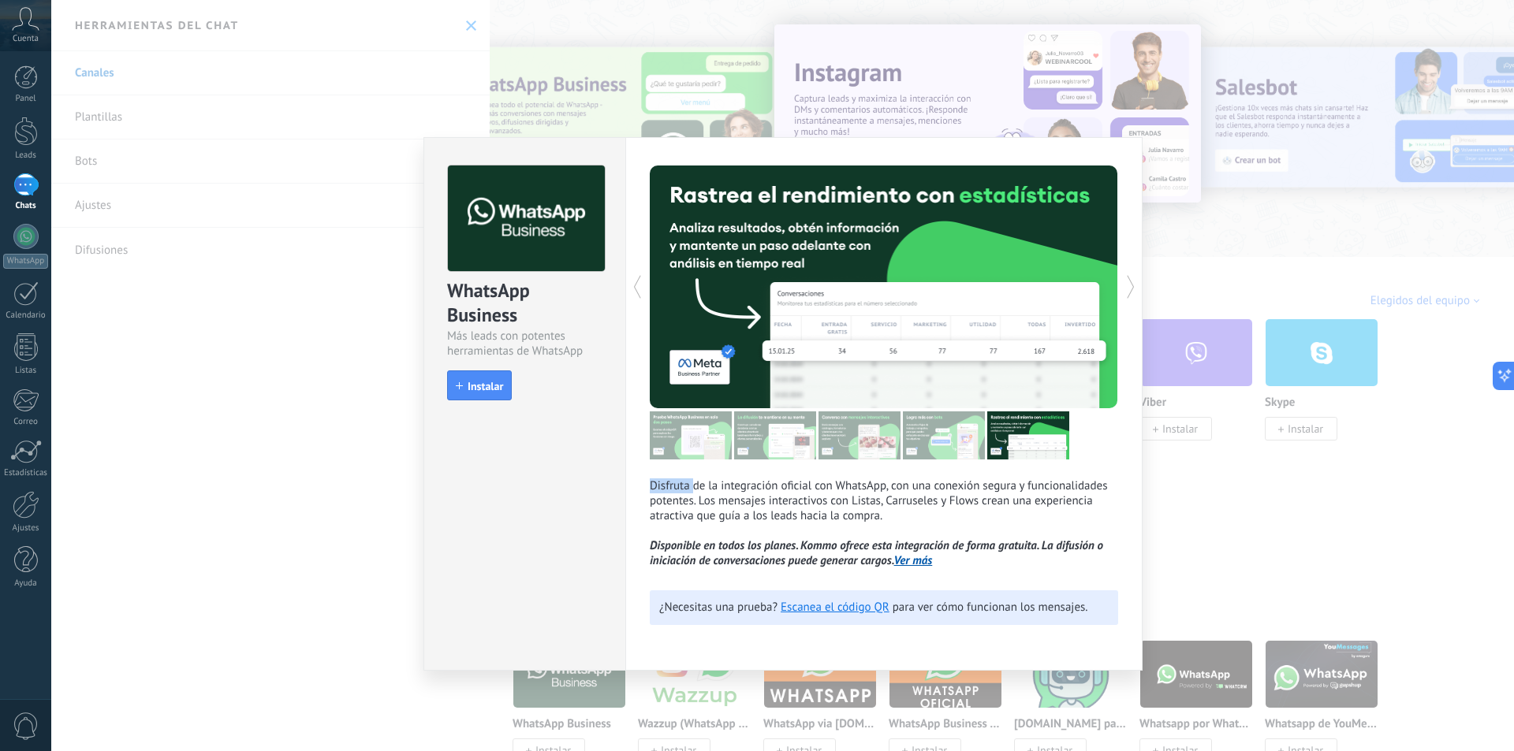
click at [1133, 292] on icon at bounding box center [1131, 287] width 16 height 32
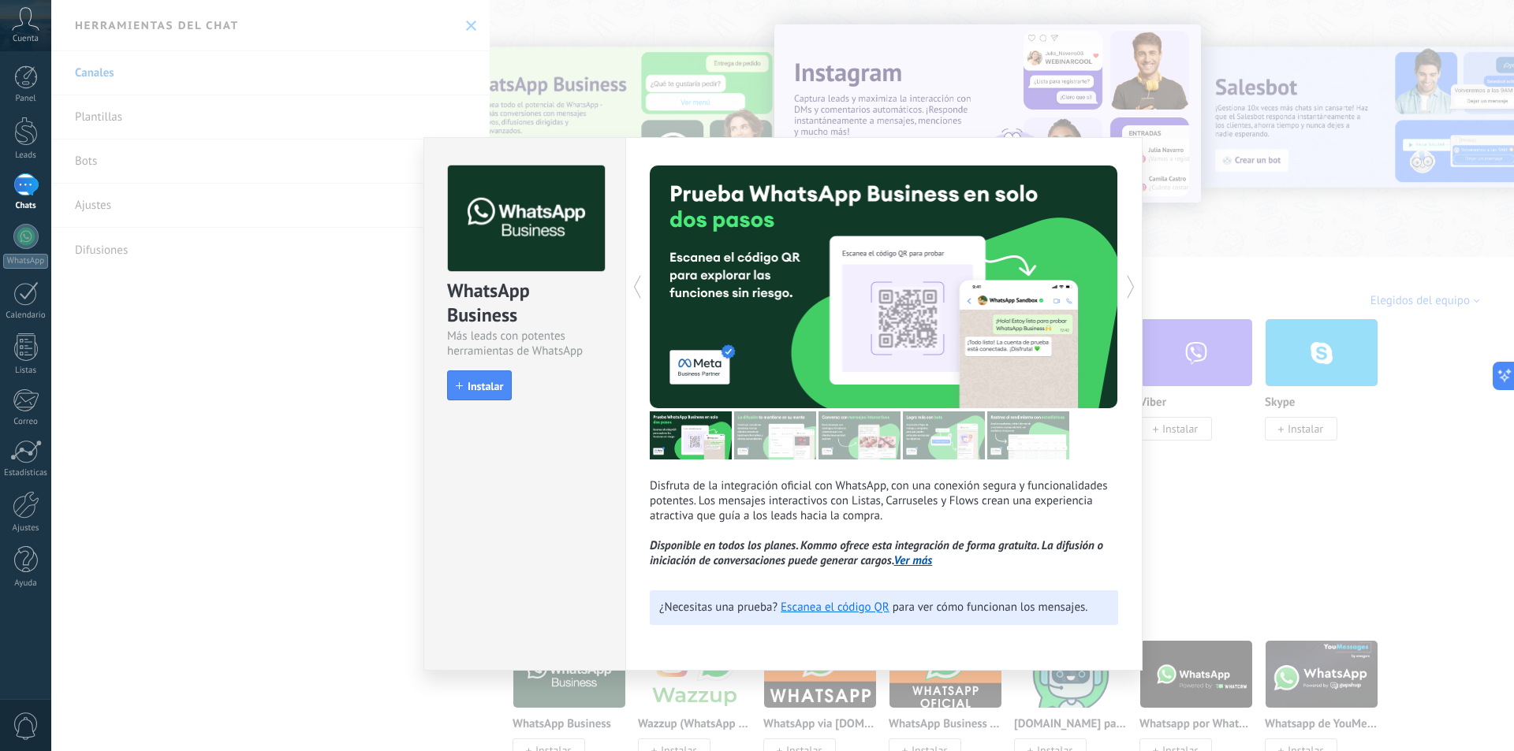
click at [1123, 298] on icon at bounding box center [1131, 287] width 16 height 32
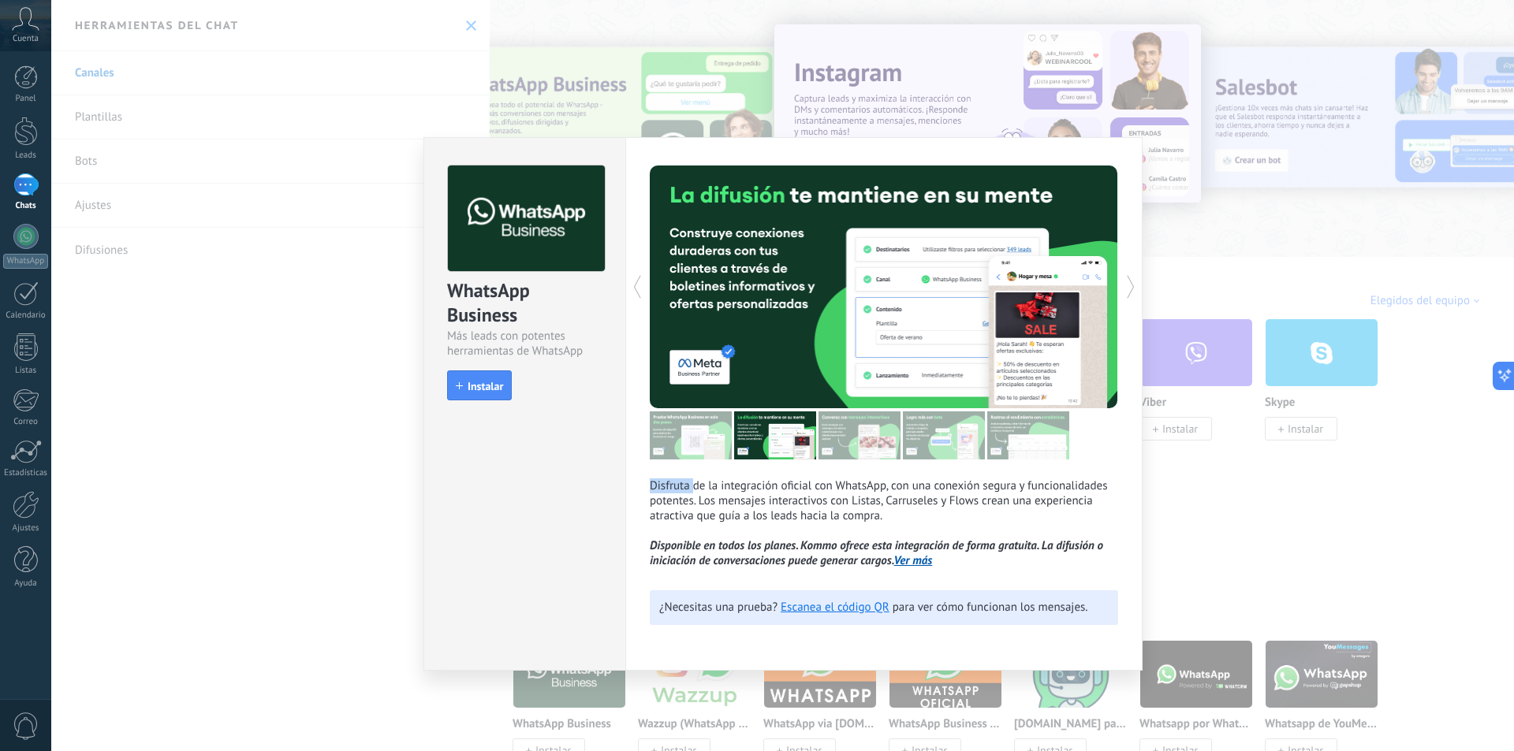
click at [1123, 298] on icon at bounding box center [1131, 287] width 16 height 32
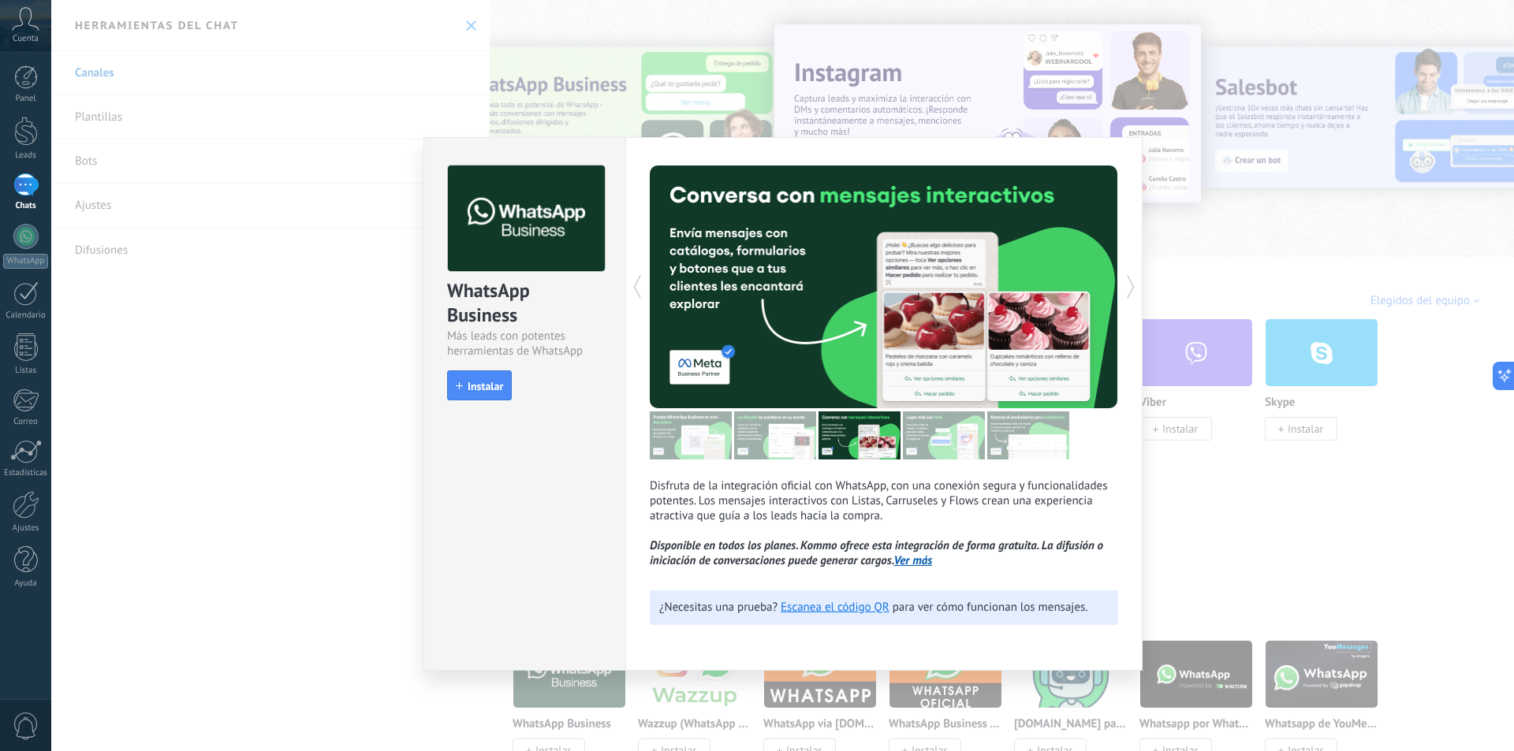
click at [1123, 298] on icon at bounding box center [1131, 287] width 16 height 32
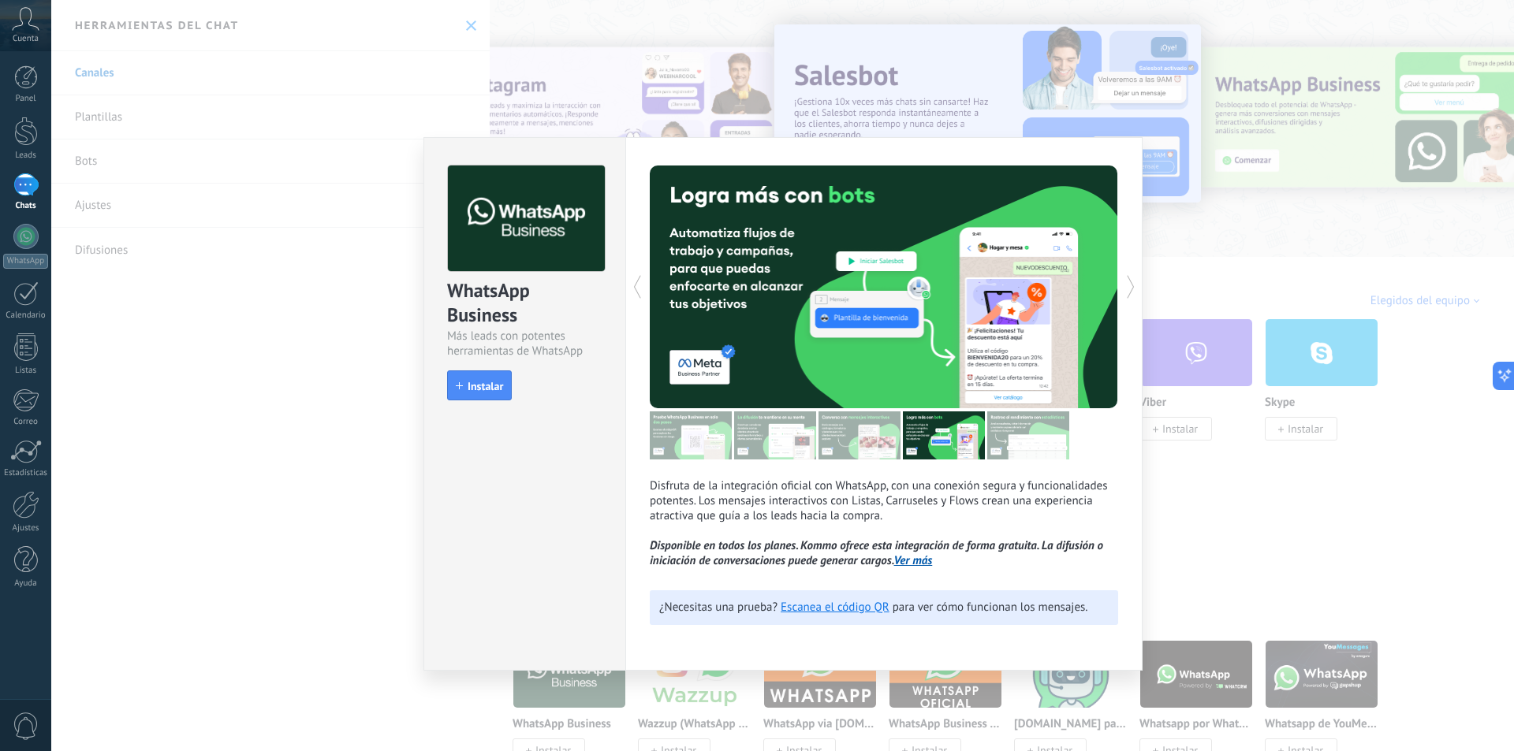
click at [1123, 298] on icon at bounding box center [1131, 287] width 16 height 32
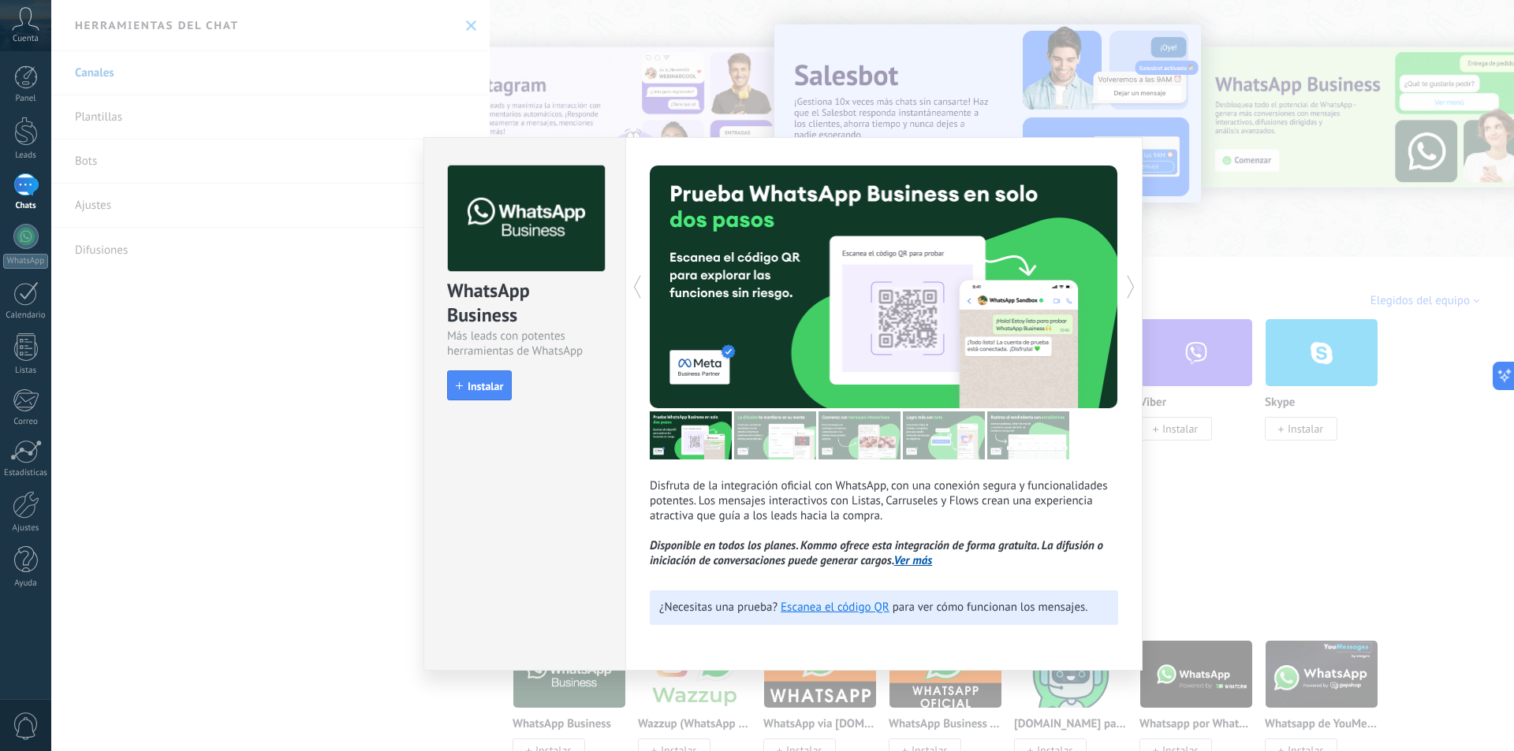
click at [1123, 298] on icon at bounding box center [1131, 287] width 16 height 32
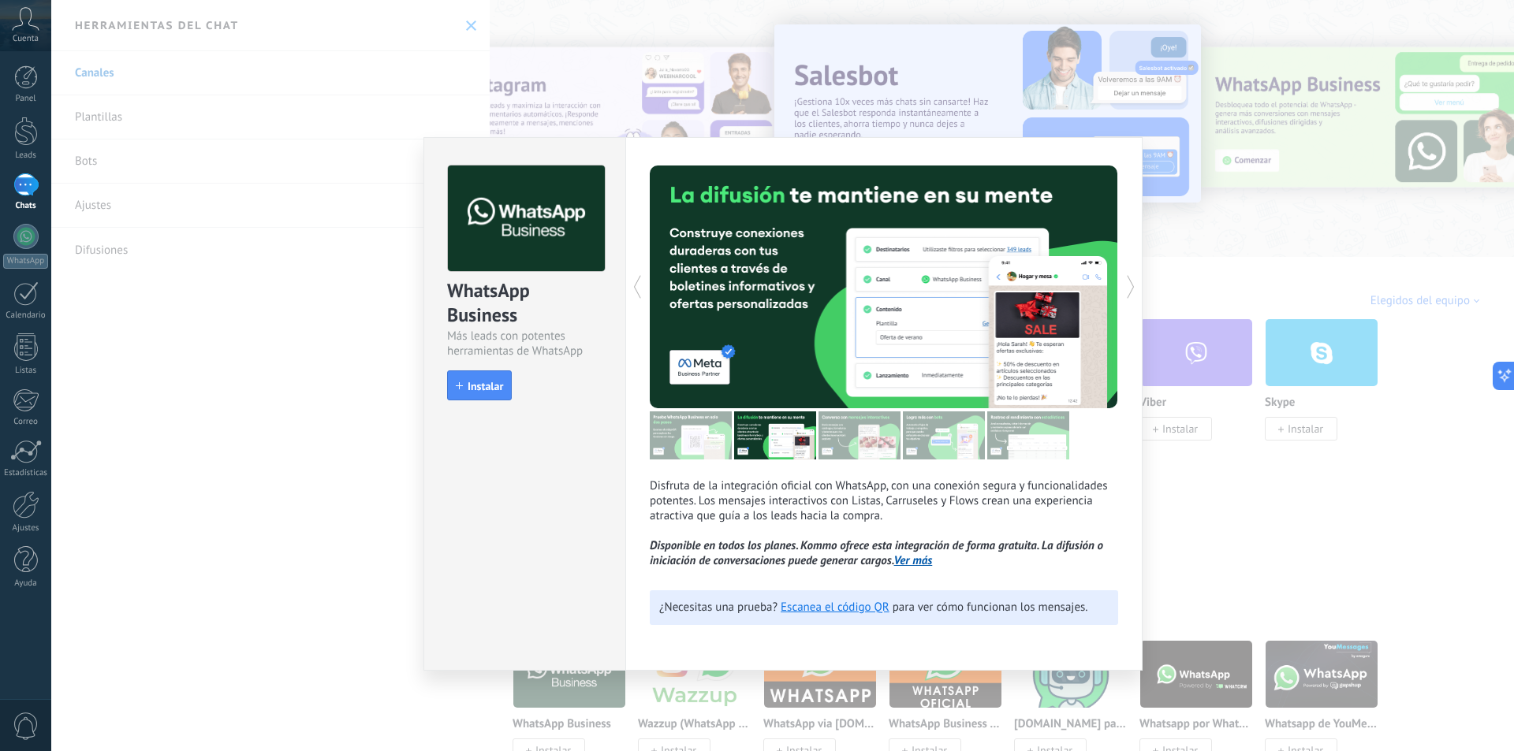
click at [1123, 298] on icon at bounding box center [1131, 287] width 16 height 32
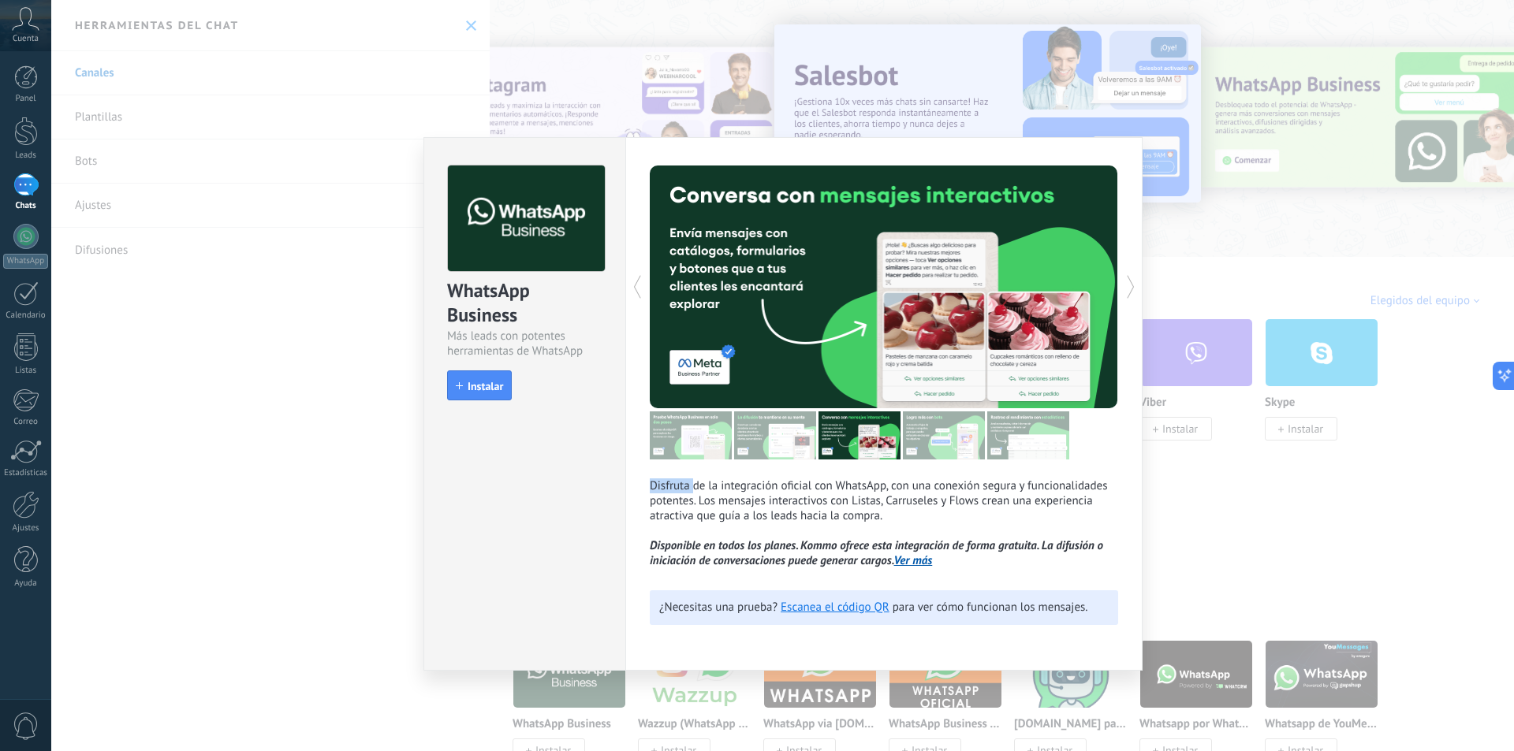
click at [1123, 298] on icon at bounding box center [1131, 287] width 16 height 32
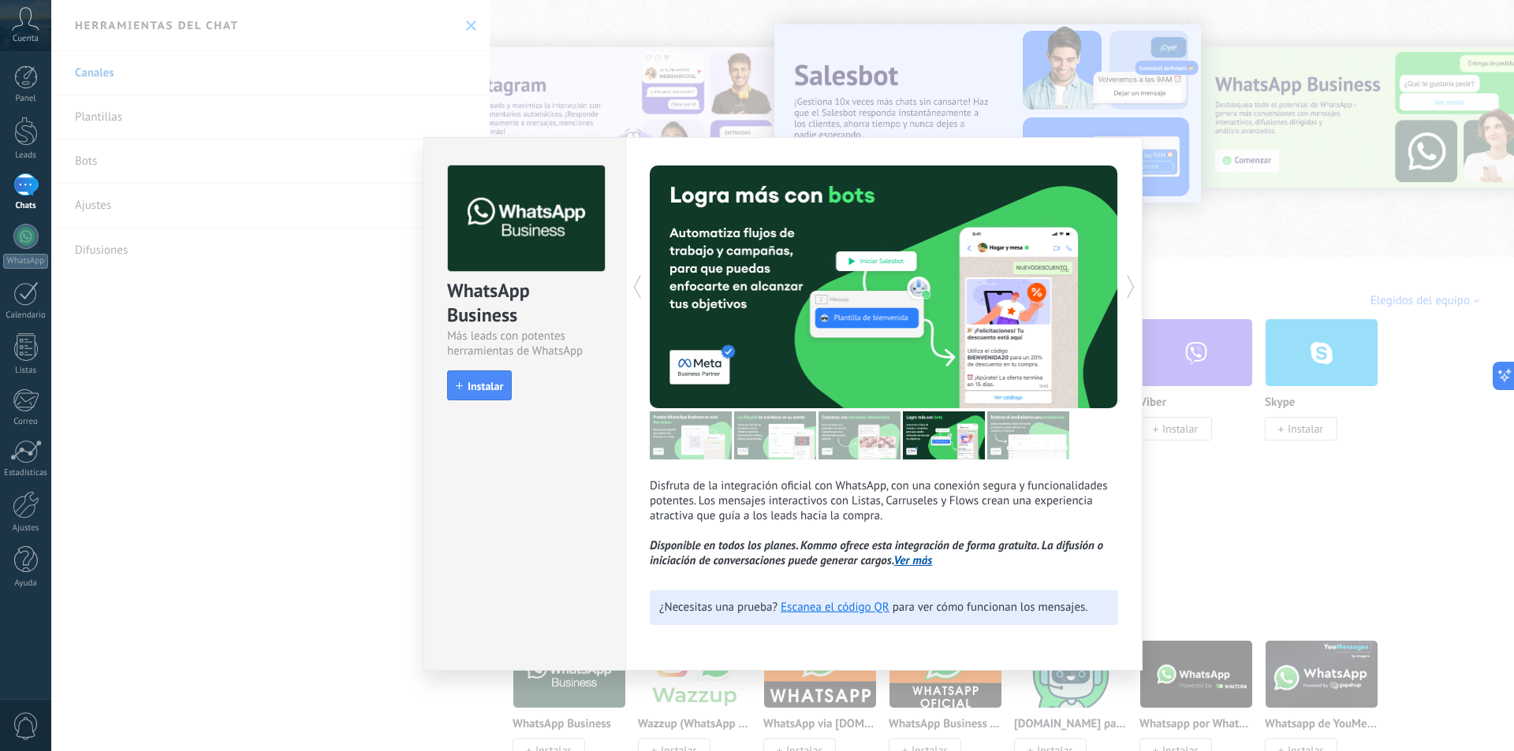
click at [1123, 298] on icon at bounding box center [1131, 287] width 16 height 32
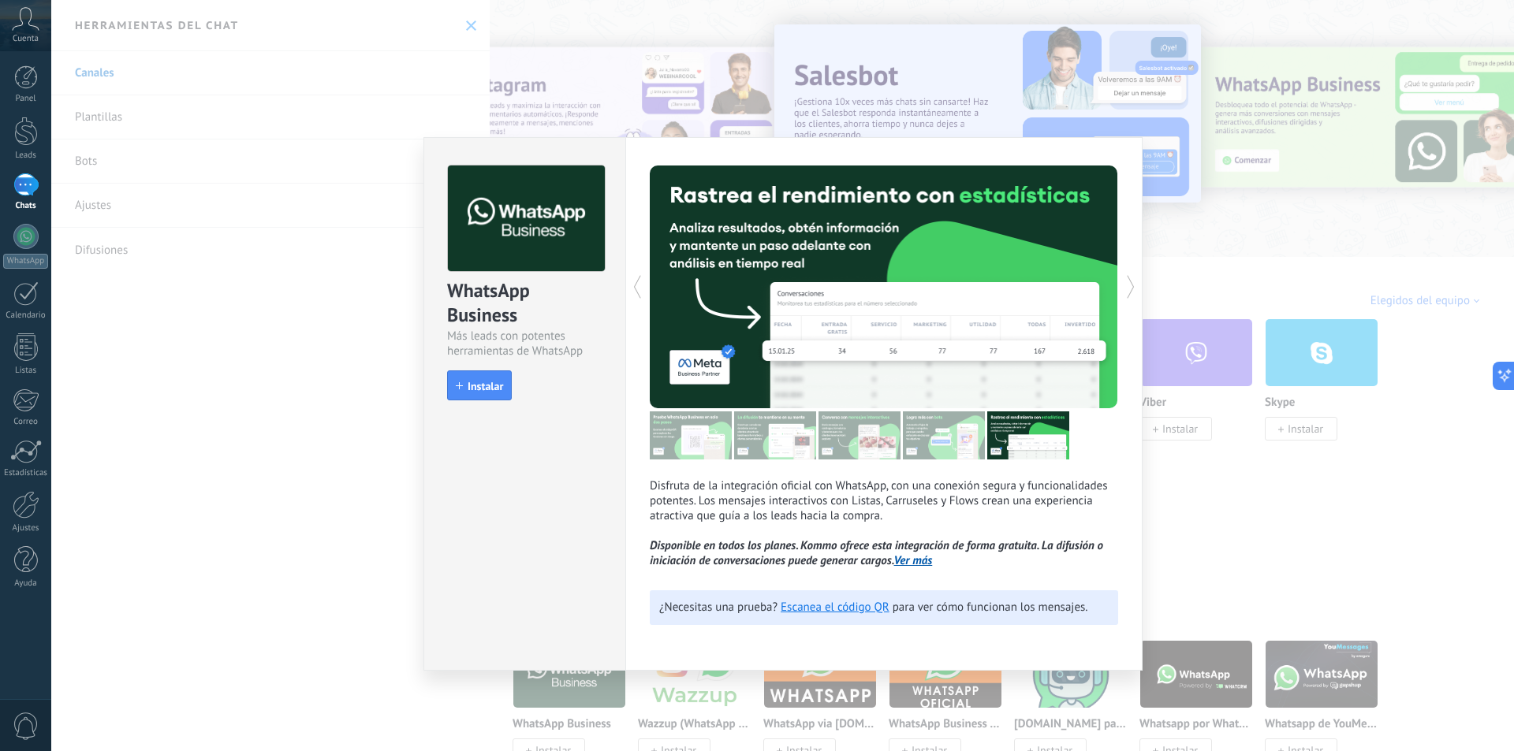
click at [624, 274] on div "WhatsApp Business Más leads con potentes herramientas de WhatsApp install Insta…" at bounding box center [524, 275] width 201 height 275
click at [631, 287] on icon at bounding box center [637, 287] width 16 height 32
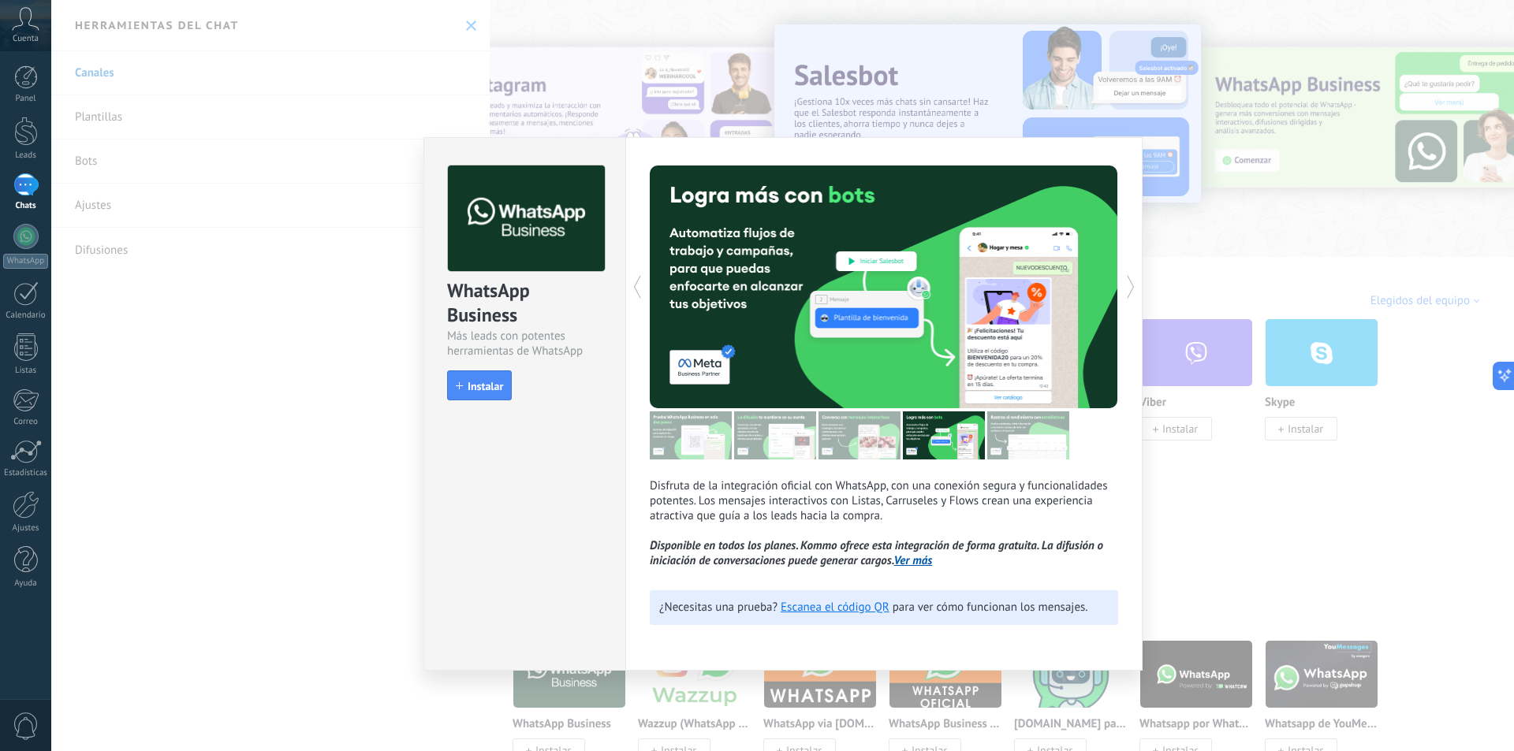
click at [631, 287] on icon at bounding box center [637, 287] width 16 height 32
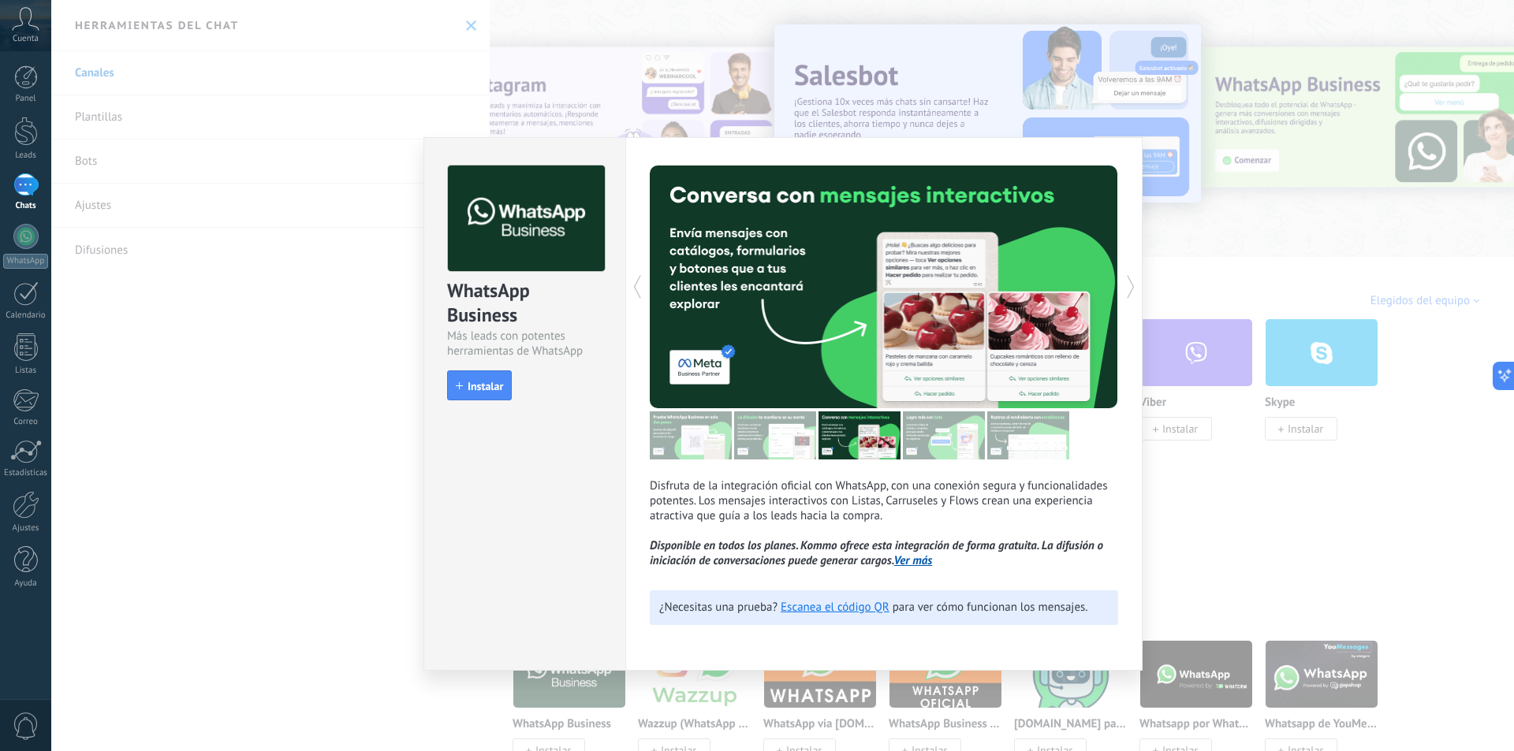
click at [1131, 289] on icon at bounding box center [1131, 287] width 16 height 32
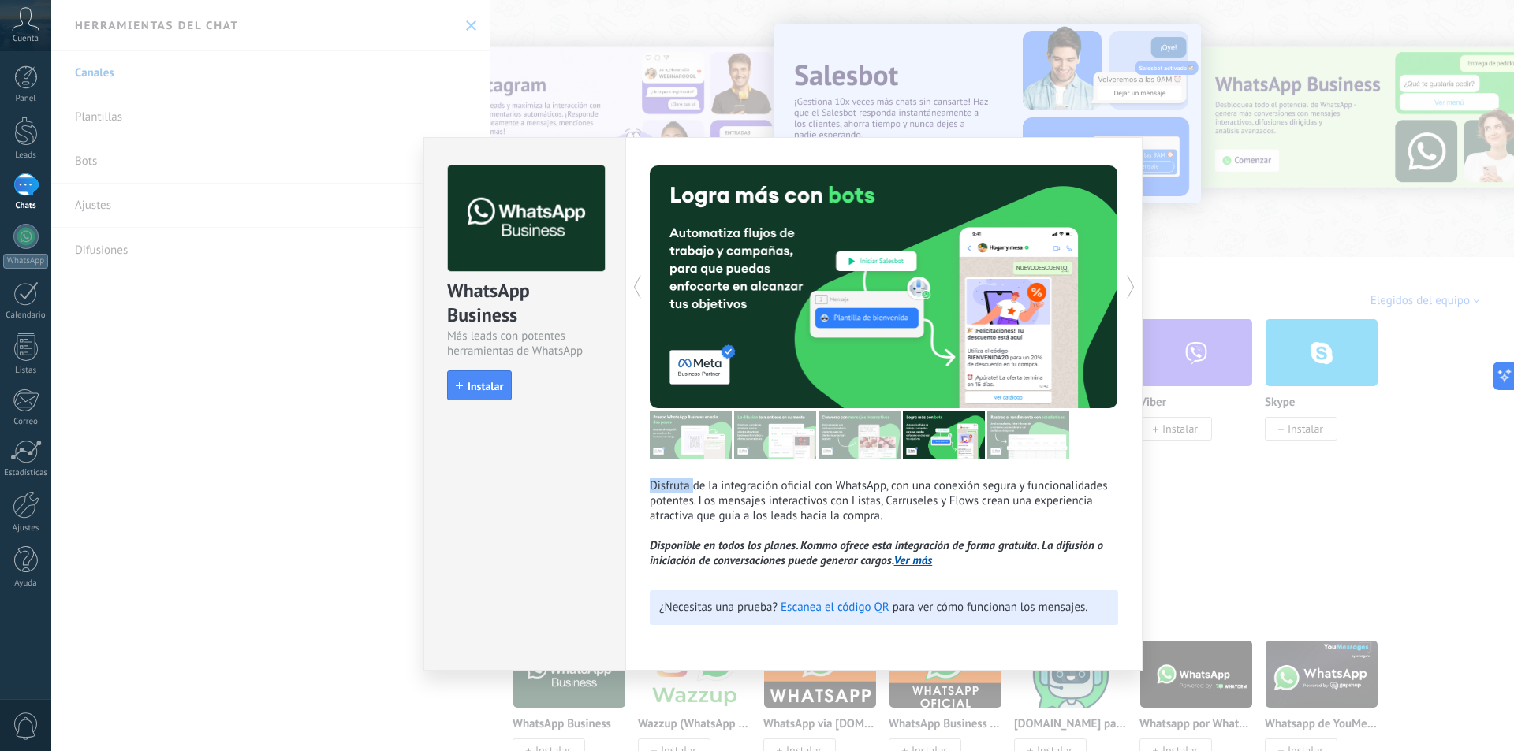
click at [1131, 289] on icon at bounding box center [1131, 287] width 16 height 32
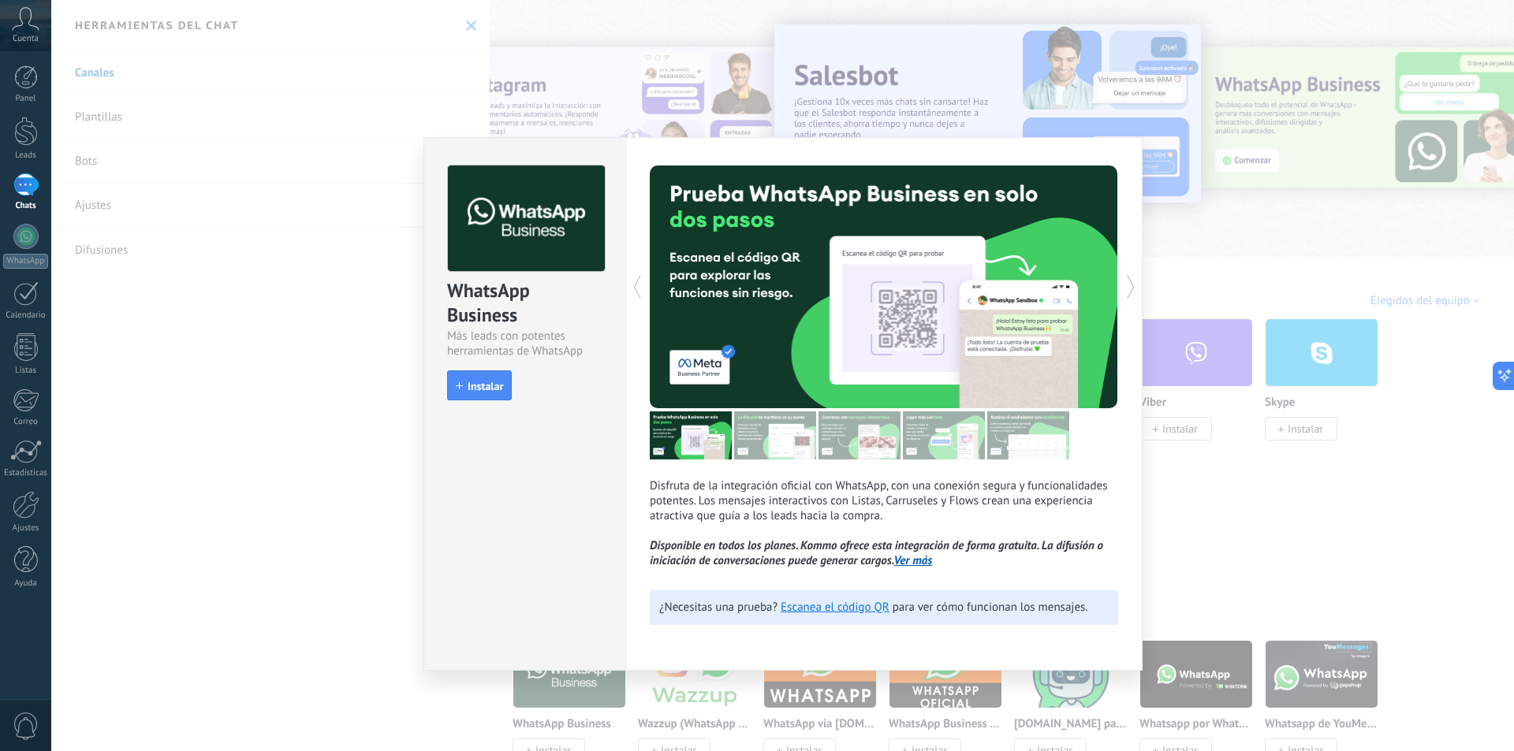
click at [1131, 289] on icon at bounding box center [1131, 287] width 16 height 32
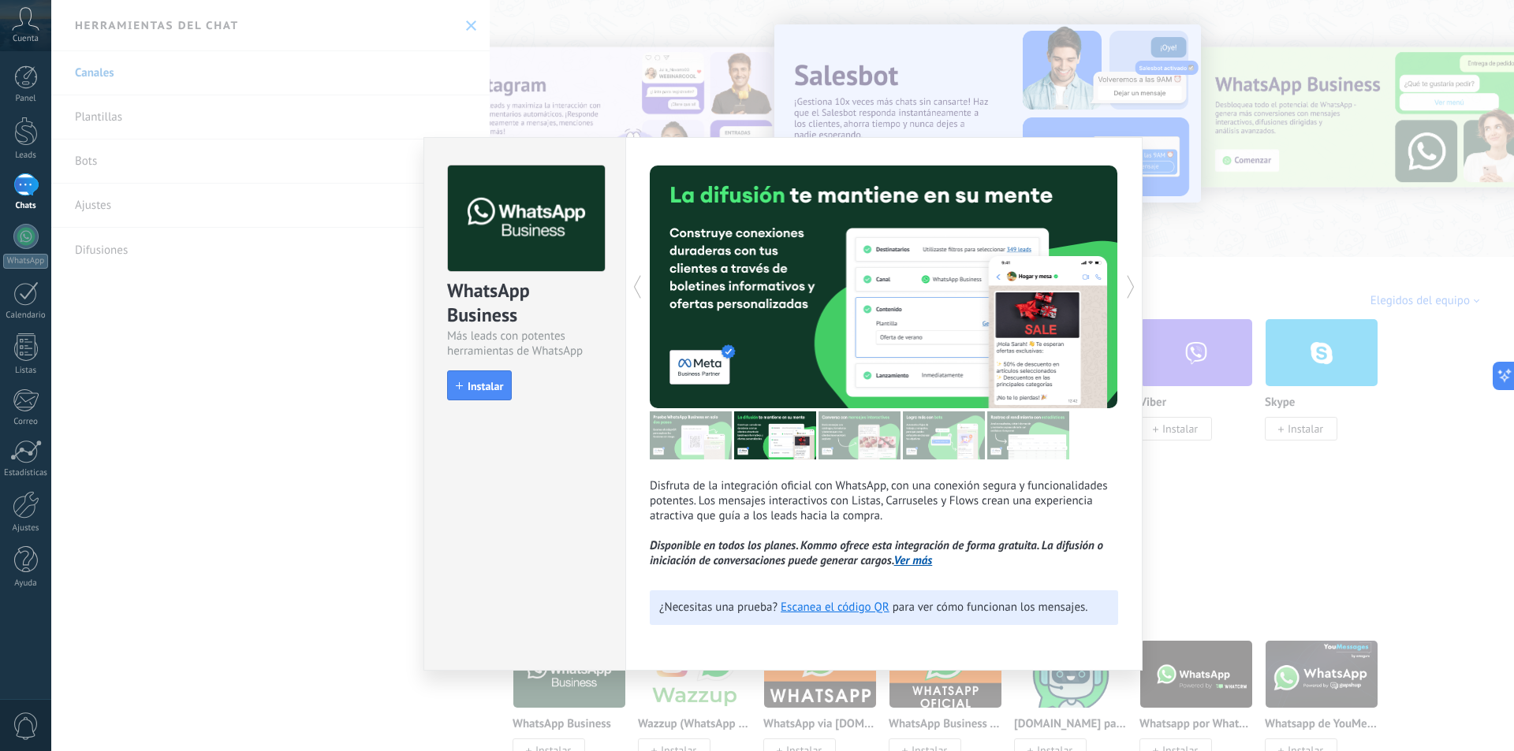
click at [1131, 289] on icon at bounding box center [1131, 287] width 16 height 32
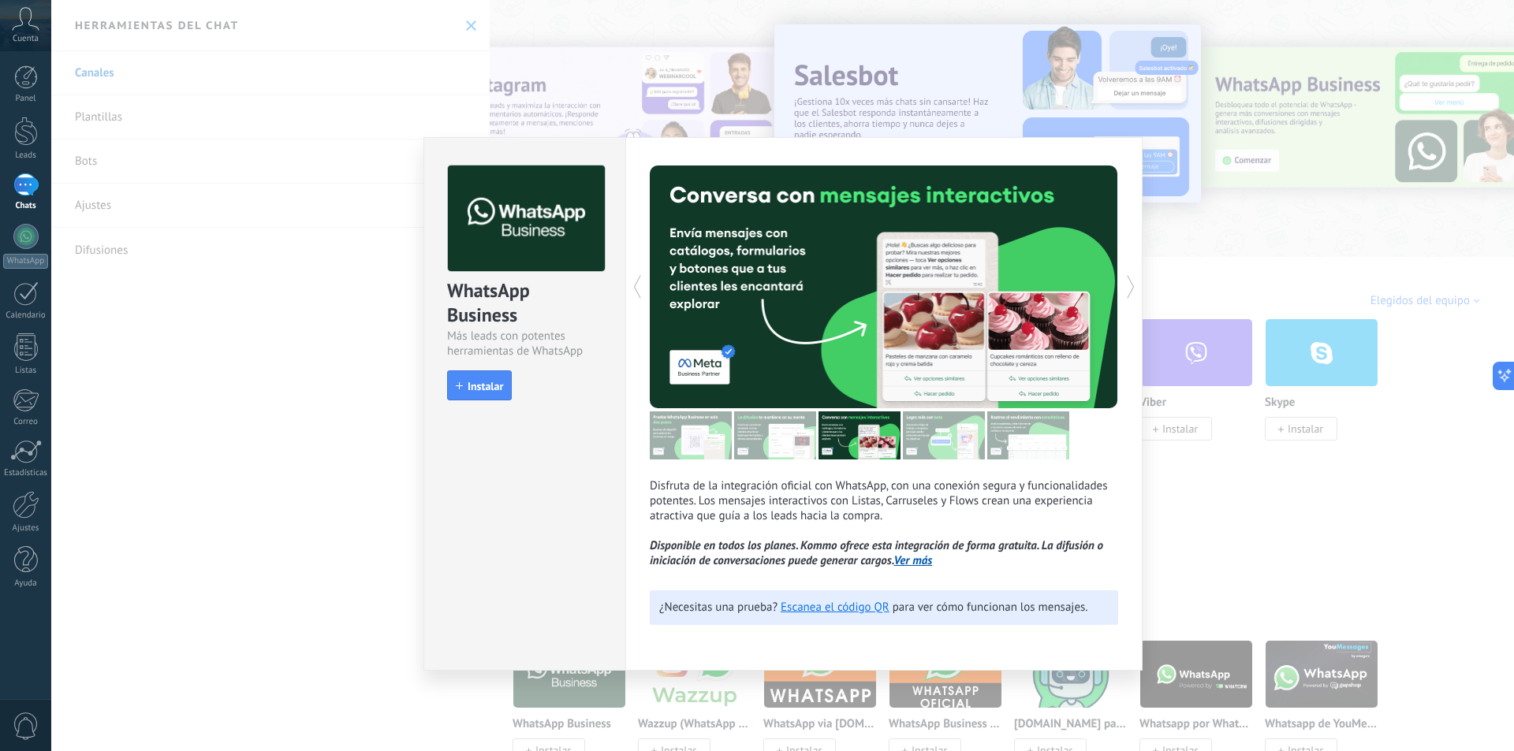
click at [1131, 289] on icon at bounding box center [1131, 287] width 16 height 32
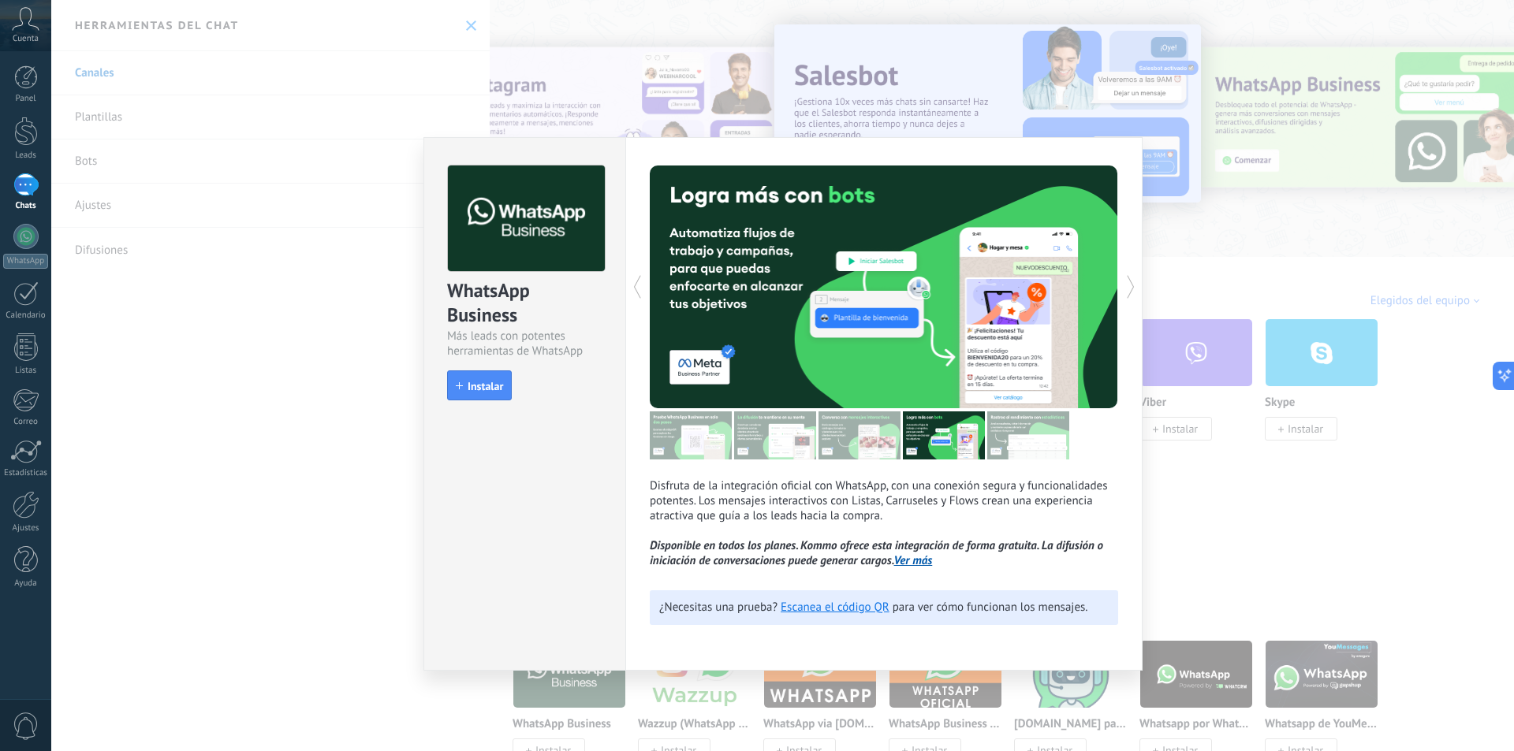
click at [1131, 289] on icon at bounding box center [1131, 287] width 16 height 32
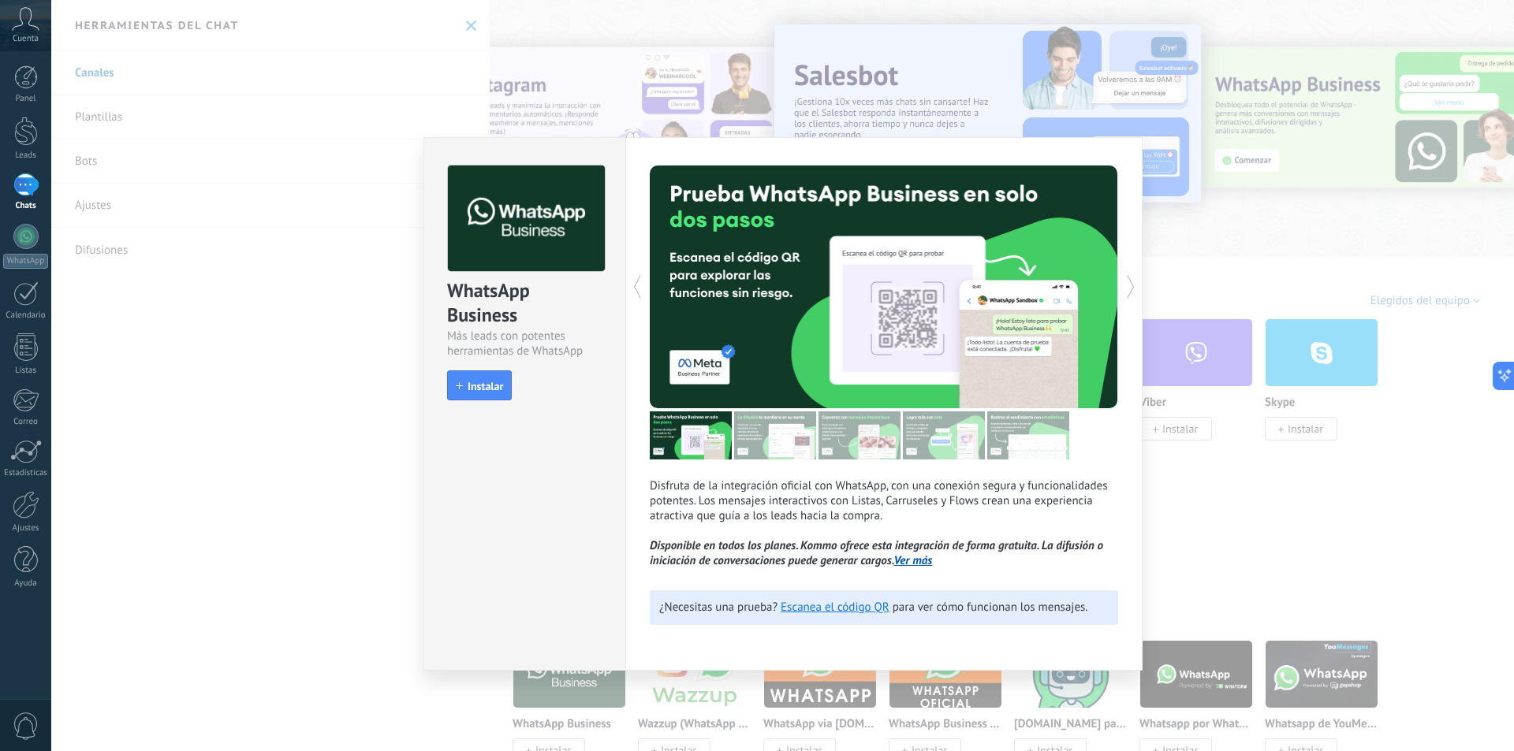
click at [1131, 289] on icon at bounding box center [1131, 287] width 16 height 32
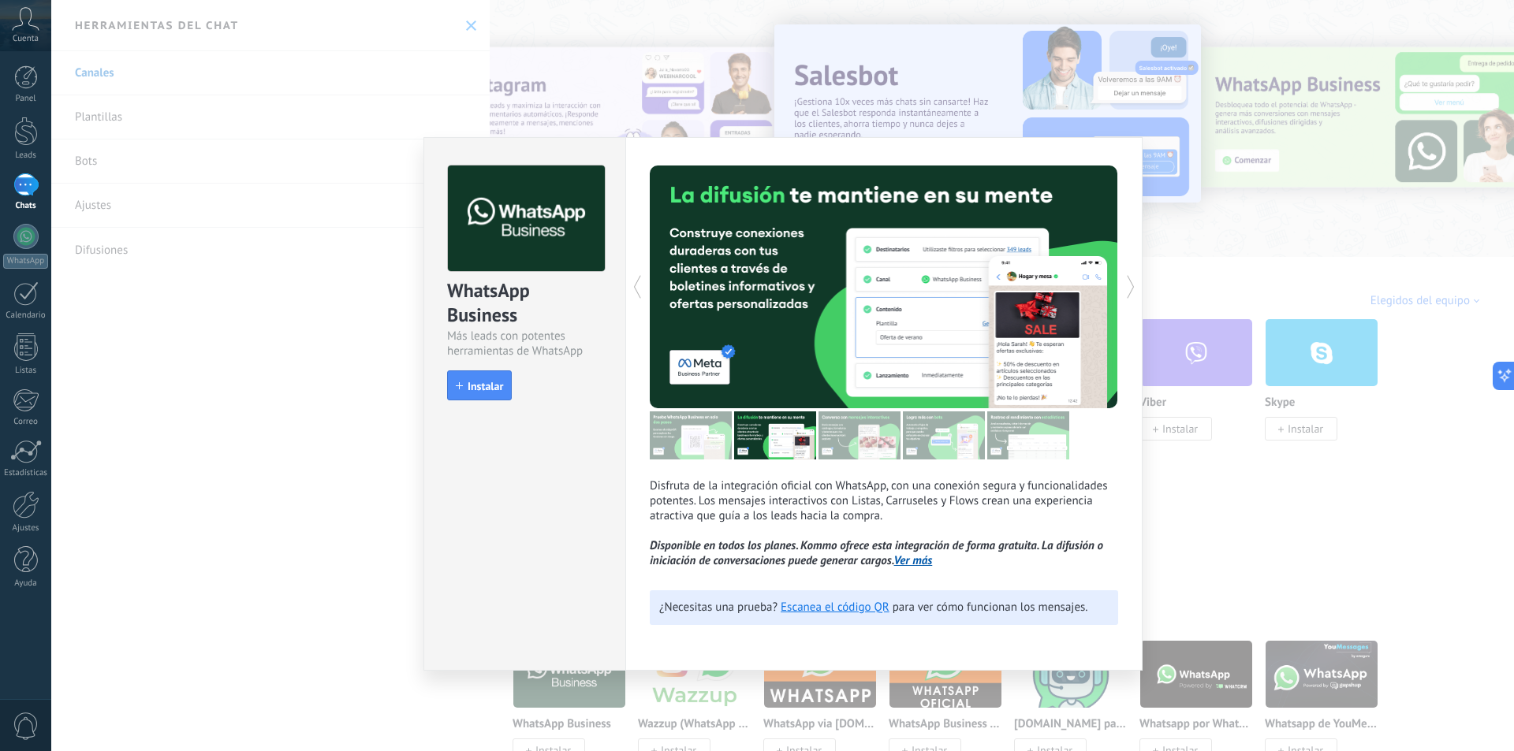
click at [1131, 289] on icon at bounding box center [1131, 287] width 16 height 32
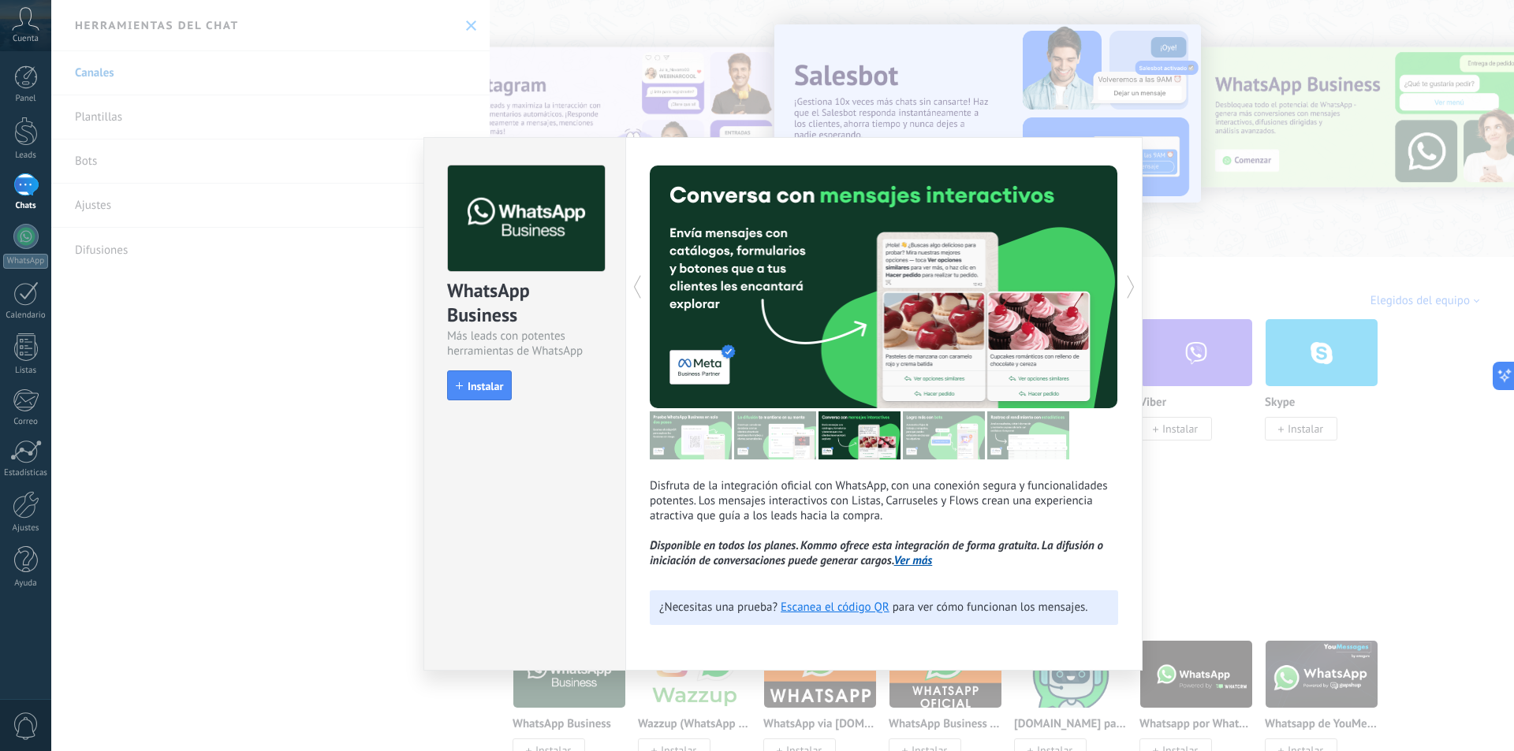
click at [1131, 289] on icon at bounding box center [1131, 287] width 16 height 32
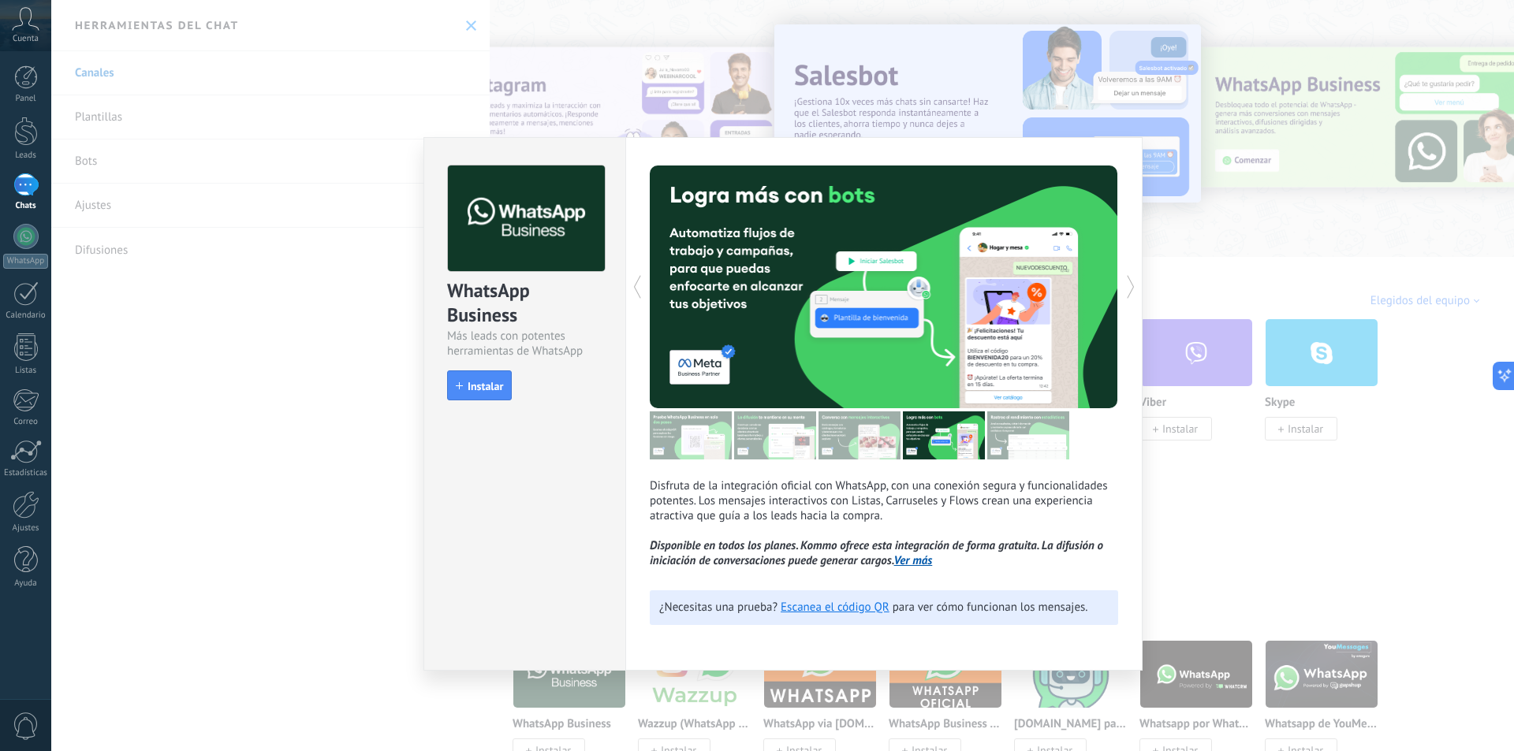
click at [1131, 289] on icon at bounding box center [1131, 287] width 16 height 32
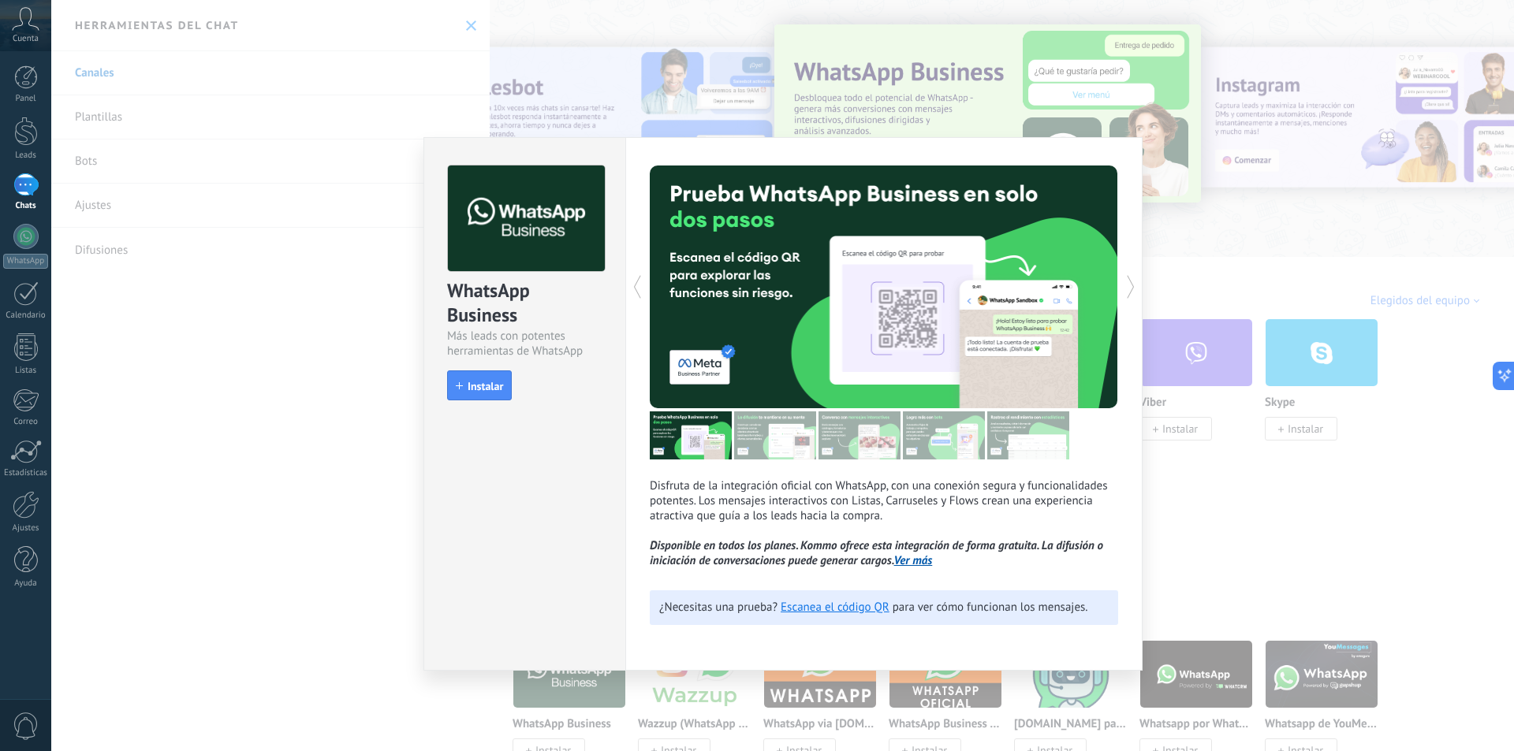
click at [675, 96] on div "WhatsApp Business Más leads con potentes herramientas de WhatsApp install Insta…" at bounding box center [782, 375] width 1462 height 751
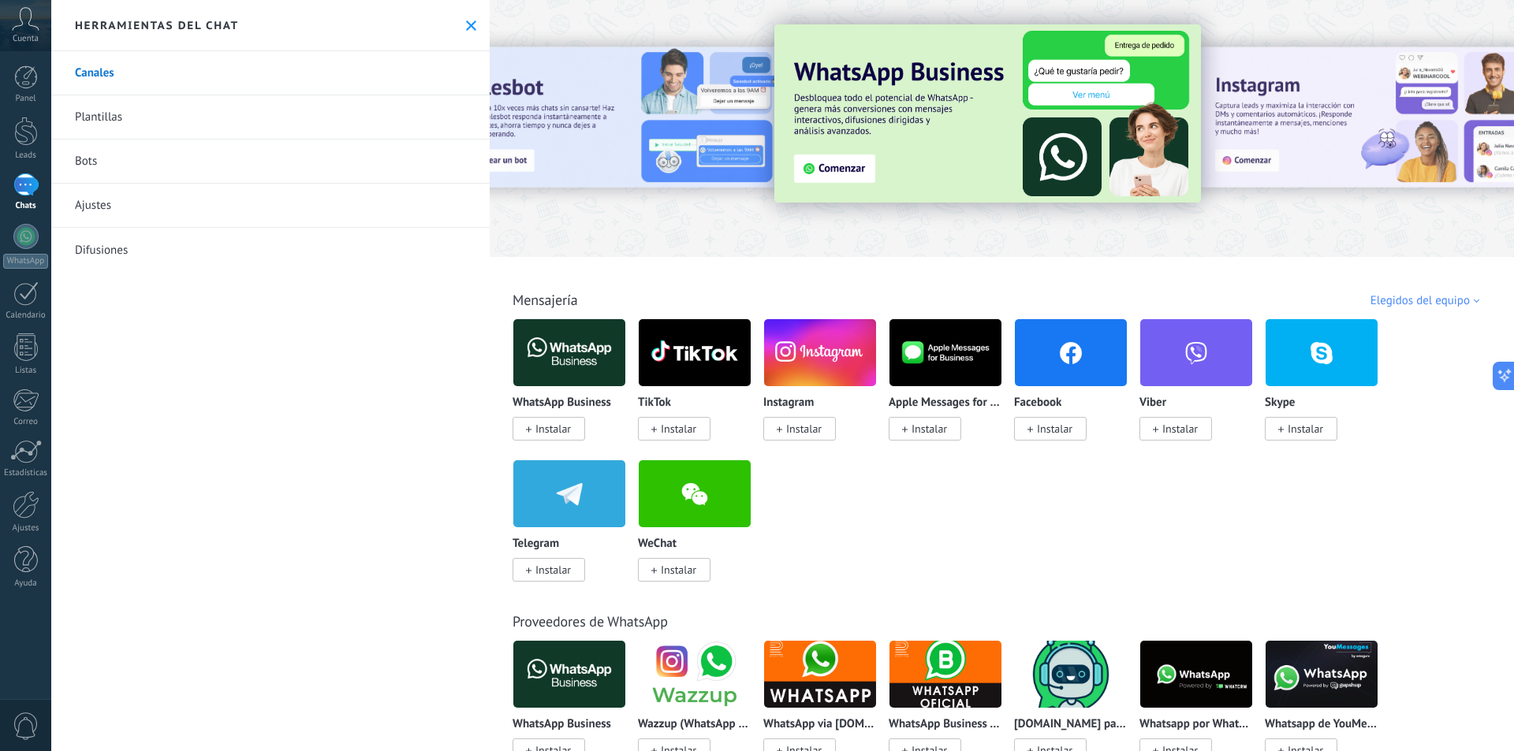
click at [538, 429] on span "Instalar" at bounding box center [552, 429] width 35 height 14
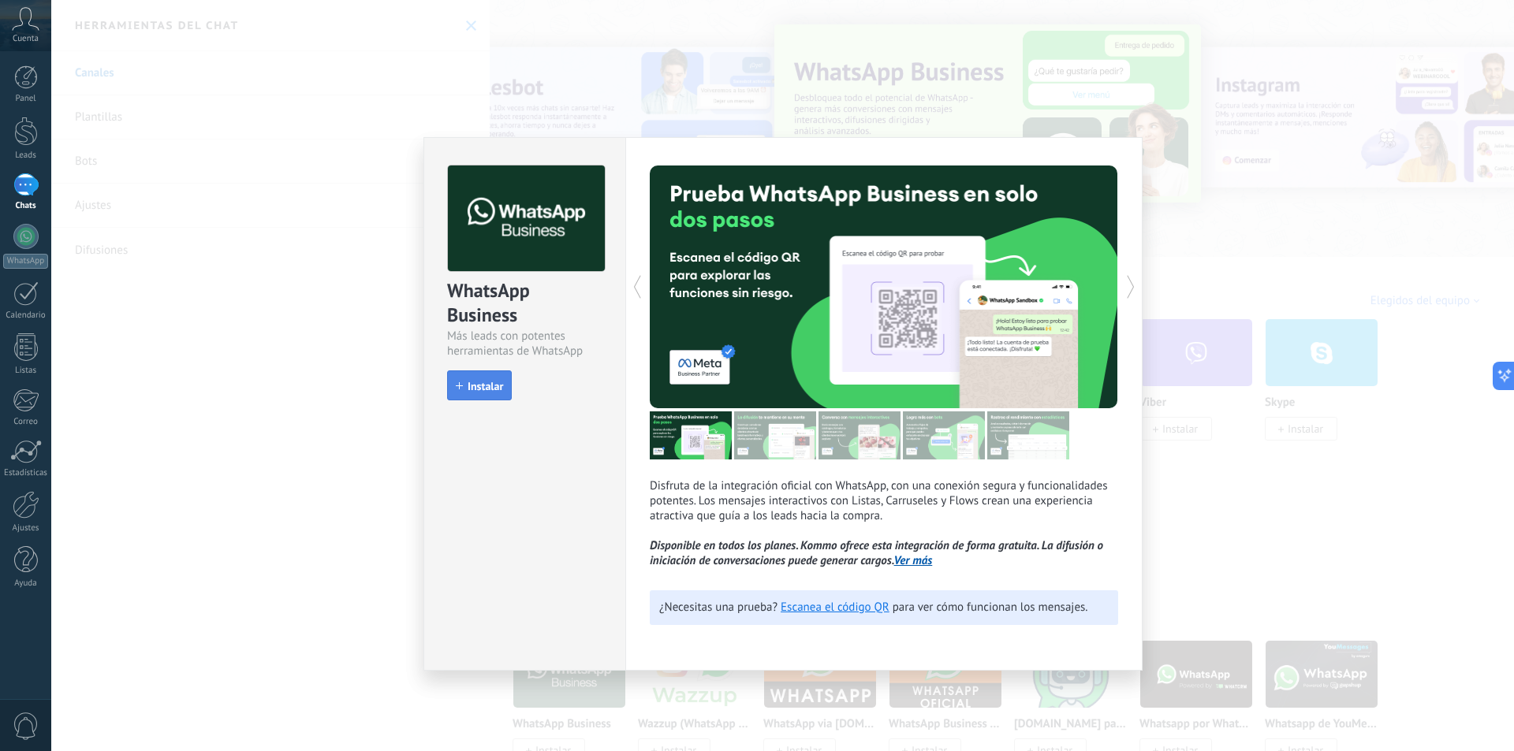
click at [464, 374] on button "Instalar" at bounding box center [479, 386] width 65 height 30
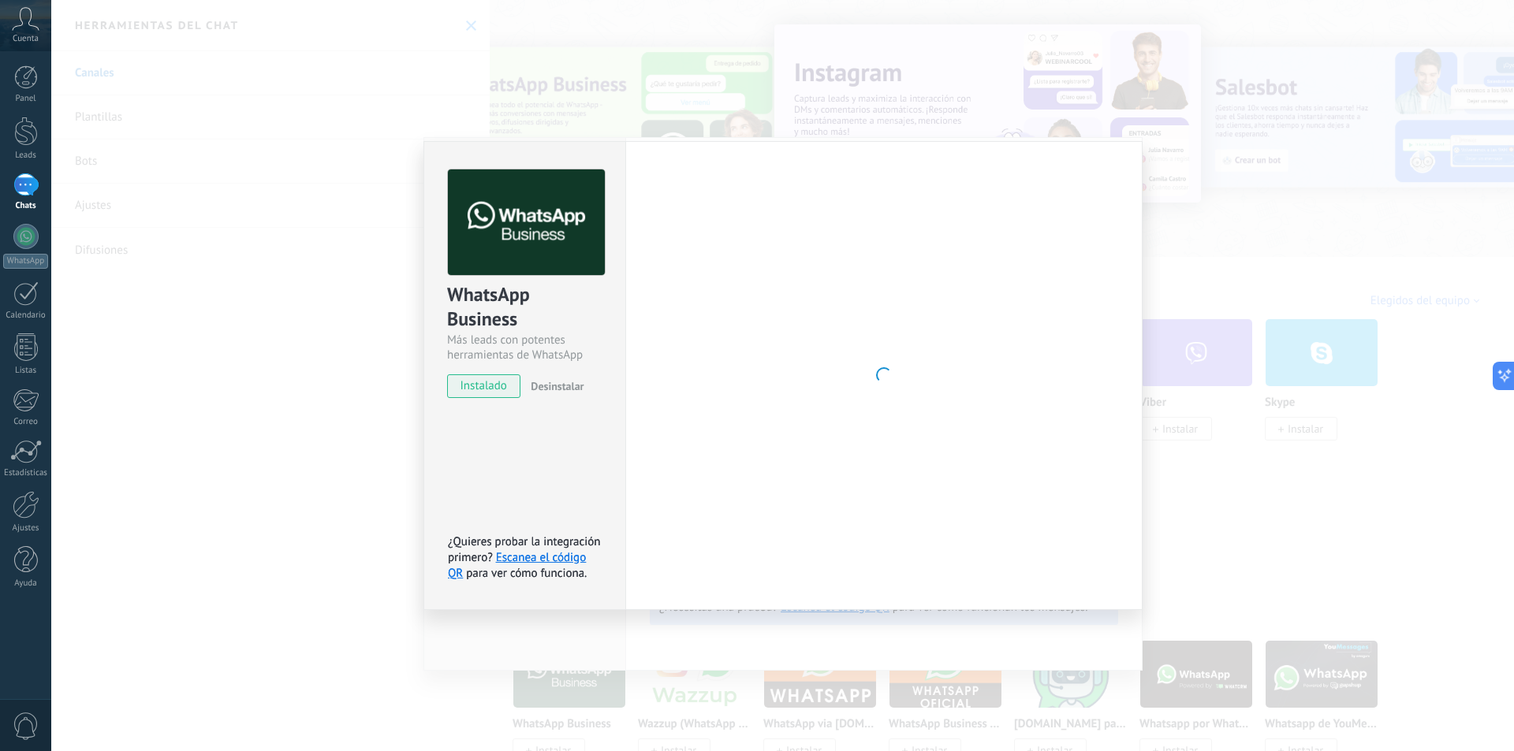
click at [510, 380] on span "instalado" at bounding box center [484, 386] width 72 height 24
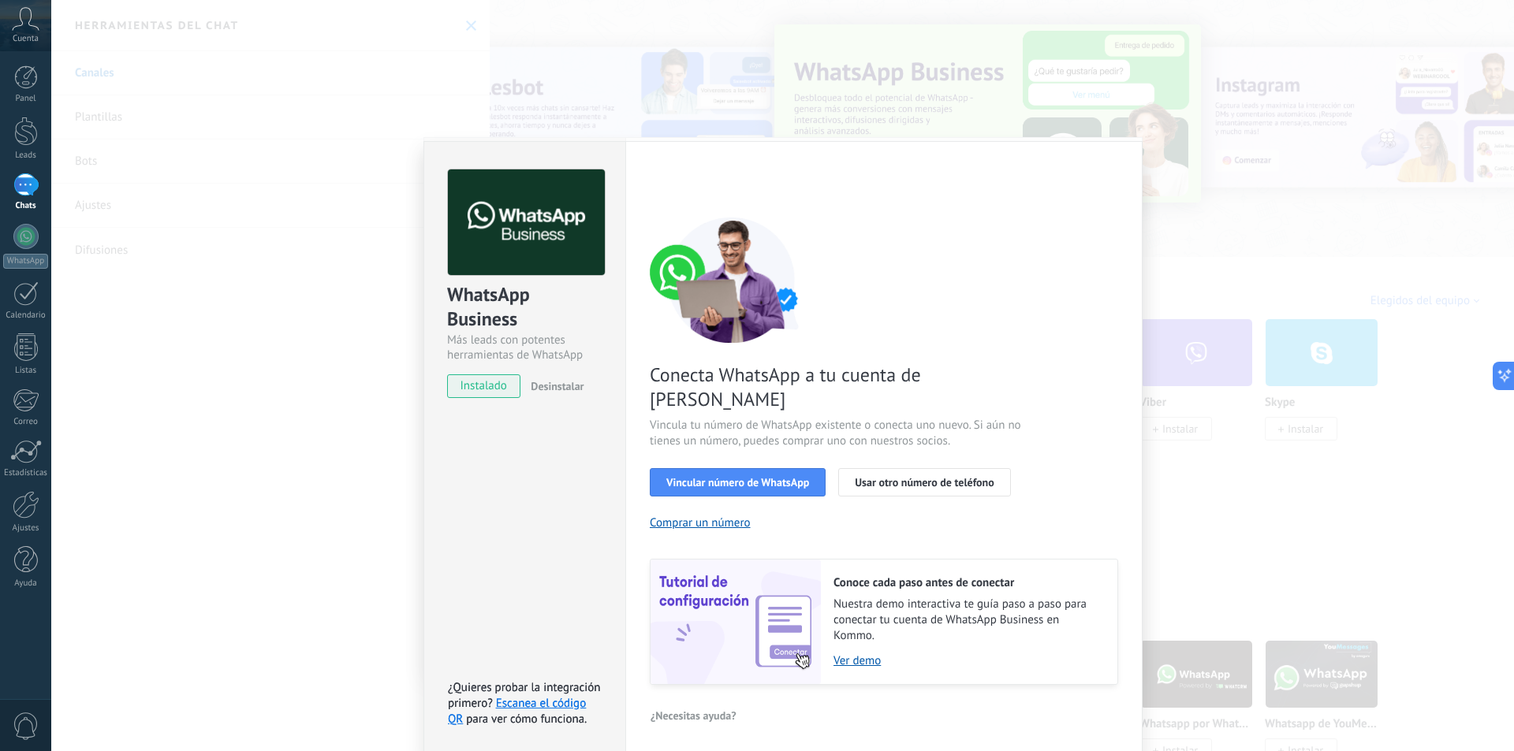
click at [546, 380] on span "Desinstalar" at bounding box center [557, 386] width 53 height 14
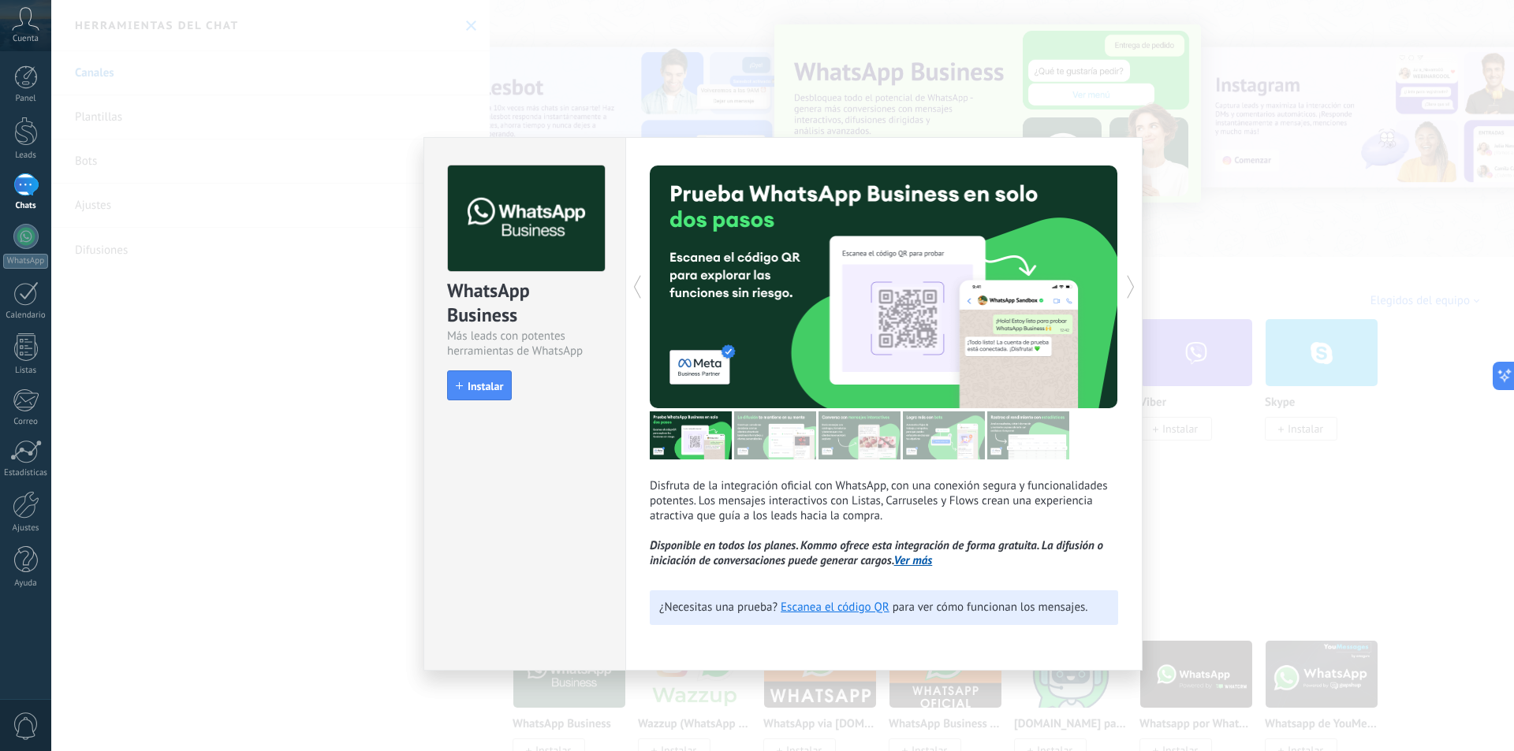
click at [1291, 296] on div "WhatsApp Business Más leads con potentes herramientas de WhatsApp install Insta…" at bounding box center [782, 375] width 1462 height 751
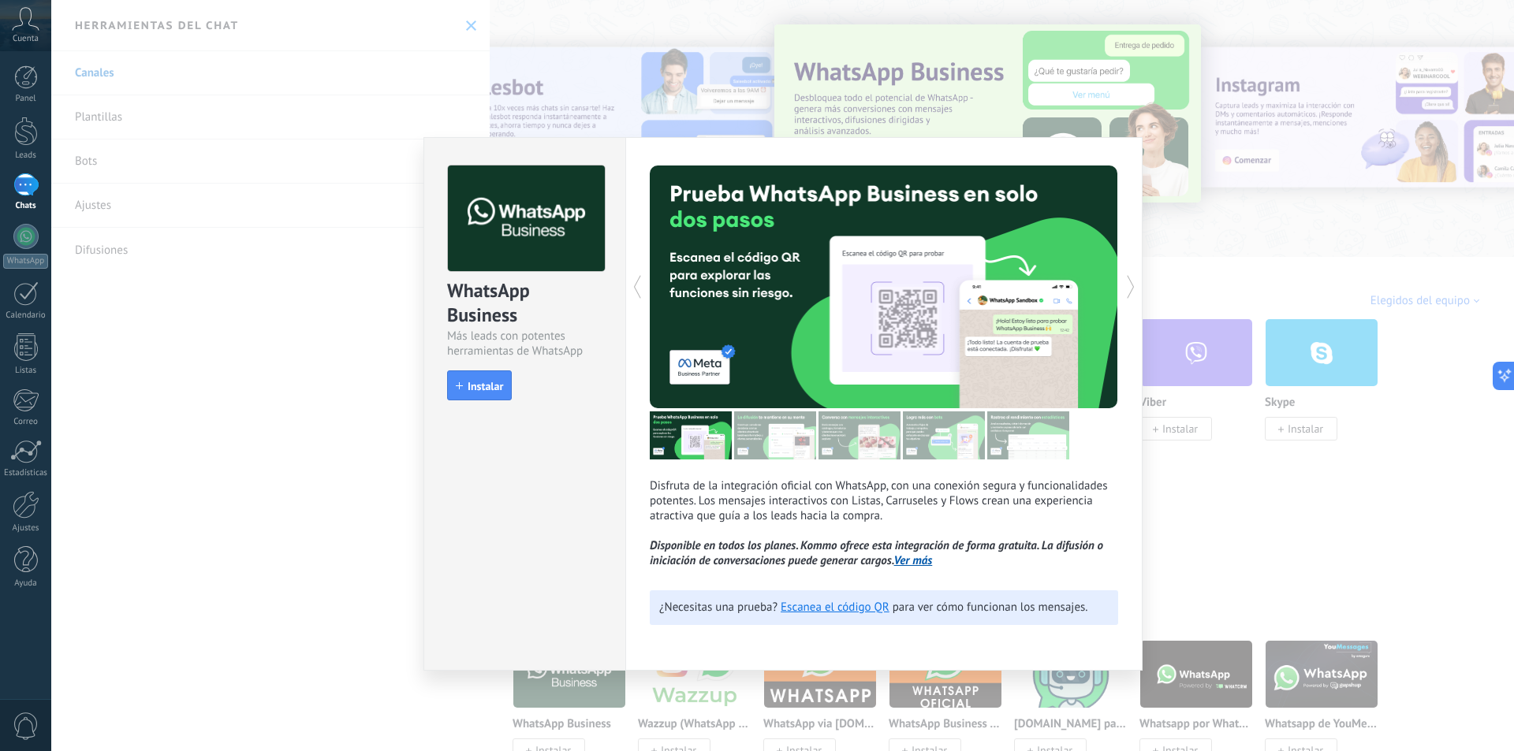
click at [1291, 296] on div at bounding box center [782, 375] width 1462 height 751
click at [1250, 315] on div "WhatsApp Business Más leads con potentes herramientas de WhatsApp install Insta…" at bounding box center [782, 375] width 1462 height 751
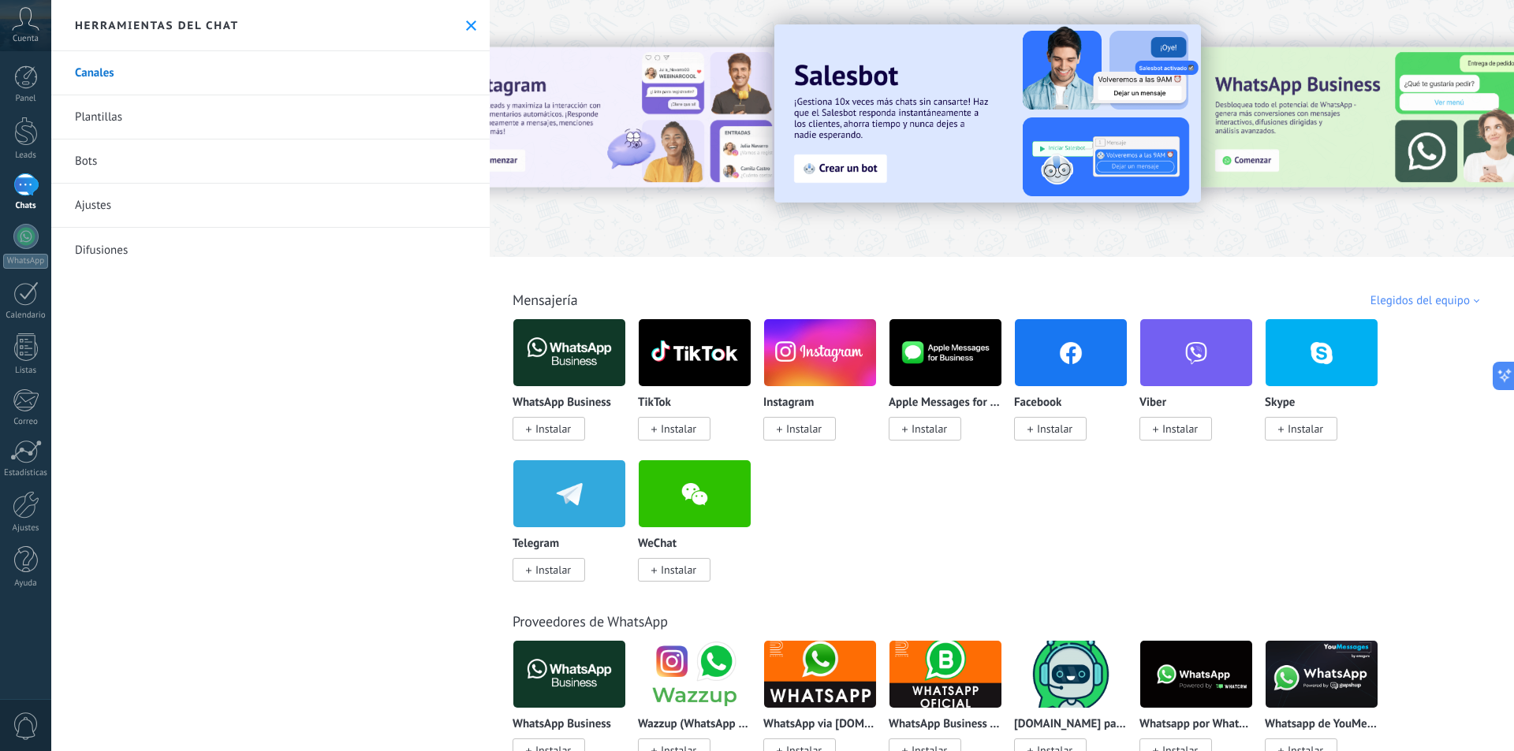
click at [579, 397] on p "WhatsApp Business" at bounding box center [561, 403] width 99 height 13
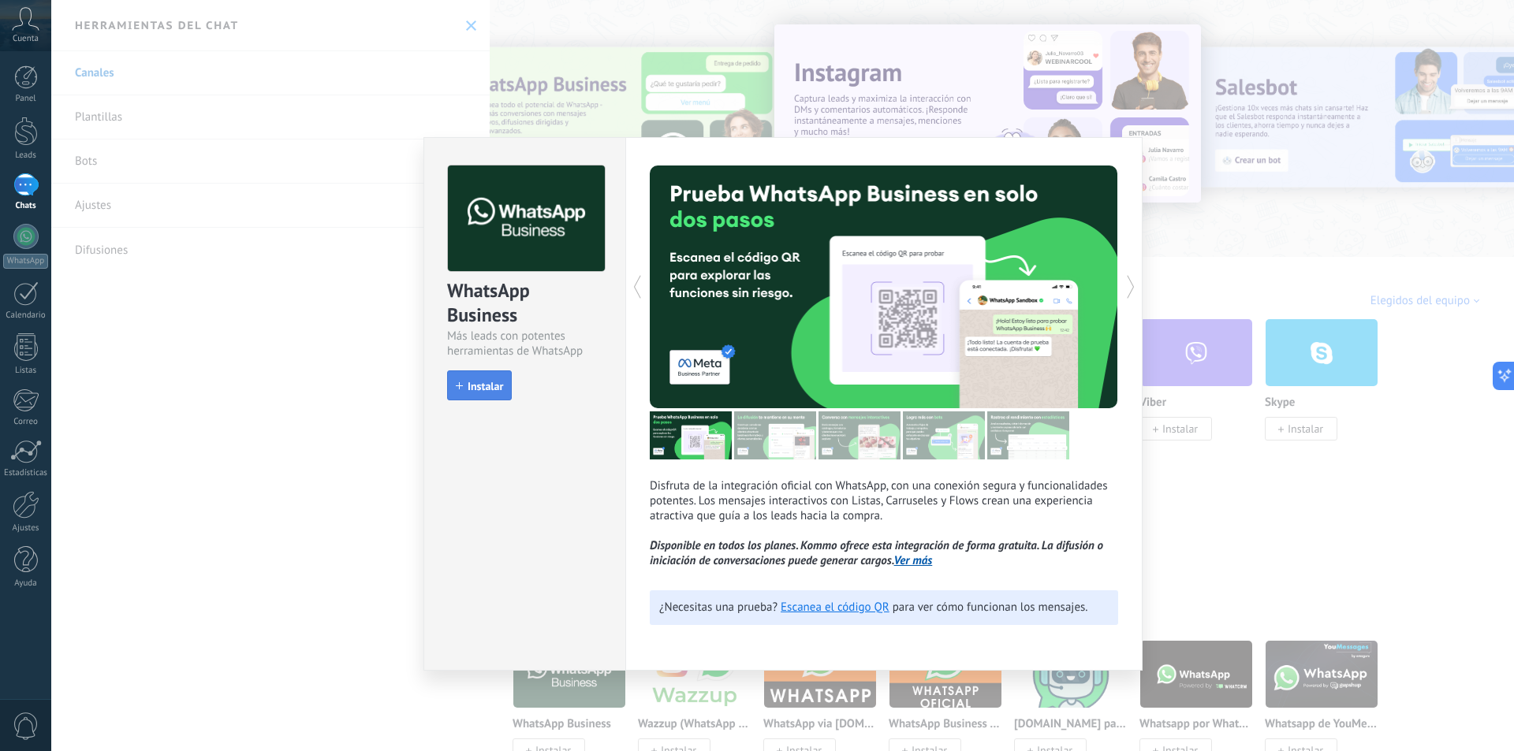
click at [458, 389] on span "Instalar" at bounding box center [479, 386] width 47 height 11
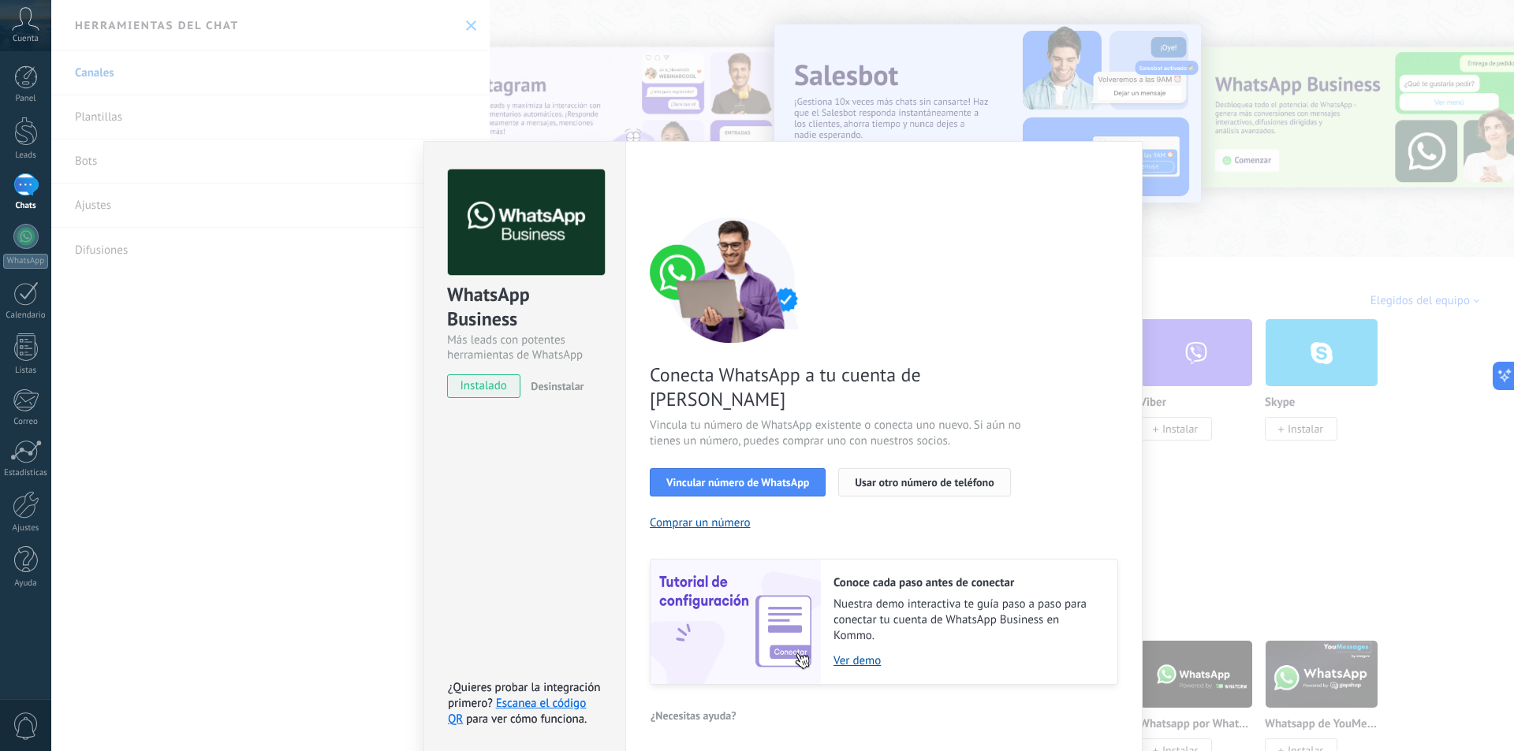
click at [895, 477] on span "Usar otro número de teléfono" at bounding box center [924, 482] width 139 height 11
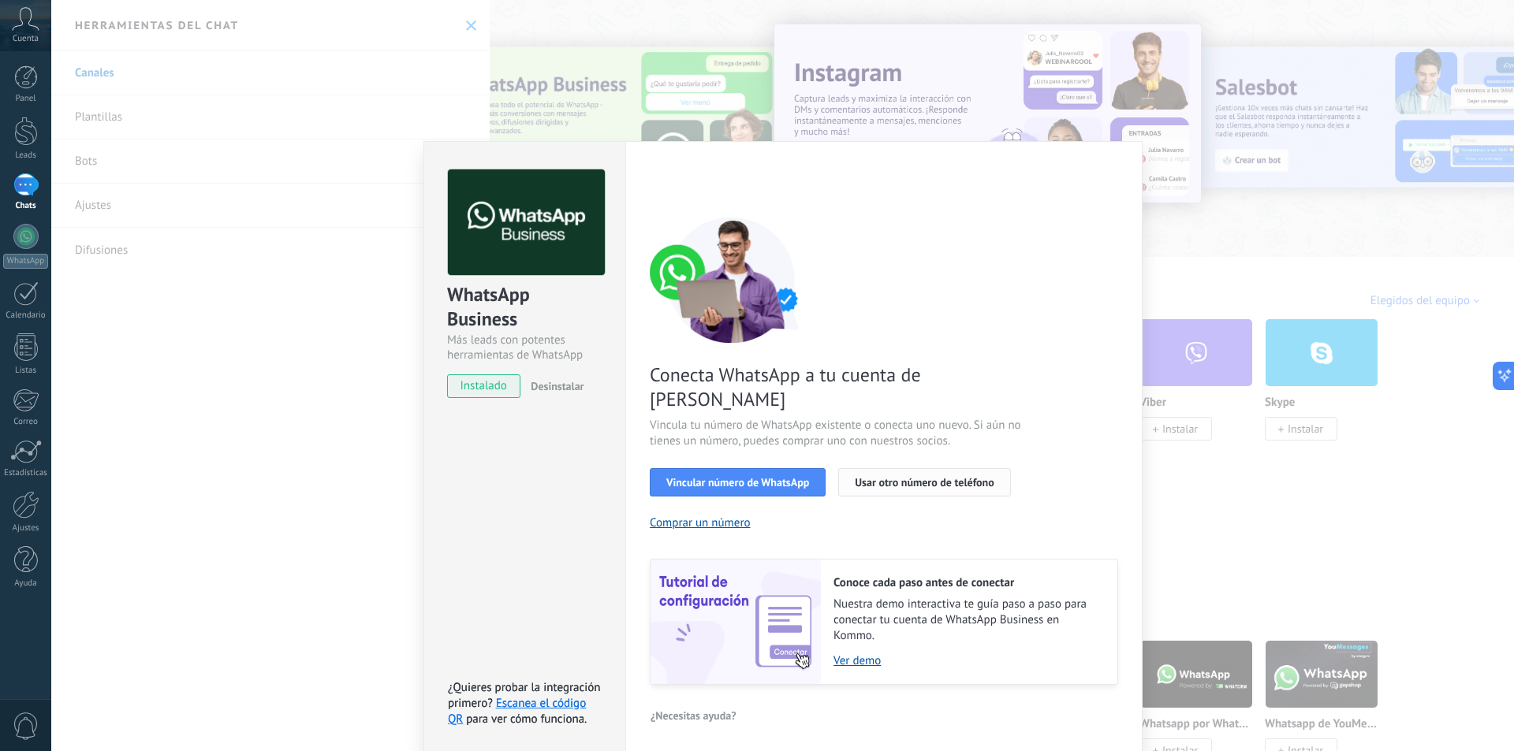
click at [955, 477] on span "Usar otro número de teléfono" at bounding box center [924, 482] width 139 height 11
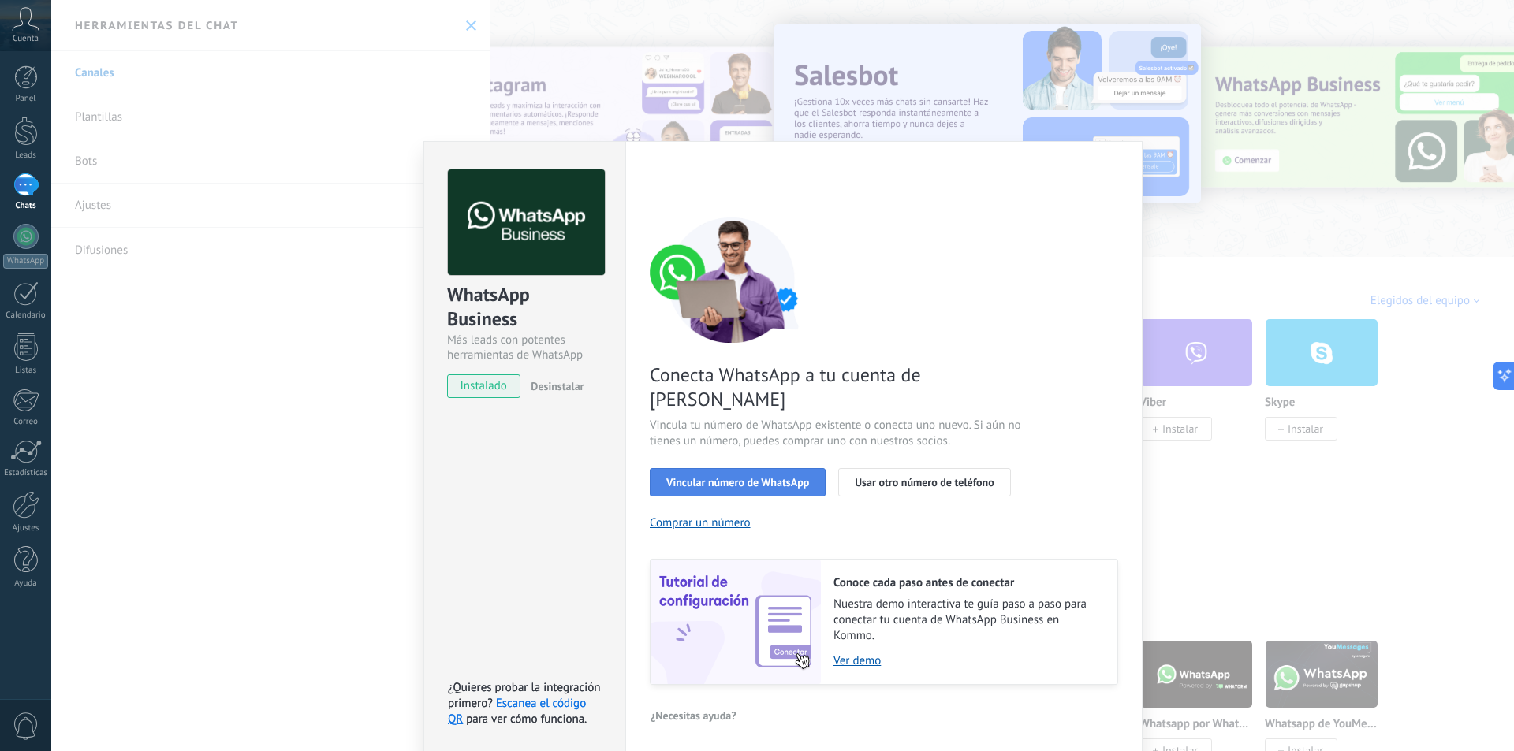
click at [792, 477] on span "Vincular número de WhatsApp" at bounding box center [737, 482] width 143 height 11
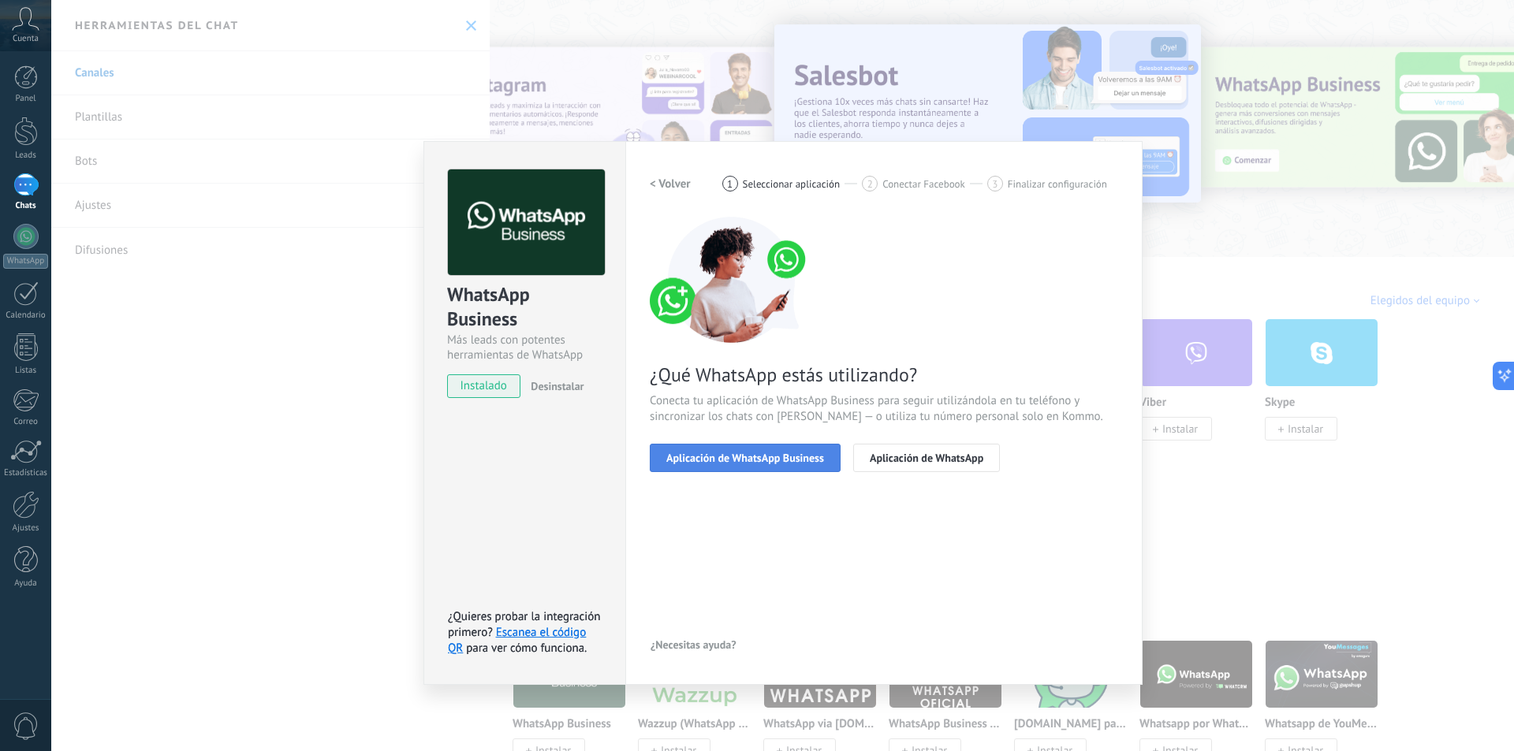
click at [795, 464] on span "Aplicación de WhatsApp Business" at bounding box center [745, 458] width 158 height 11
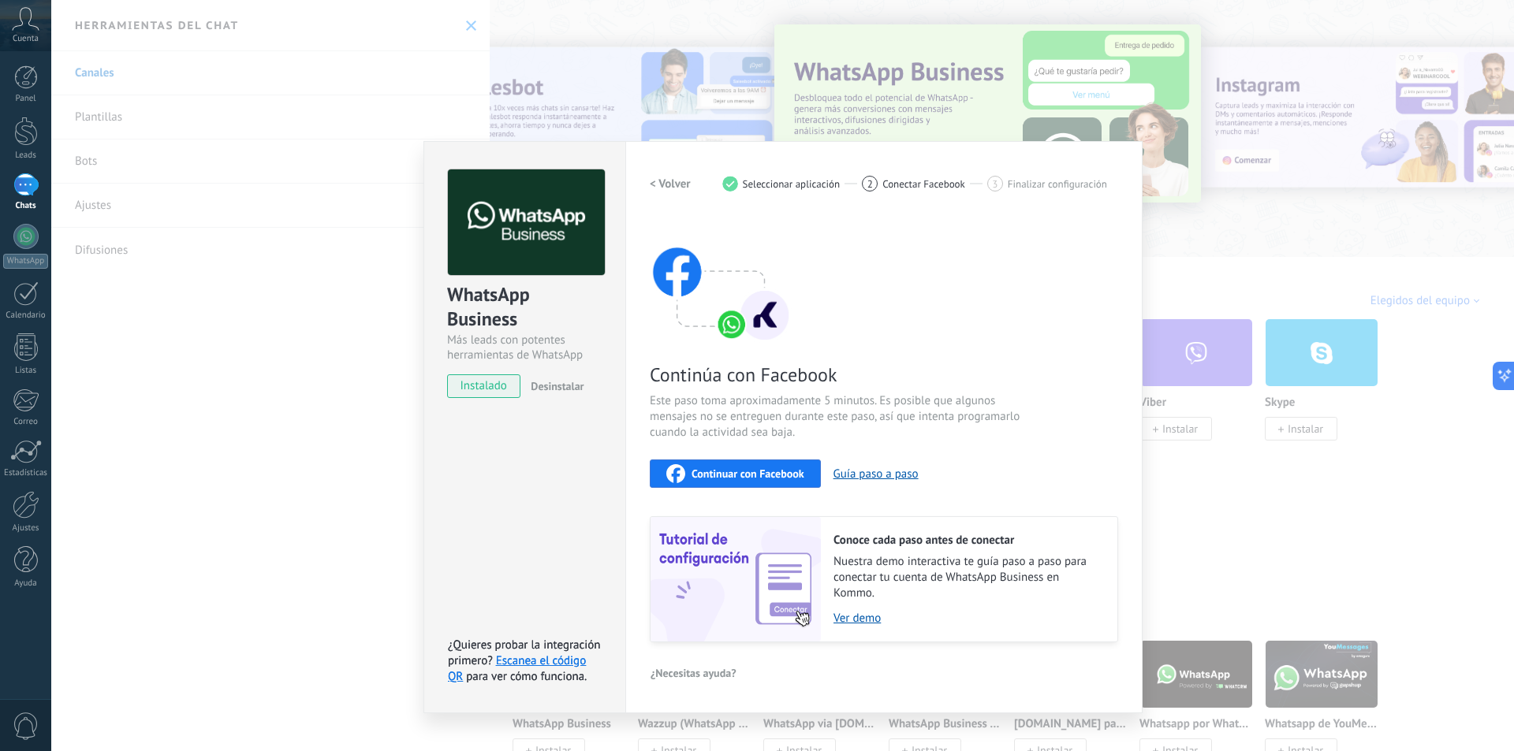
click at [685, 184] on h2 "< Volver" at bounding box center [670, 184] width 41 height 15
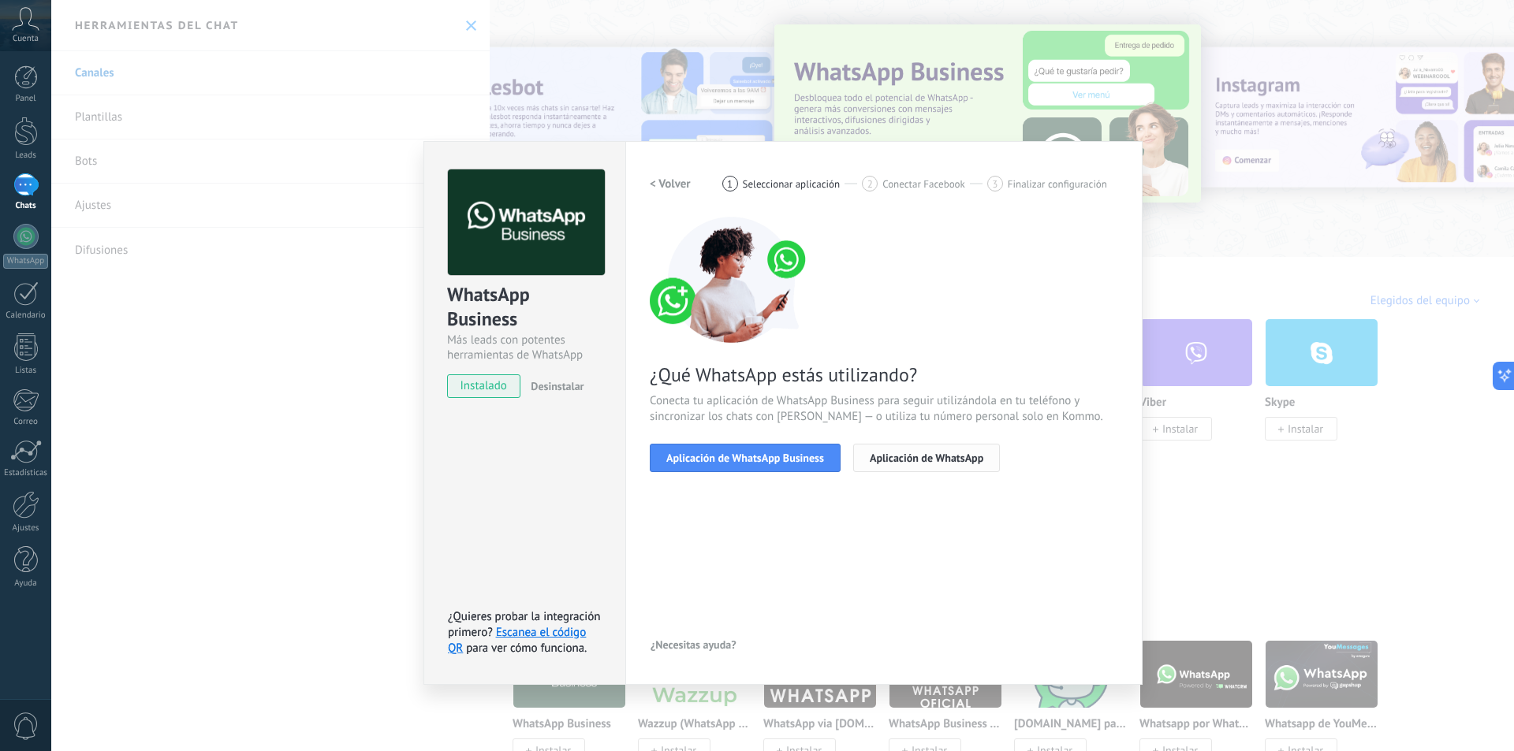
click at [959, 453] on span "Aplicación de WhatsApp" at bounding box center [927, 458] width 114 height 11
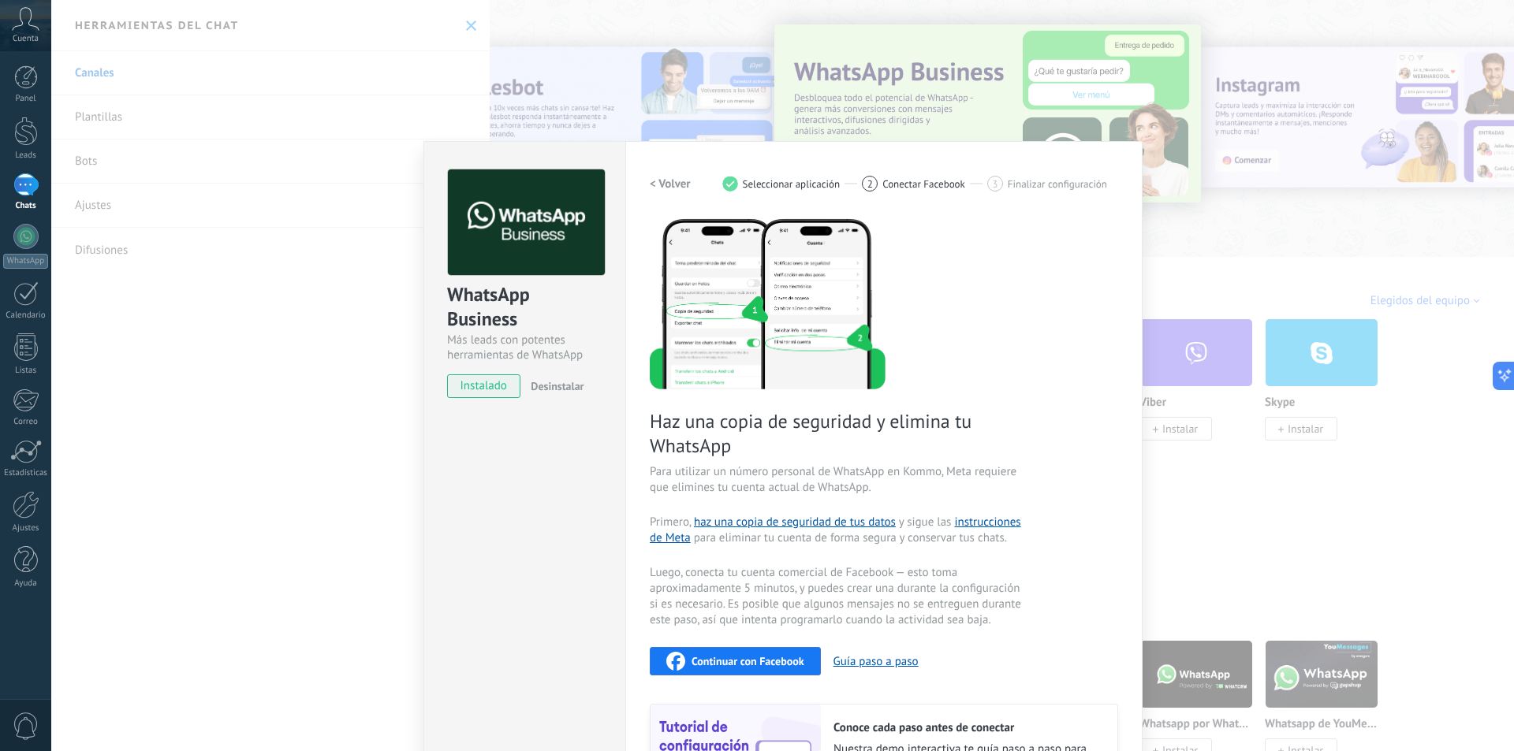
click at [676, 187] on h2 "< Volver" at bounding box center [670, 184] width 41 height 15
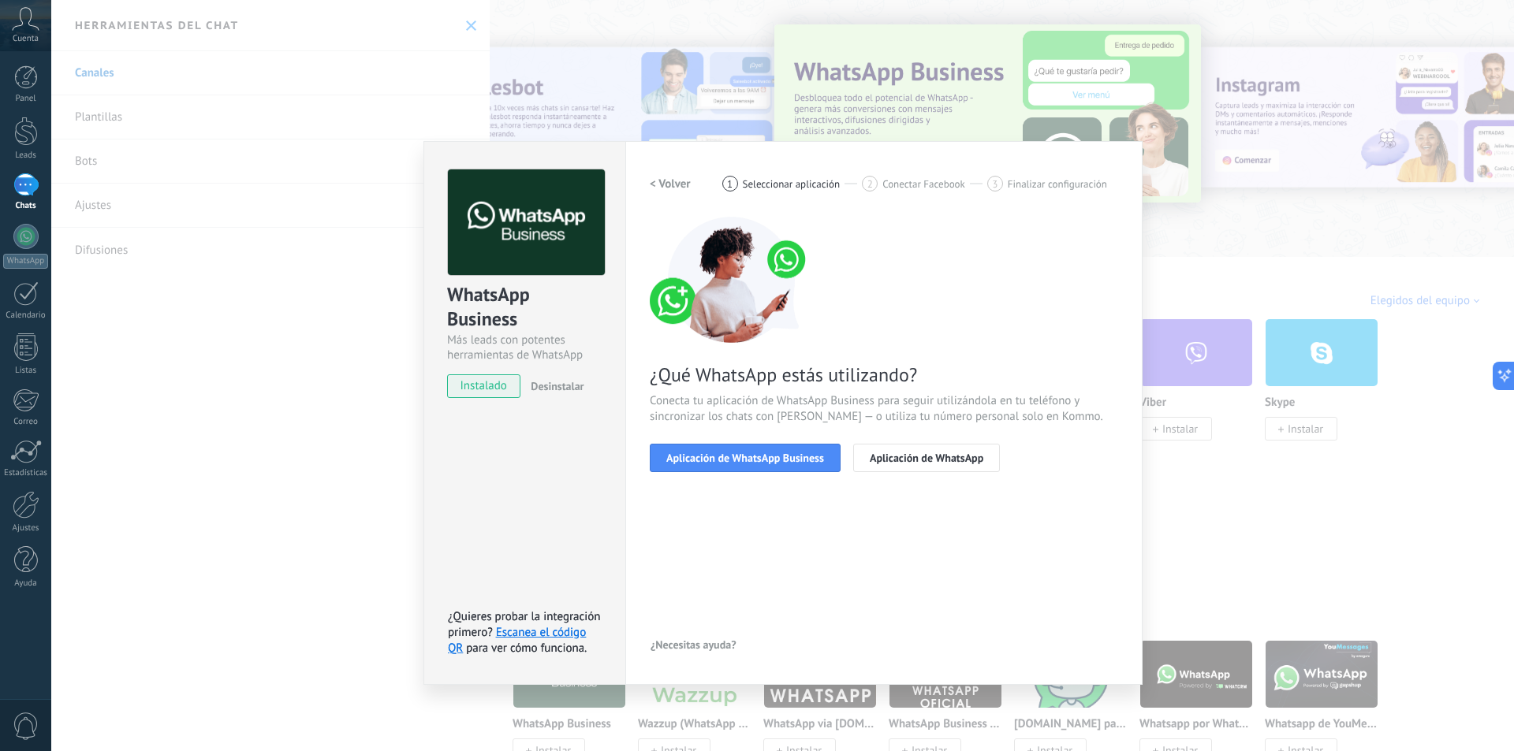
click at [676, 187] on h2 "< Volver" at bounding box center [670, 184] width 41 height 15
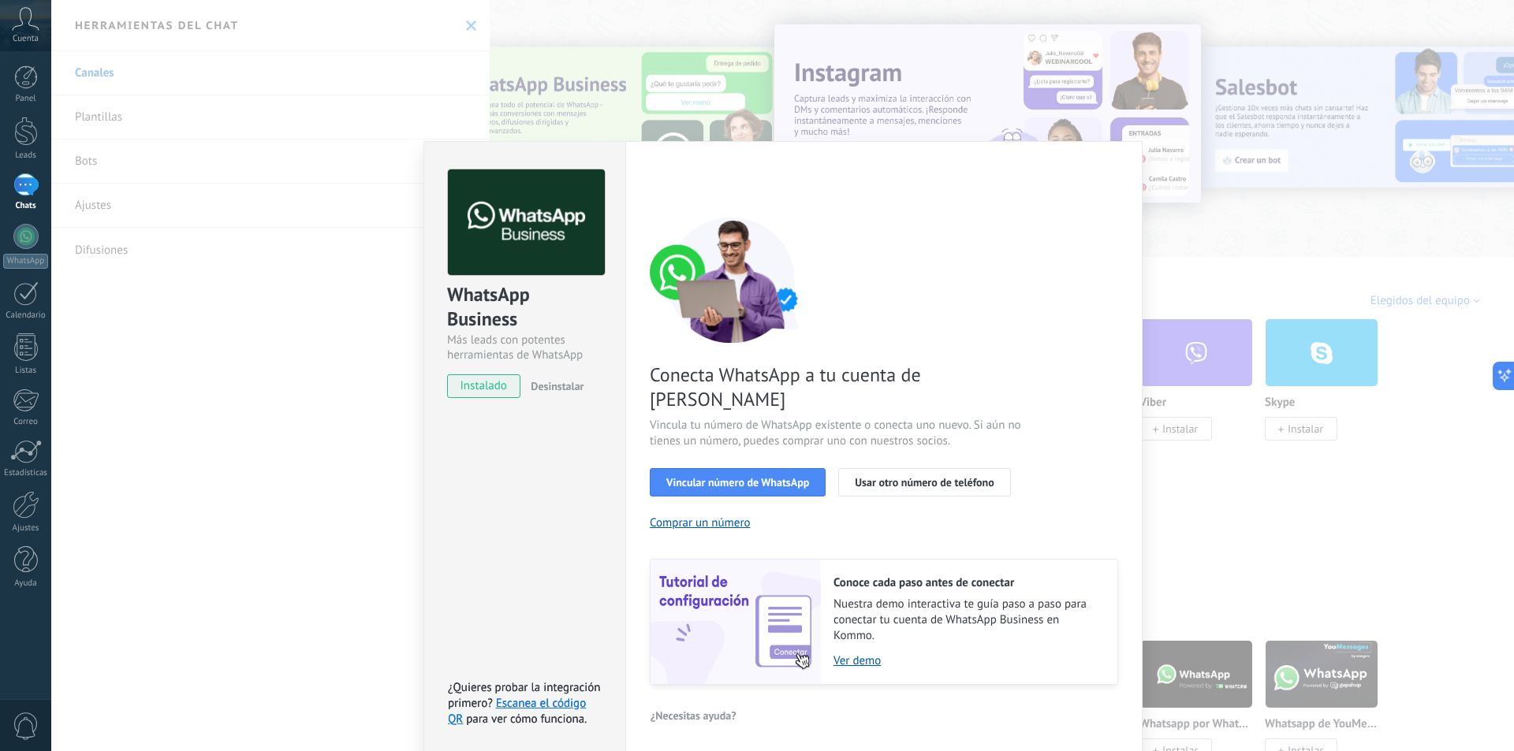
click at [188, 378] on div "WhatsApp Business Más leads con potentes herramientas de WhatsApp instalado Des…" at bounding box center [782, 375] width 1462 height 751
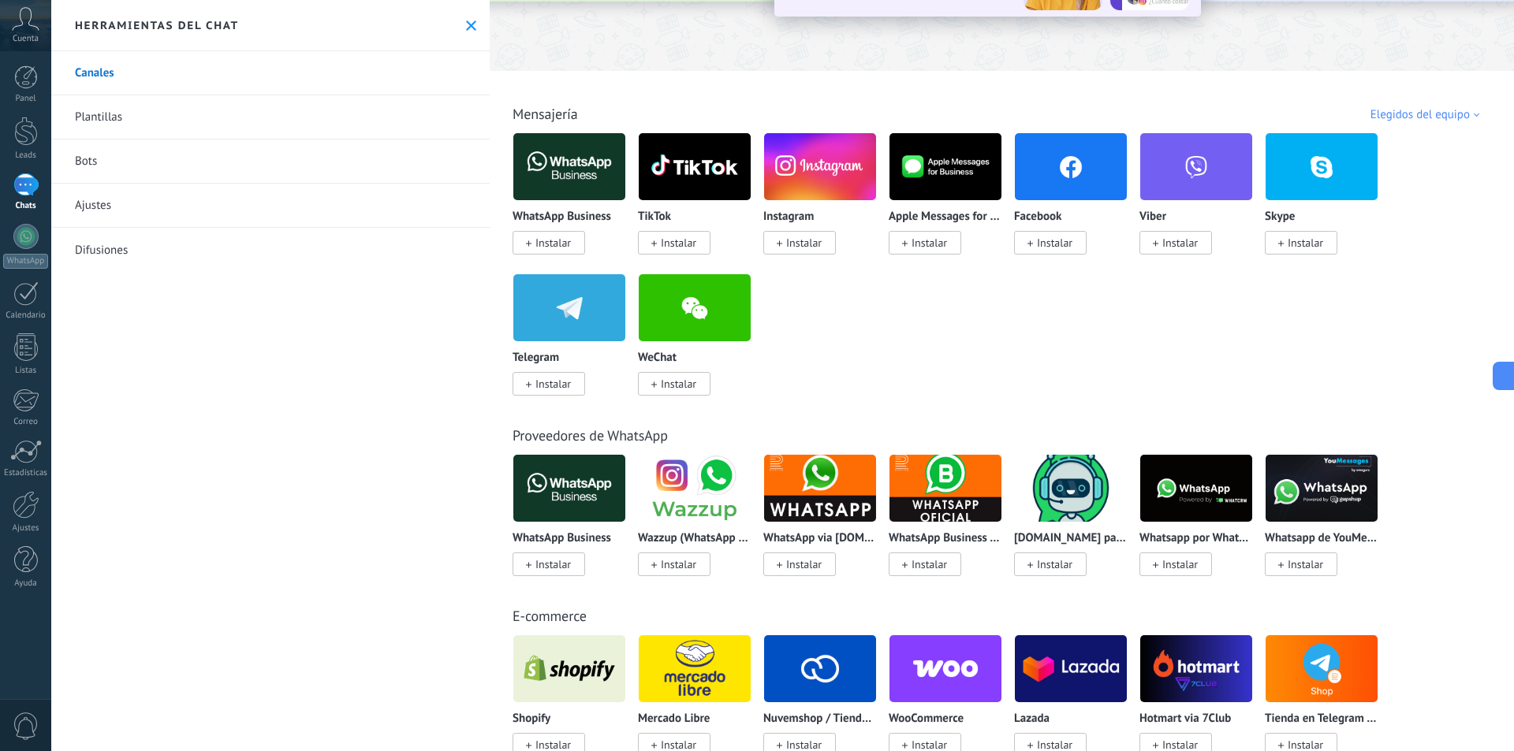
scroll to position [158, 0]
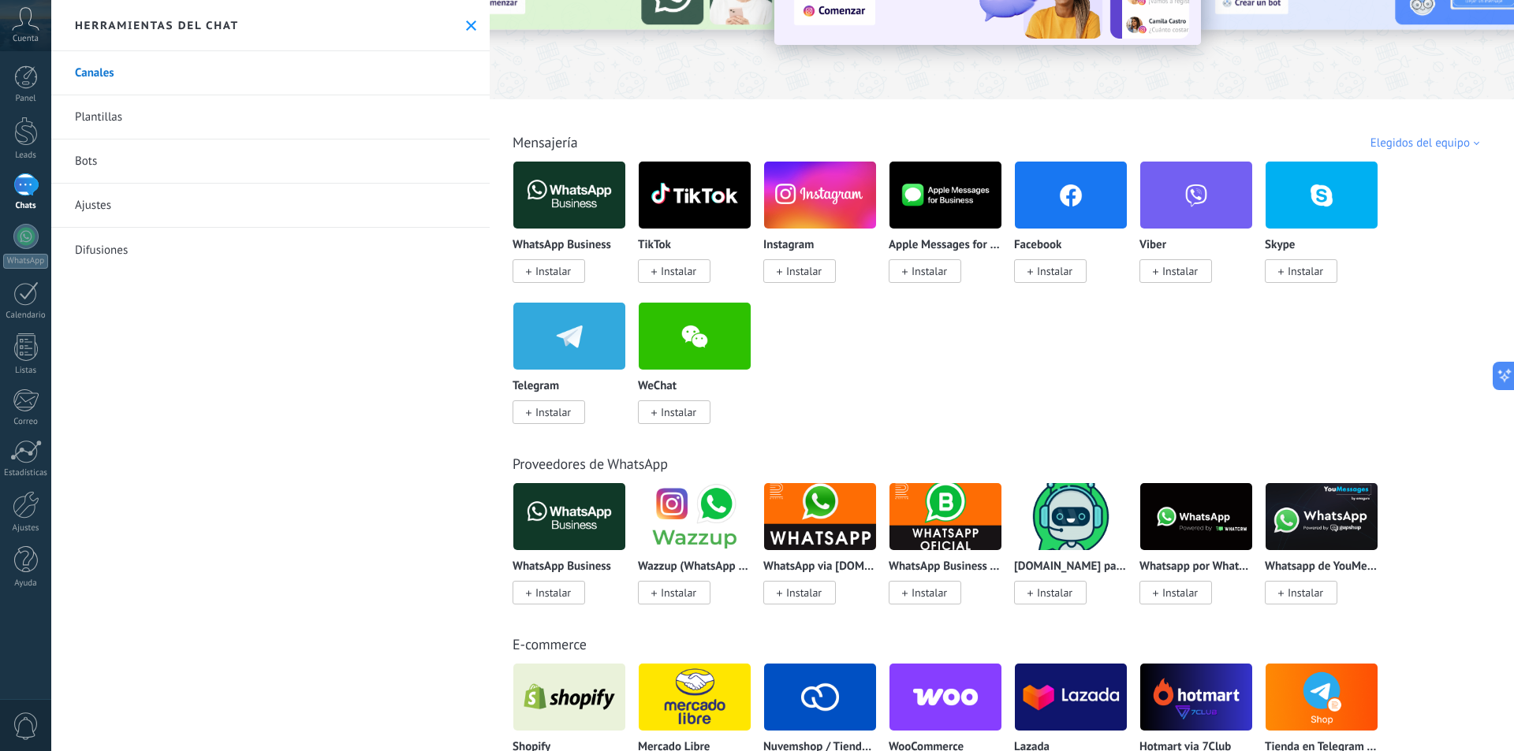
click at [595, 225] on img at bounding box center [569, 195] width 112 height 76
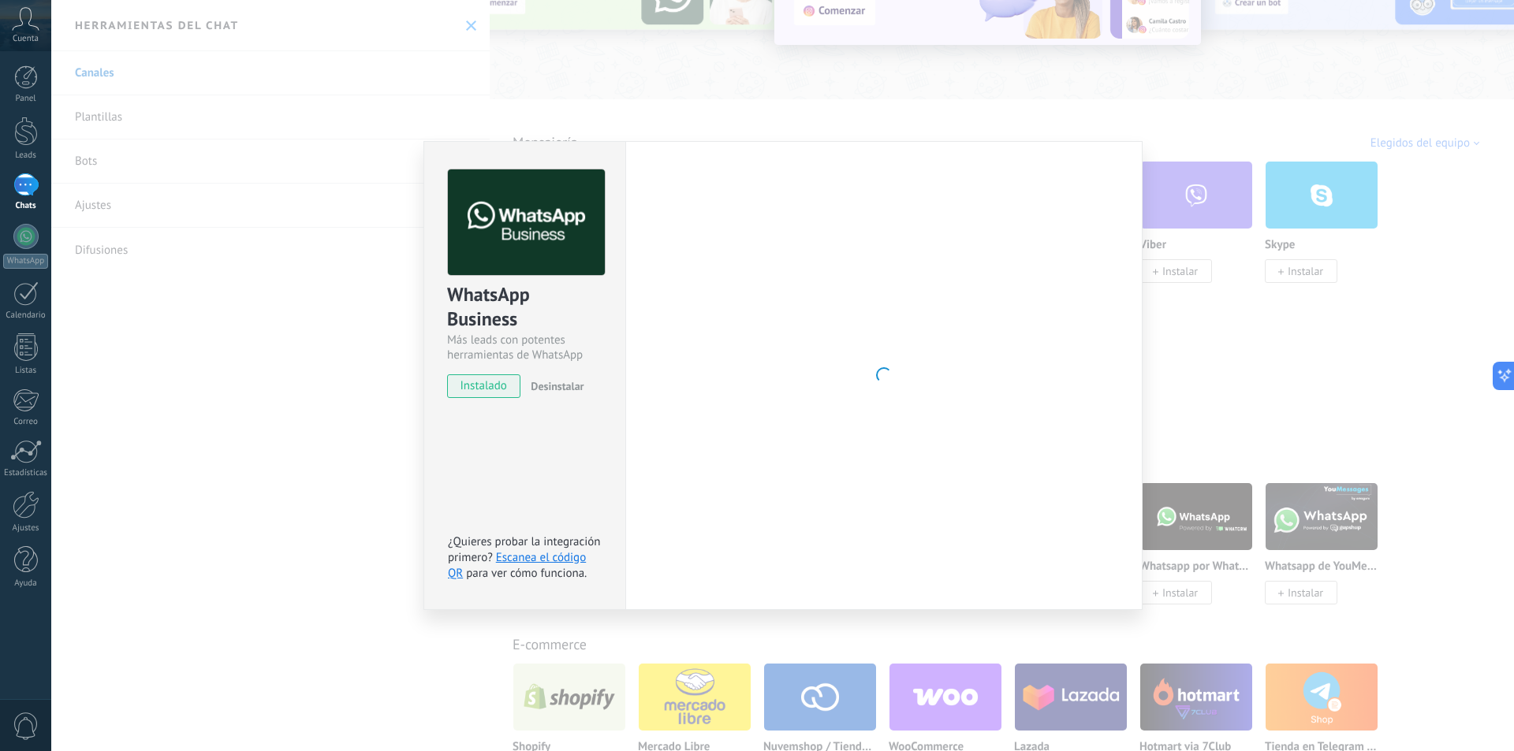
click at [595, 225] on img at bounding box center [526, 222] width 157 height 106
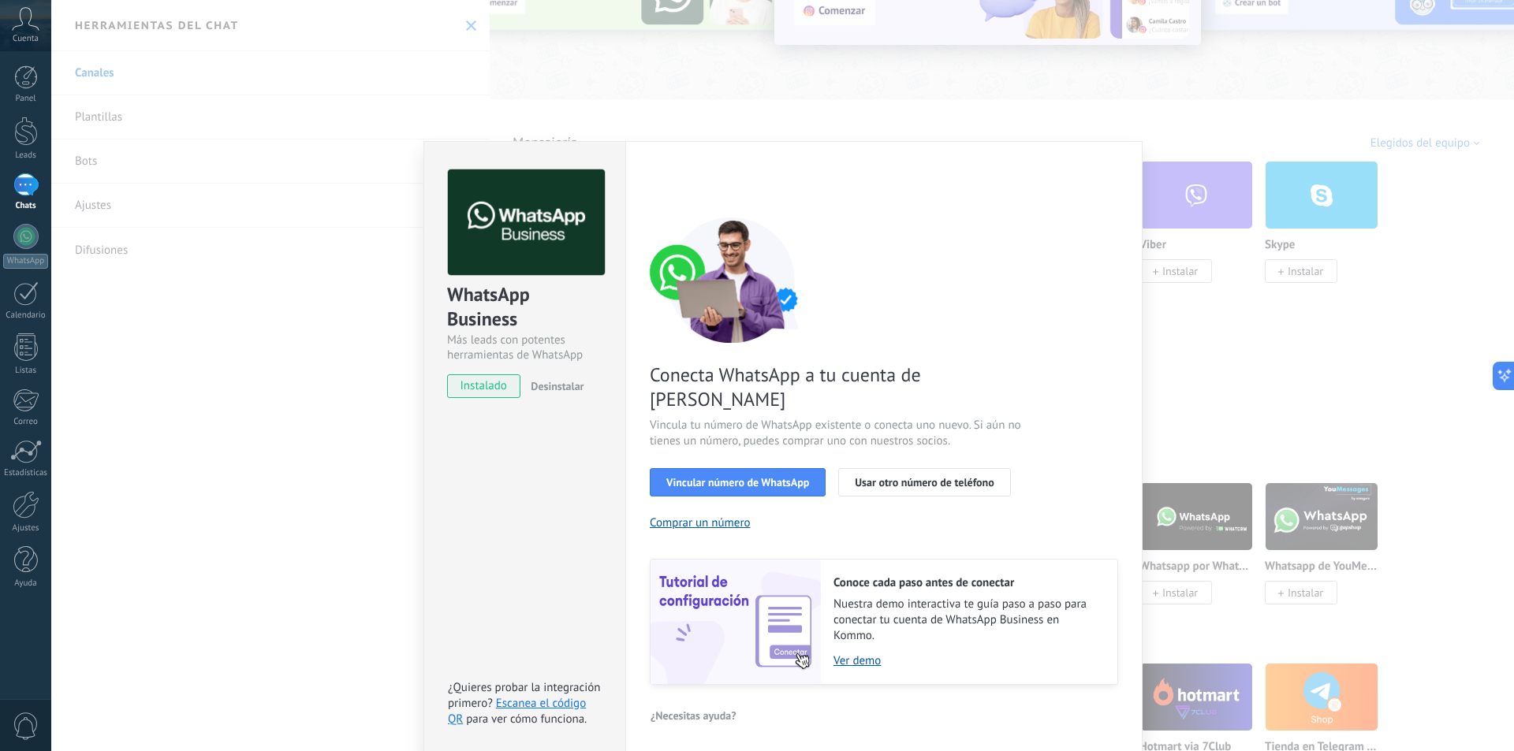
click at [508, 385] on span "instalado" at bounding box center [484, 386] width 72 height 24
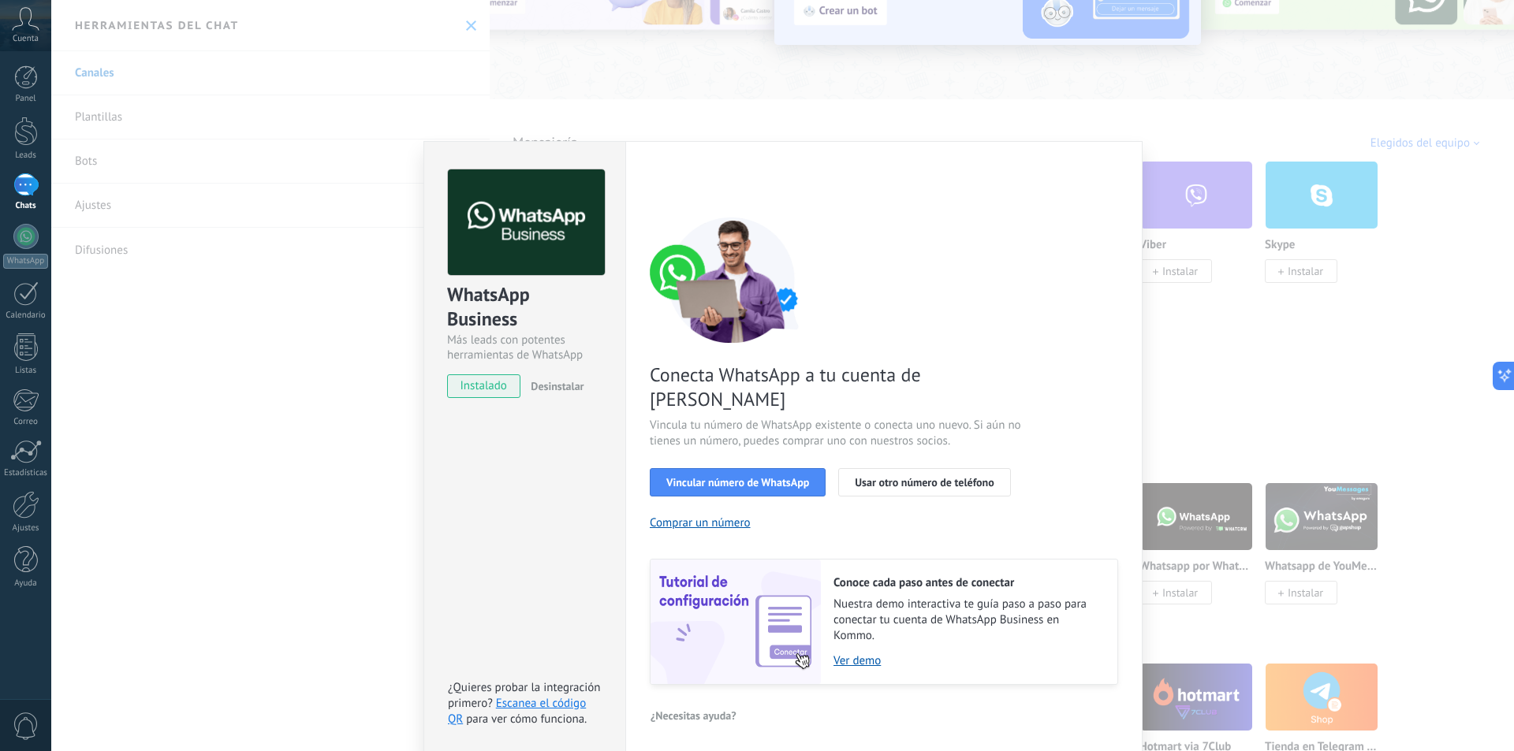
click at [176, 499] on div "WhatsApp Business Más leads con potentes herramientas de WhatsApp instalado Des…" at bounding box center [782, 375] width 1462 height 751
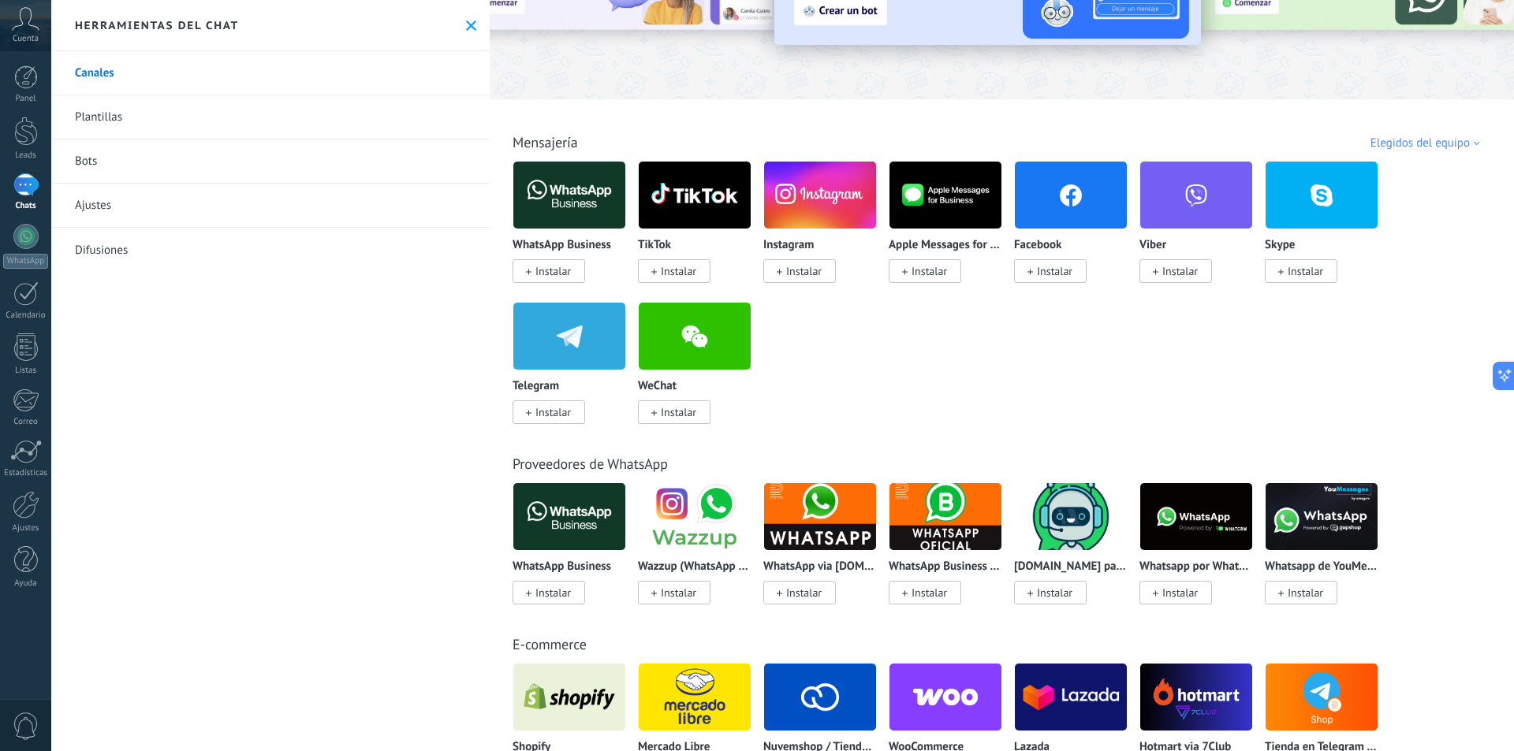
click at [572, 270] on span "Instalar" at bounding box center [548, 271] width 73 height 24
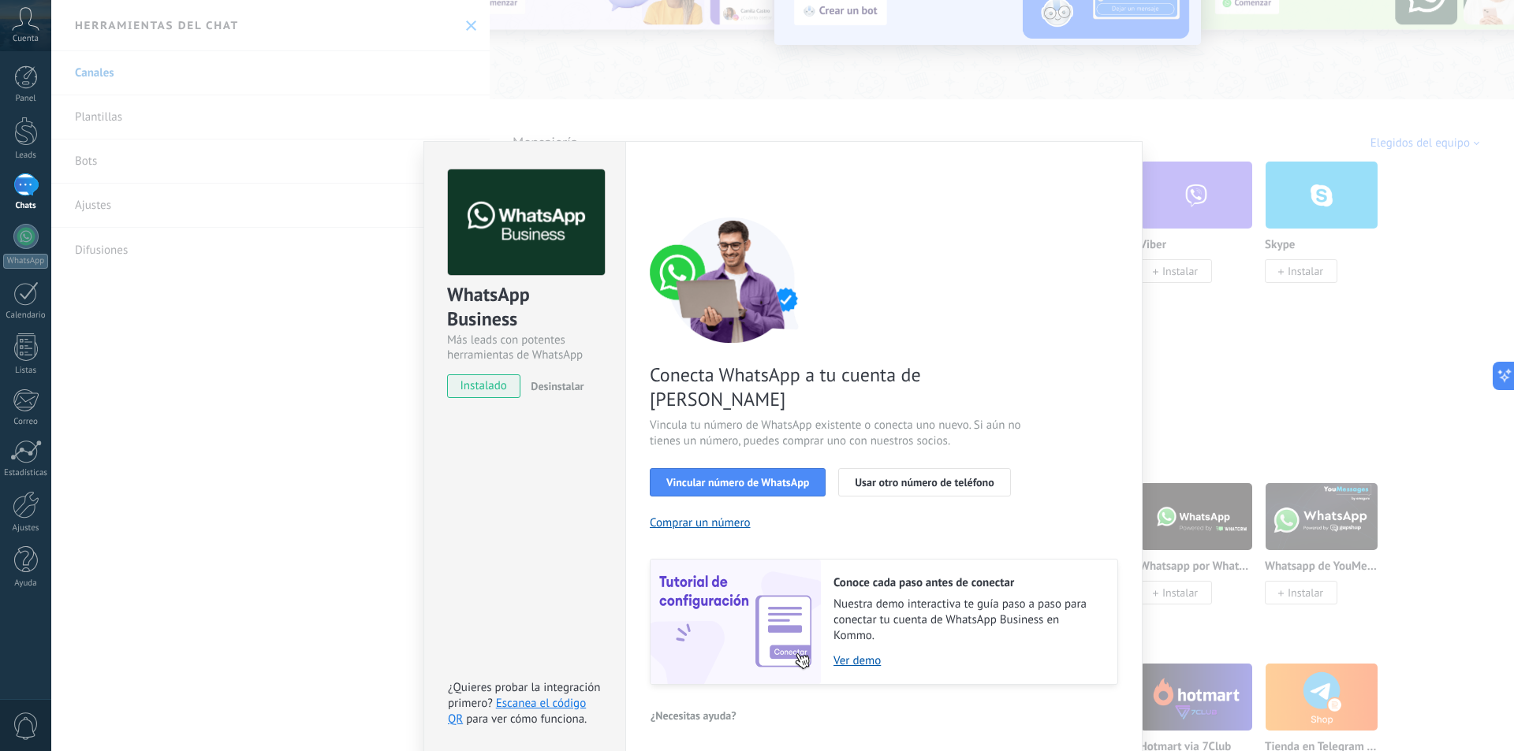
click at [490, 35] on div "WhatsApp Business Más leads con potentes herramientas de WhatsApp instalado Des…" at bounding box center [782, 375] width 1462 height 751
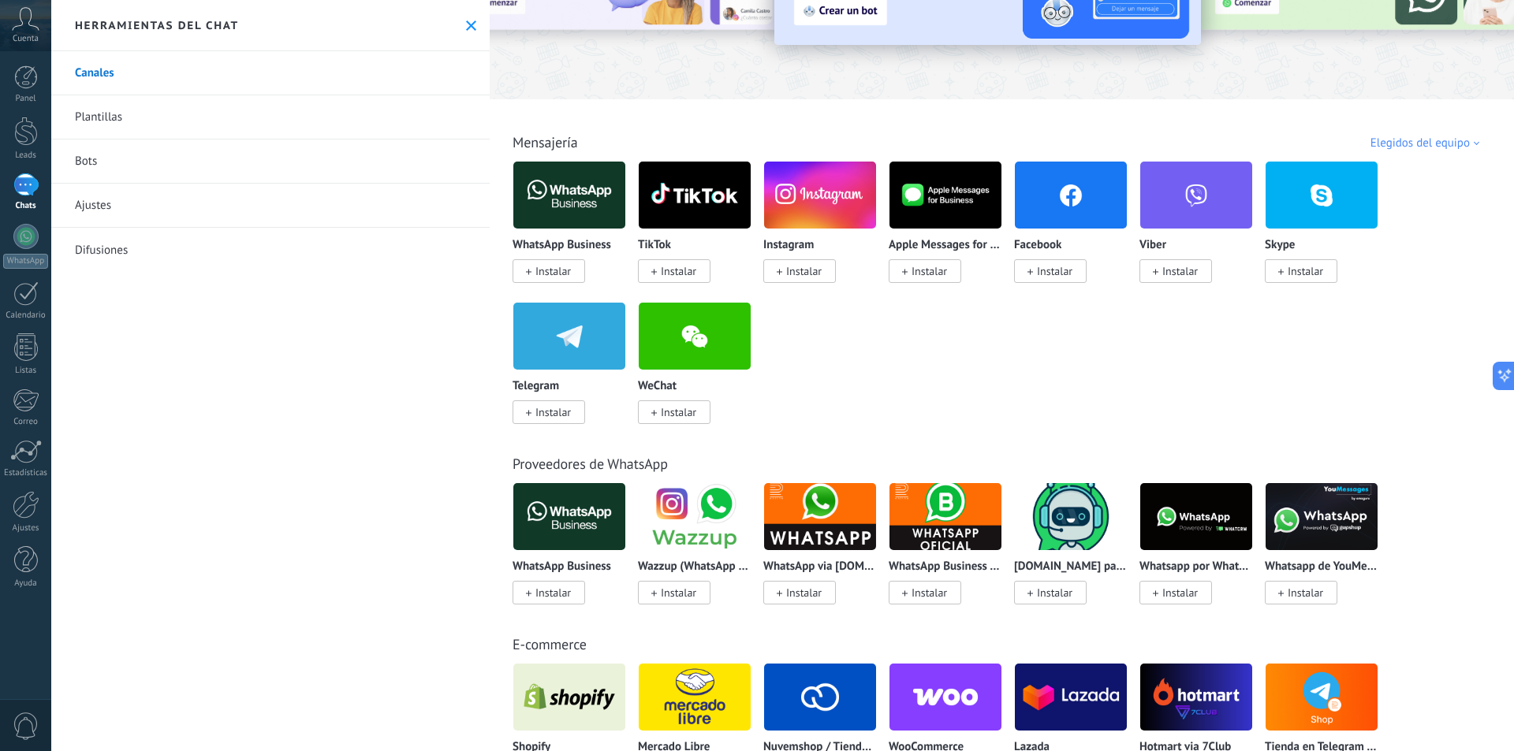
click at [466, 28] on use at bounding box center [471, 25] width 10 height 10
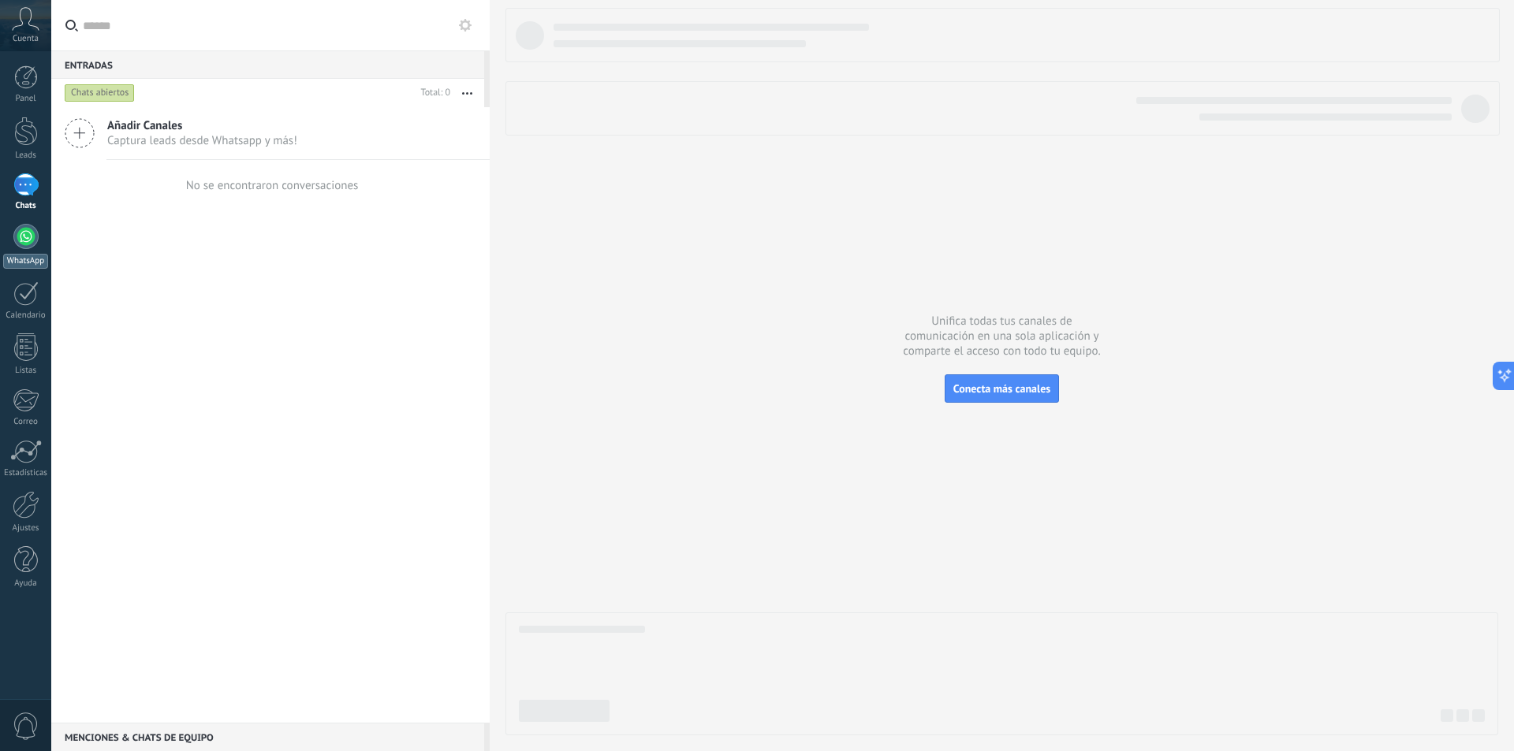
click at [7, 233] on link "WhatsApp" at bounding box center [25, 246] width 51 height 45
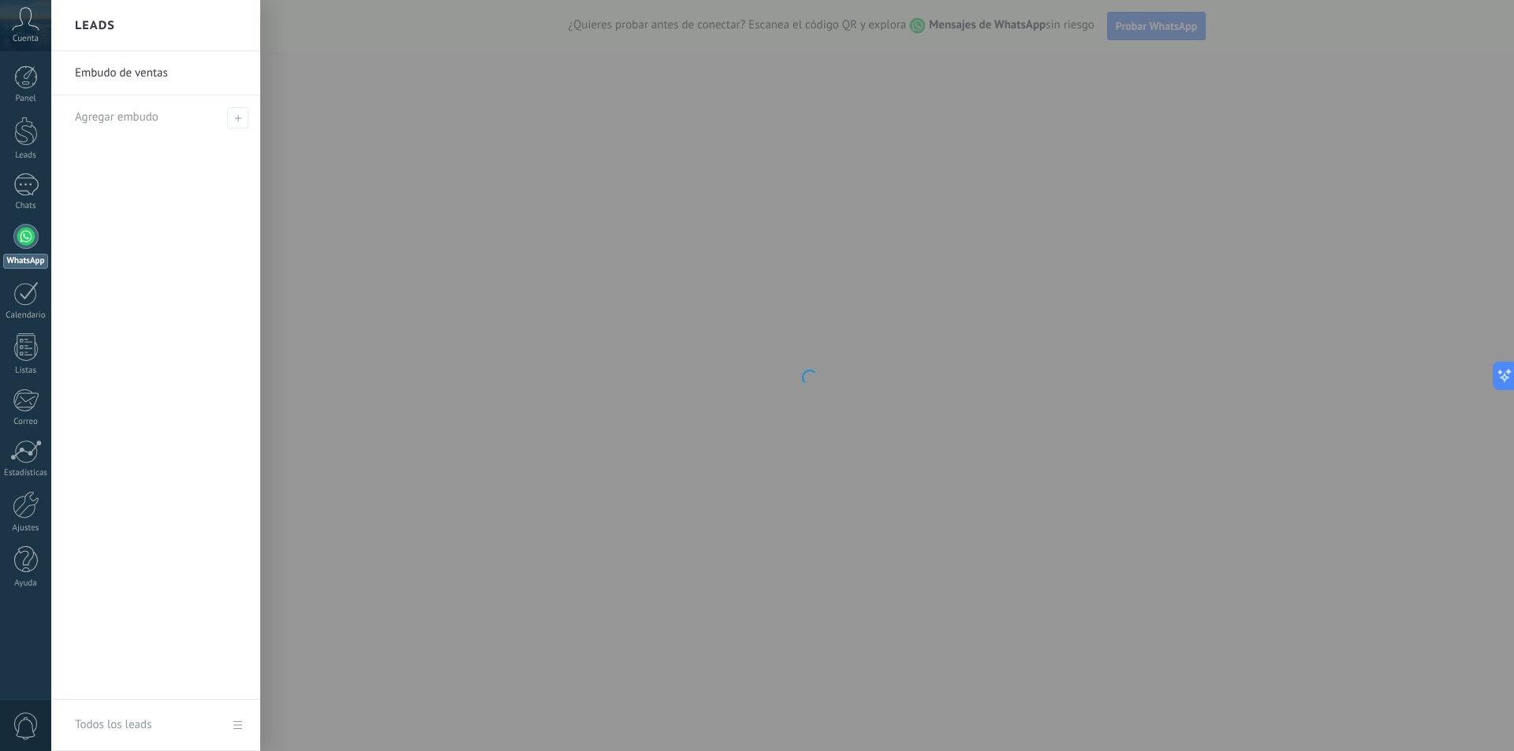
click at [727, 276] on div at bounding box center [808, 375] width 1514 height 751
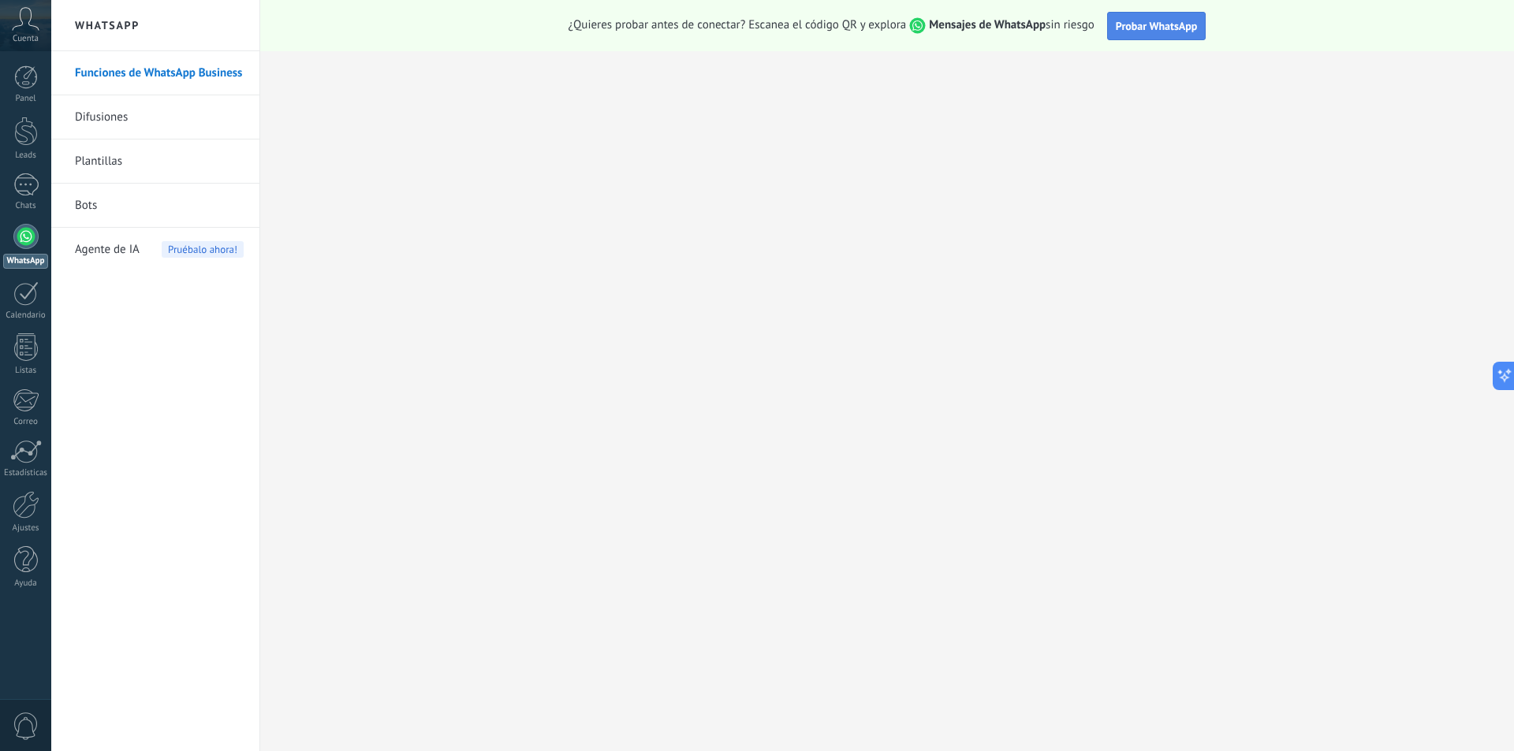
click at [1149, 37] on button "Probar WhatsApp" at bounding box center [1156, 26] width 99 height 28
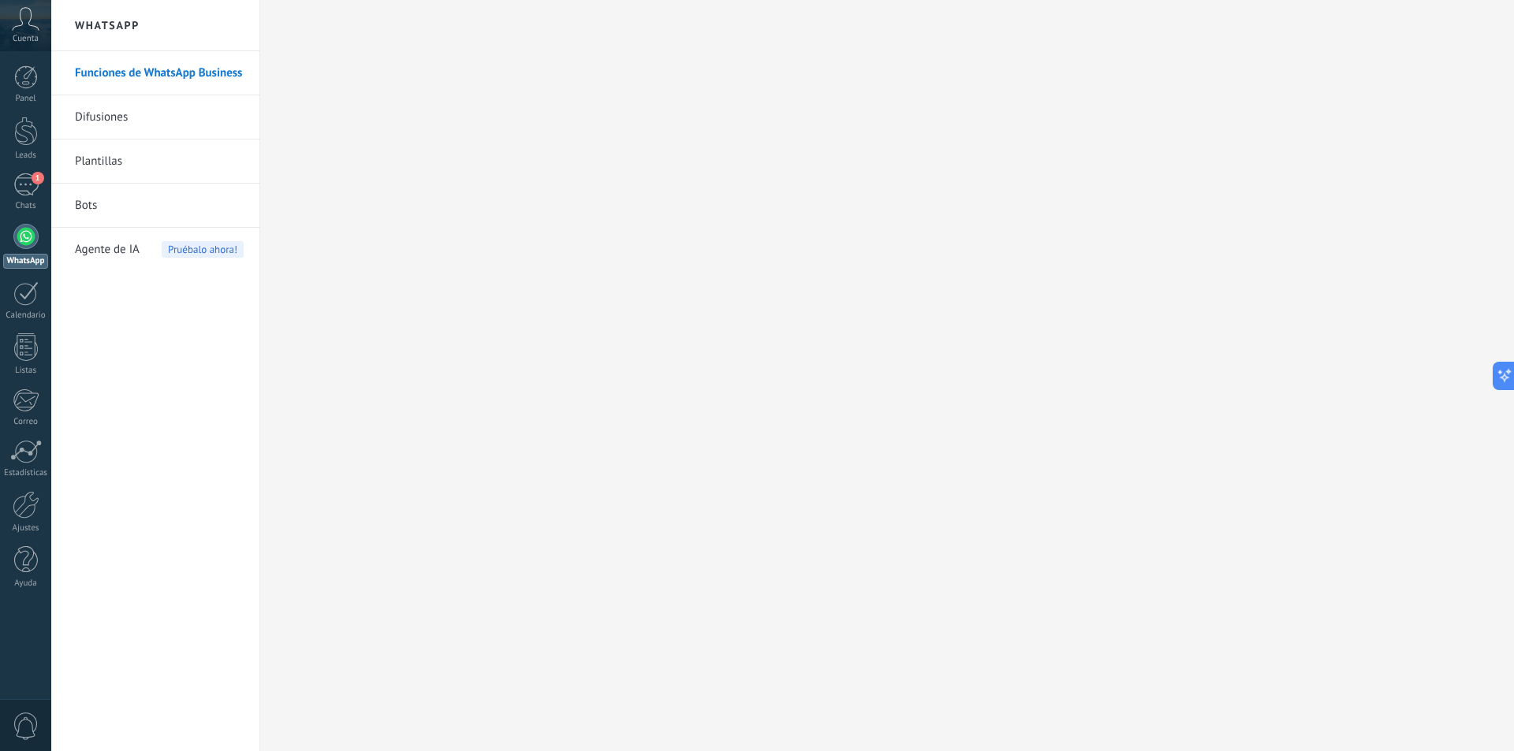
click at [35, 171] on div "Panel Leads 1 Chats WhatsApp Clientes" at bounding box center [25, 334] width 51 height 539
click at [18, 200] on link "1 Chats" at bounding box center [25, 192] width 51 height 38
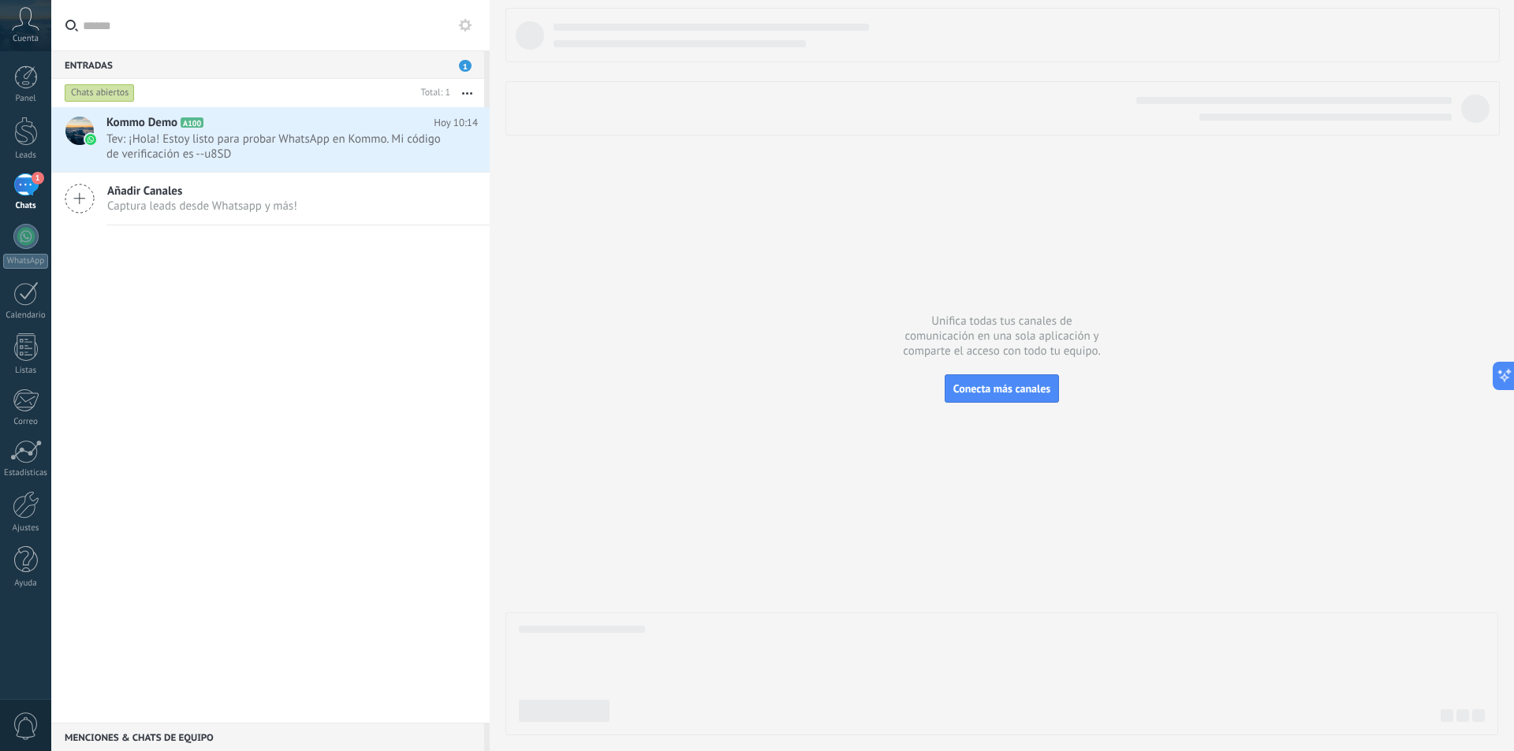
click at [240, 198] on span "Añadir Canales" at bounding box center [202, 191] width 190 height 15
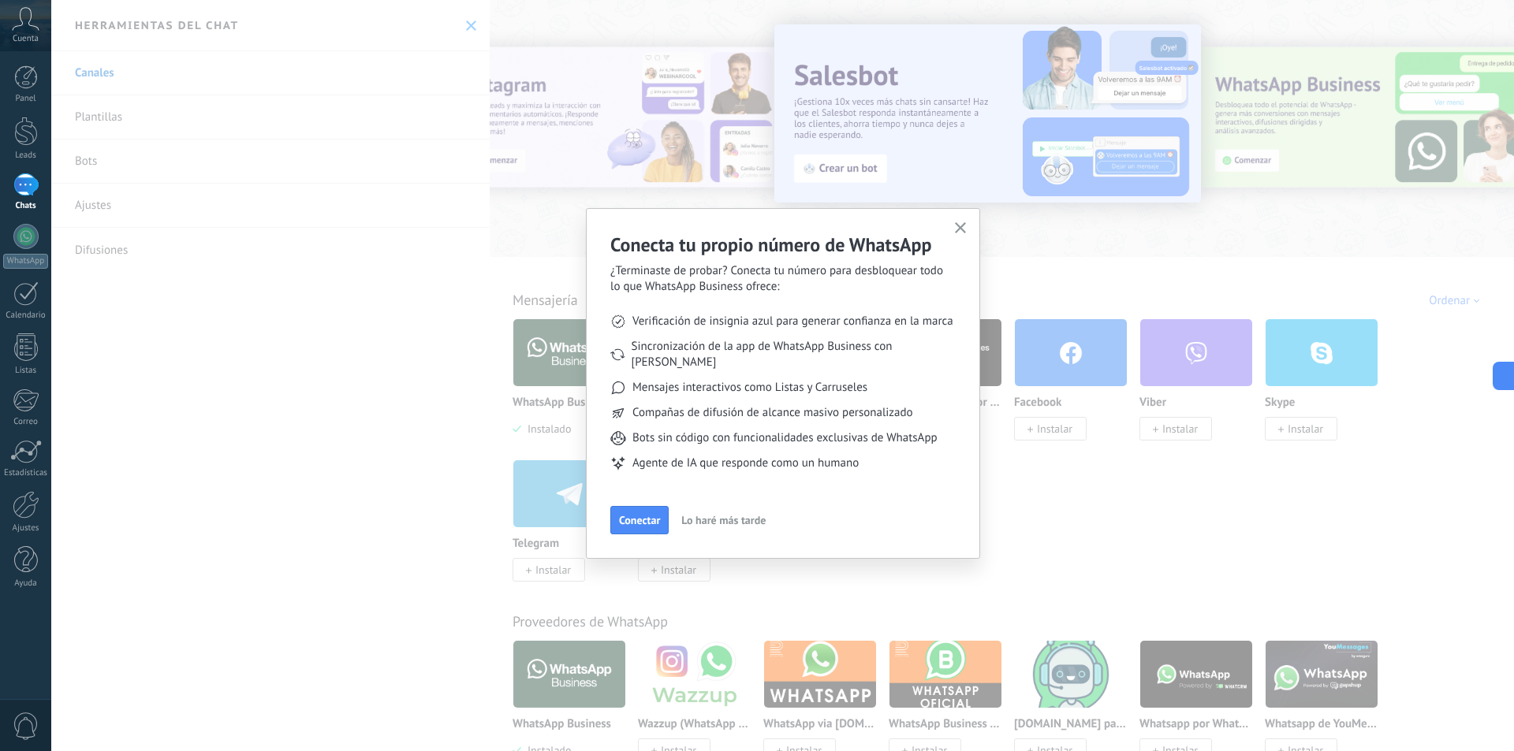
click at [744, 508] on button "Lo haré más tarde" at bounding box center [723, 520] width 99 height 24
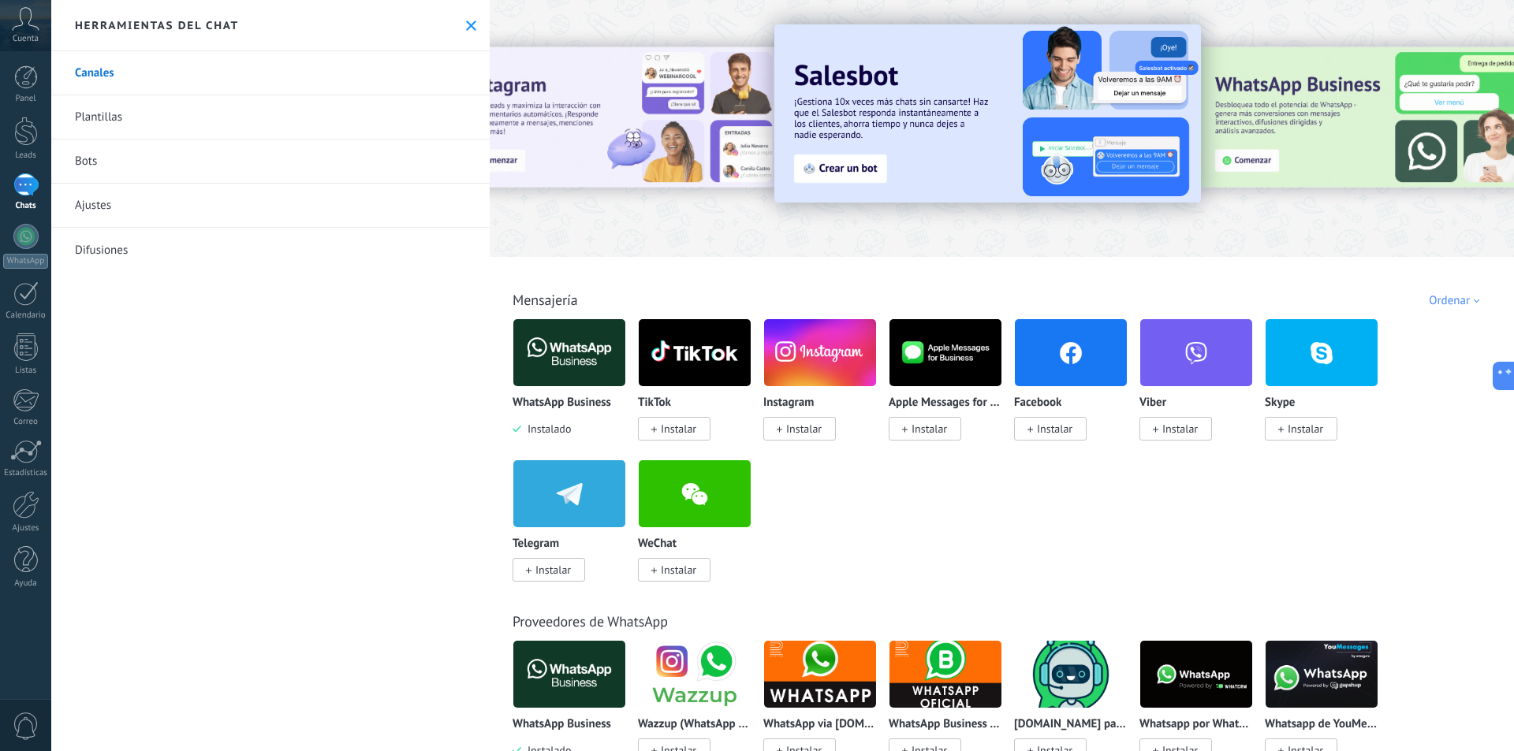
click at [470, 32] on button at bounding box center [470, 25] width 13 height 13
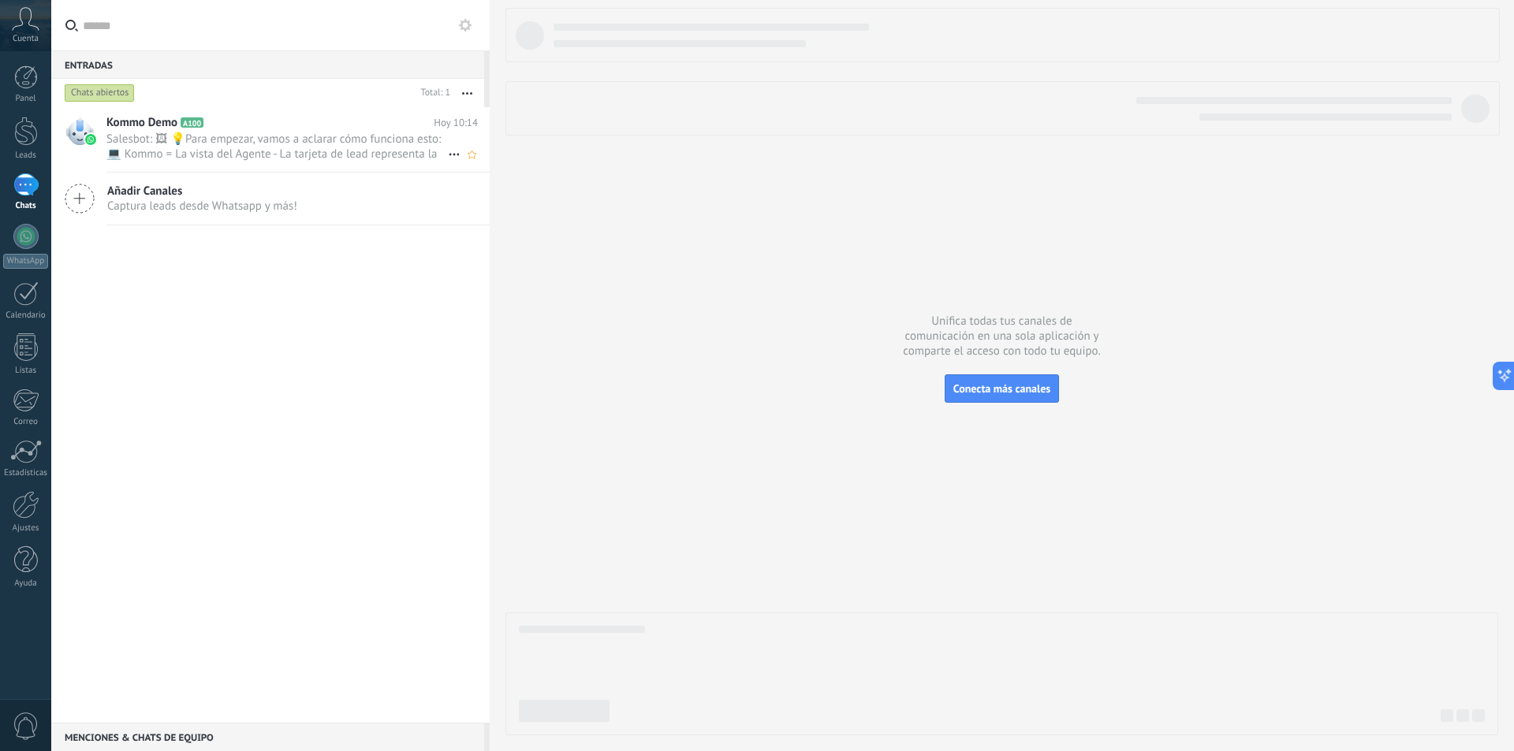
click at [361, 147] on span "Salesbot: 🖼 💡Para empezar, vamos a aclarar cómo funciona esto: 💻 Kommo = La vis…" at bounding box center [276, 147] width 341 height 30
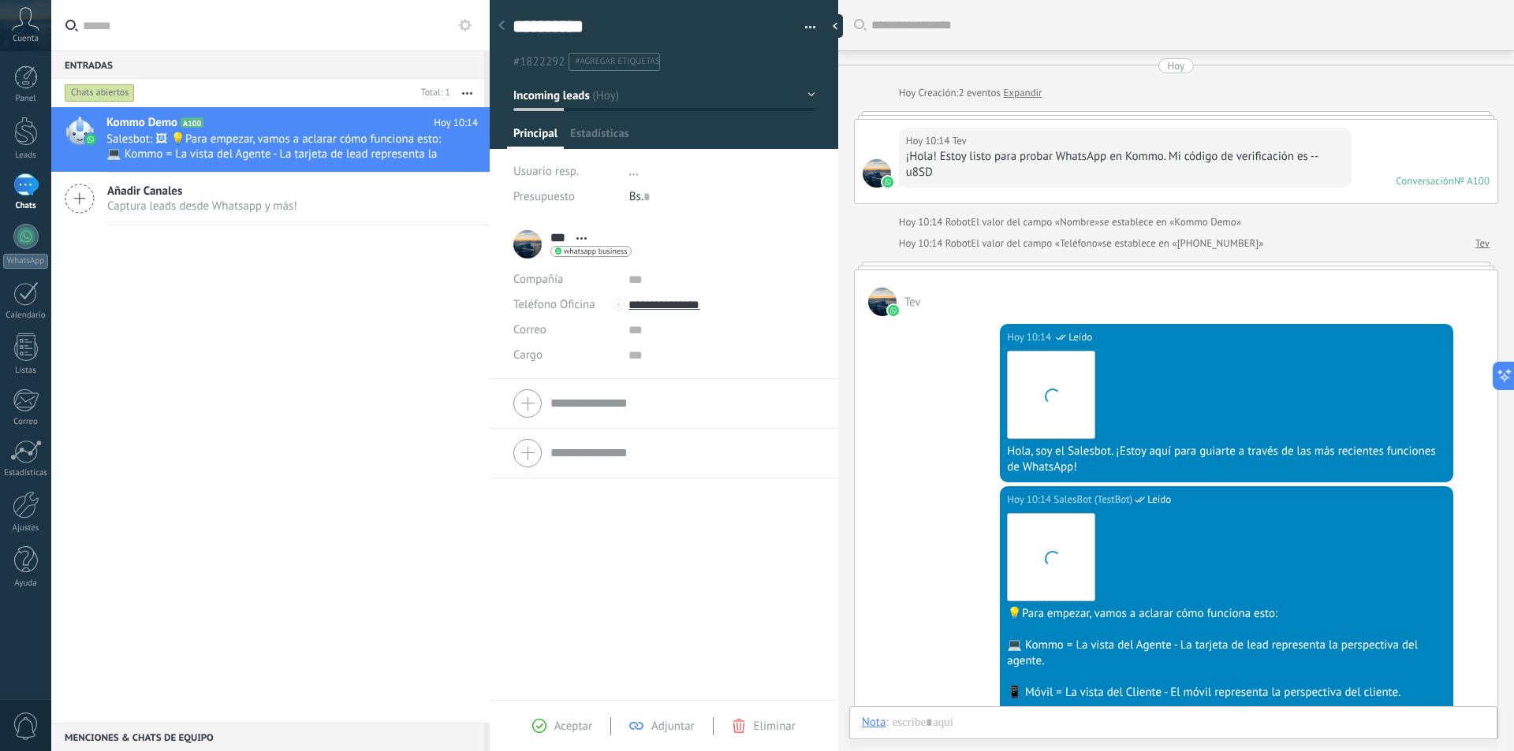
scroll to position [284, 0]
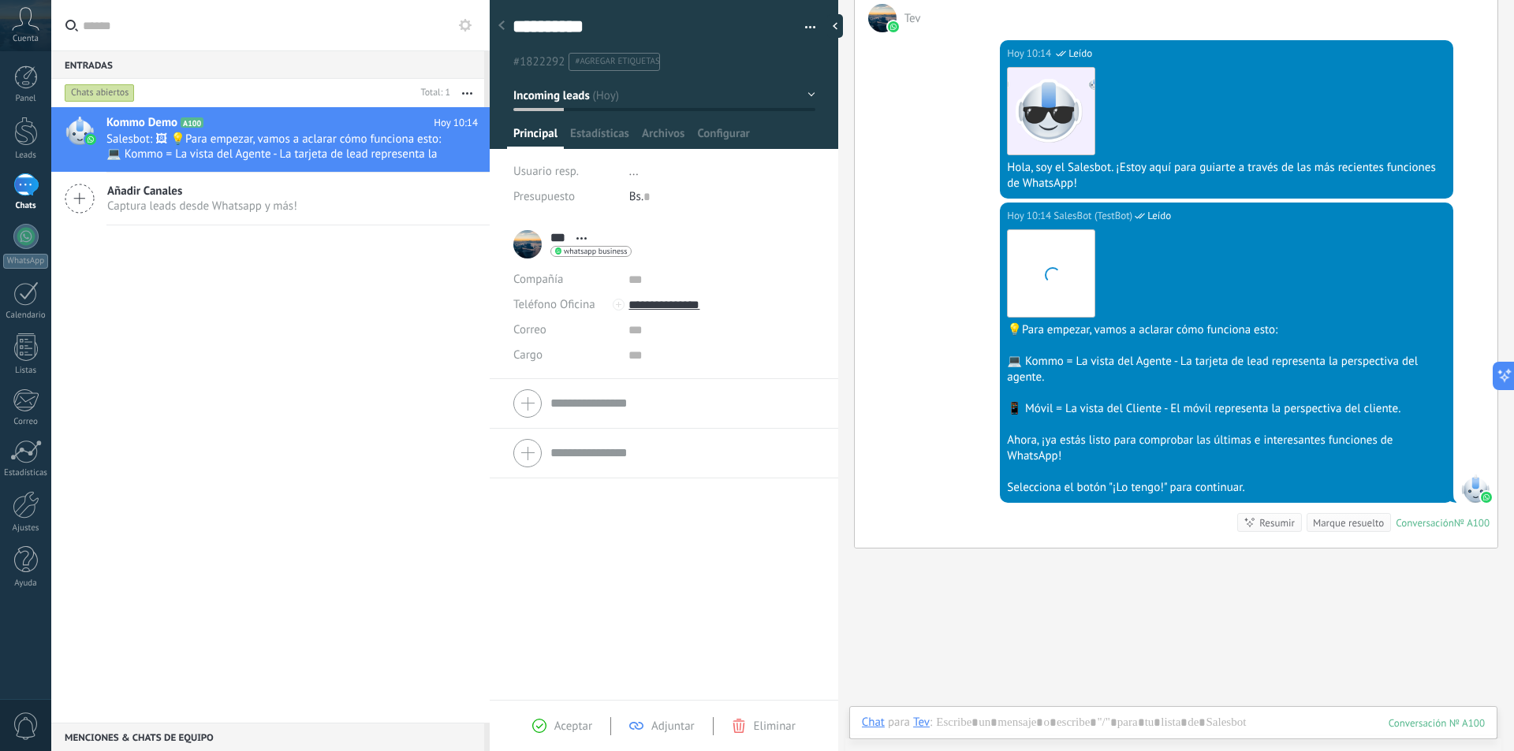
click at [328, 301] on div "Kommo Demo A100 Hoy 10:14 Salesbot: 🖼 💡Para empezar, vamos a aclarar cómo funci…" at bounding box center [270, 415] width 438 height 616
click at [526, 240] on div "*** Tev *** Tev Apellido Abrir detalle Copie el nombre Desatar Contacto princip…" at bounding box center [572, 244] width 118 height 39
click at [255, 204] on span "Captura leads desde Whatsapp y más!" at bounding box center [202, 206] width 190 height 15
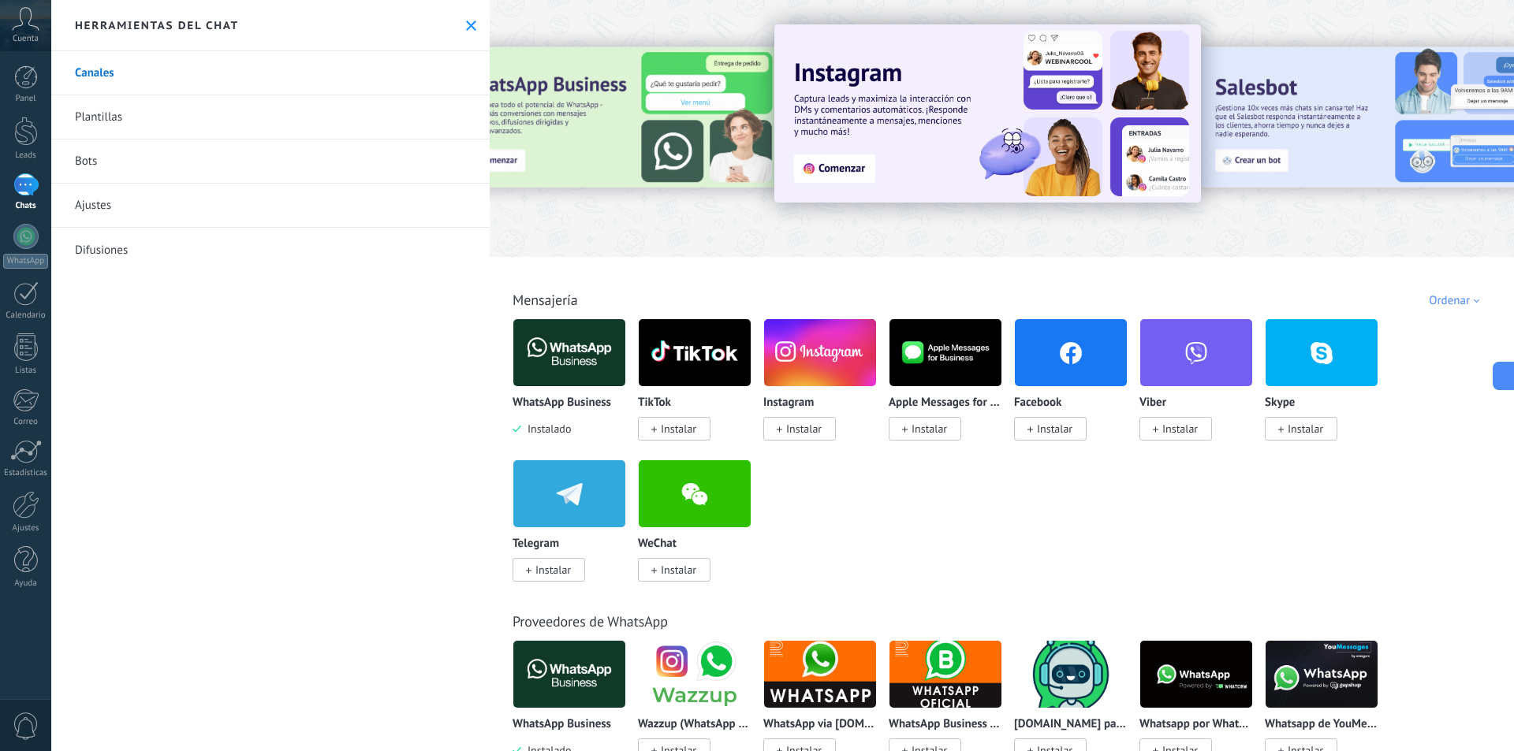
click at [106, 111] on link "Plantillas" at bounding box center [270, 117] width 438 height 44
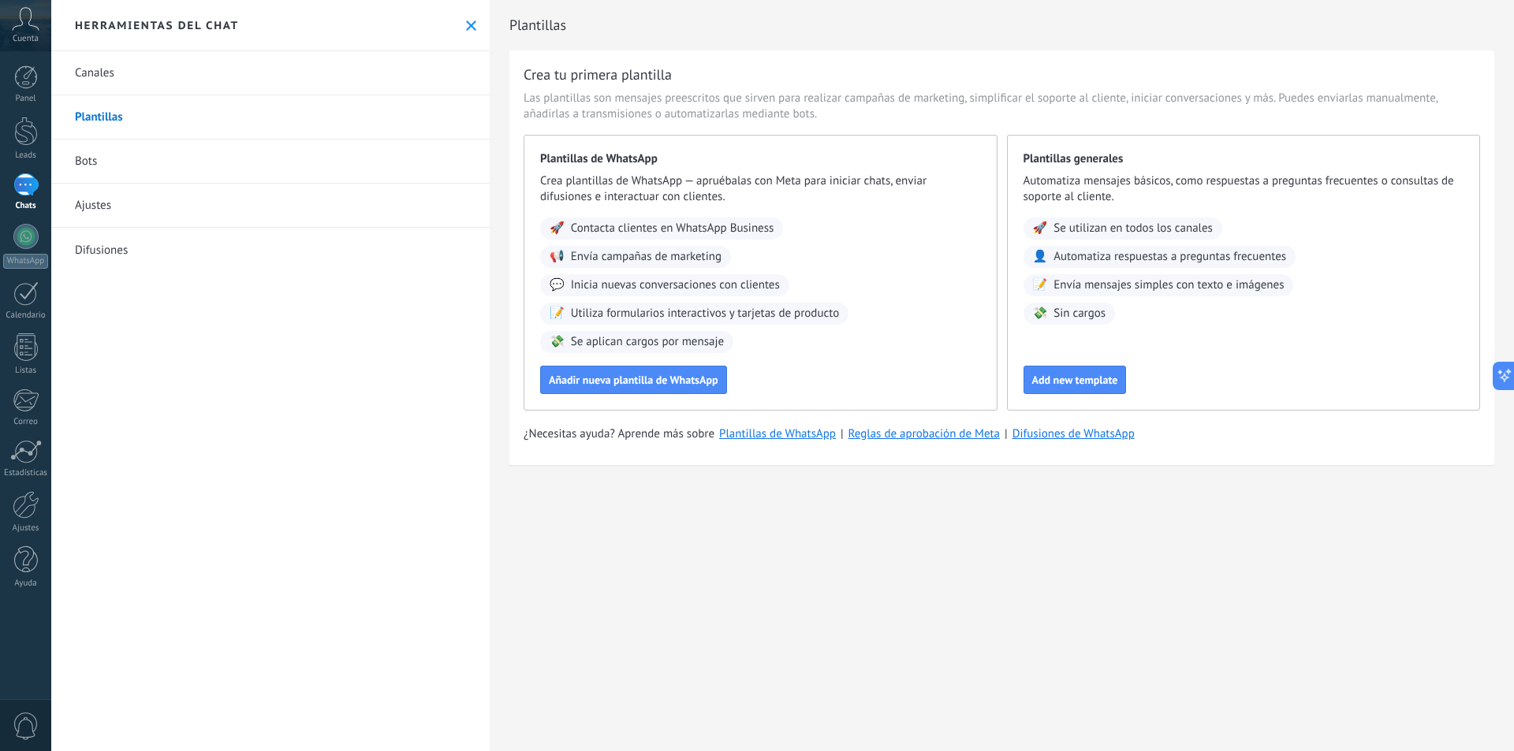
click at [120, 154] on link "Bots" at bounding box center [270, 162] width 438 height 44
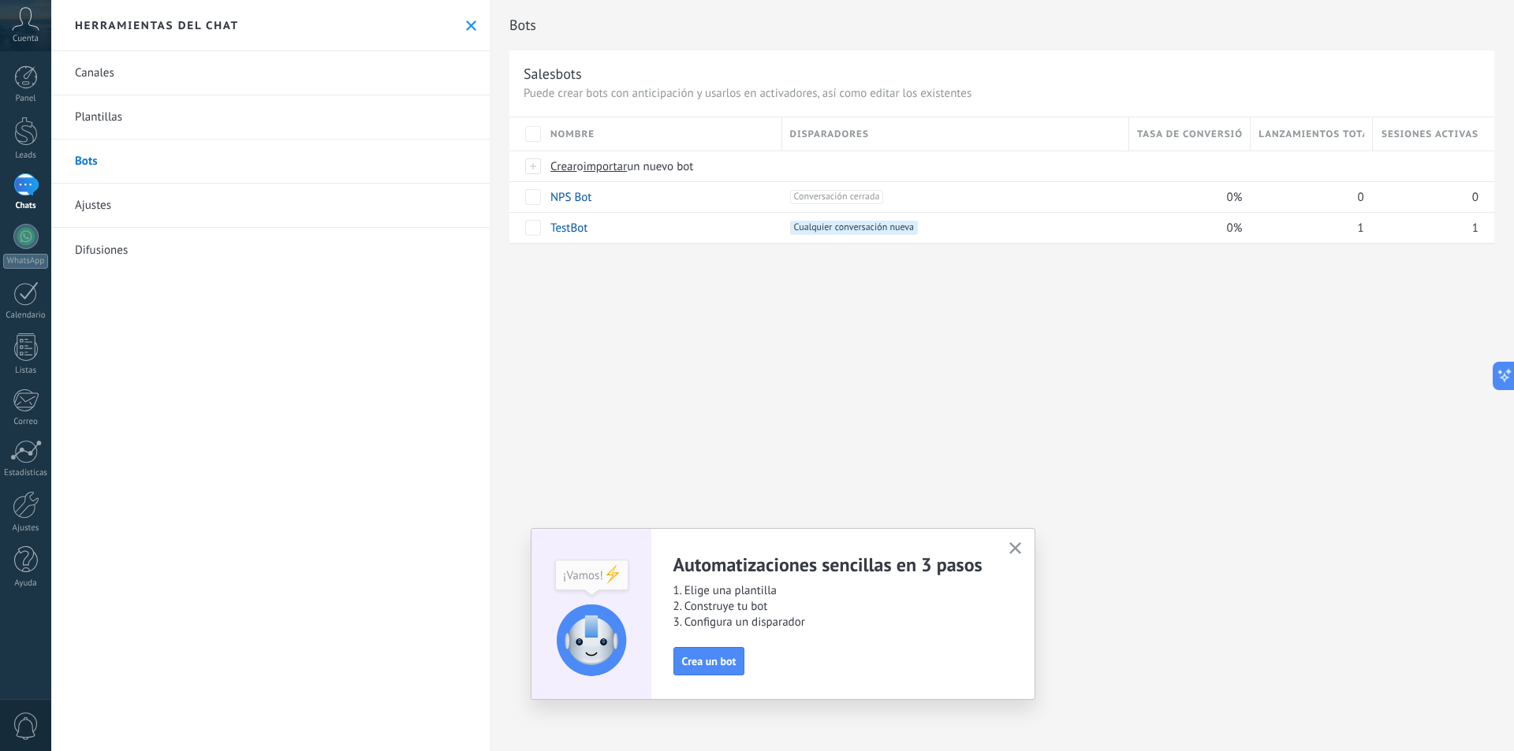
click at [120, 202] on link "Ajustes" at bounding box center [270, 206] width 438 height 44
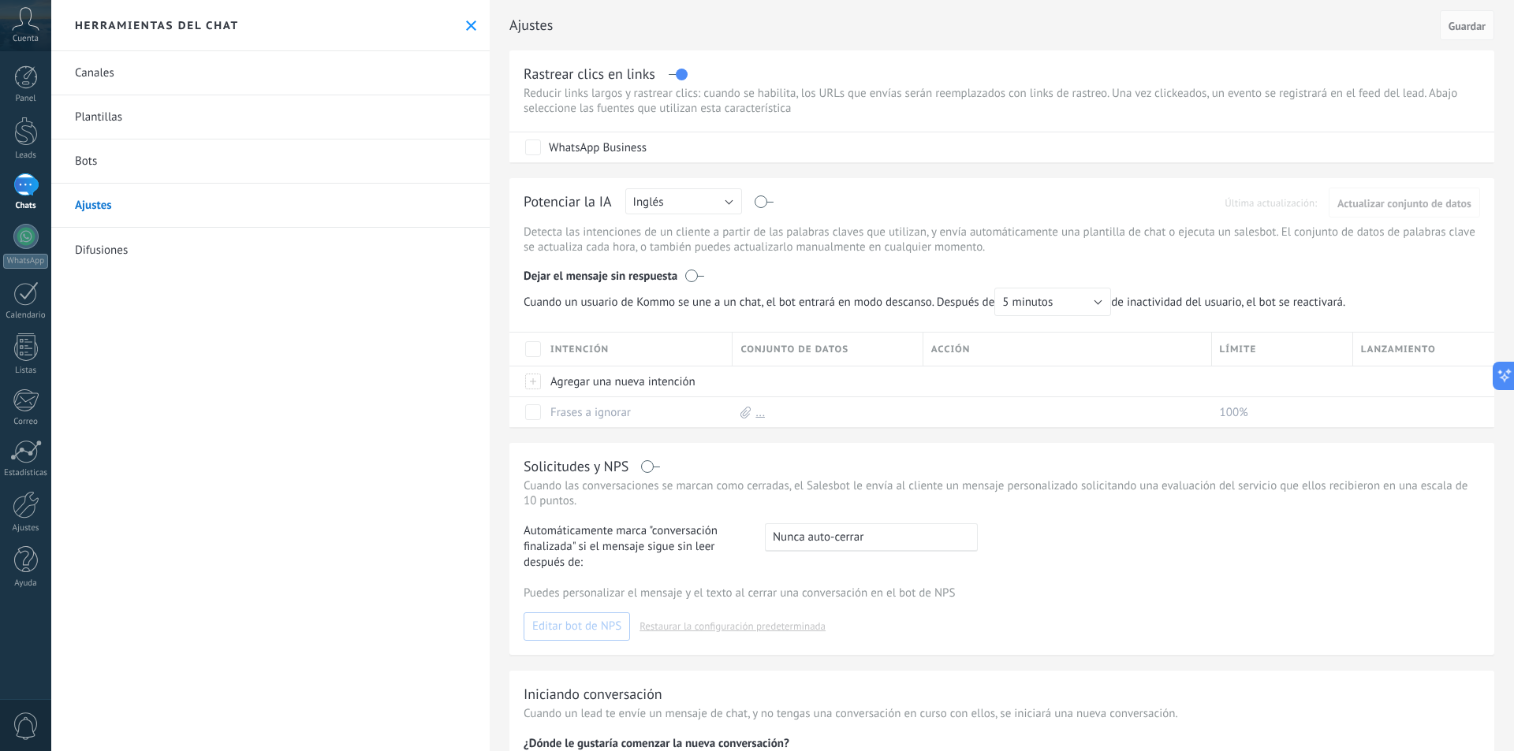
click at [105, 54] on link "Canales" at bounding box center [270, 73] width 438 height 44
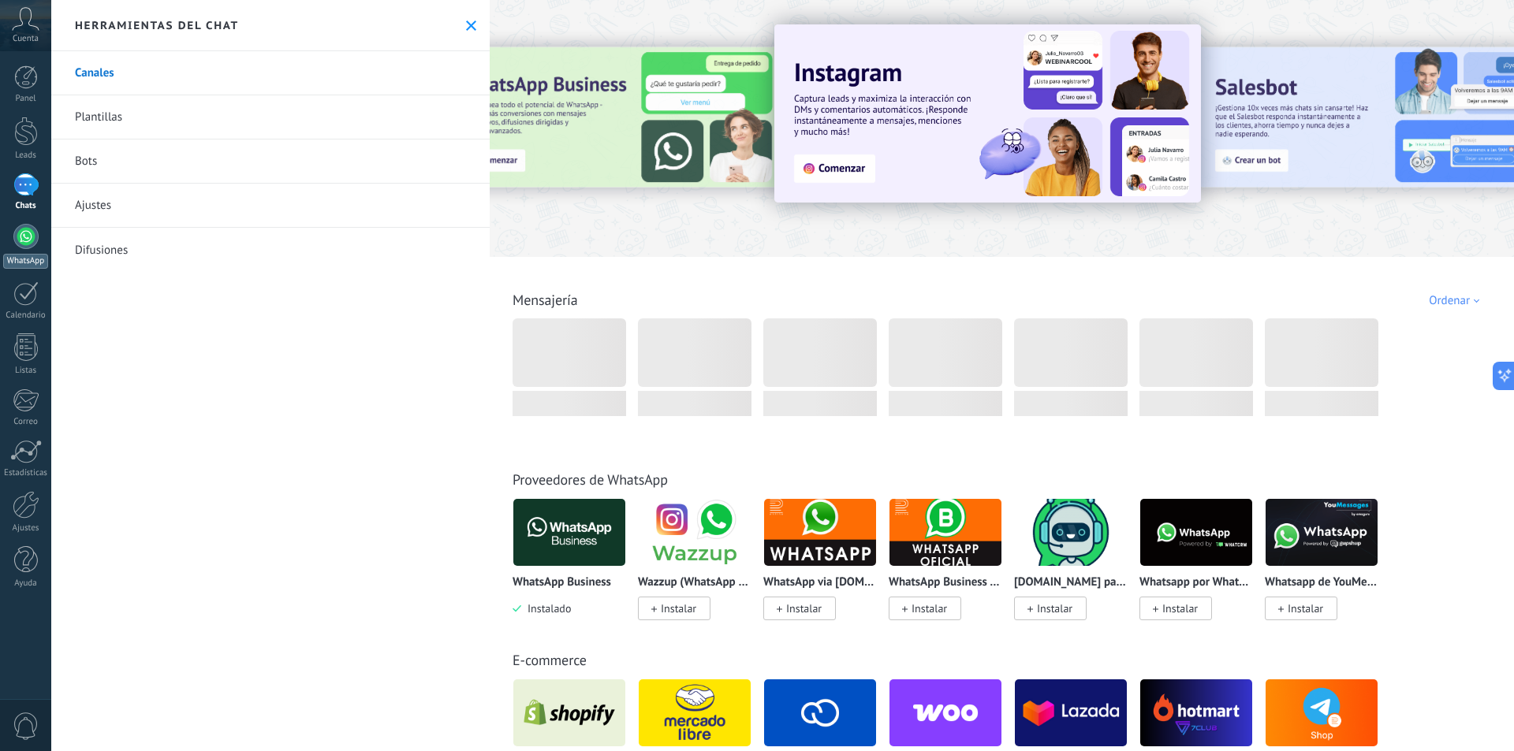
click at [28, 254] on div "WhatsApp" at bounding box center [25, 261] width 45 height 15
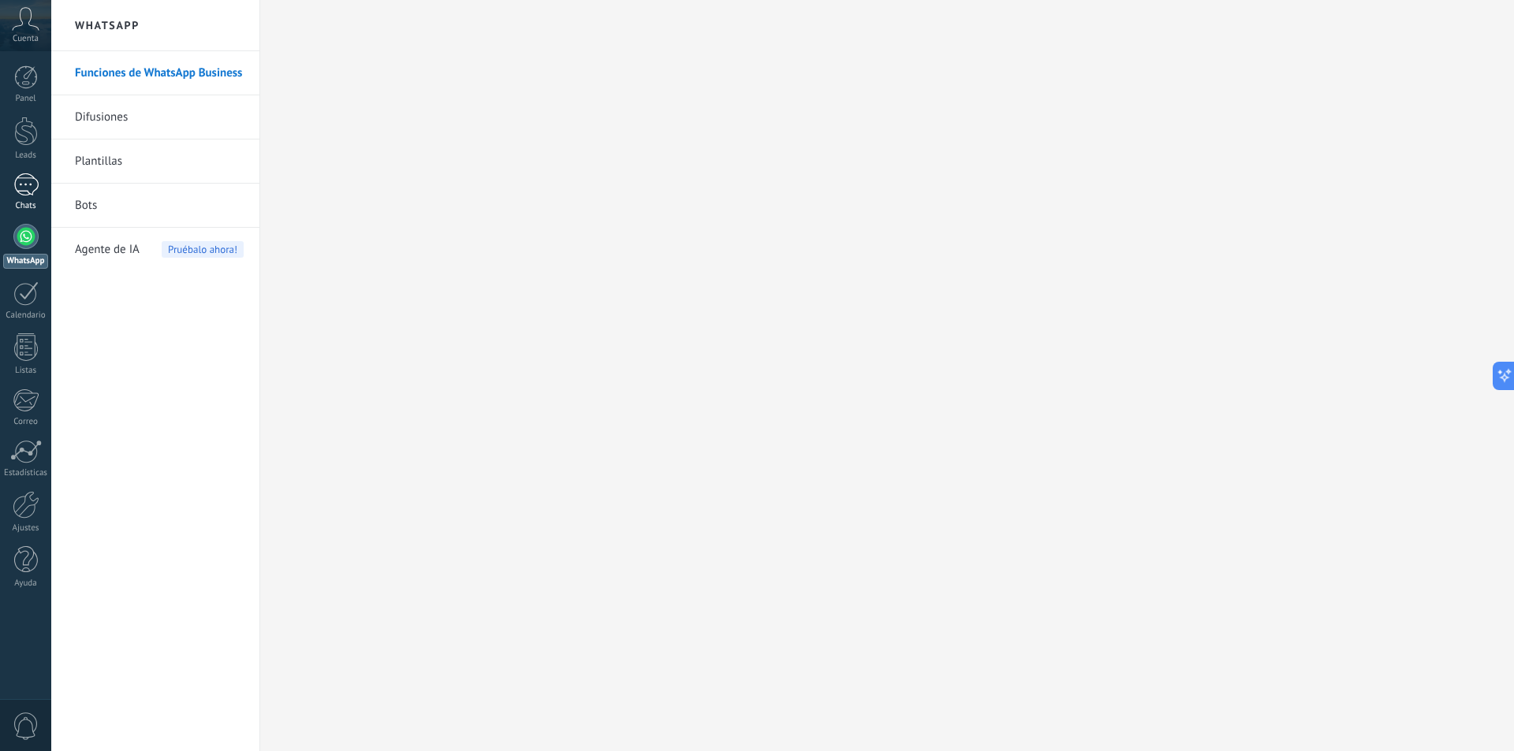
click at [11, 203] on div "Chats" at bounding box center [26, 206] width 46 height 10
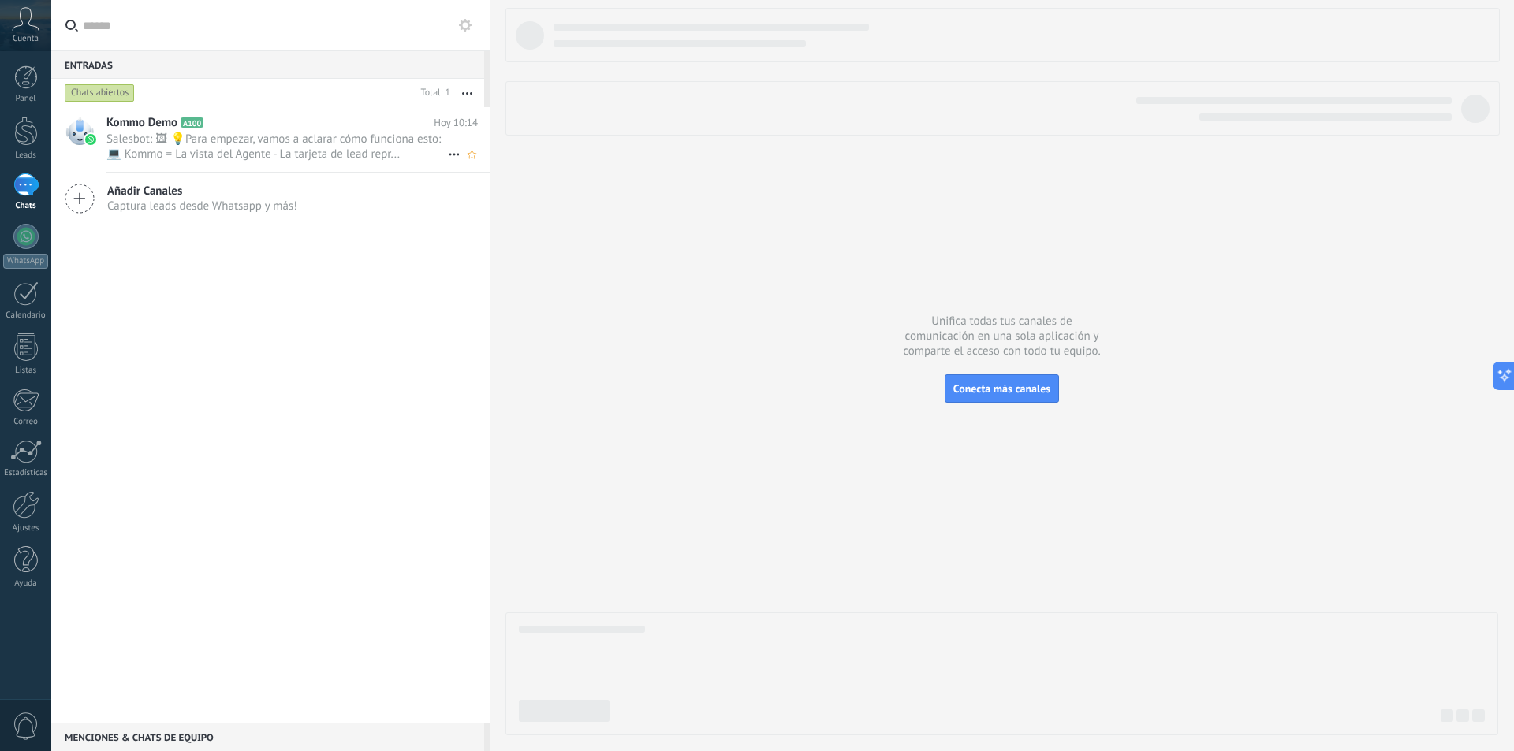
click at [357, 166] on div "Kommo Demo A100 Hoy 10:14 Salesbot: 🖼 💡Para empezar, vamos a aclarar cómo funci…" at bounding box center [297, 139] width 383 height 65
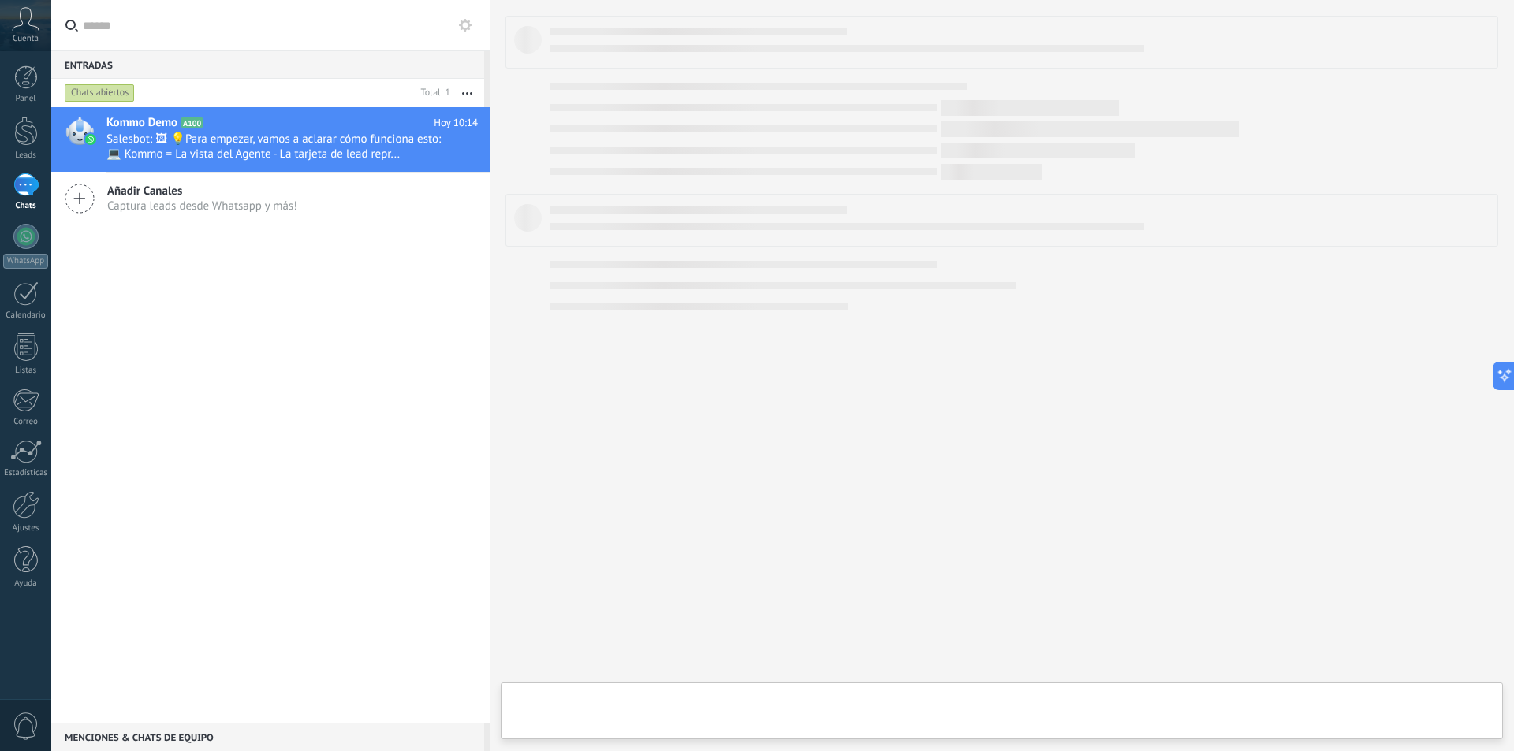
click at [324, 292] on div "Kommo Demo A100 Hoy 10:14 Salesbot: 🖼 💡Para empezar, vamos a aclarar cómo funci…" at bounding box center [270, 415] width 438 height 616
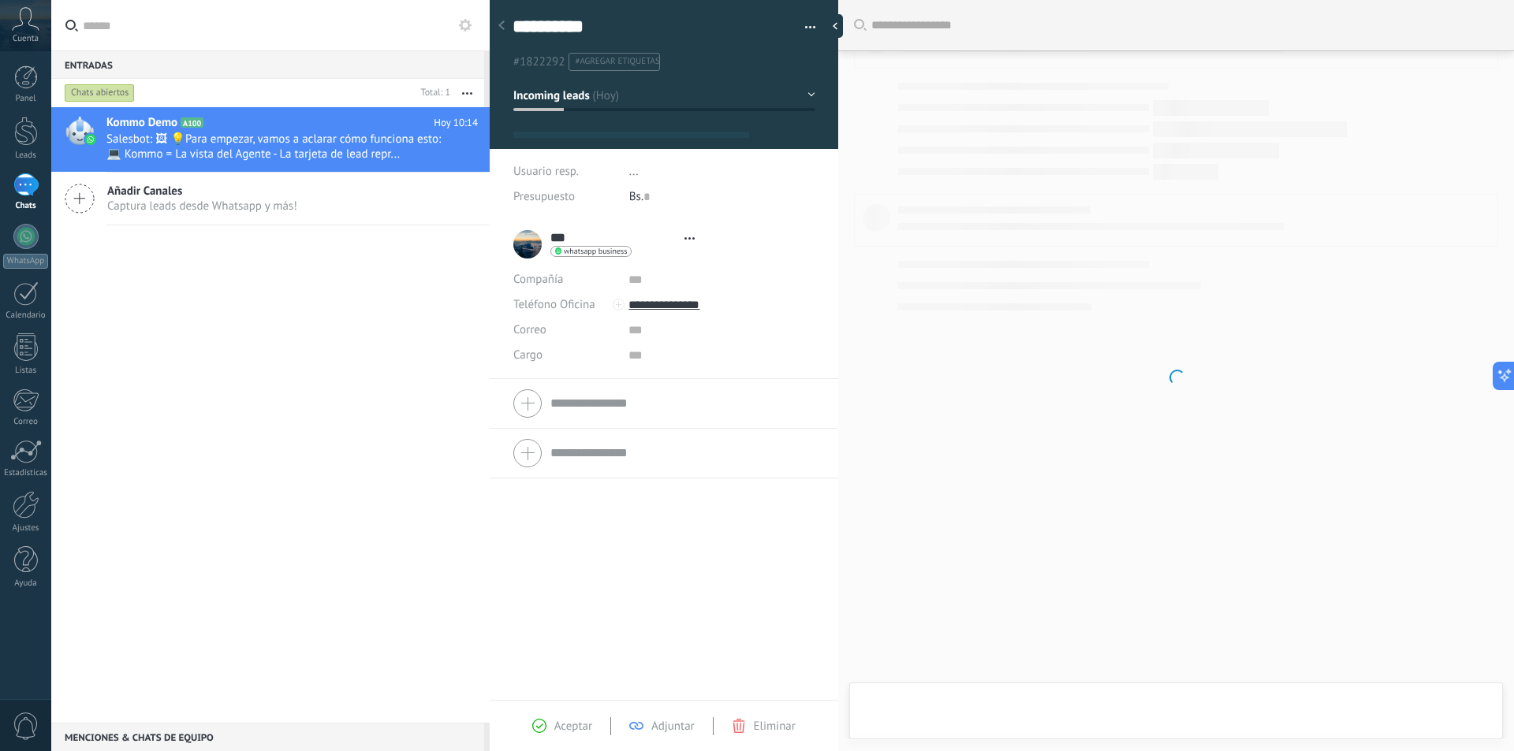
click at [324, 292] on div "Kommo Demo A100 Hoy 10:14 Salesbot: 🖼 💡Para empezar, vamos a aclarar cómo funci…" at bounding box center [270, 415] width 438 height 616
type textarea "**********"
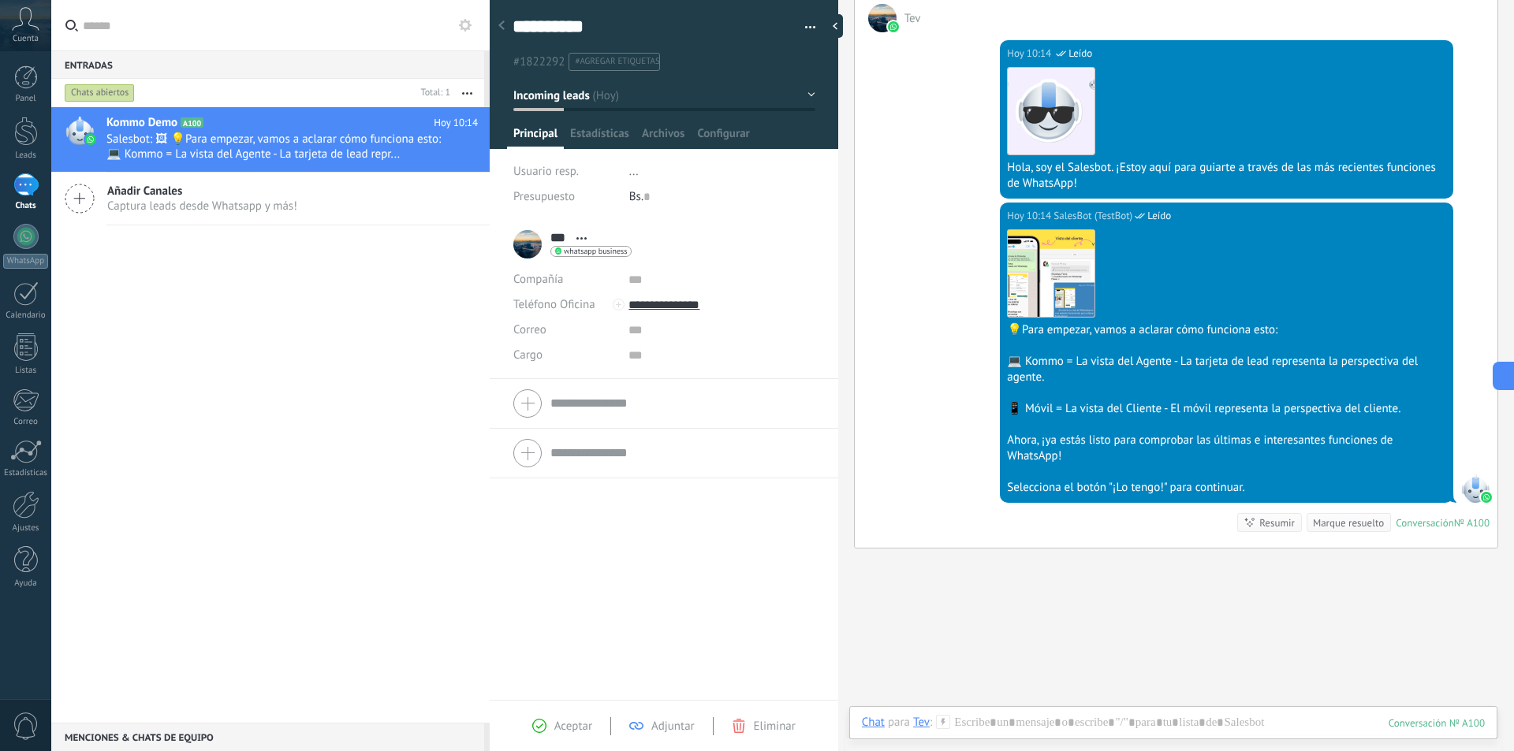
scroll to position [382, 0]
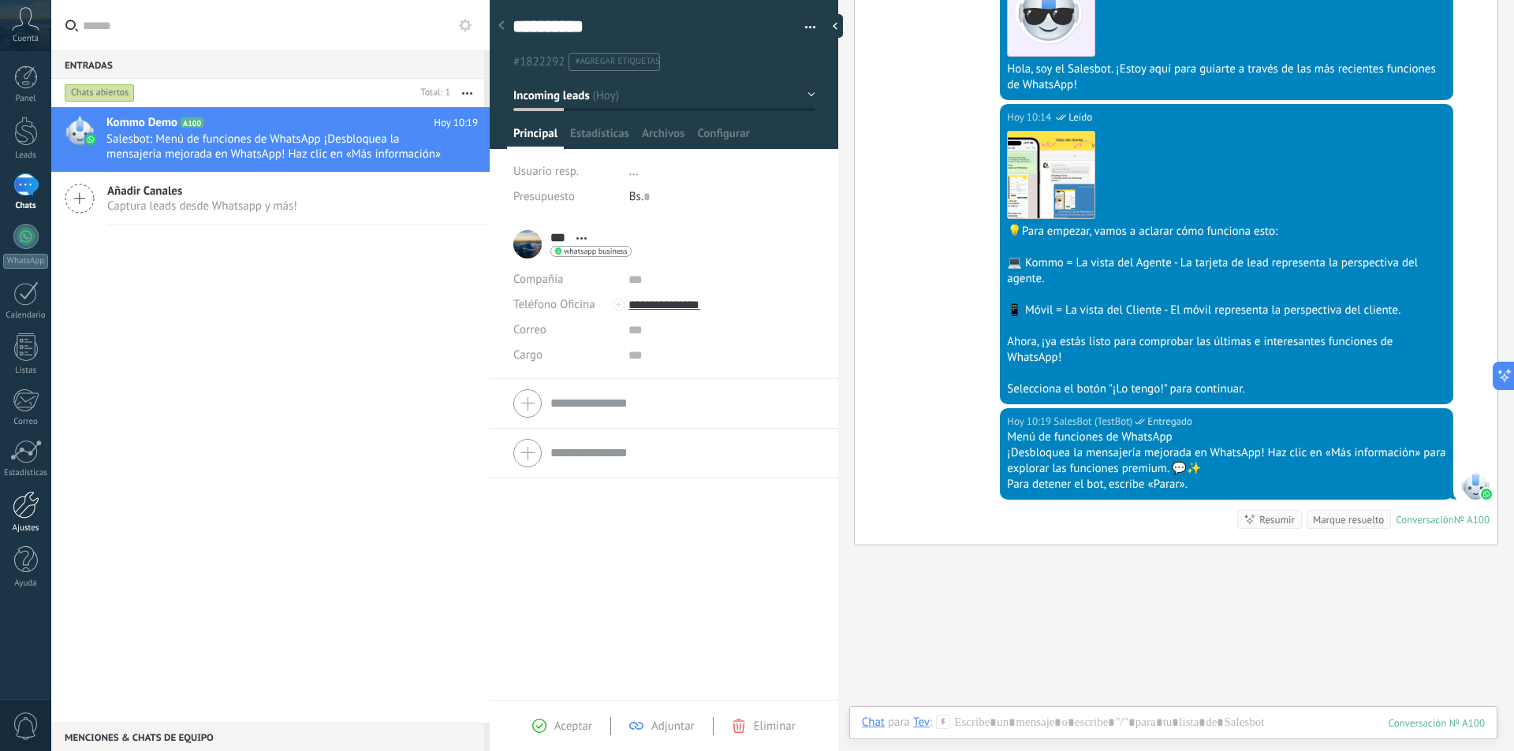
click at [47, 501] on link "Ajustes" at bounding box center [25, 512] width 51 height 43
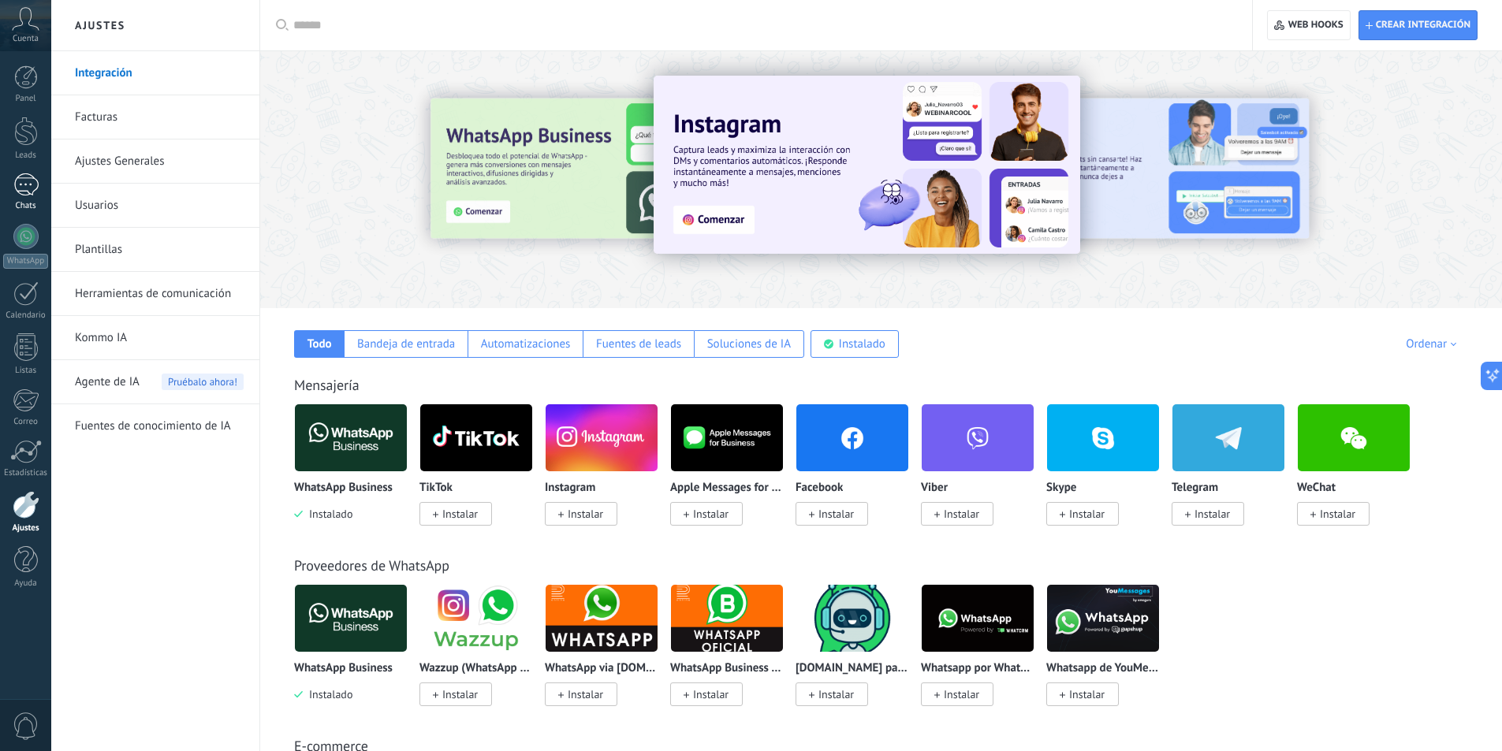
click at [27, 197] on link "1 Chats" at bounding box center [25, 192] width 51 height 38
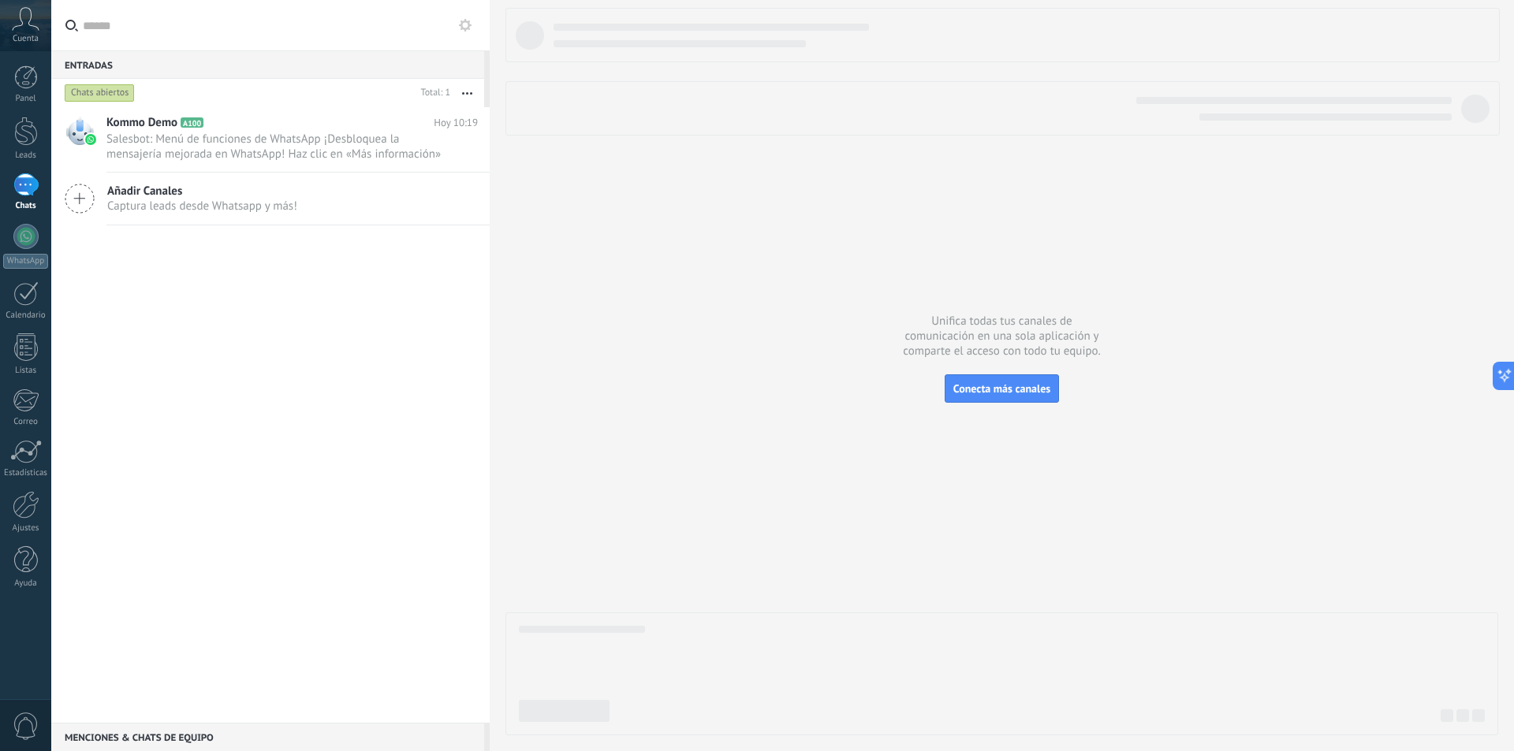
click at [395, 181] on div "Añadir Canales Captura leads desde Whatsapp y más!" at bounding box center [270, 199] width 438 height 53
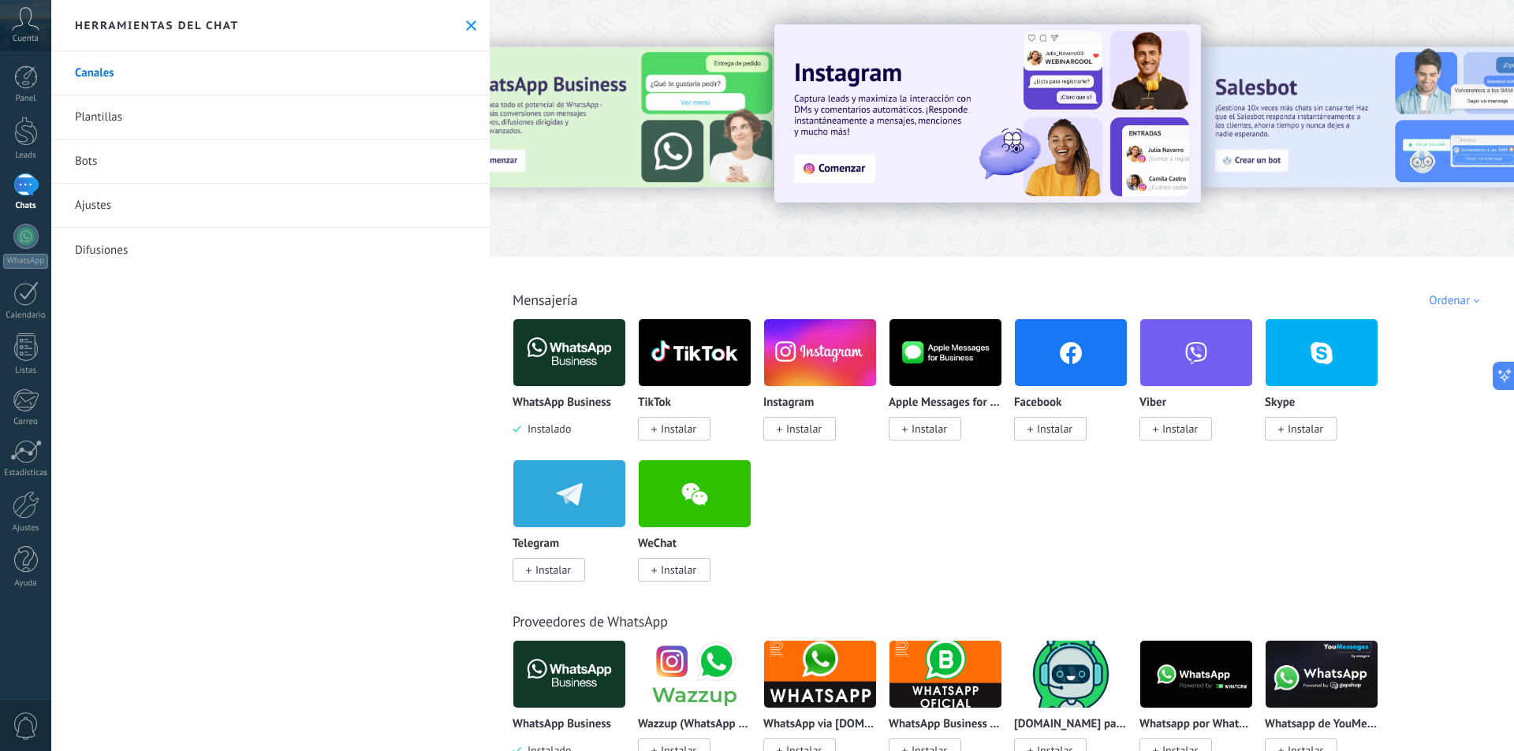
click at [601, 366] on img at bounding box center [569, 353] width 112 height 76
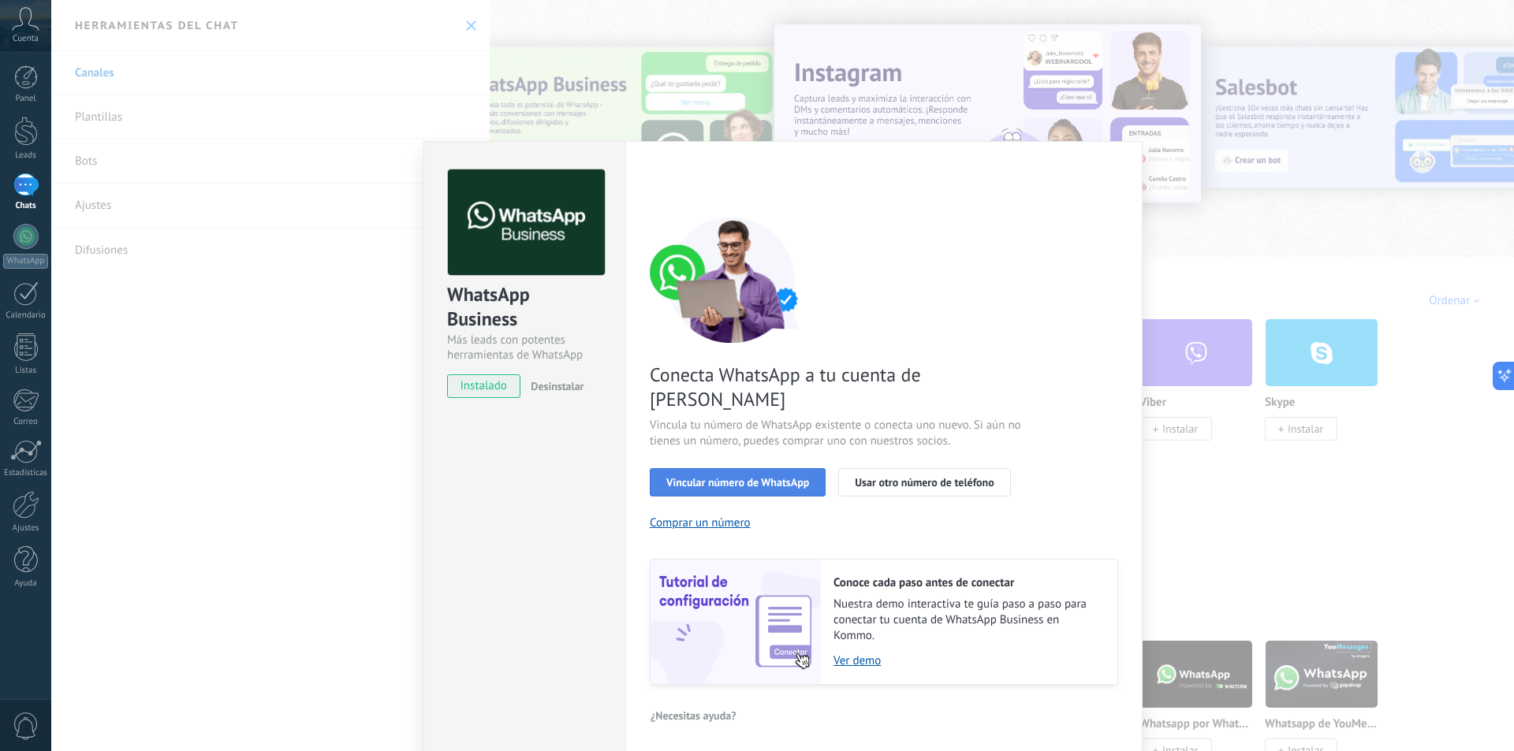
click at [806, 469] on button "Vincular número de WhatsApp" at bounding box center [738, 482] width 176 height 28
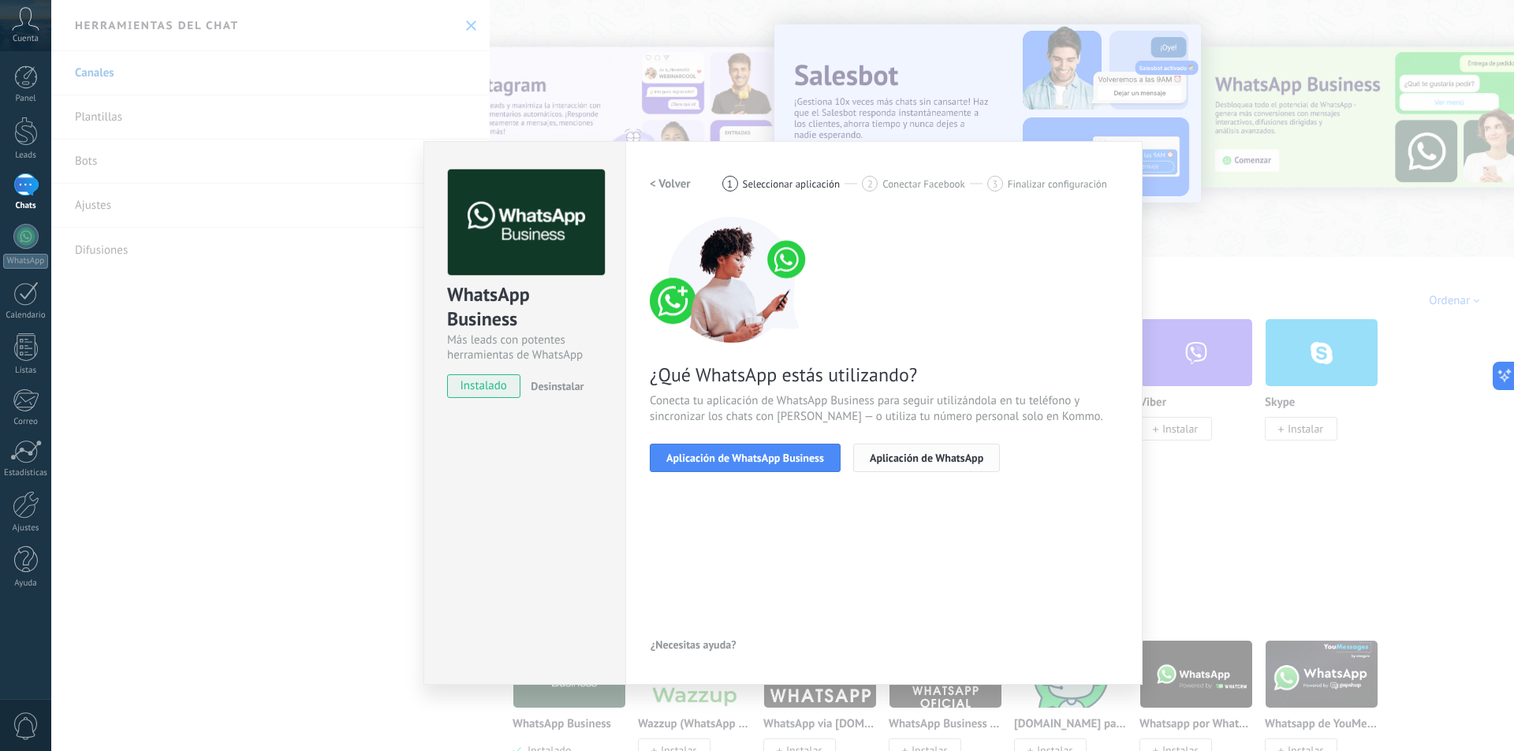
click at [914, 461] on span "Aplicación de WhatsApp" at bounding box center [927, 458] width 114 height 11
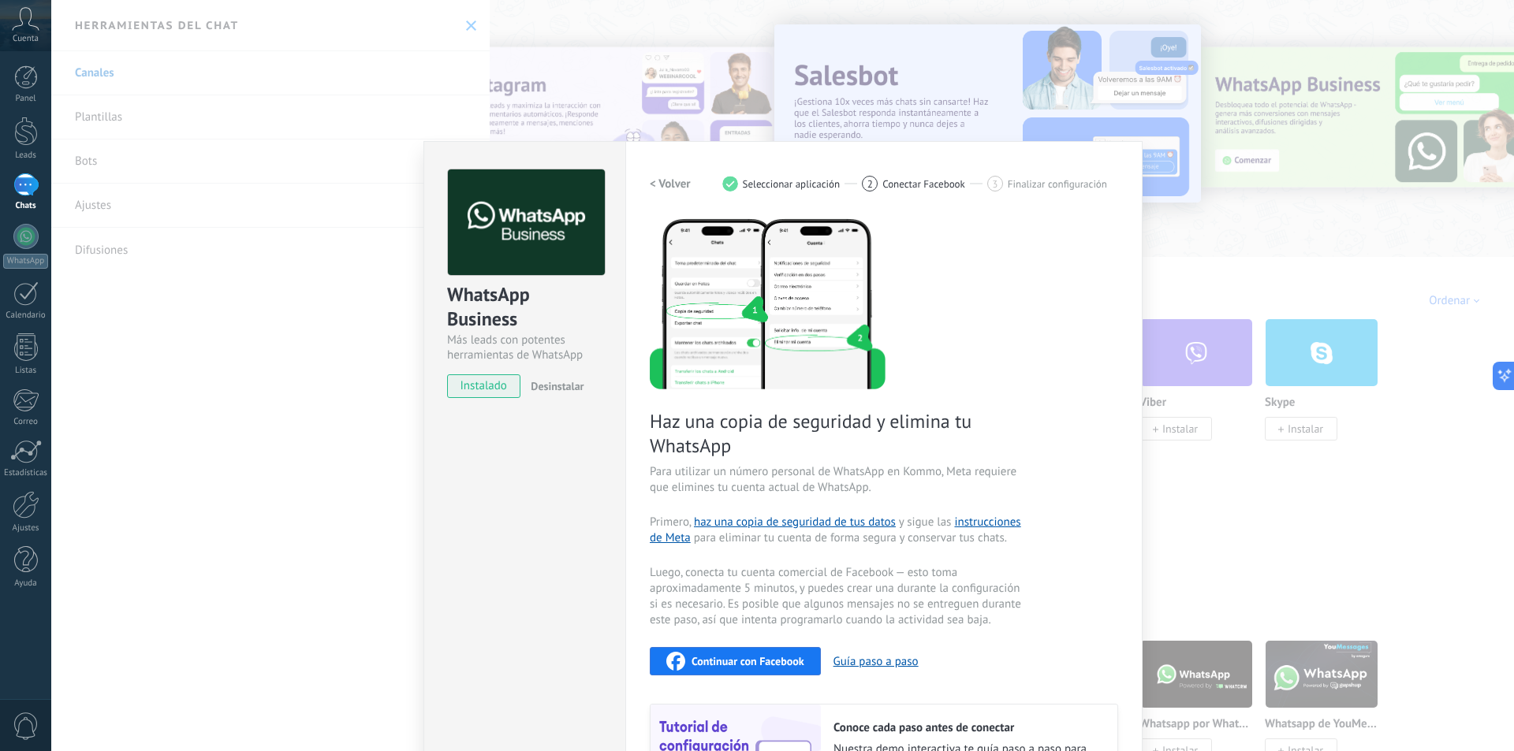
click at [947, 186] on span "Conectar Facebook" at bounding box center [923, 184] width 83 height 12
click at [1044, 182] on span "Finalizar configuración" at bounding box center [1057, 184] width 99 height 12
click at [256, 147] on div "WhatsApp Business Más leads con potentes herramientas de WhatsApp instalado Des…" at bounding box center [782, 375] width 1462 height 751
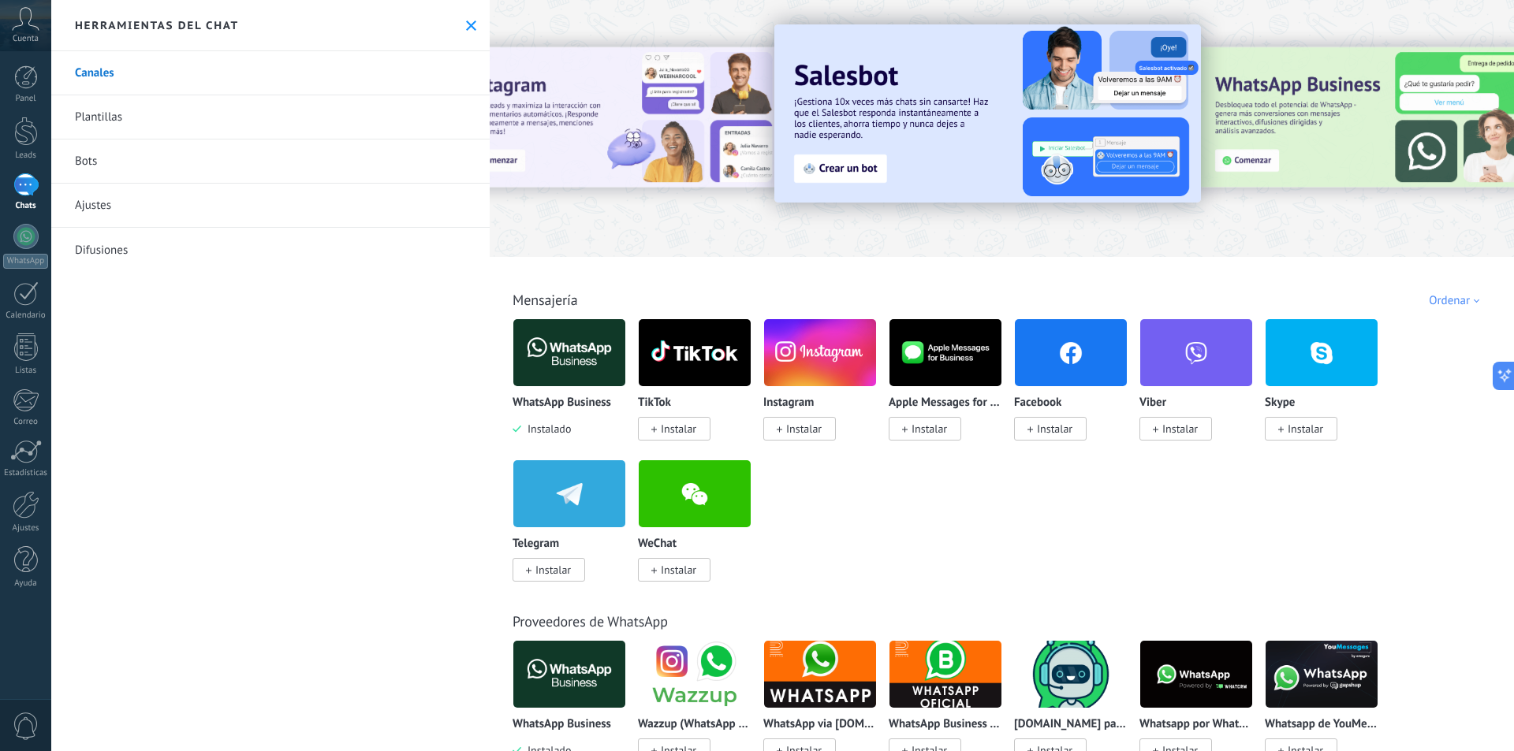
click at [28, 192] on div "1" at bounding box center [25, 184] width 25 height 23
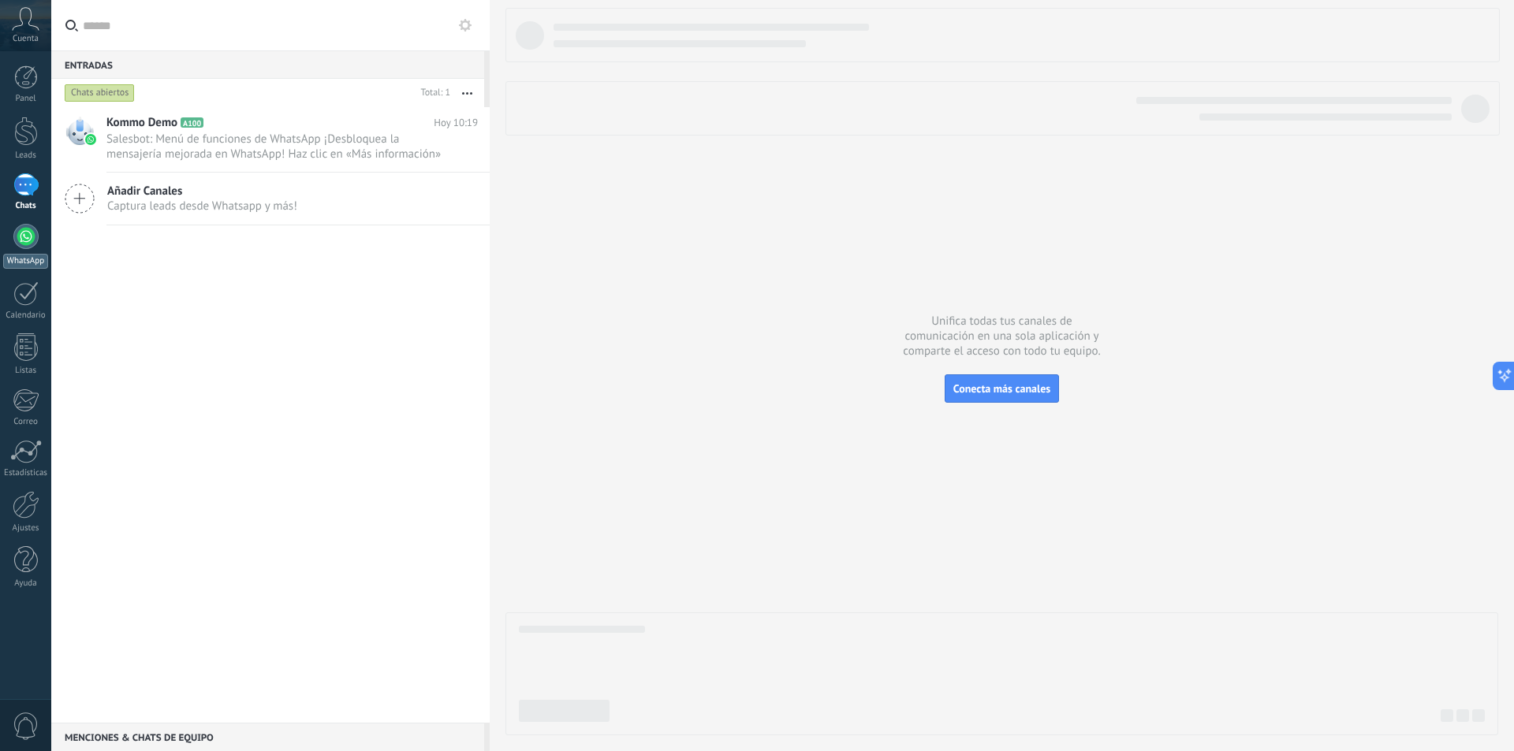
click at [28, 233] on div at bounding box center [25, 236] width 25 height 25
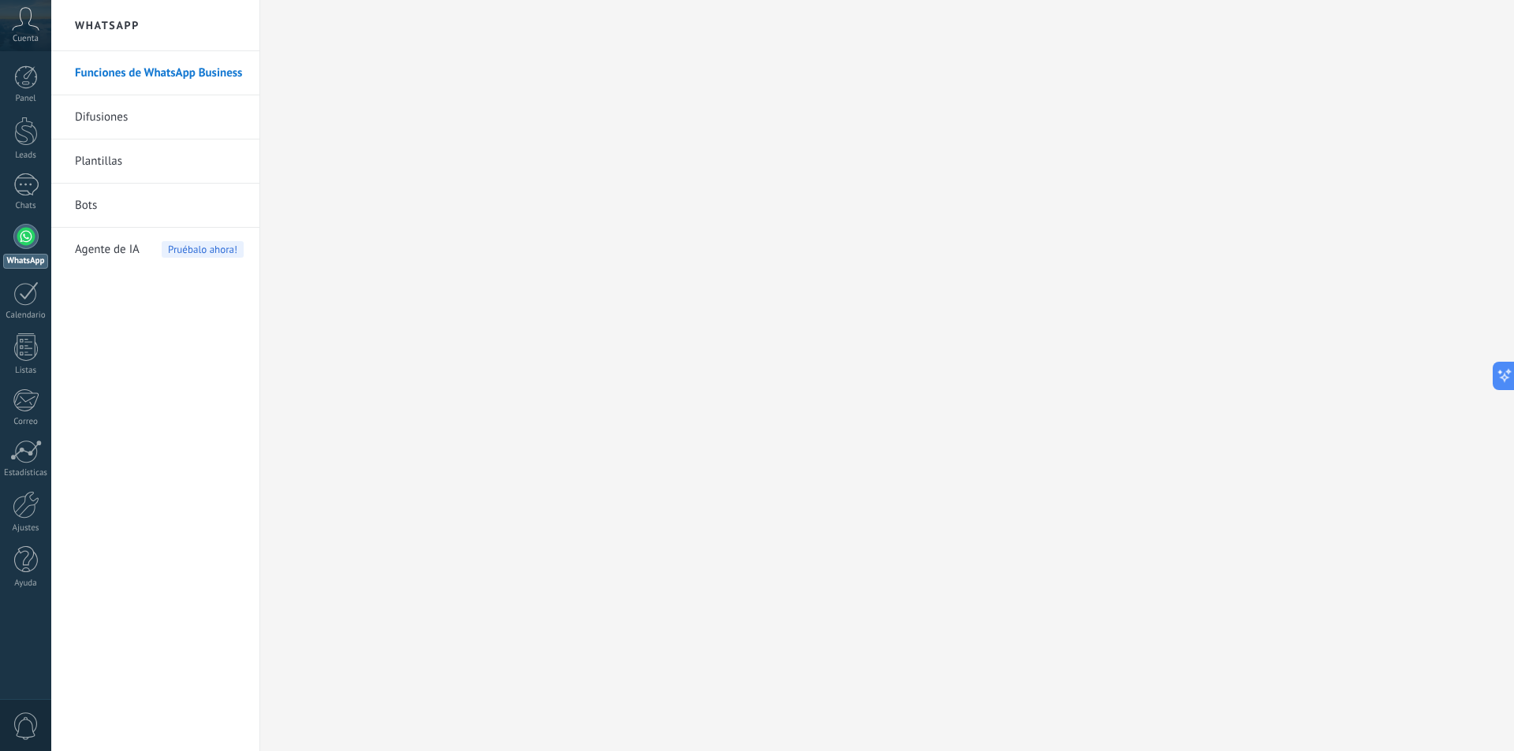
click at [25, 20] on icon at bounding box center [26, 19] width 28 height 24
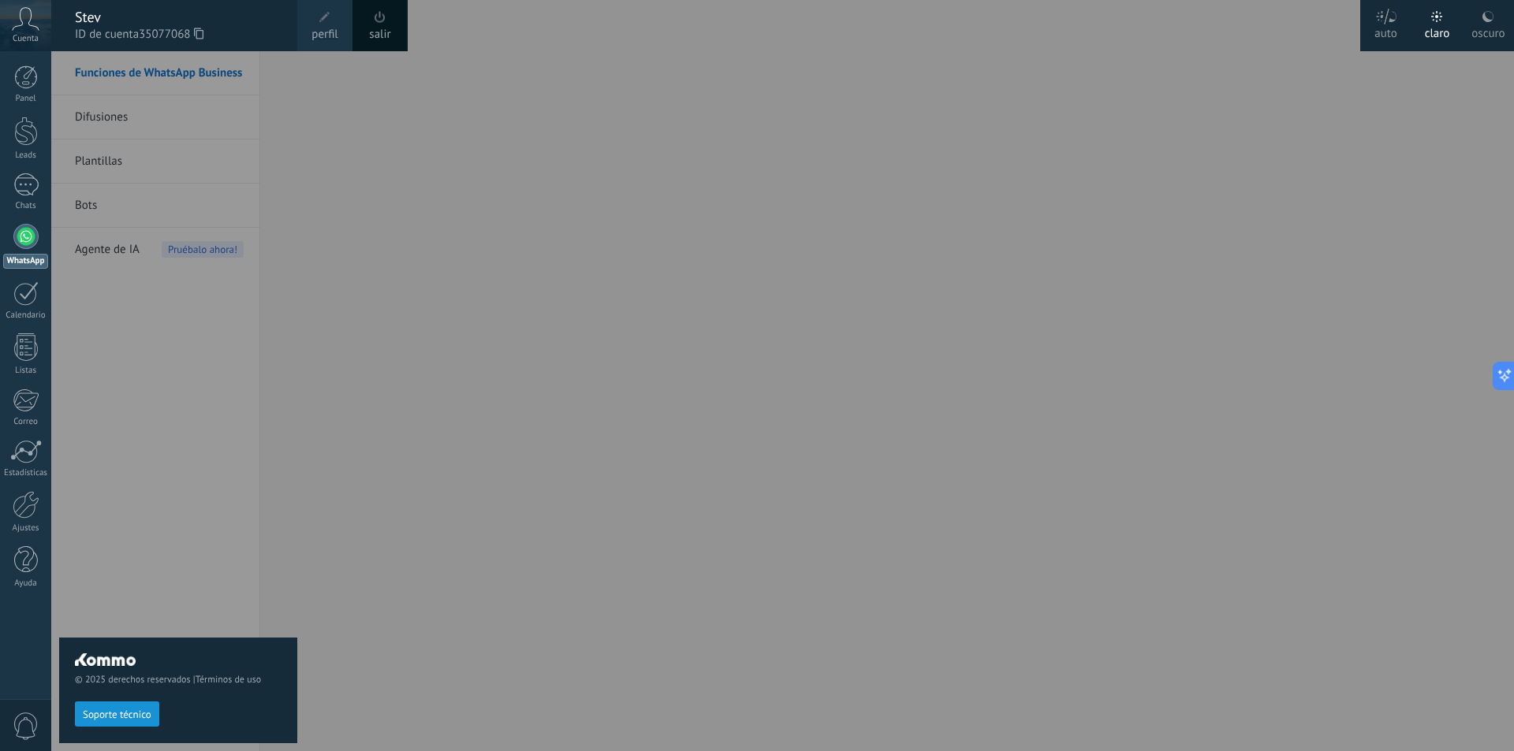
click at [392, 34] on div "salir" at bounding box center [379, 25] width 55 height 51
